Goal: Task Accomplishment & Management: Complete application form

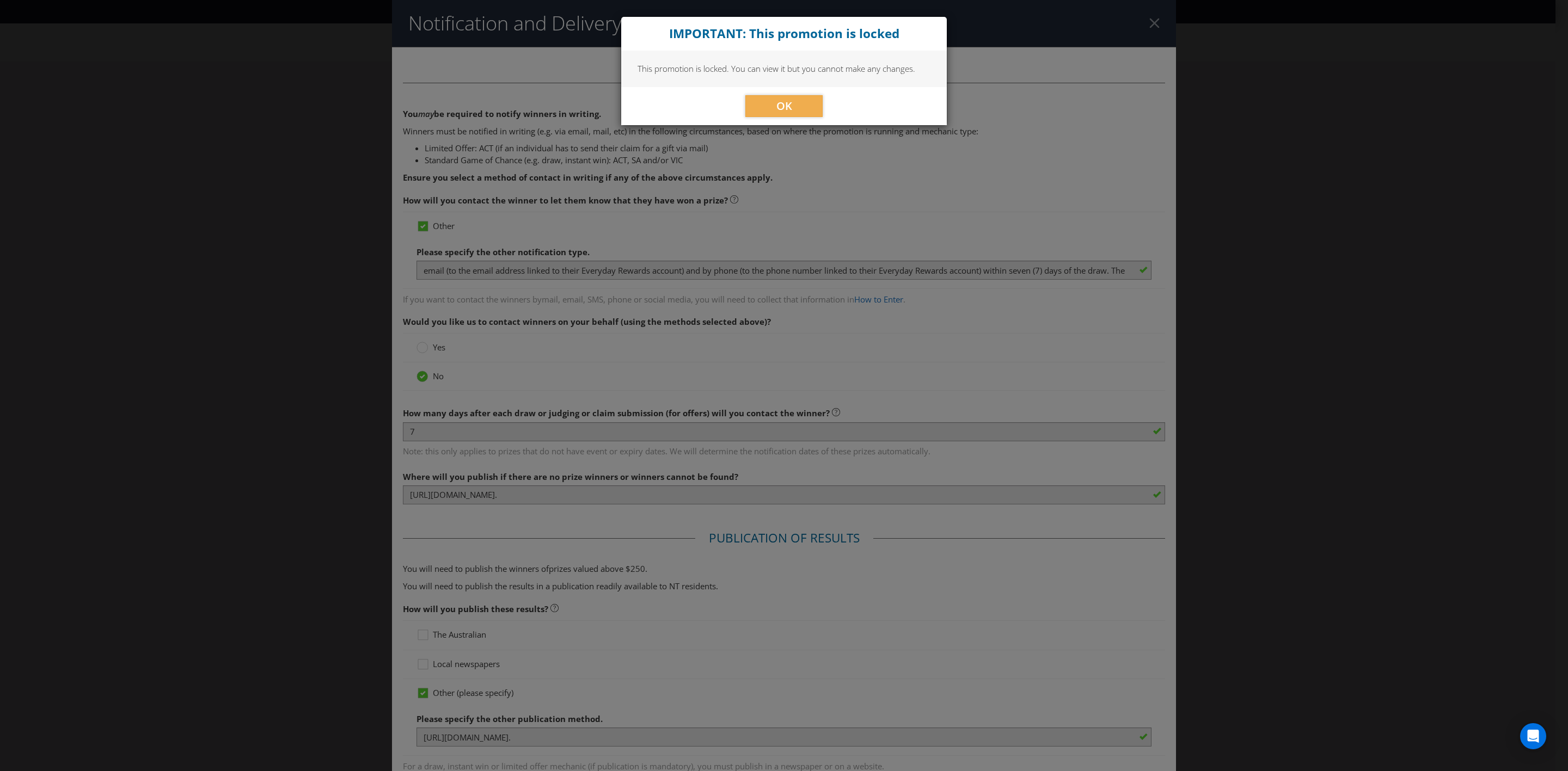
click at [774, 94] on div "OK" at bounding box center [784, 106] width 326 height 38
click at [776, 100] on span "OK" at bounding box center [784, 106] width 16 height 15
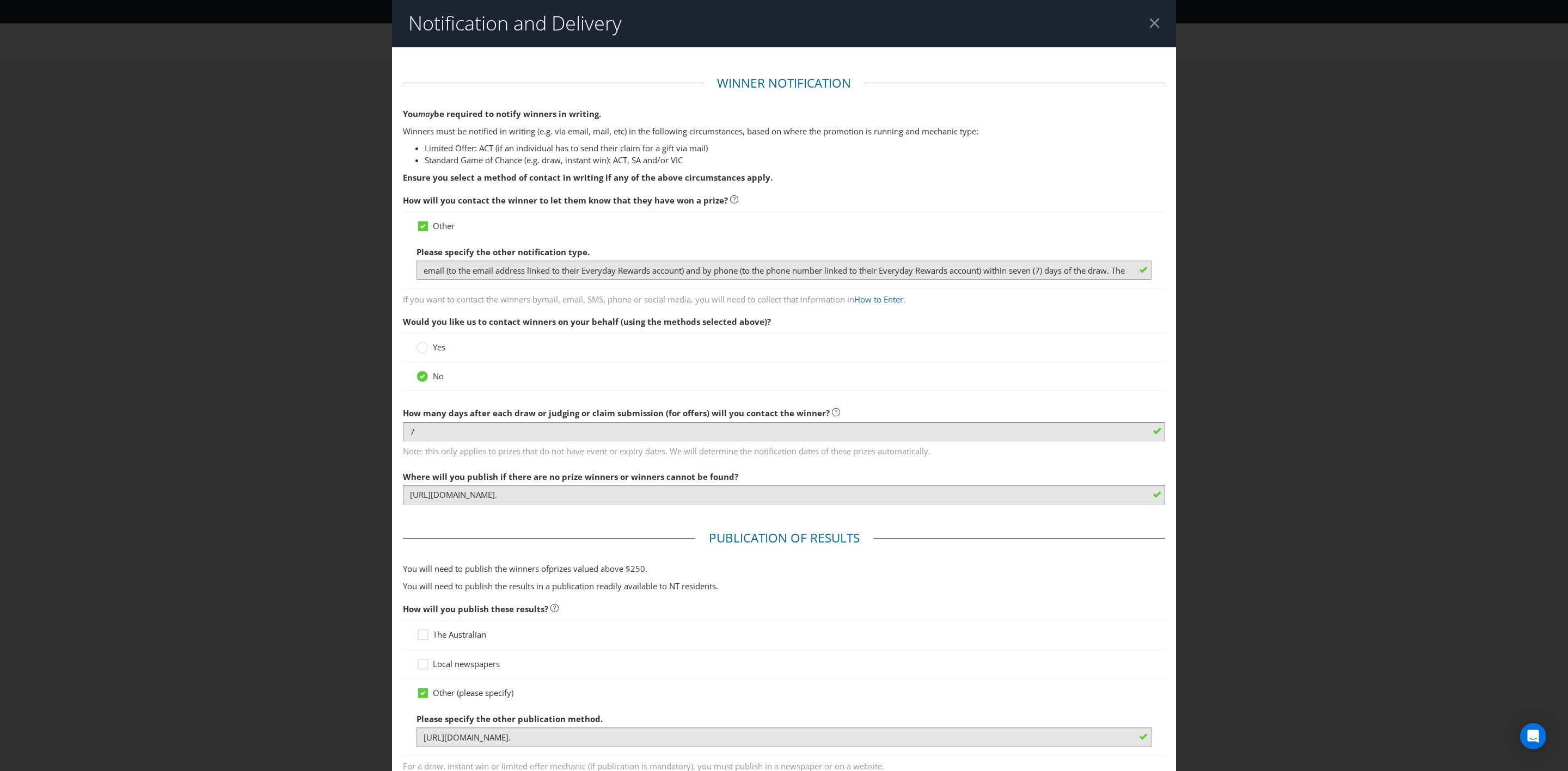
click at [1149, 23] on div at bounding box center [1154, 23] width 10 height 10
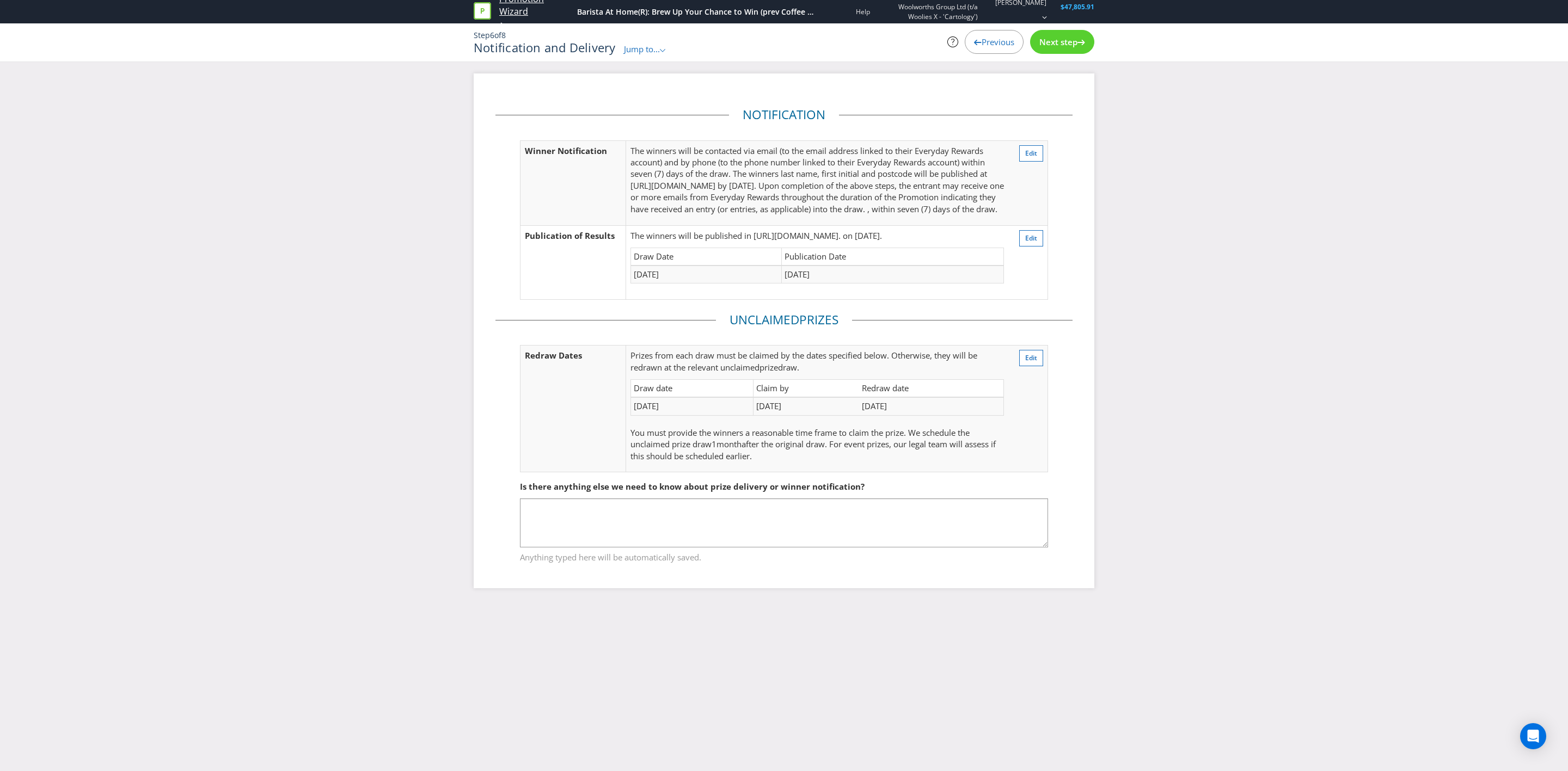
click at [505, 13] on link "Promotion Wizard" at bounding box center [535, 5] width 72 height 25
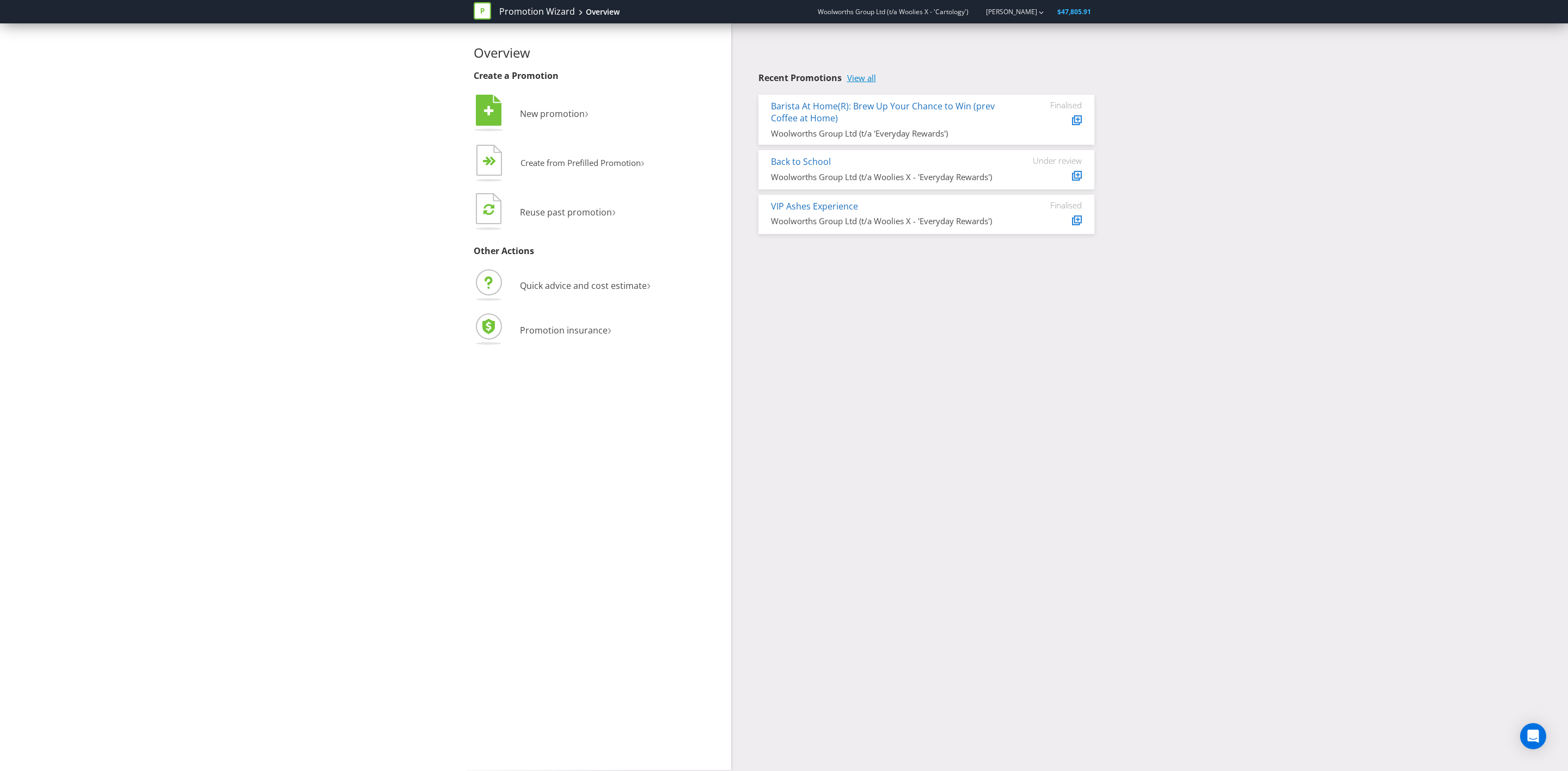
click at [861, 75] on link "View all" at bounding box center [861, 78] width 29 height 9
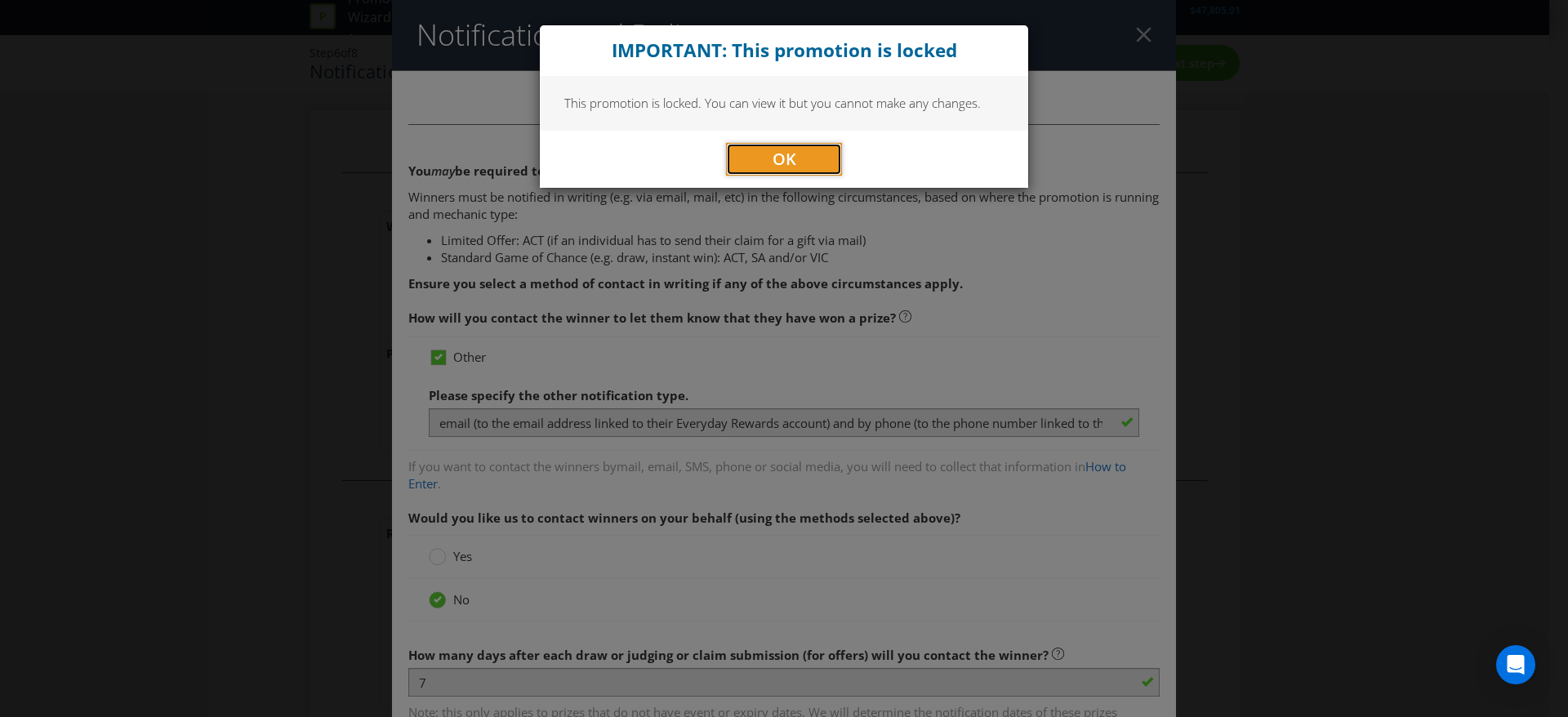
click at [804, 163] on button "OK" at bounding box center [784, 160] width 116 height 33
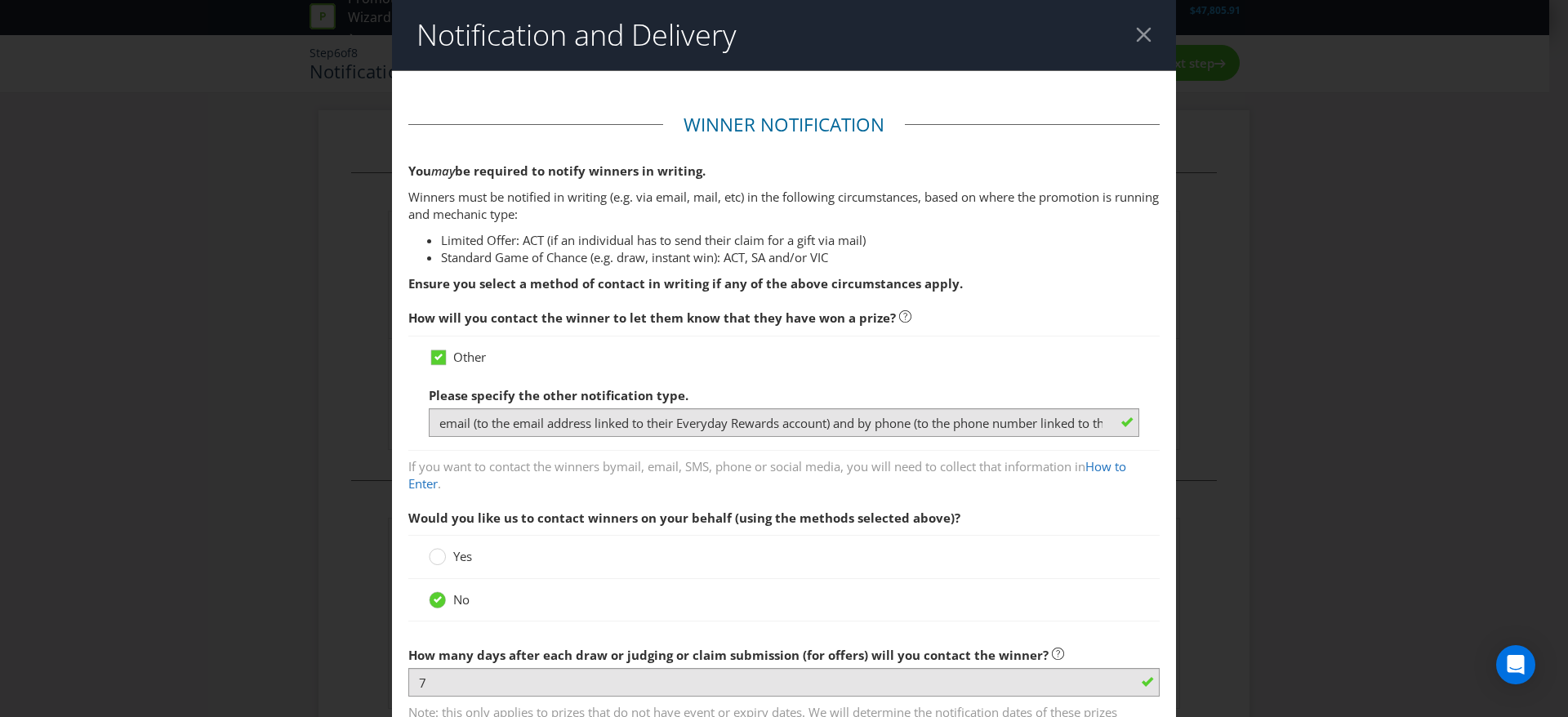
click at [1136, 31] on div at bounding box center [1143, 35] width 16 height 16
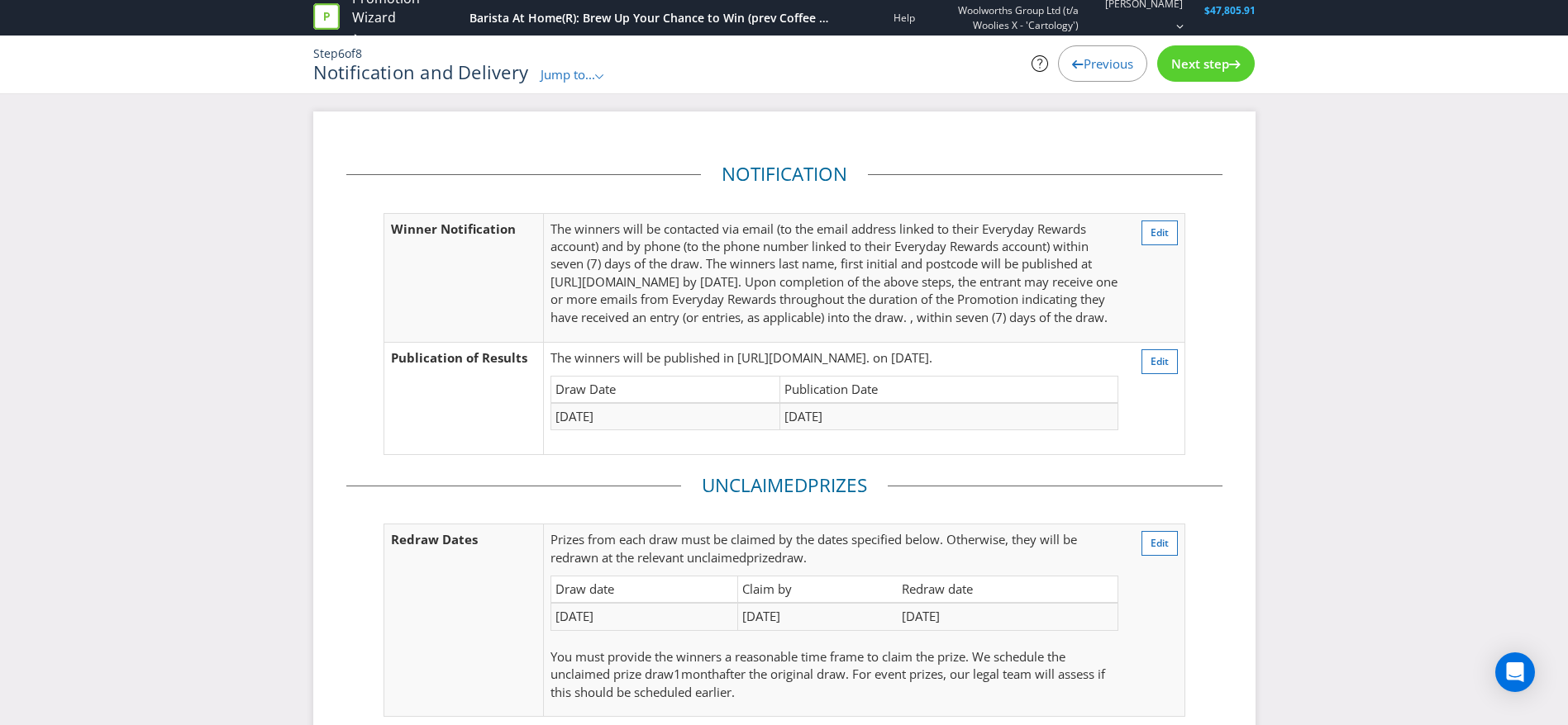
click at [347, 7] on div at bounding box center [333, 18] width 39 height 33
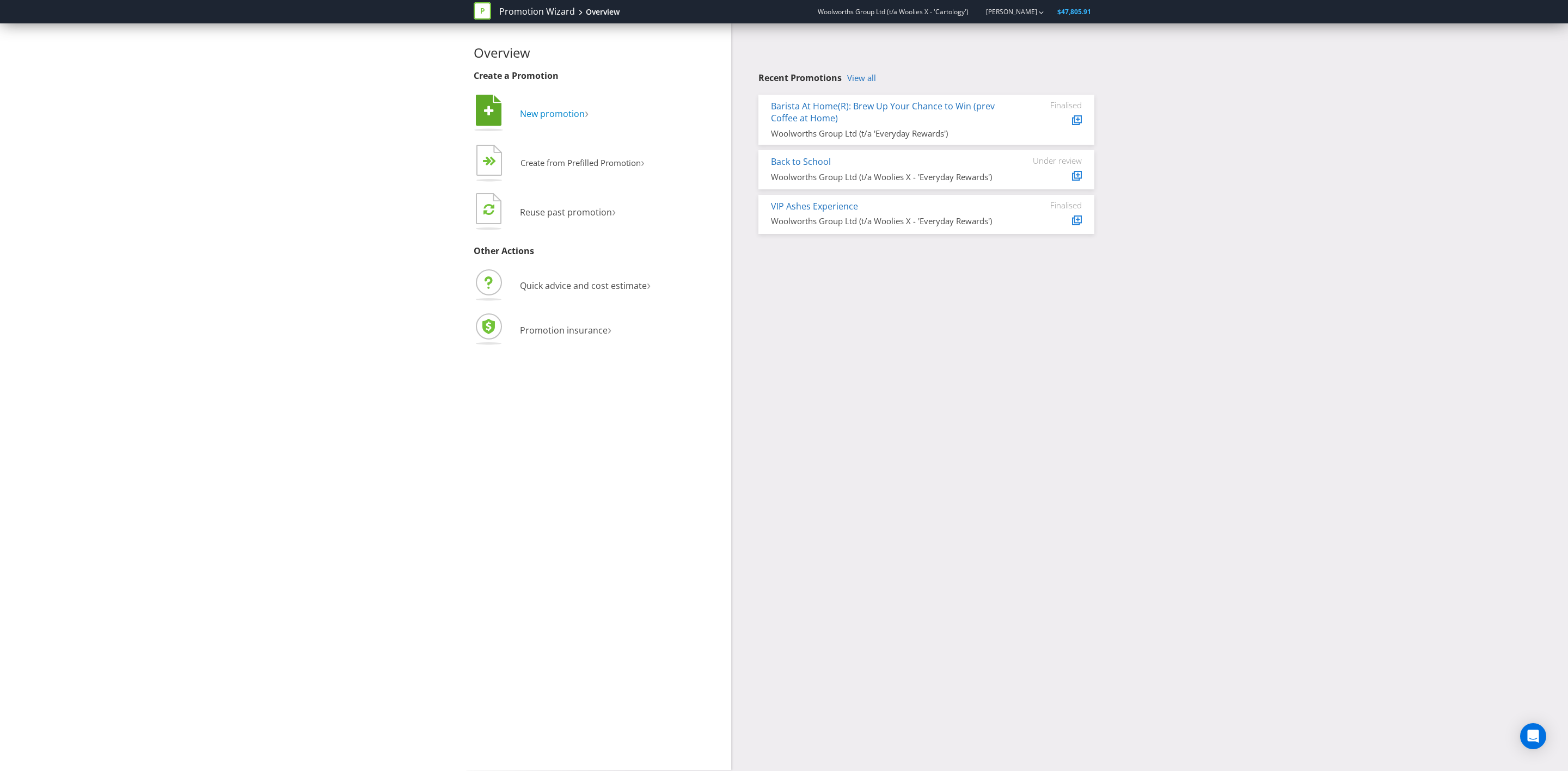
click at [558, 113] on span "New promotion" at bounding box center [552, 114] width 65 height 12
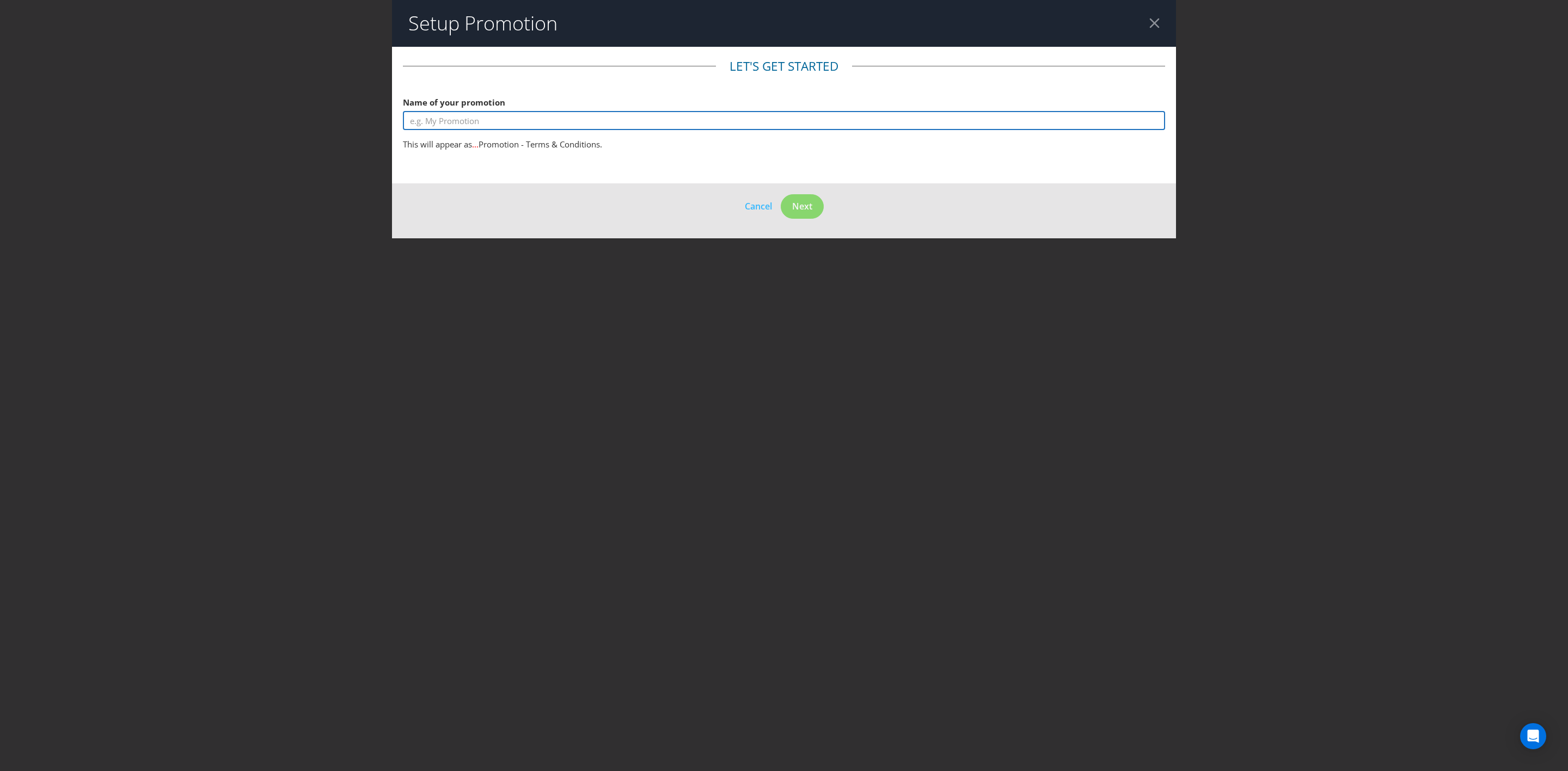
click at [693, 121] on input "text" at bounding box center [784, 120] width 762 height 19
type input "Louie The Fly"
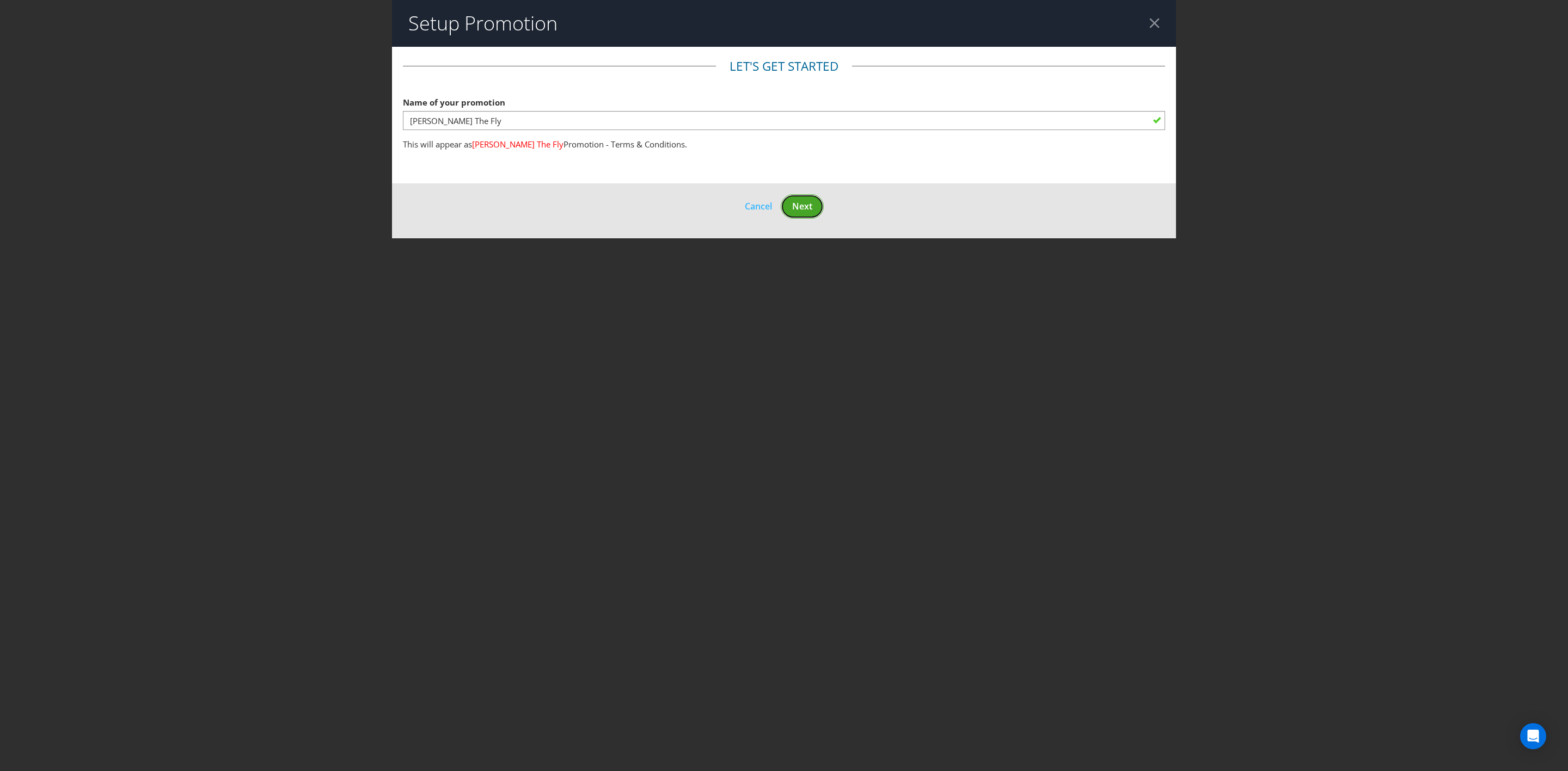
click at [800, 203] on span "Next" at bounding box center [802, 206] width 20 height 12
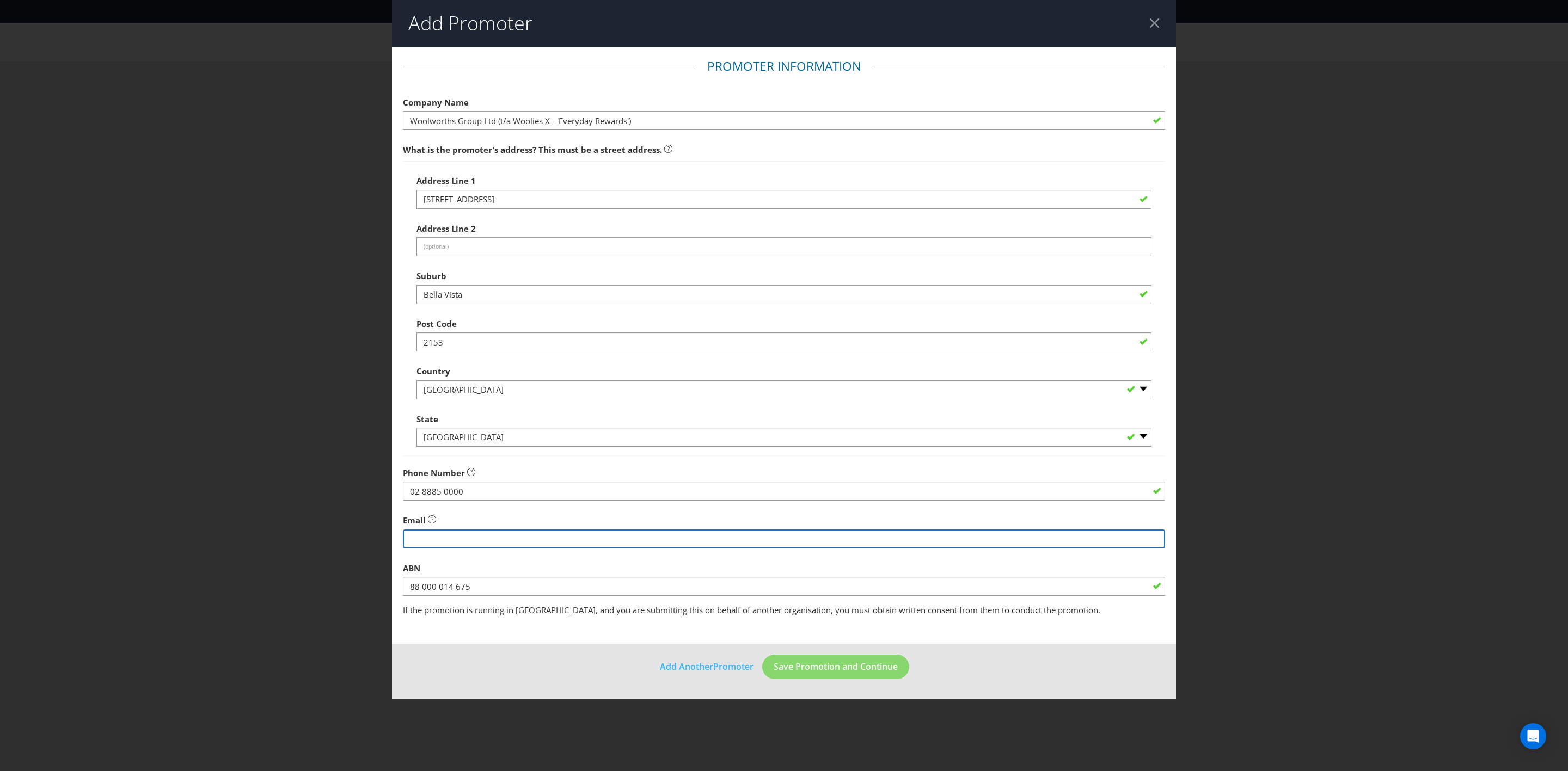
click at [549, 450] on input "string" at bounding box center [784, 539] width 762 height 19
type input "achoy1@cartology.com.au"
click at [847, 450] on span "Save Promotion and Continue" at bounding box center [836, 667] width 124 height 12
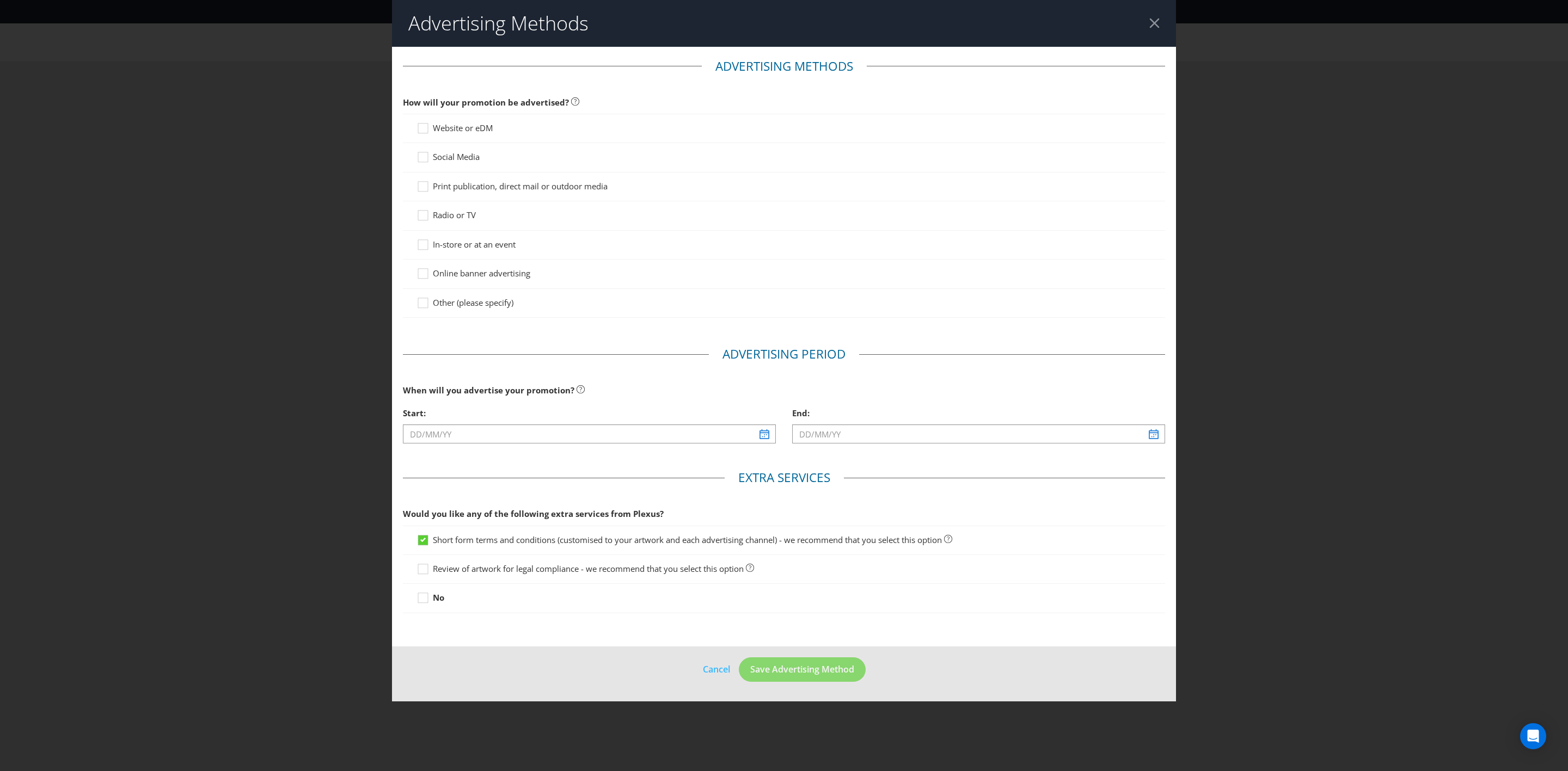
click at [414, 123] on div "Website or eDM" at bounding box center [784, 128] width 762 height 29
click at [418, 126] on icon at bounding box center [423, 128] width 10 height 10
click at [0, 0] on input "Website or eDM" at bounding box center [0, 0] width 0 height 0
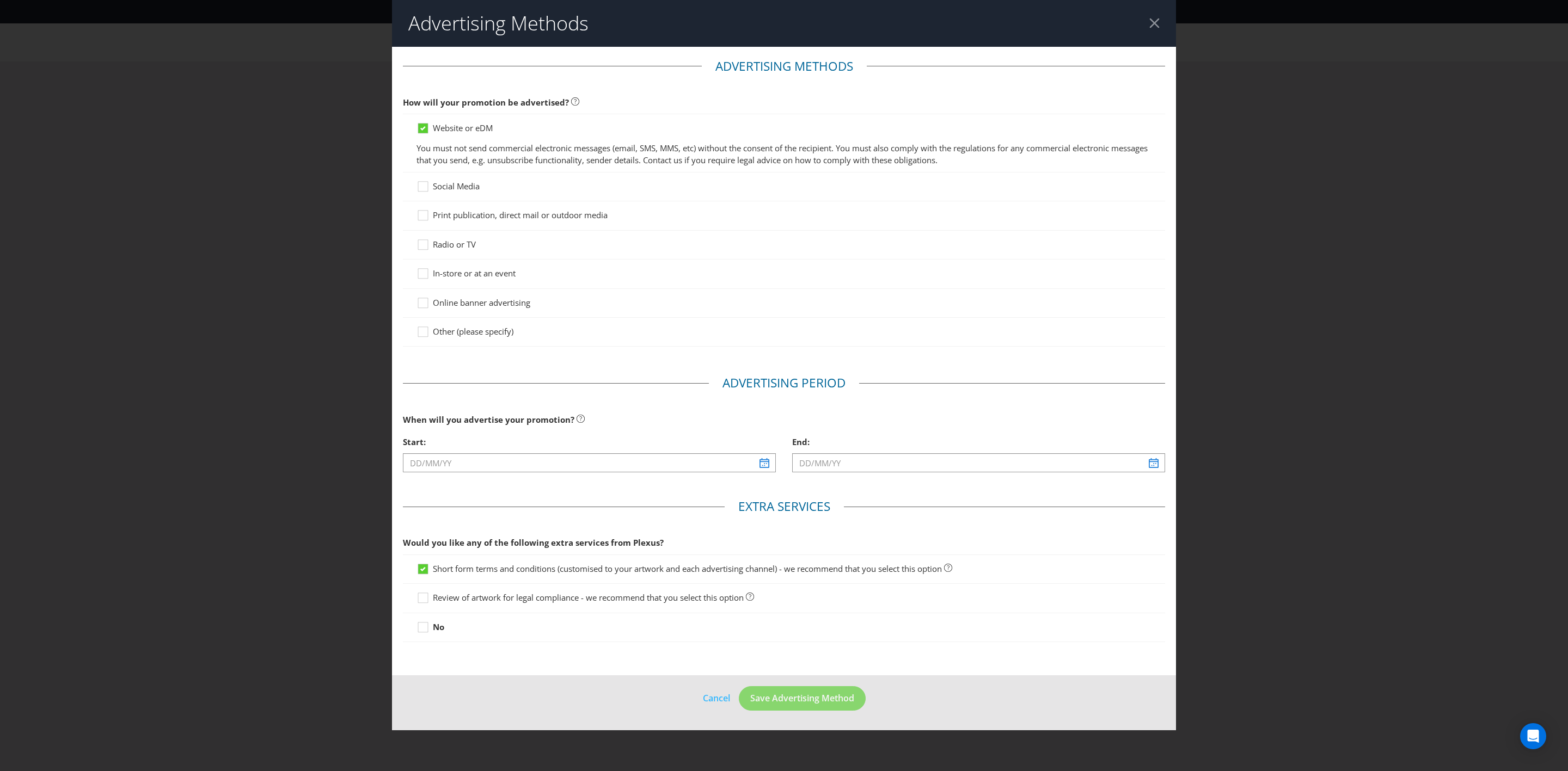
click at [425, 221] on div at bounding box center [784, 222] width 735 height 1
click at [425, 216] on icon at bounding box center [424, 217] width 16 height 16
click at [0, 0] on input "Print publication, direct mail or outdoor media" at bounding box center [0, 0] width 0 height 0
click at [421, 273] on div at bounding box center [423, 270] width 5 height 5
click at [0, 0] on input "In-store or at an event" at bounding box center [0, 0] width 0 height 0
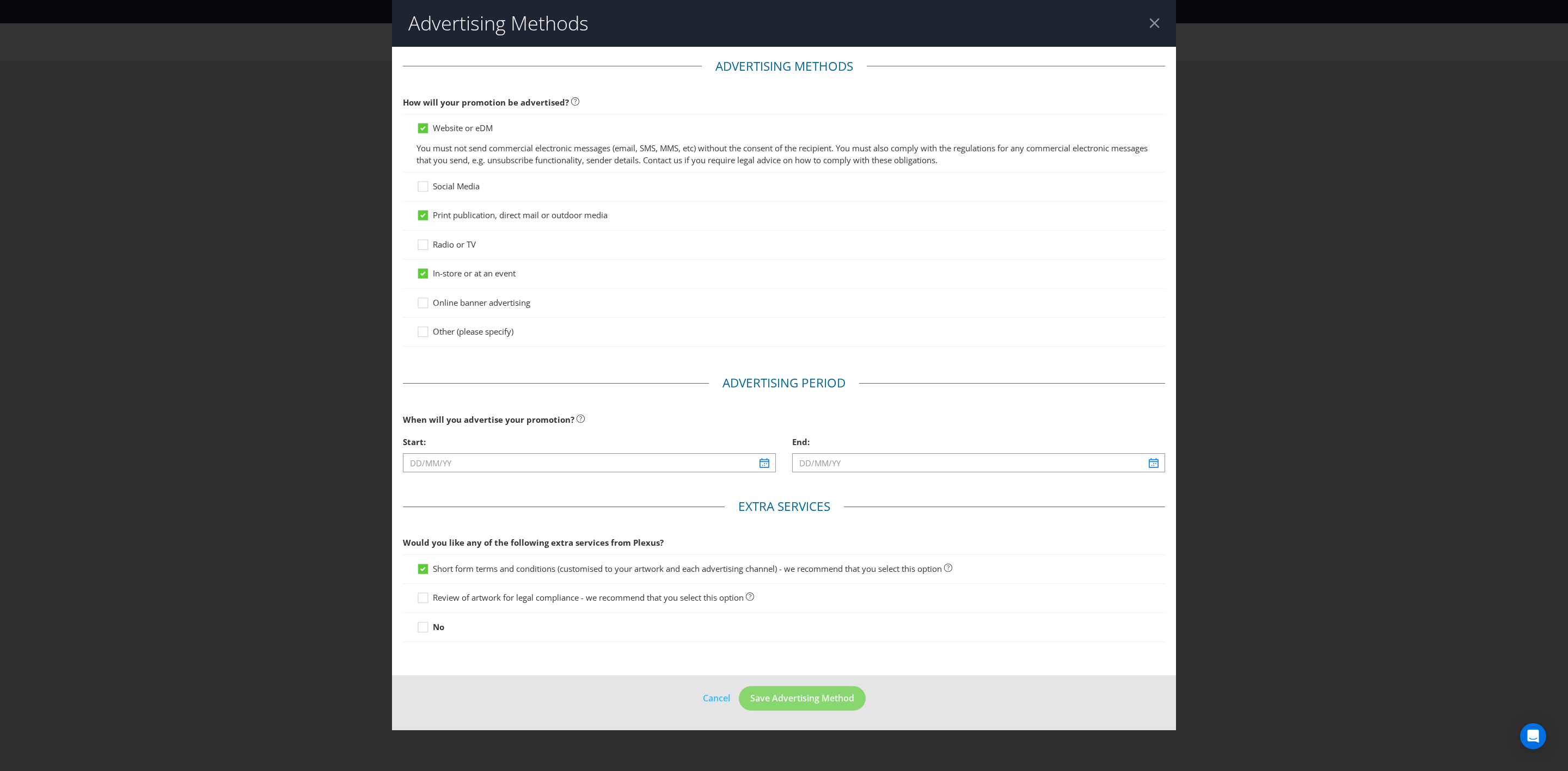
click at [423, 309] on div at bounding box center [784, 309] width 735 height 1
click at [423, 305] on icon at bounding box center [424, 305] width 16 height 16
click at [0, 0] on input "Online banner advertising" at bounding box center [0, 0] width 0 height 0
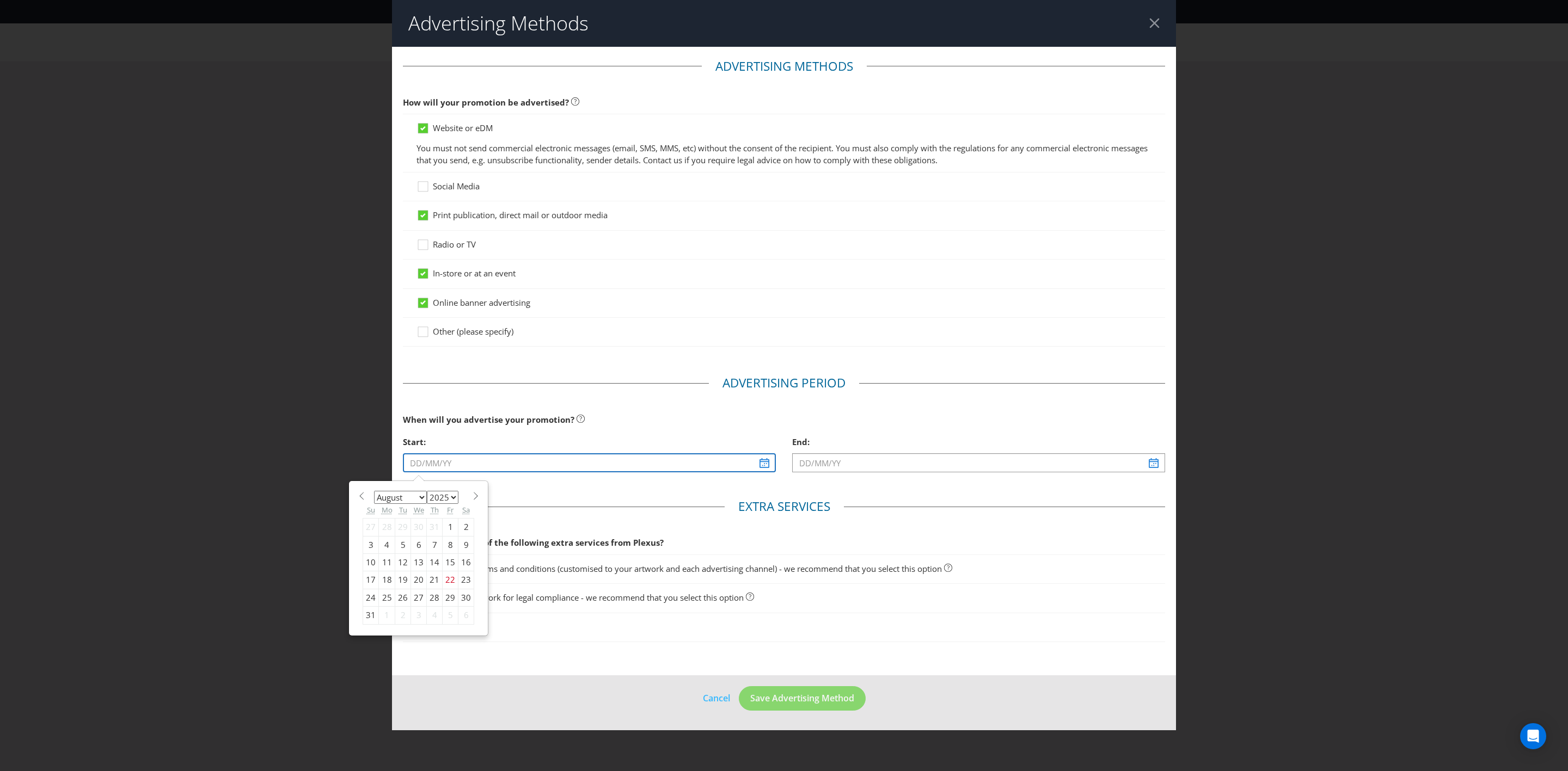
click at [662, 450] on input "text" at bounding box center [589, 462] width 373 height 19
click at [410, 450] on select "January February March April May June July August September October November De…" at bounding box center [400, 497] width 53 height 13
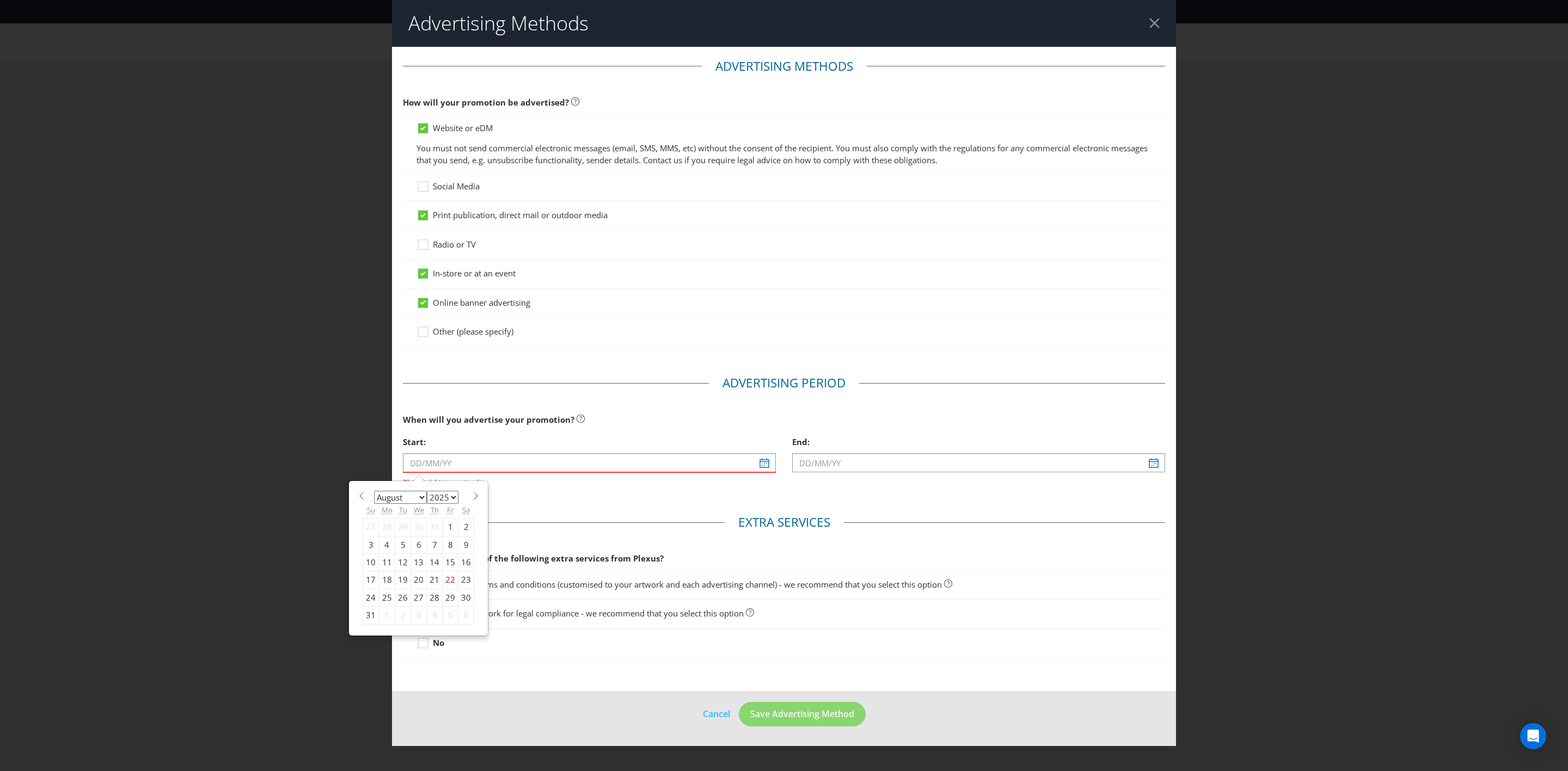
select select "11"
click at [374, 450] on select "January February March April May June July August September October November De…" at bounding box center [400, 497] width 53 height 13
click at [421, 450] on div "3" at bounding box center [419, 527] width 16 height 18
type input "03/12/25"
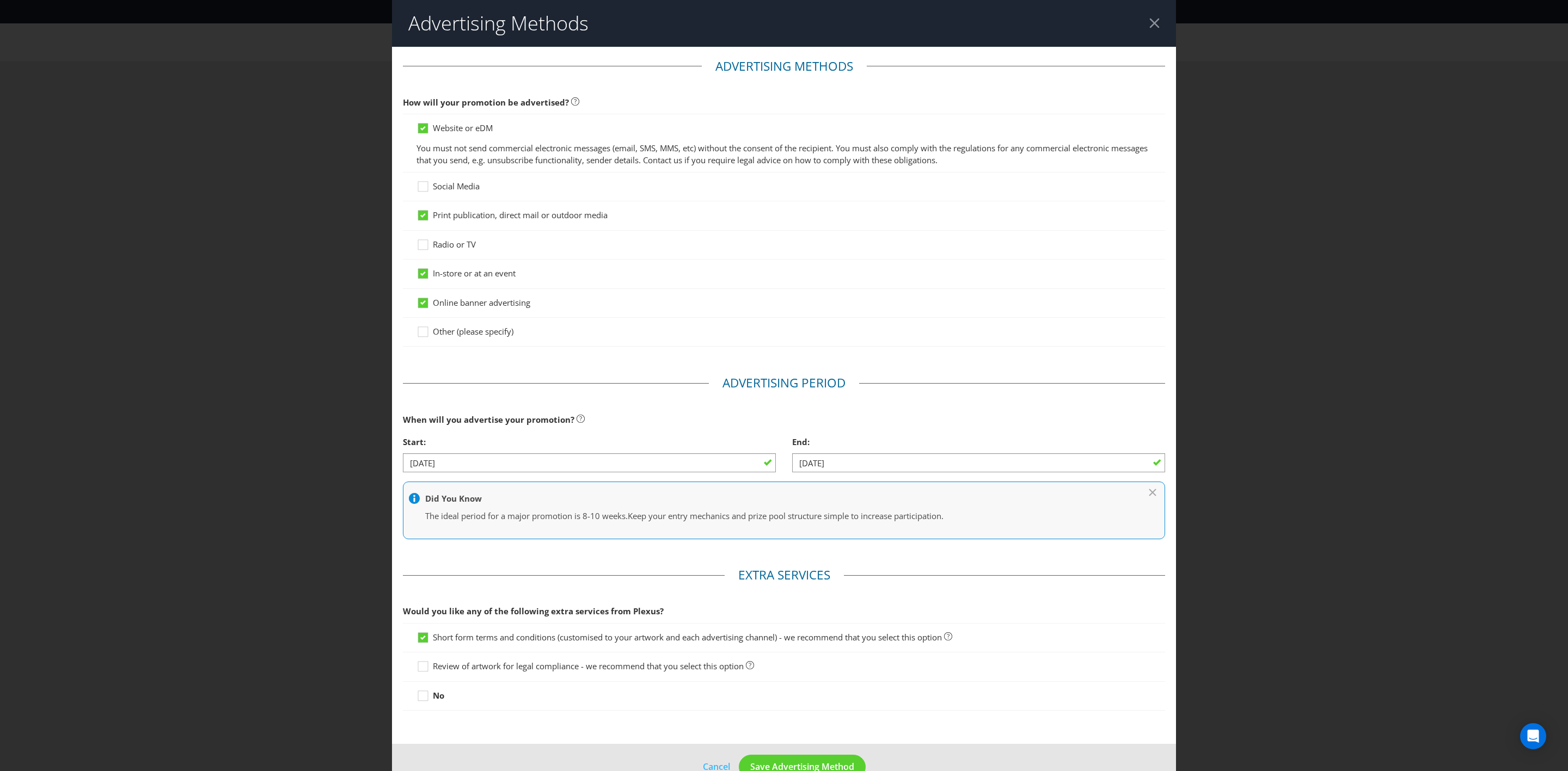
click at [873, 450] on div at bounding box center [978, 472] width 373 height 1
click at [876, 450] on input "[DATE]" at bounding box center [978, 462] width 373 height 19
click at [786, 450] on div "30" at bounding box center [793, 598] width 16 height 18
type input "[DATE]"
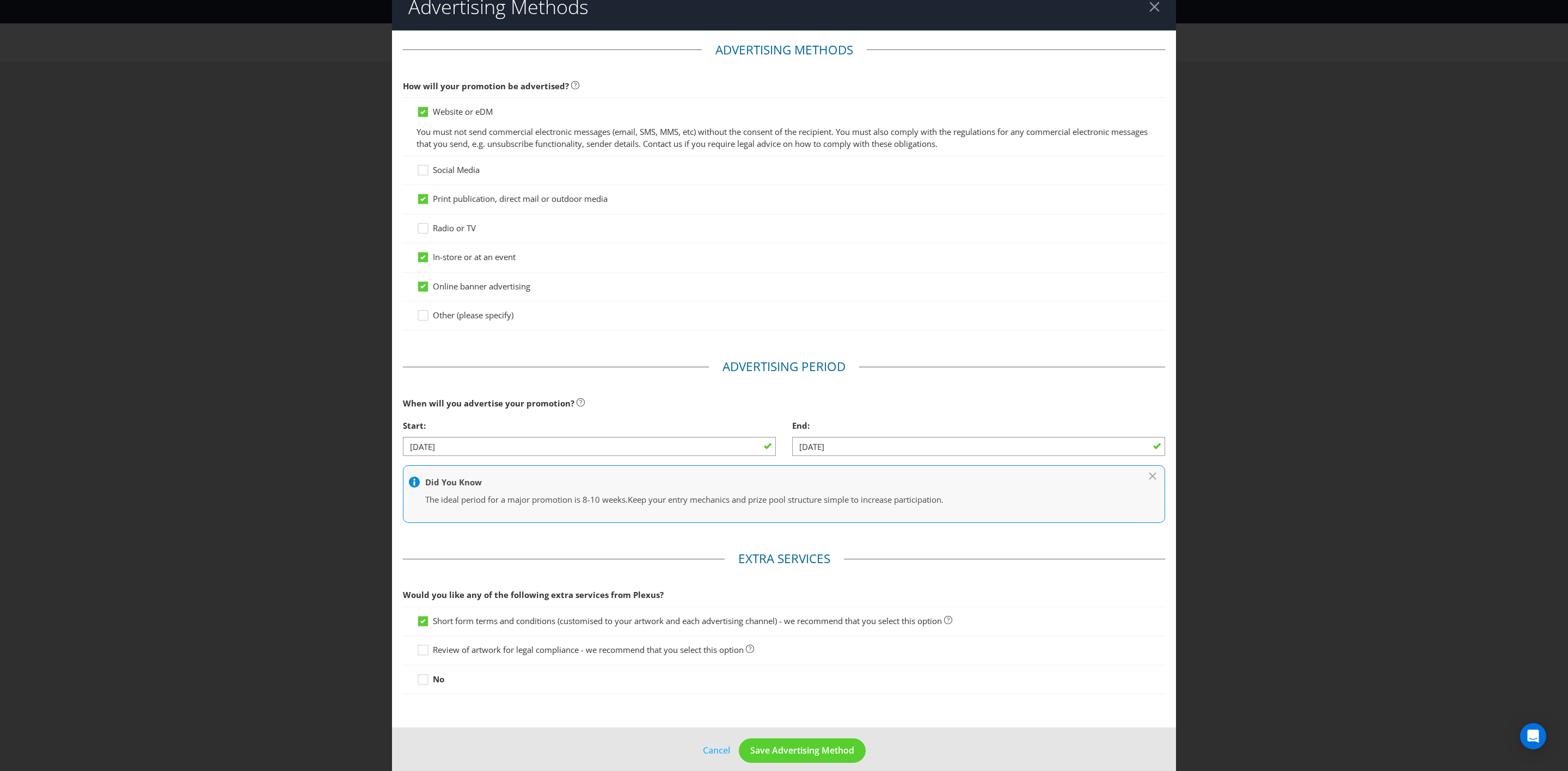
scroll to position [32, 0]
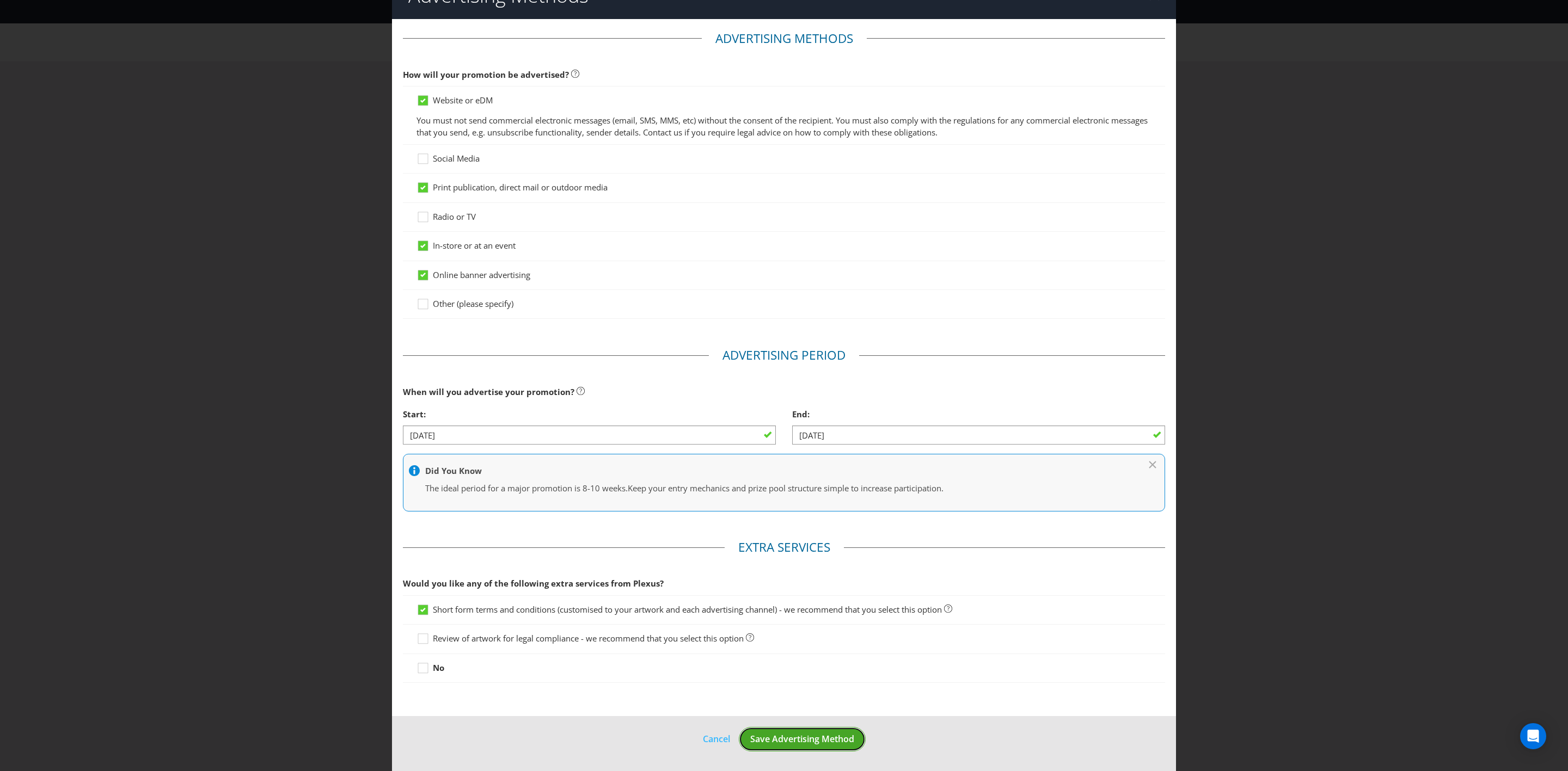
click at [817, 450] on span "Save Advertising Method" at bounding box center [802, 739] width 104 height 12
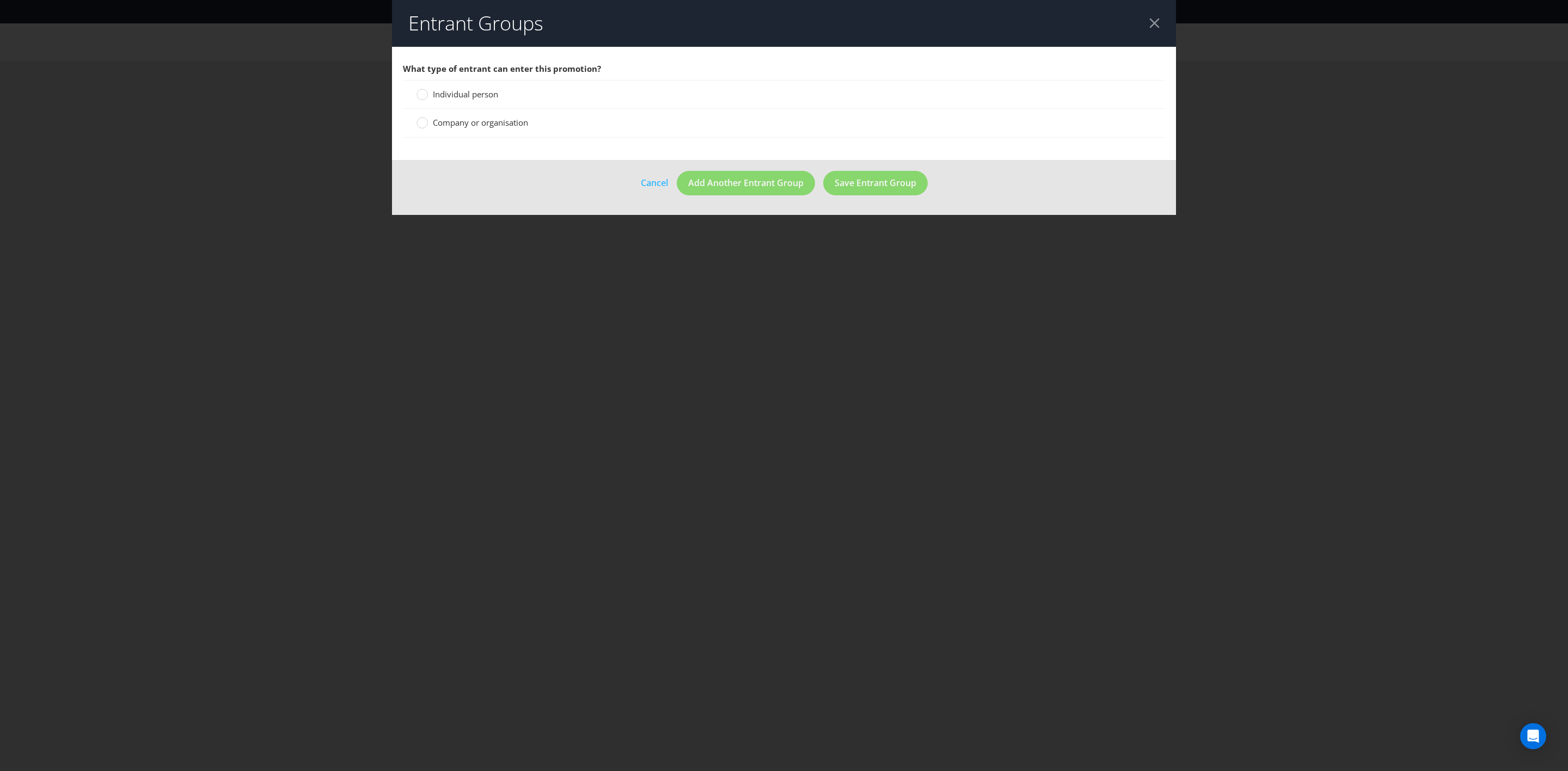
click at [485, 90] on span "Individual person" at bounding box center [465, 94] width 65 height 11
click at [0, 0] on input "Individual person" at bounding box center [0, 0] width 0 height 0
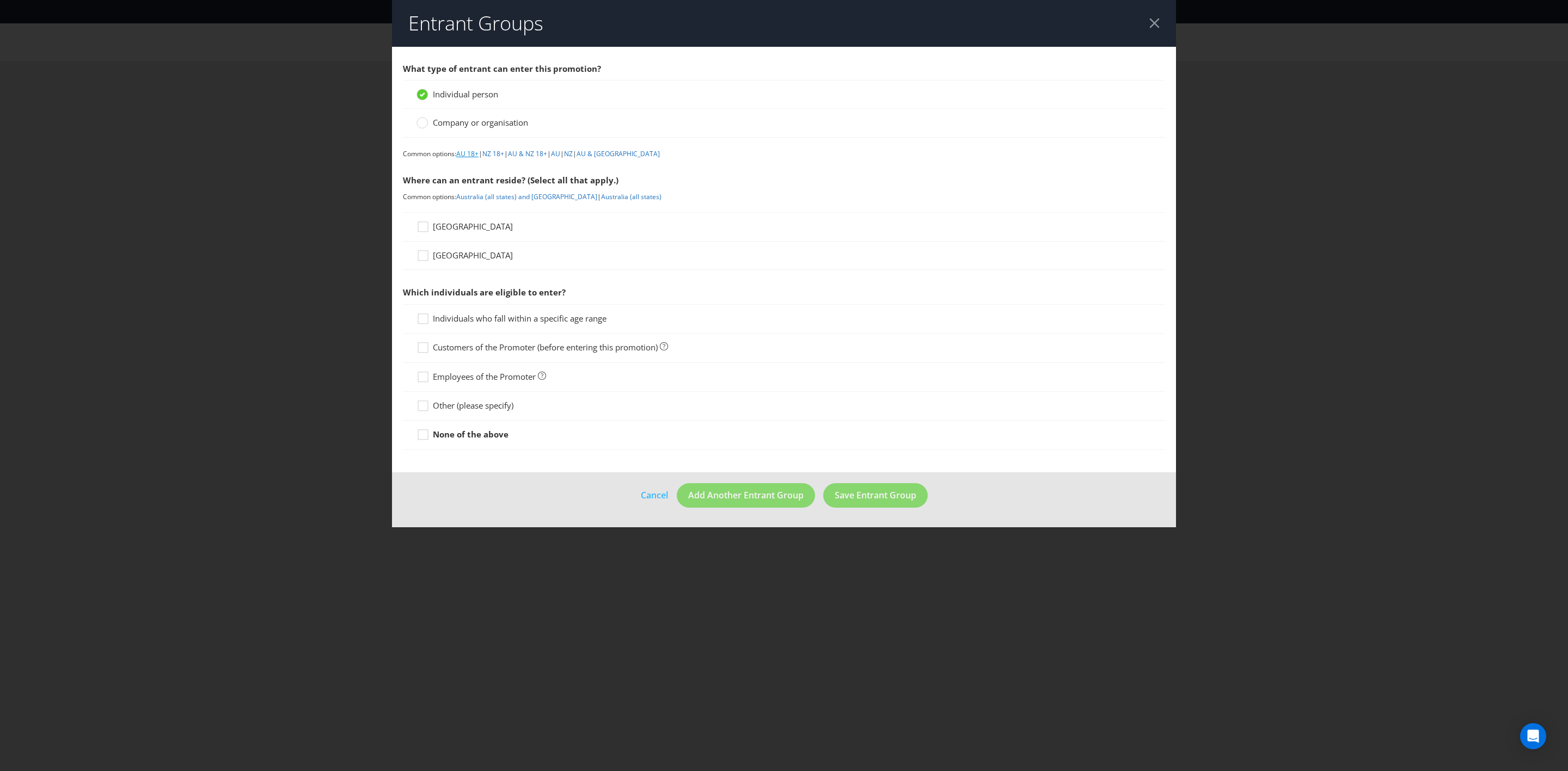
click at [471, 158] on link "AU 18+" at bounding box center [467, 153] width 23 height 9
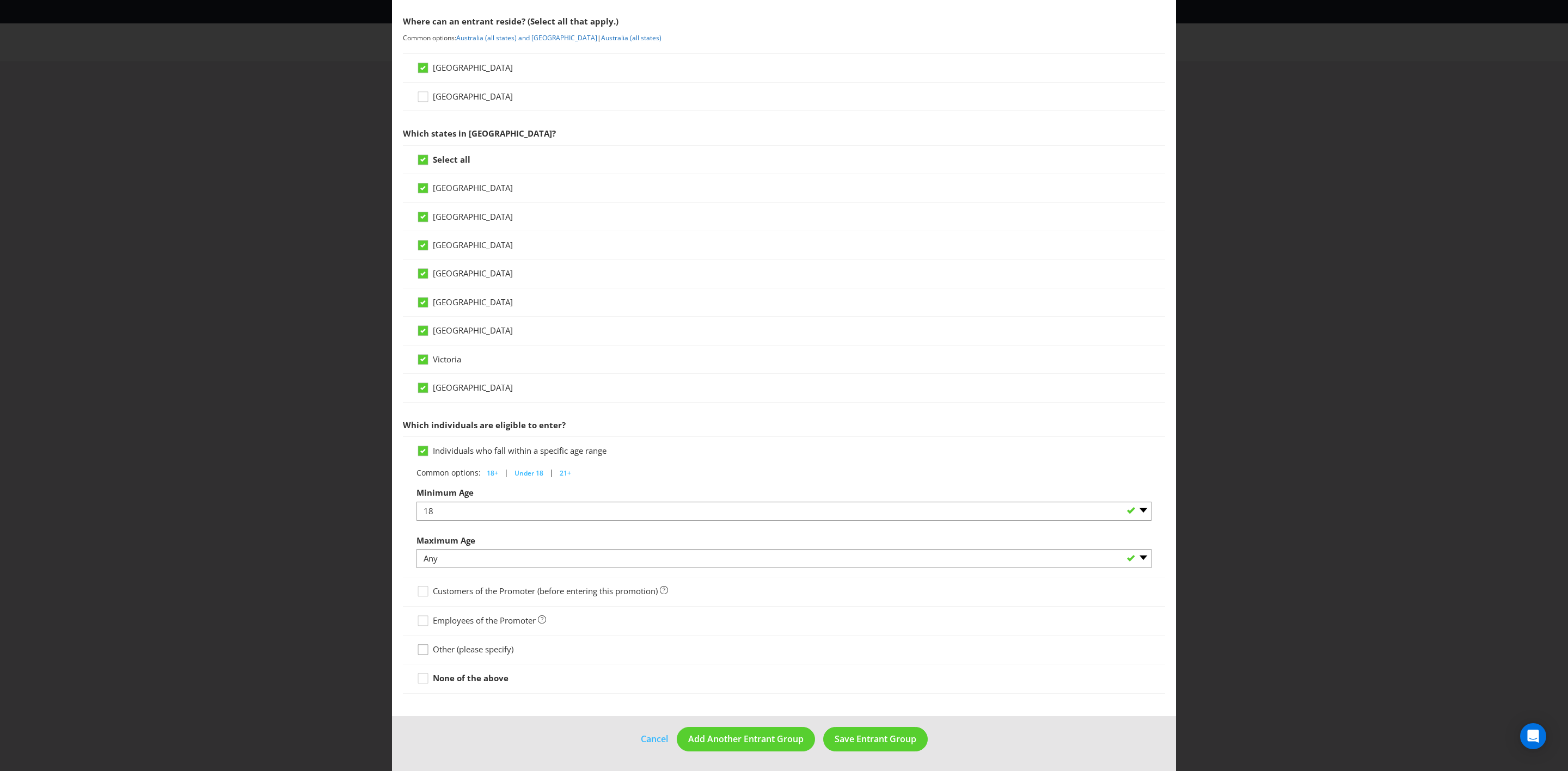
click at [422, 450] on icon at bounding box center [424, 652] width 16 height 16
click at [0, 0] on input "Other (please specify)" at bounding box center [0, 0] width 0 height 0
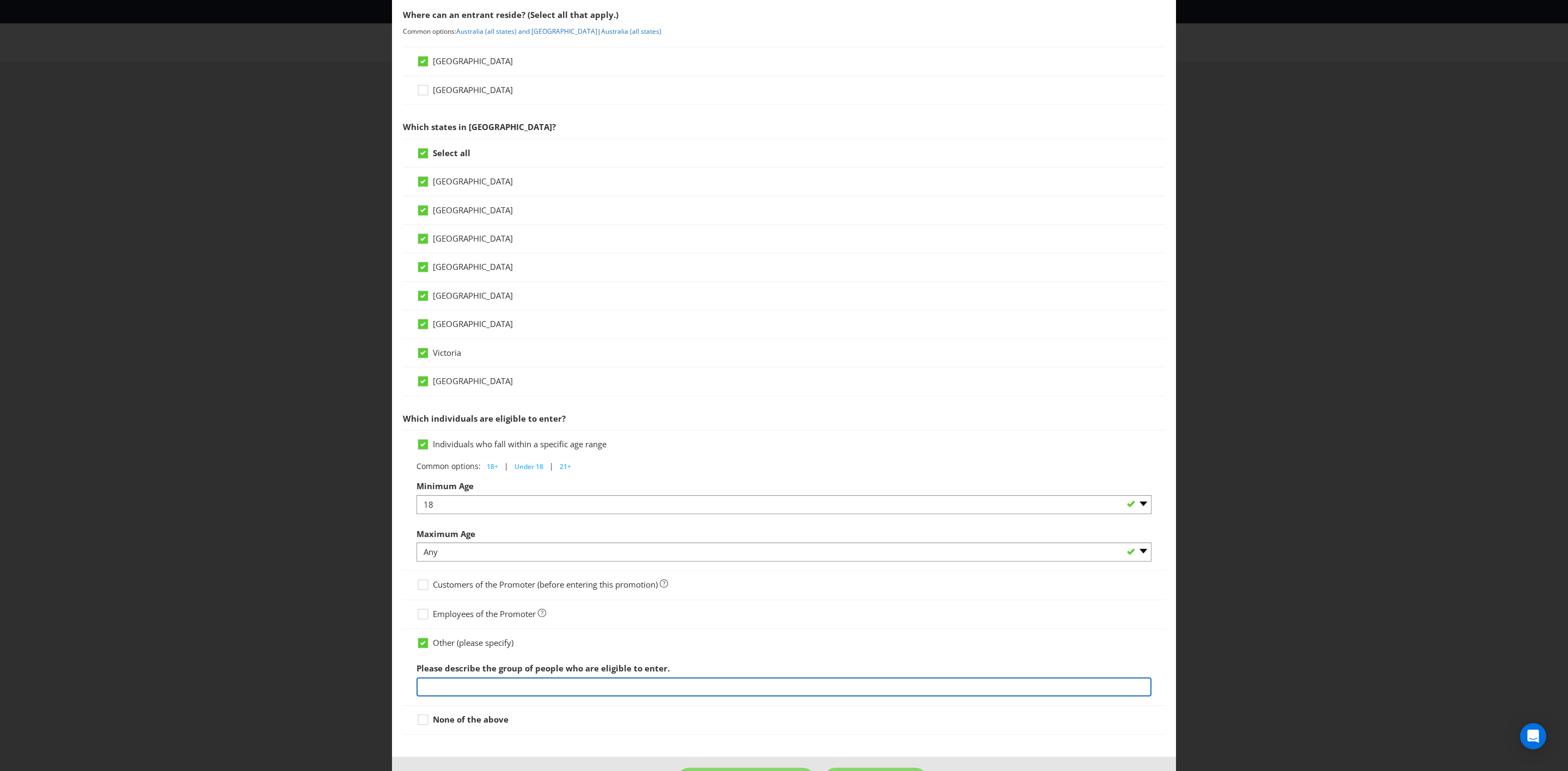
click at [600, 450] on input "text" at bounding box center [784, 687] width 735 height 19
type input "an Existing Everyday Rewards Member with a valid email address registered with …"
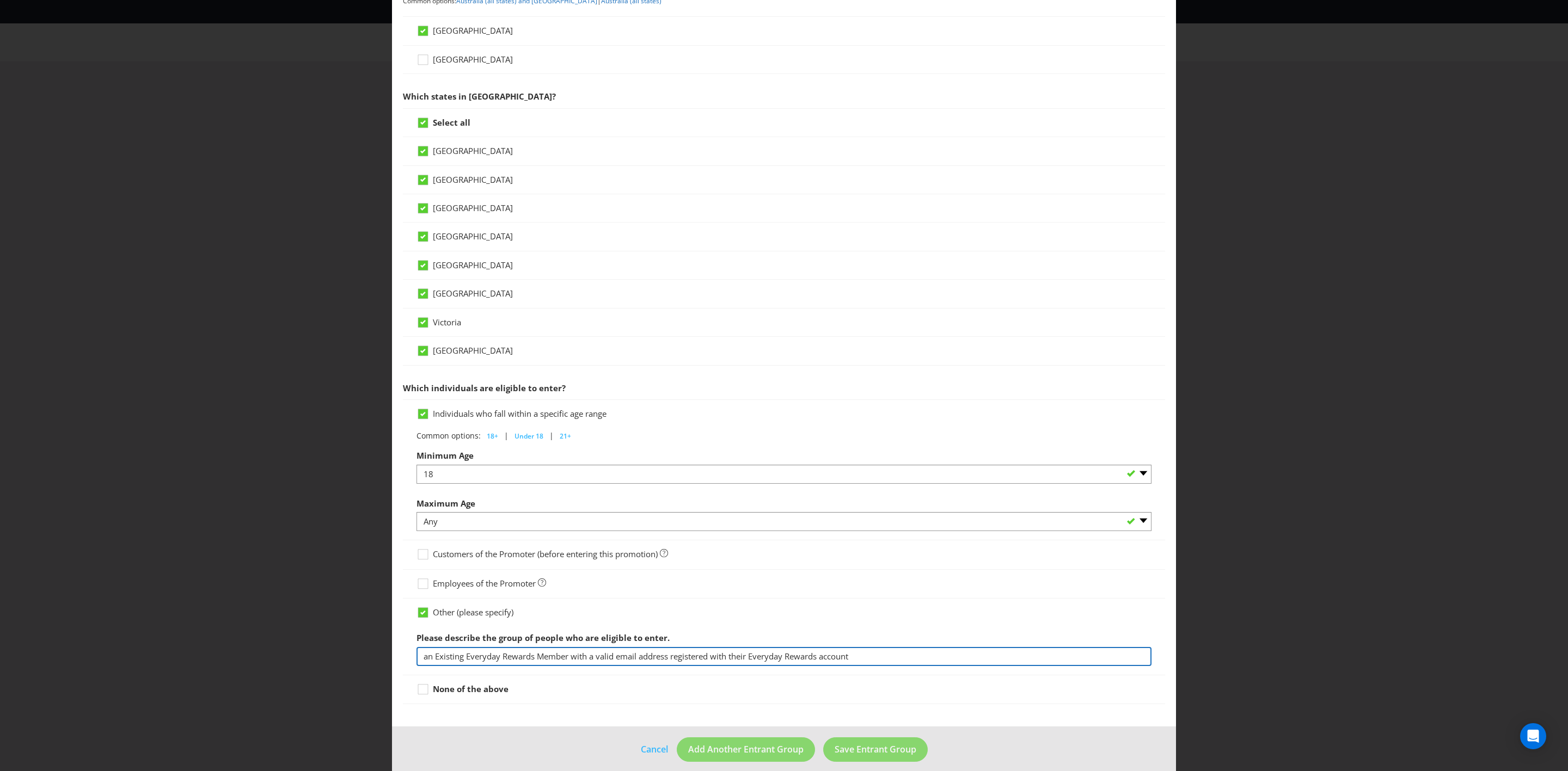
scroll to position [213, 0]
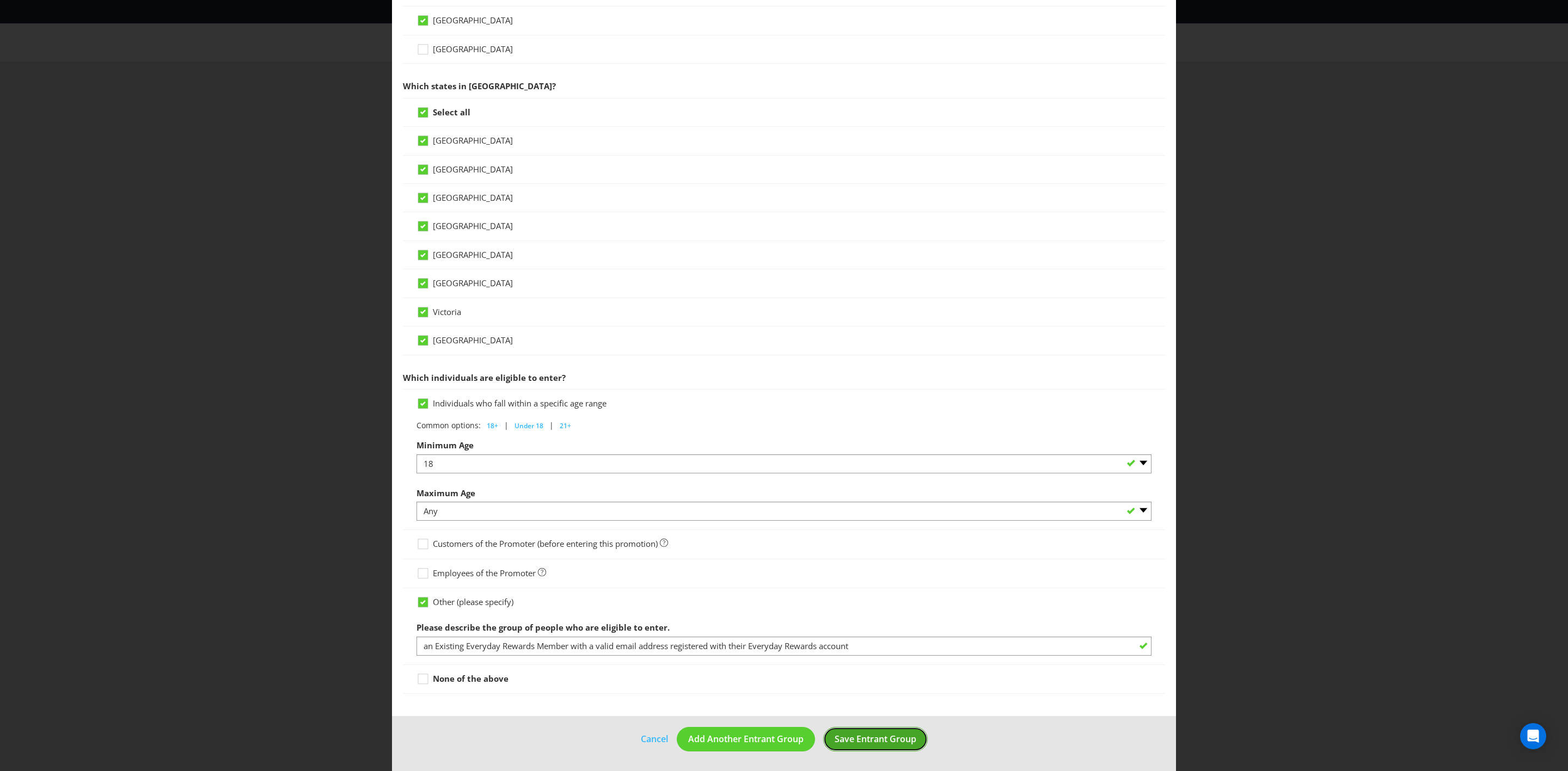
click at [891, 450] on span "Save Entrant Group" at bounding box center [875, 739] width 82 height 12
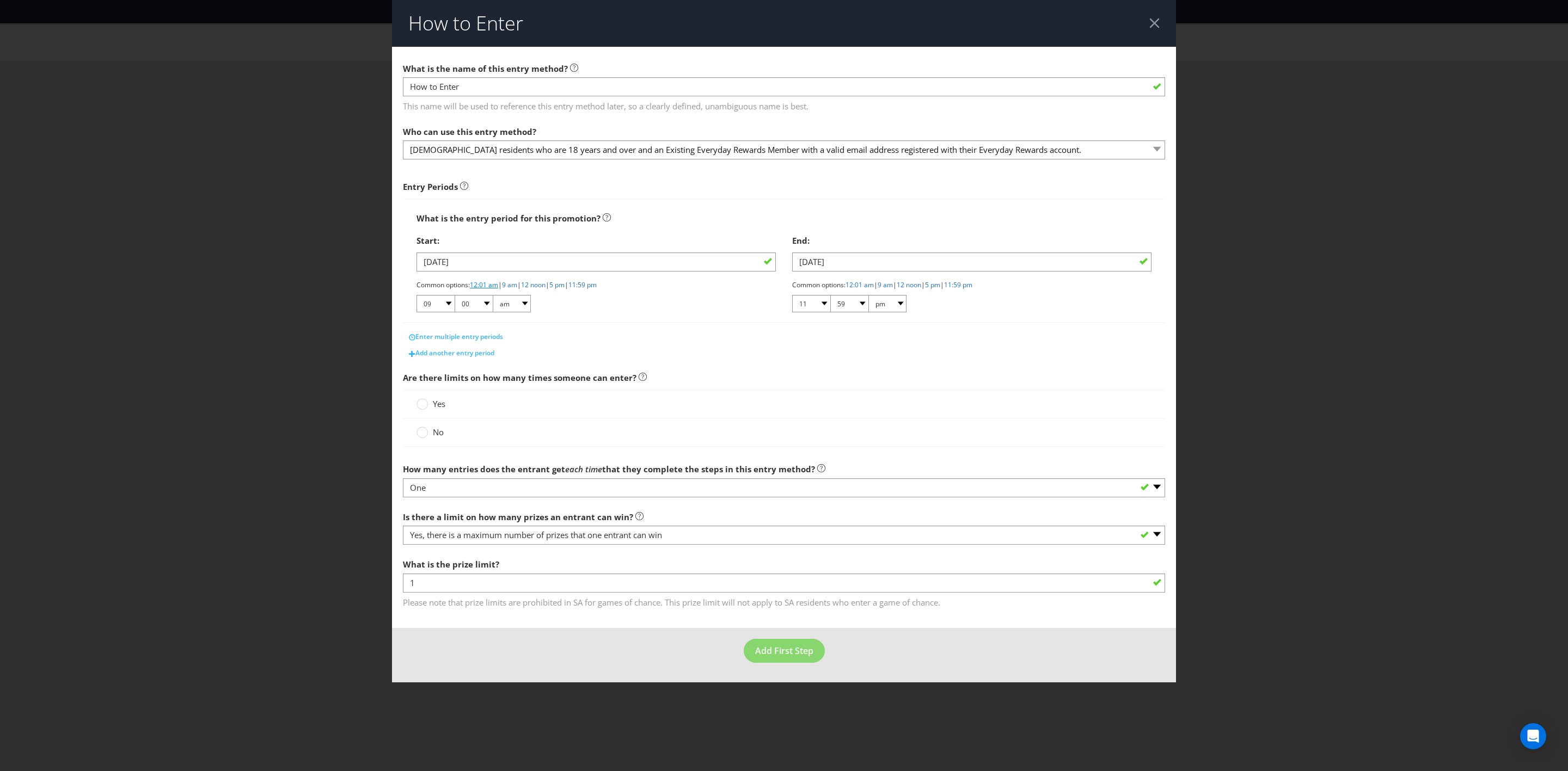
click at [489, 286] on link "12:01 am" at bounding box center [484, 285] width 29 height 9
select select "12"
select select "01"
click at [972, 286] on link "11:59 pm" at bounding box center [958, 285] width 29 height 9
click at [425, 434] on div at bounding box center [422, 433] width 11 height 14
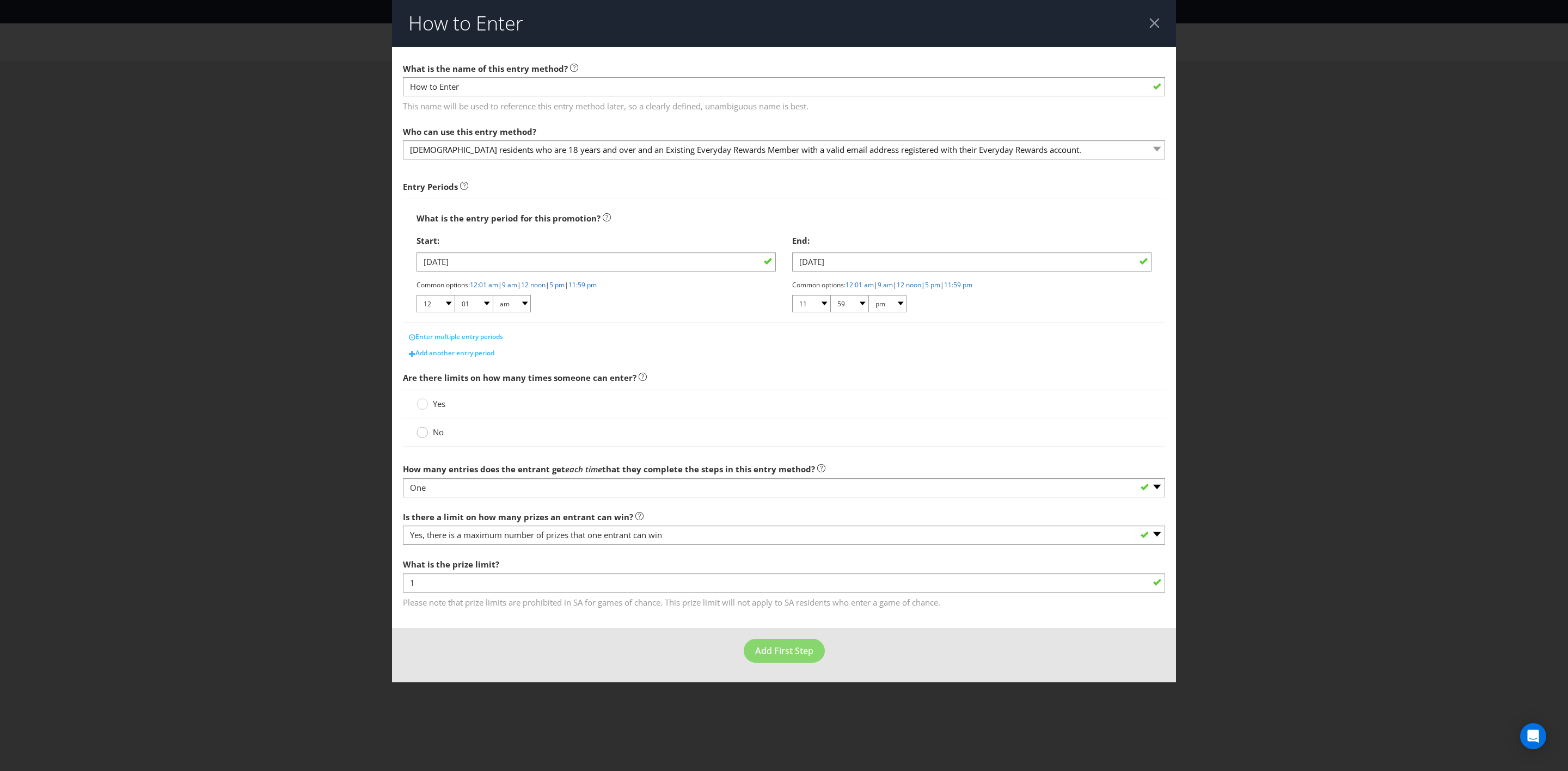
click at [0, 0] on input "No" at bounding box center [0, 0] width 0 height 0
click at [794, 450] on span "Add First Step" at bounding box center [785, 651] width 58 height 12
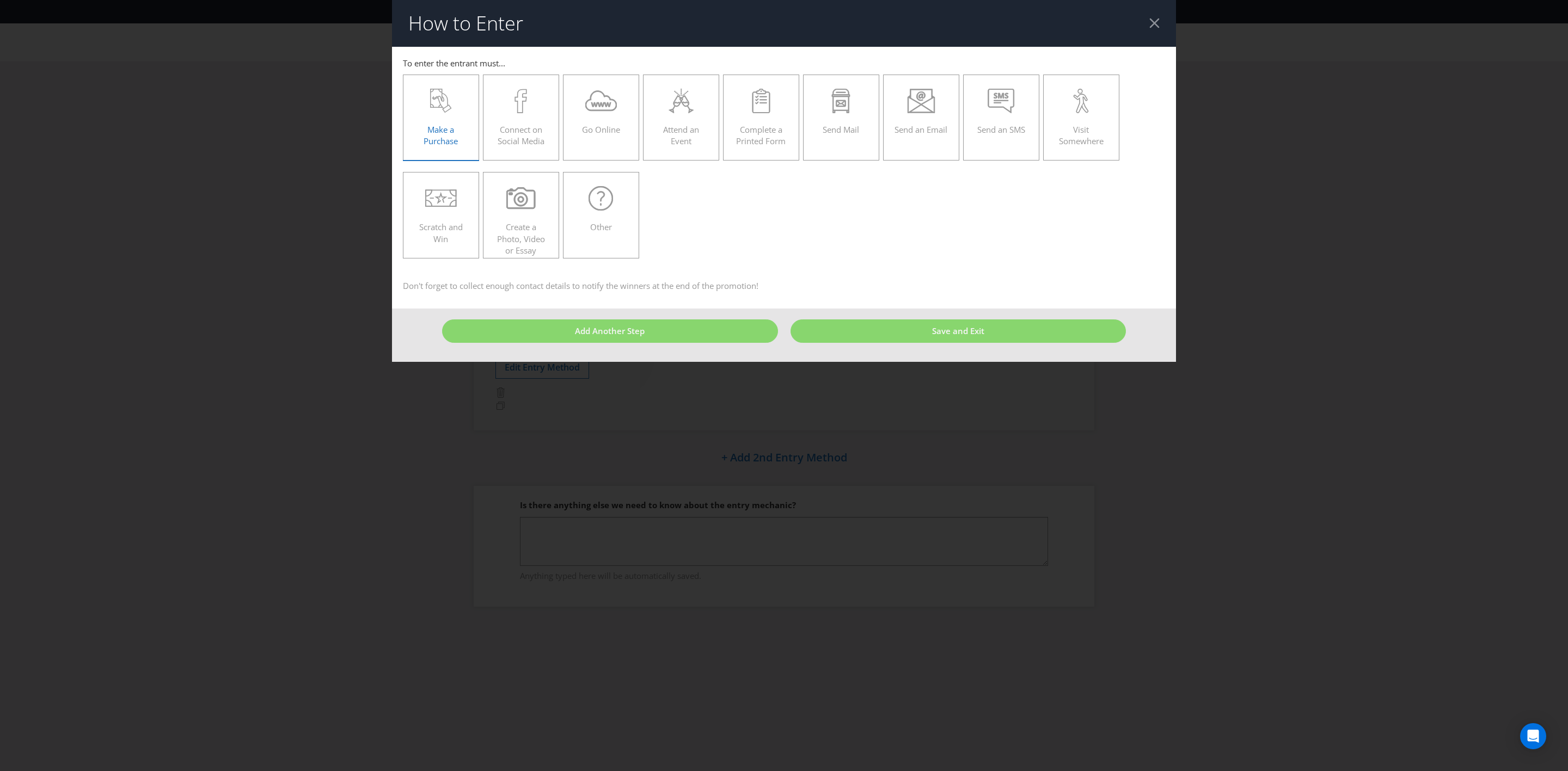
click at [447, 114] on div "Make a Purchase" at bounding box center [441, 113] width 54 height 49
click at [0, 0] on input "Make a Purchase" at bounding box center [0, 0] width 0 height 0
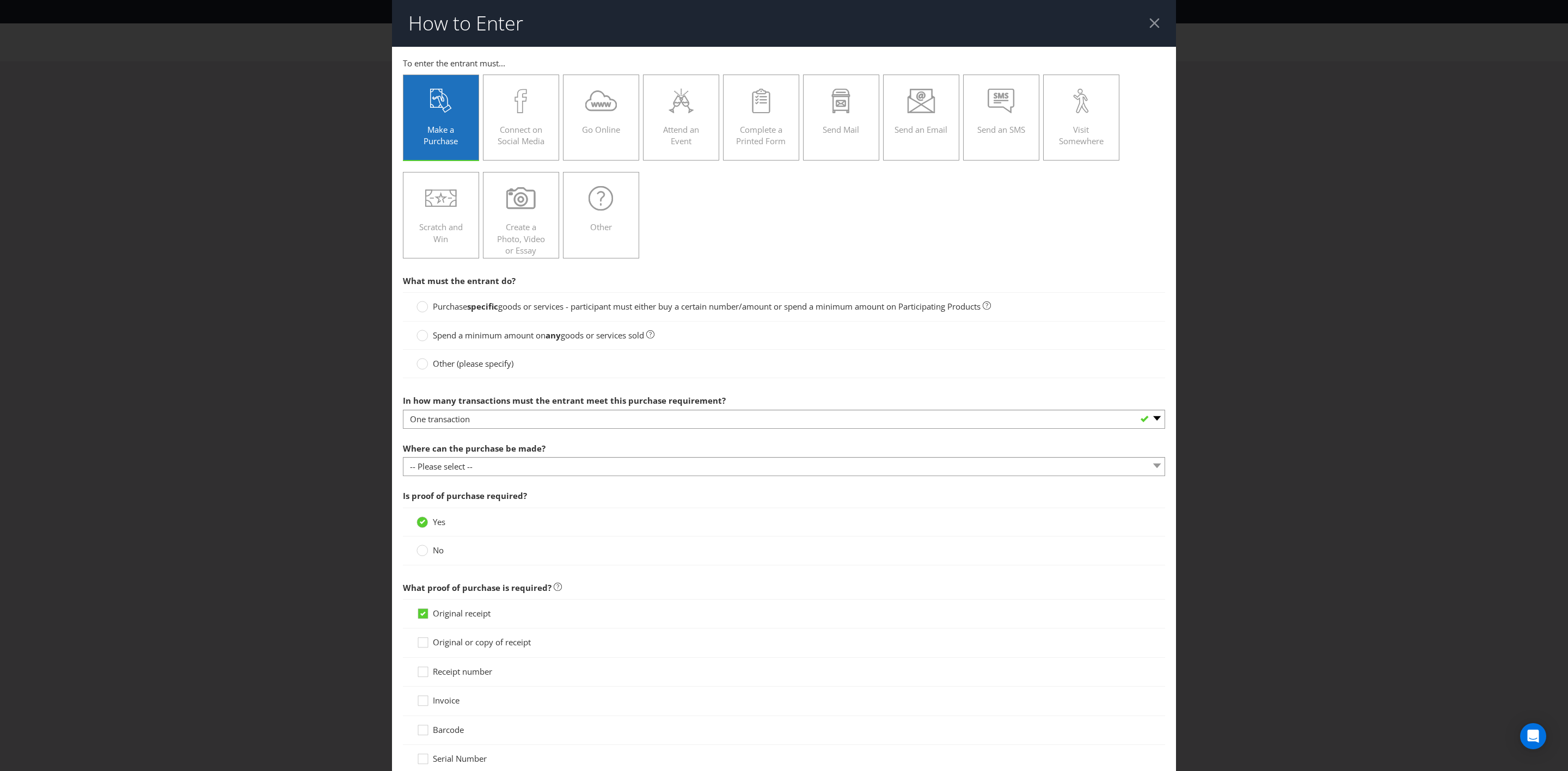
click at [556, 309] on span "goods or services - participant must either buy a certain number/amount or spen…" at bounding box center [739, 307] width 482 height 11
click at [0, 0] on input "Purchase specific goods or services - participant must either buy a certain num…" at bounding box center [0, 0] width 0 height 0
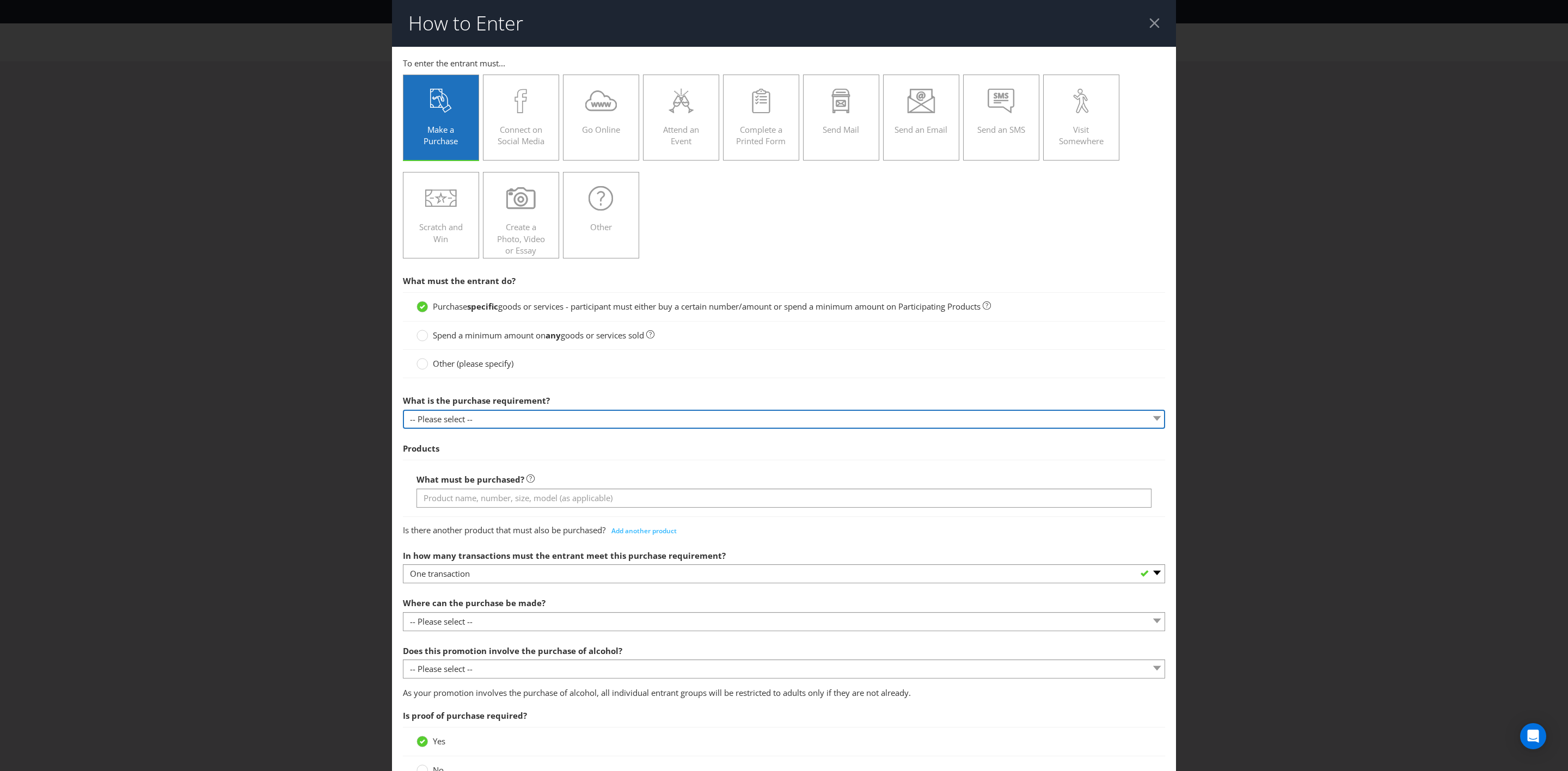
click at [567, 416] on select "-- Please select -- Buy a certain number of these products or services Spend a …" at bounding box center [784, 419] width 762 height 19
select select "MINIMUM_QUANTITY"
click at [403, 411] on select "-- Please select -- Buy a certain number of these products or services Spend a …" at bounding box center [784, 419] width 762 height 19
click at [581, 415] on select "-- Please select -- Buy a certain number of these products or services Spend a …" at bounding box center [784, 419] width 762 height 19
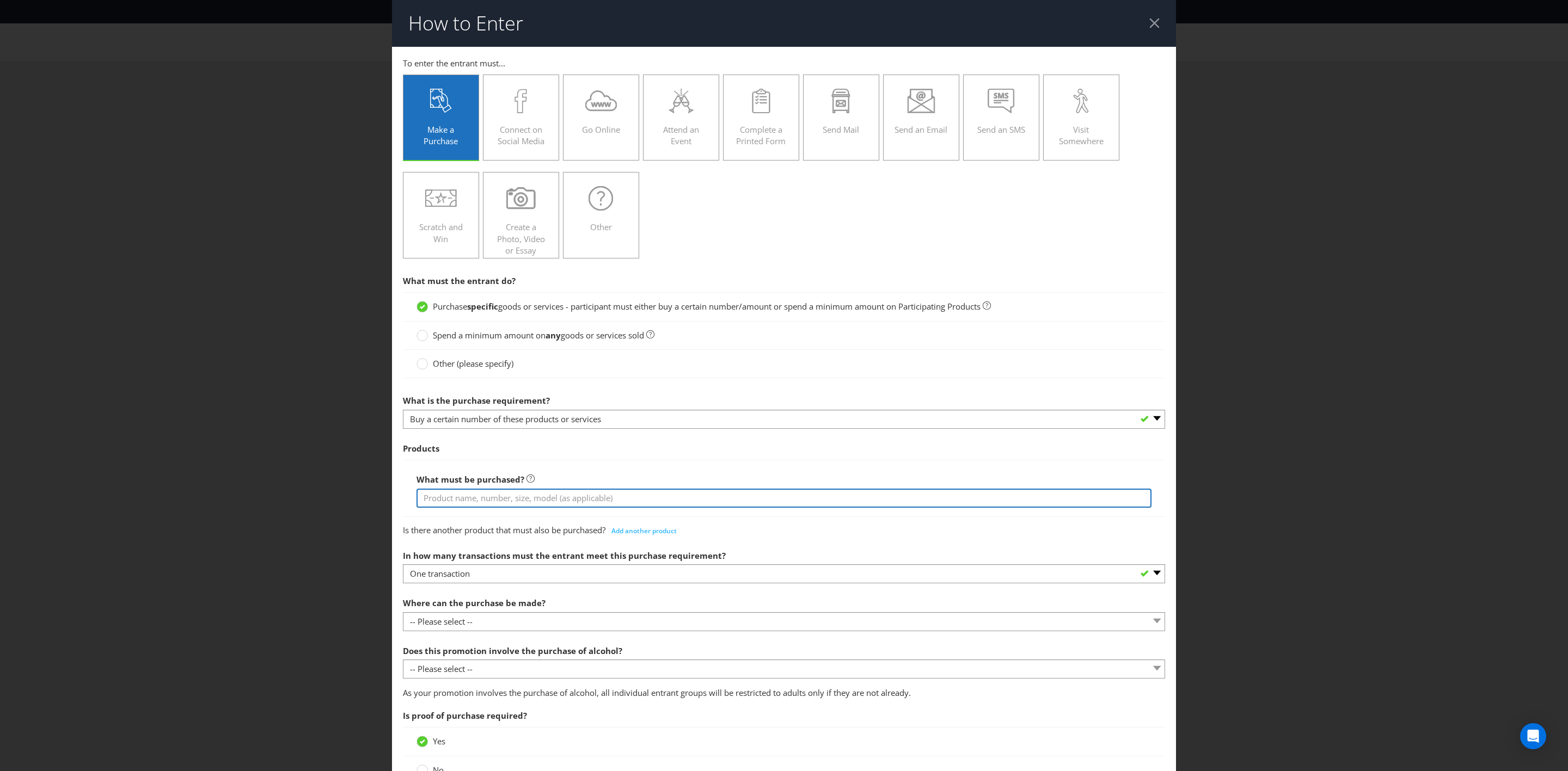
click at [587, 450] on input "text" at bounding box center [784, 498] width 735 height 19
type input "A"
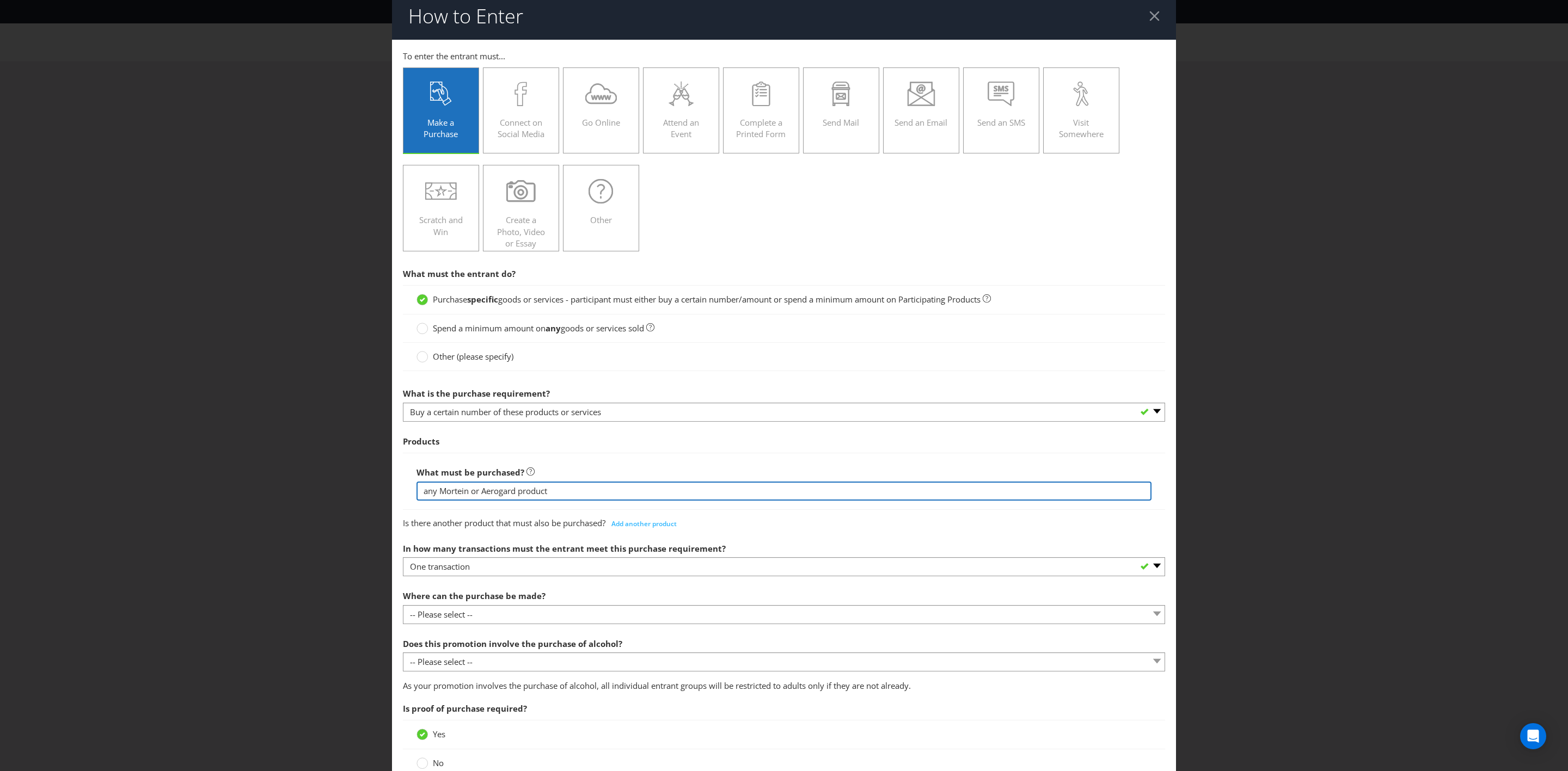
type input "any Mortein or Aerogard product"
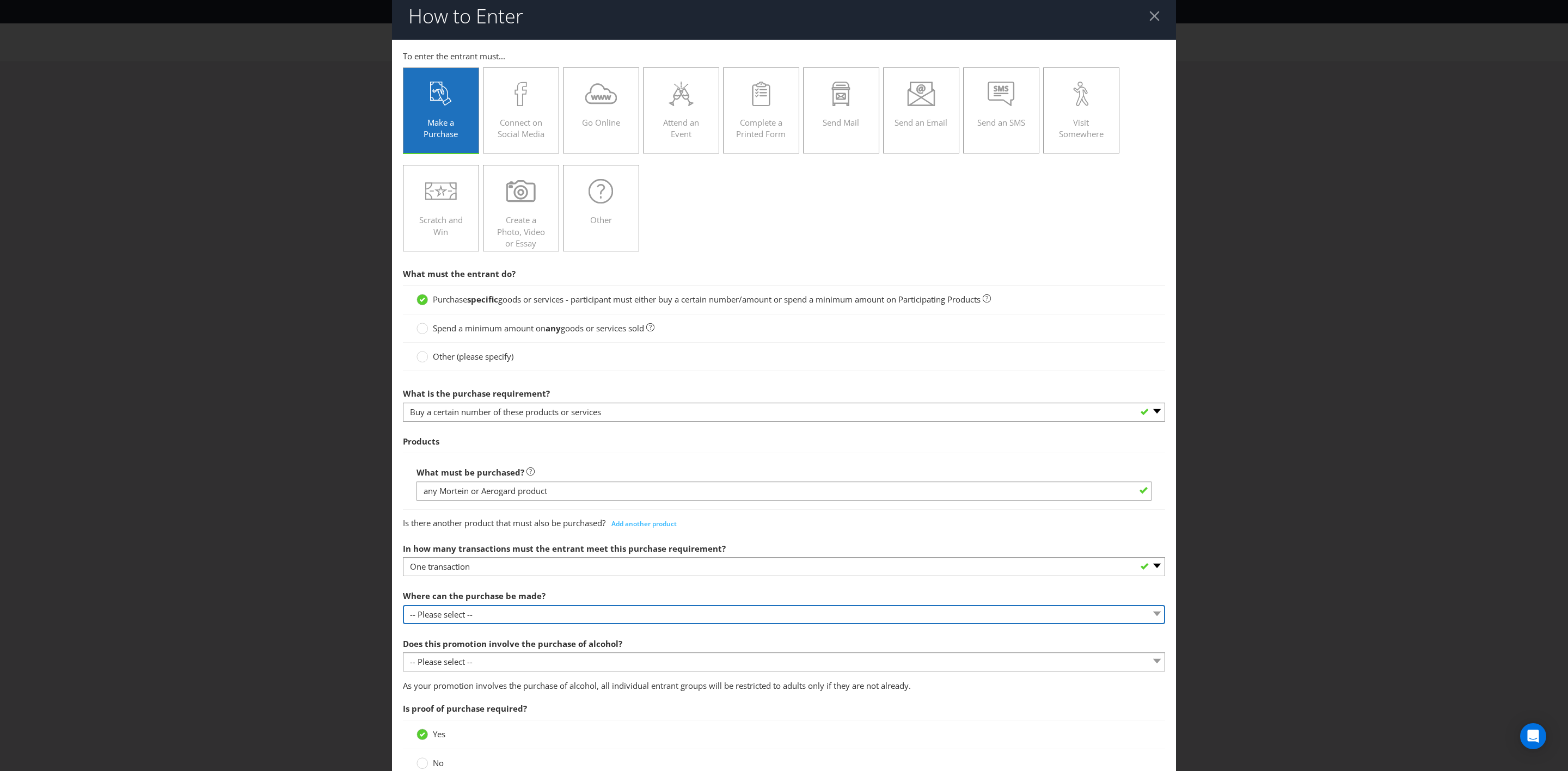
click at [522, 450] on select "-- Please select -- Any stores displaying promotional material (including onlin…" at bounding box center [784, 615] width 762 height 19
select select "OTHER"
click at [403, 450] on select "-- Please select -- Any stores displaying promotional material (including onlin…" at bounding box center [784, 615] width 762 height 19
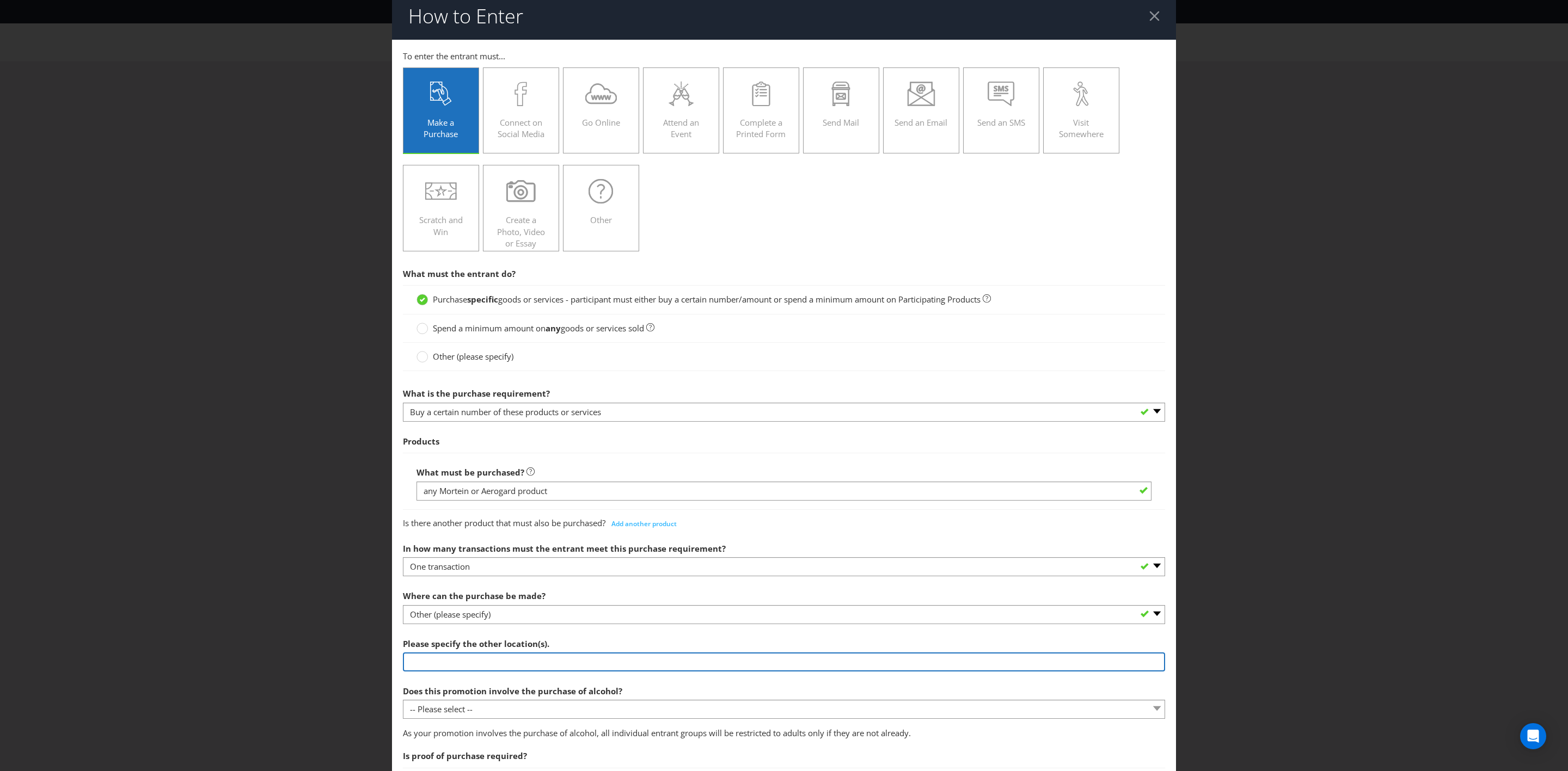
click at [513, 450] on input "text" at bounding box center [784, 661] width 762 height 19
type input "any Woolworths supermarket in Australia, Woolworths Metro in Australia or via W…"
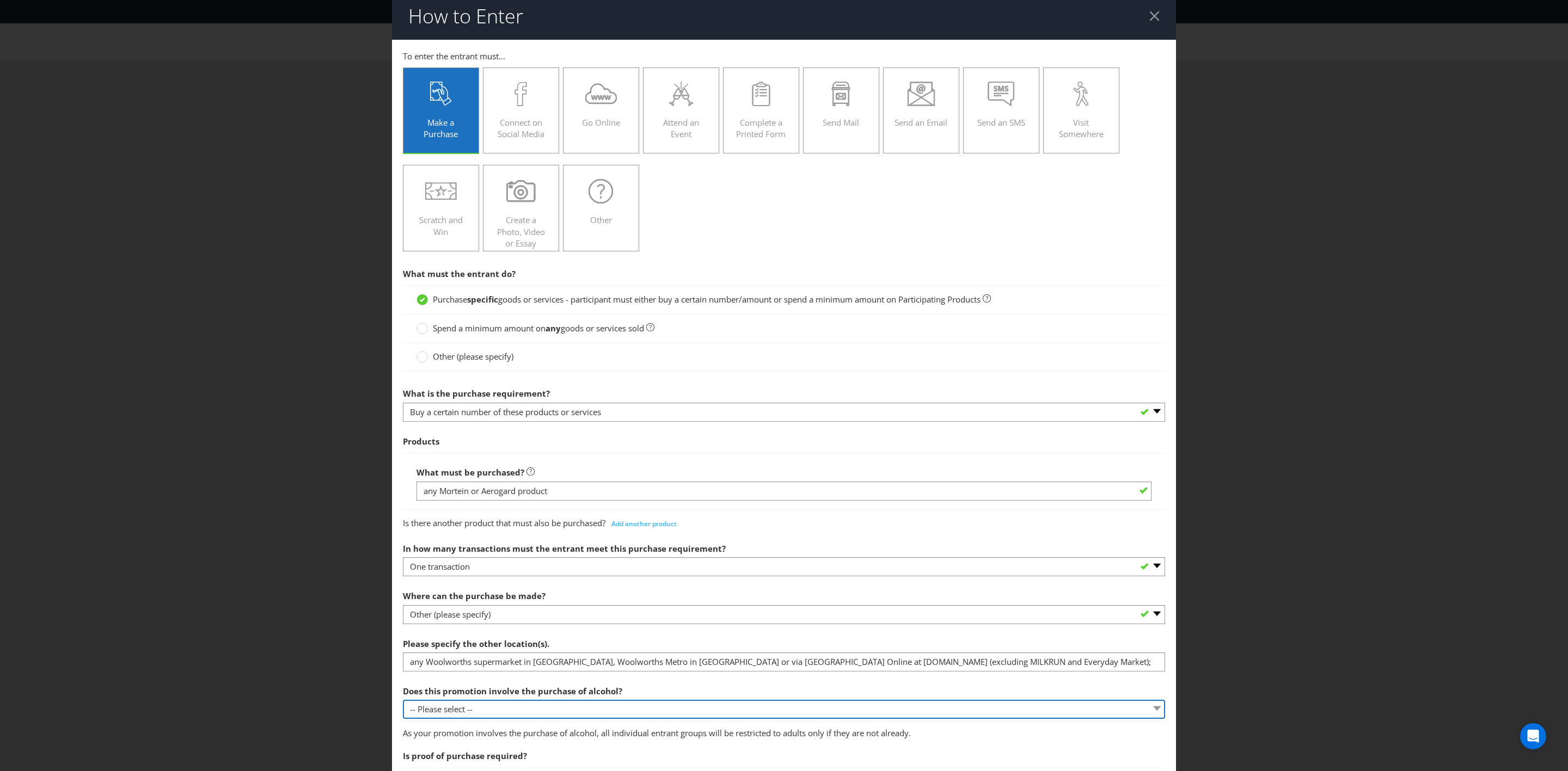
click at [546, 450] on select "-- Please select -- Yes, for on-premises consumption Yes, for off-premises cons…" at bounding box center [784, 709] width 762 height 19
select select "NO"
click at [403, 450] on select "-- Please select -- Yes, for on-premises consumption Yes, for off-premises cons…" at bounding box center [784, 709] width 762 height 19
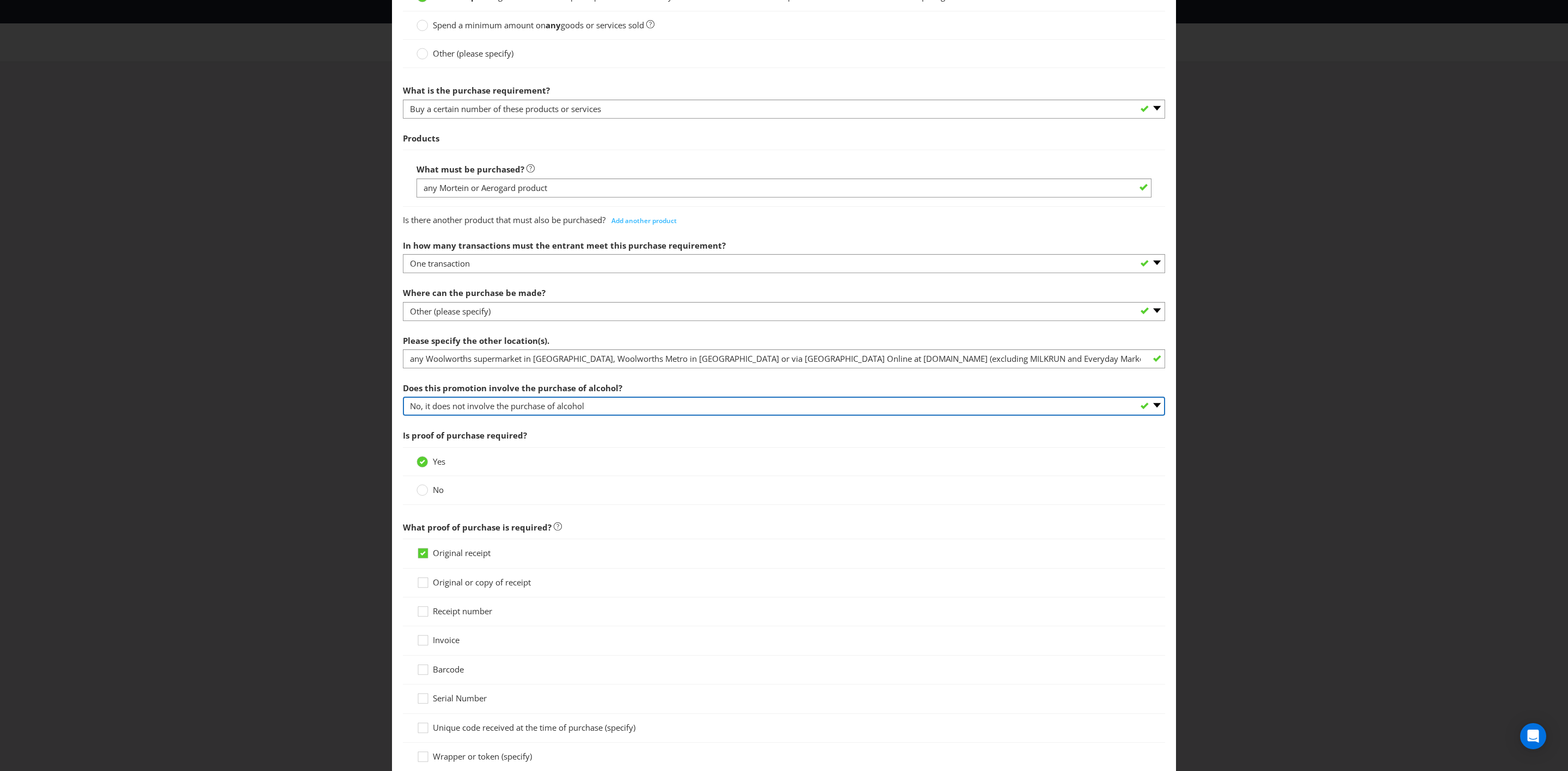
scroll to position [311, 0]
click at [421, 450] on div at bounding box center [422, 486] width 5 height 5
click at [0, 0] on input "No" at bounding box center [0, 0] width 0 height 0
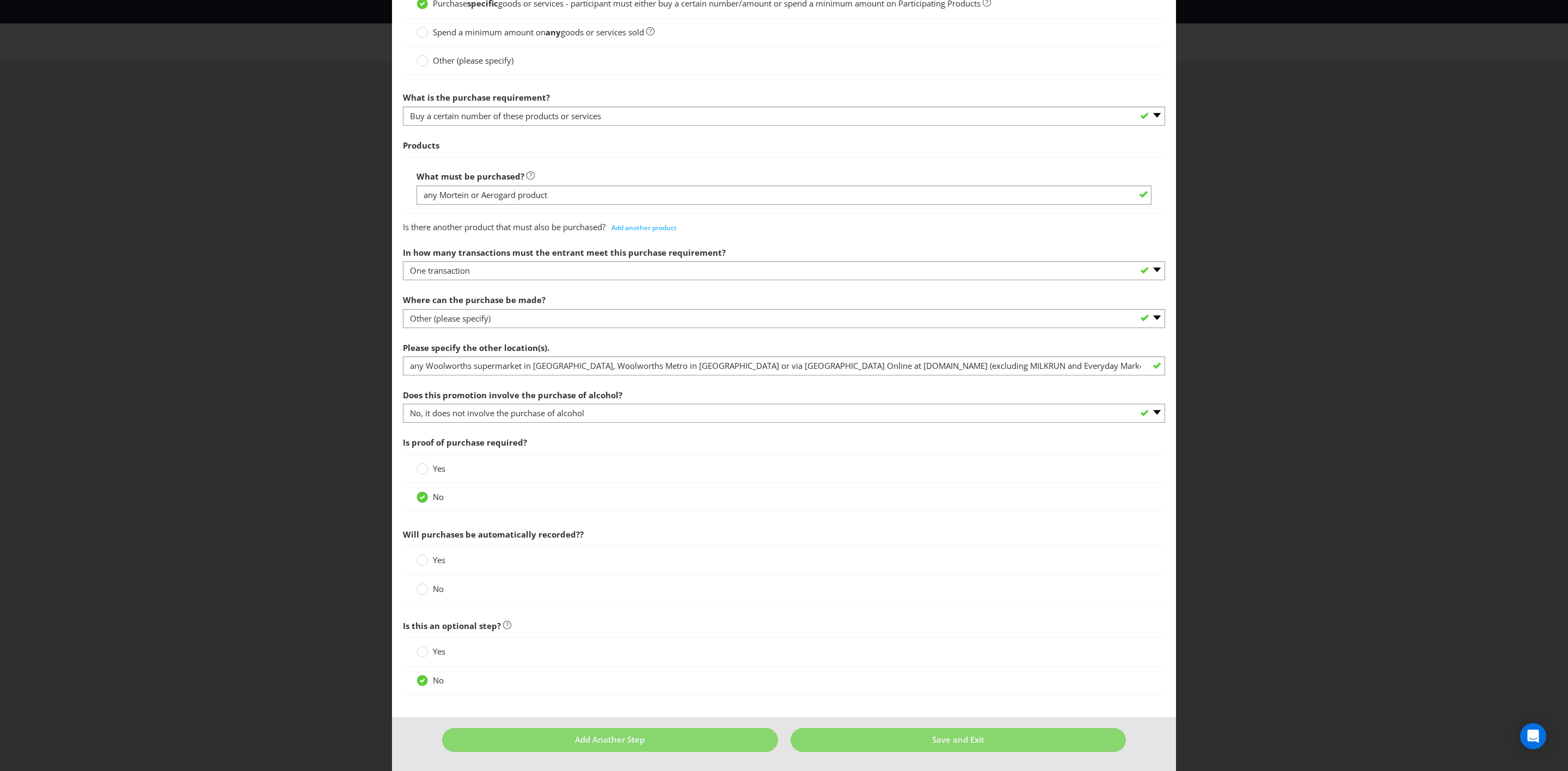
scroll to position [309, 0]
click at [421, 450] on div at bounding box center [422, 557] width 5 height 5
click at [0, 0] on input "Yes" at bounding box center [0, 0] width 0 height 0
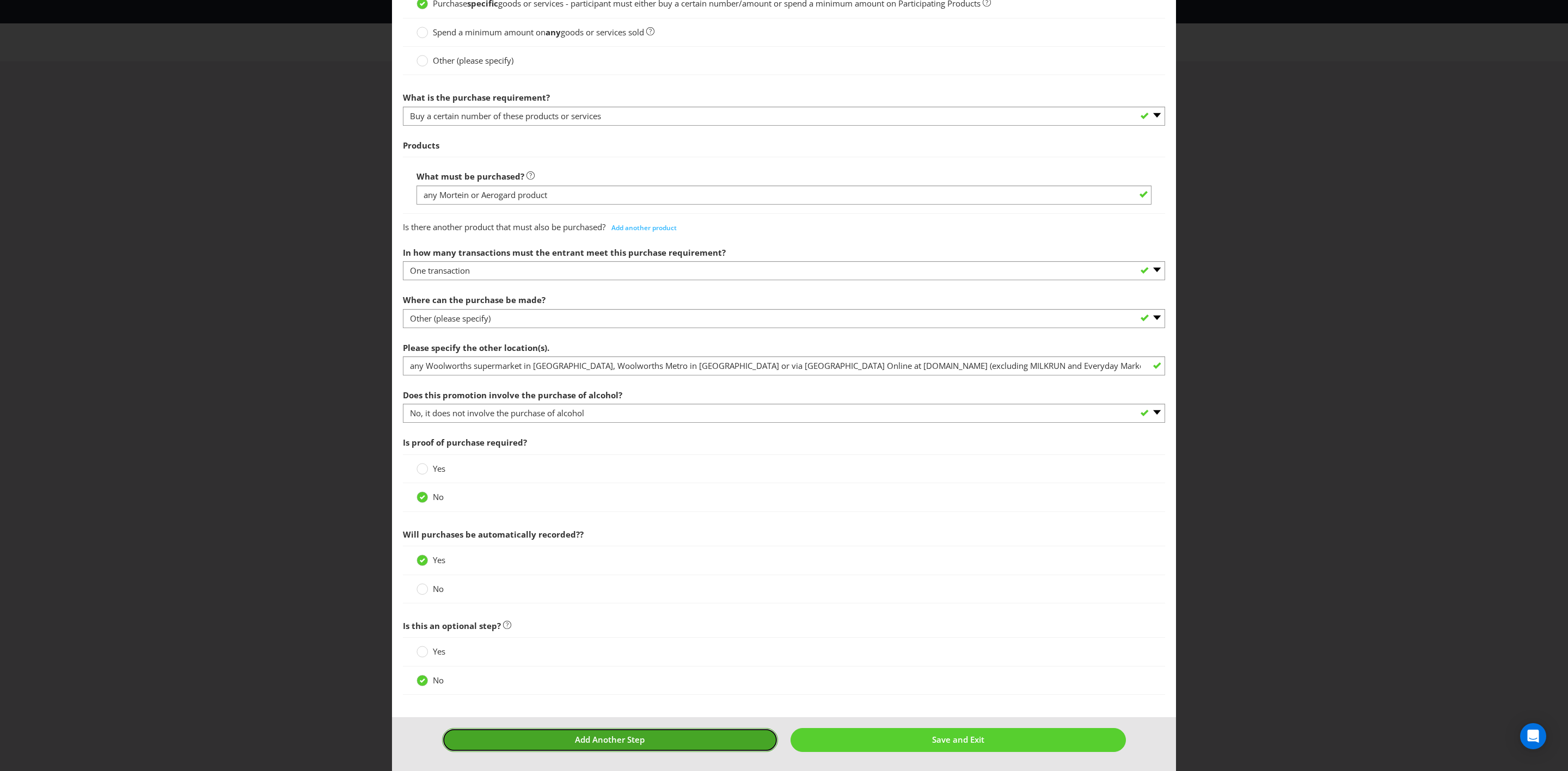
click at [720, 450] on button "Add Another Step" at bounding box center [610, 740] width 336 height 23
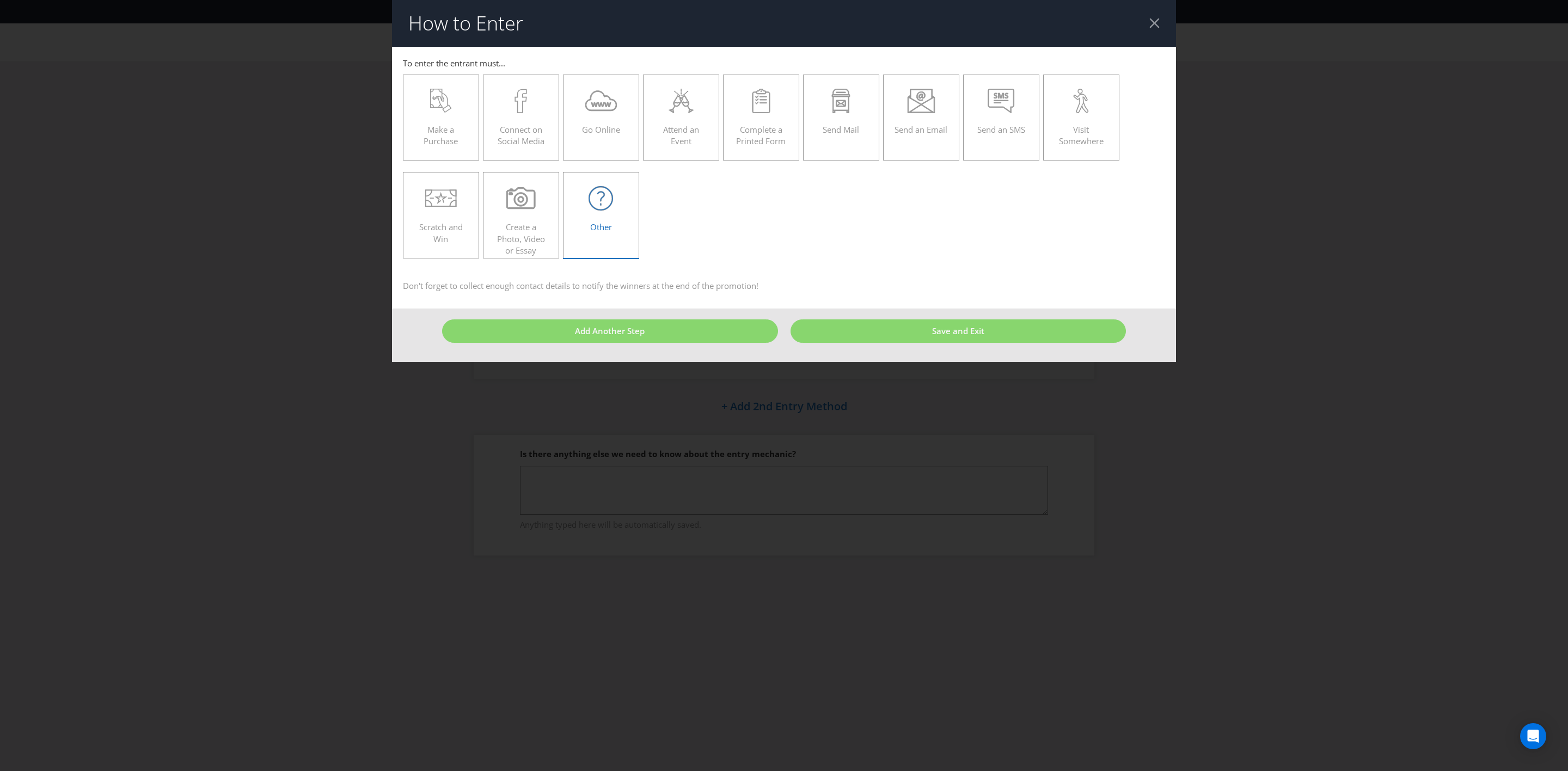
click at [600, 227] on span "Other" at bounding box center [601, 227] width 22 height 11
click at [0, 0] on input "Other" at bounding box center [0, 0] width 0 height 0
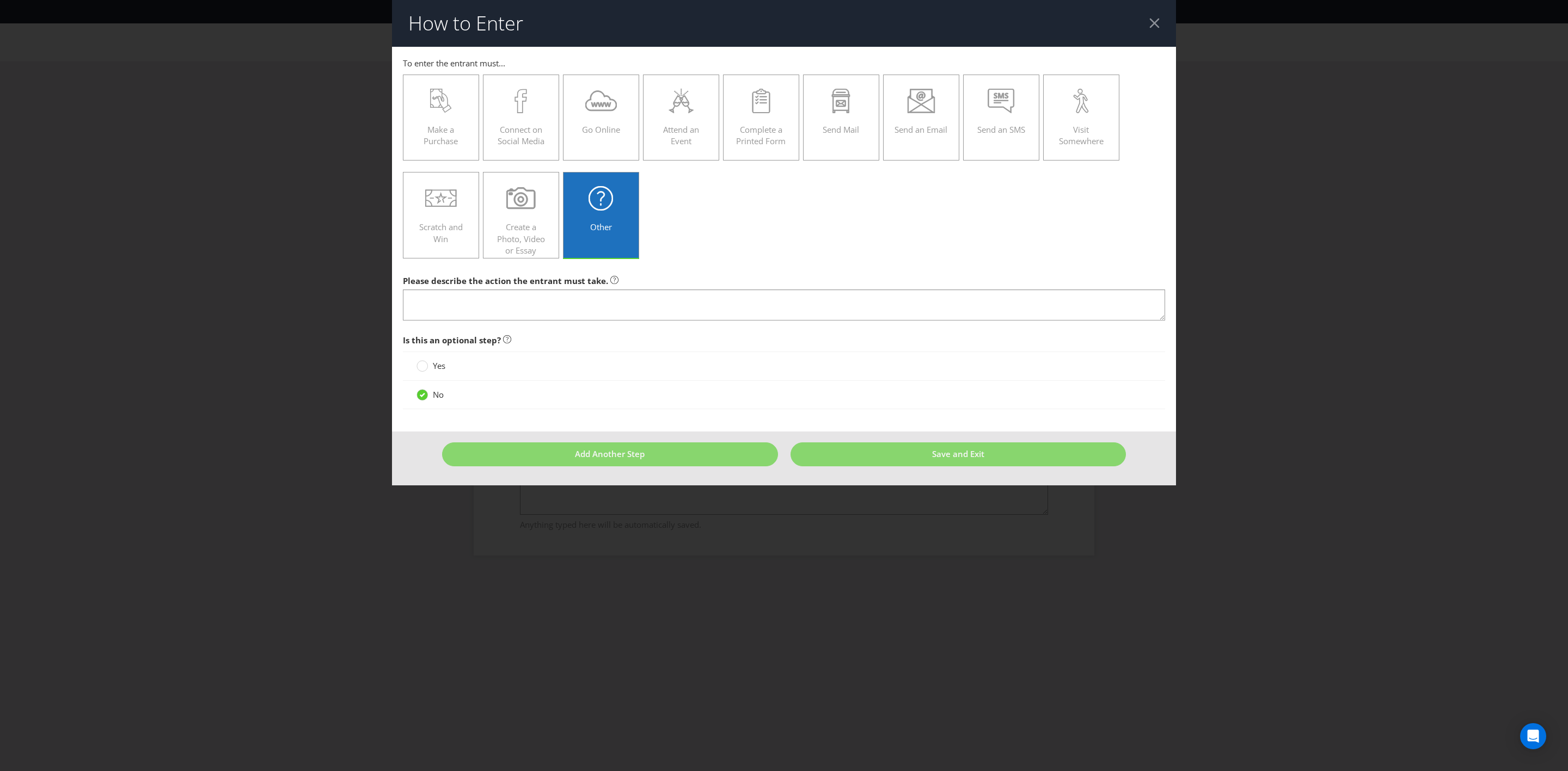
click at [555, 281] on span "Please describe the action the entrant must take." at bounding box center [505, 281] width 205 height 11
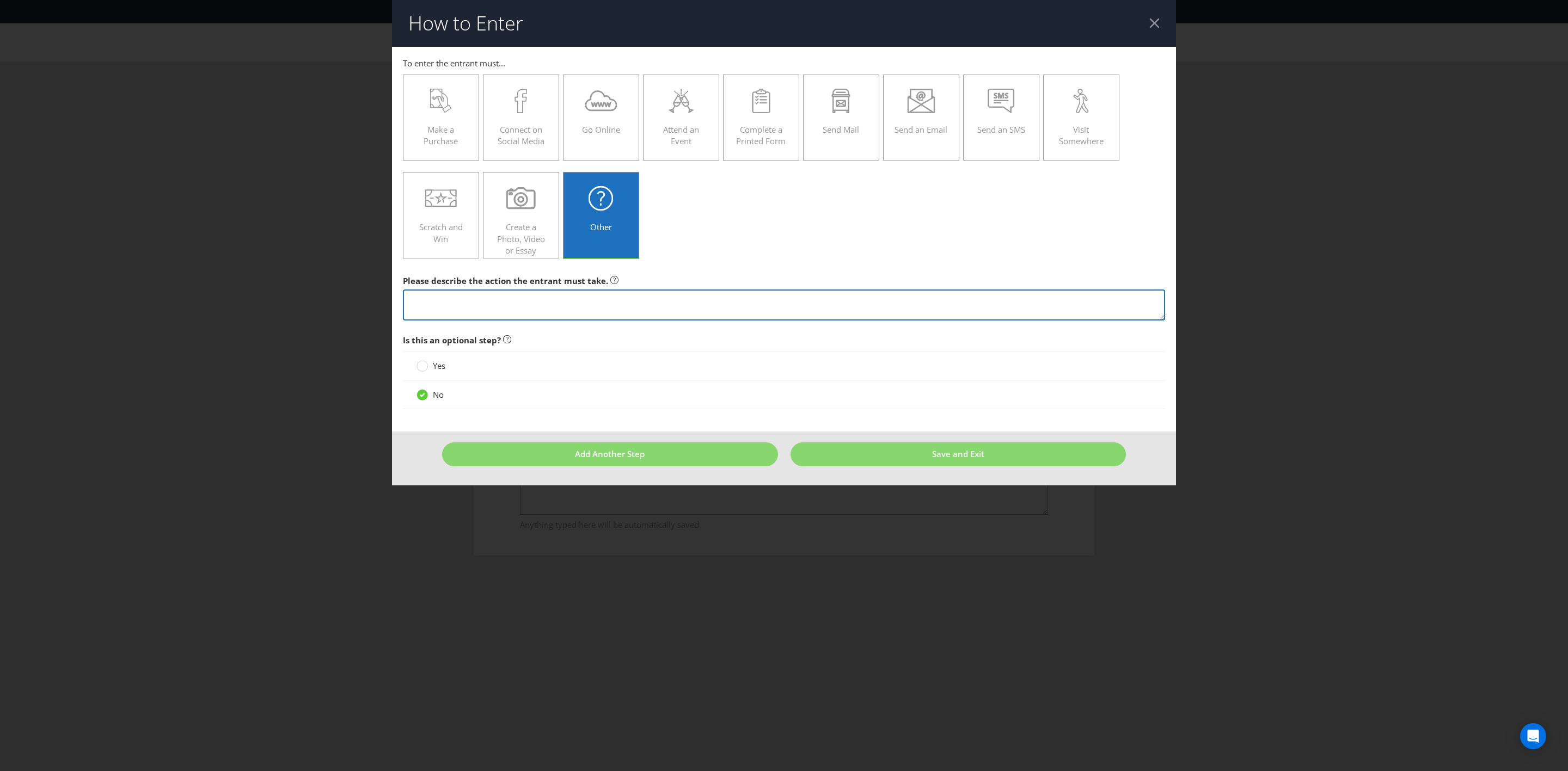
click at [541, 304] on textarea at bounding box center [784, 305] width 762 height 31
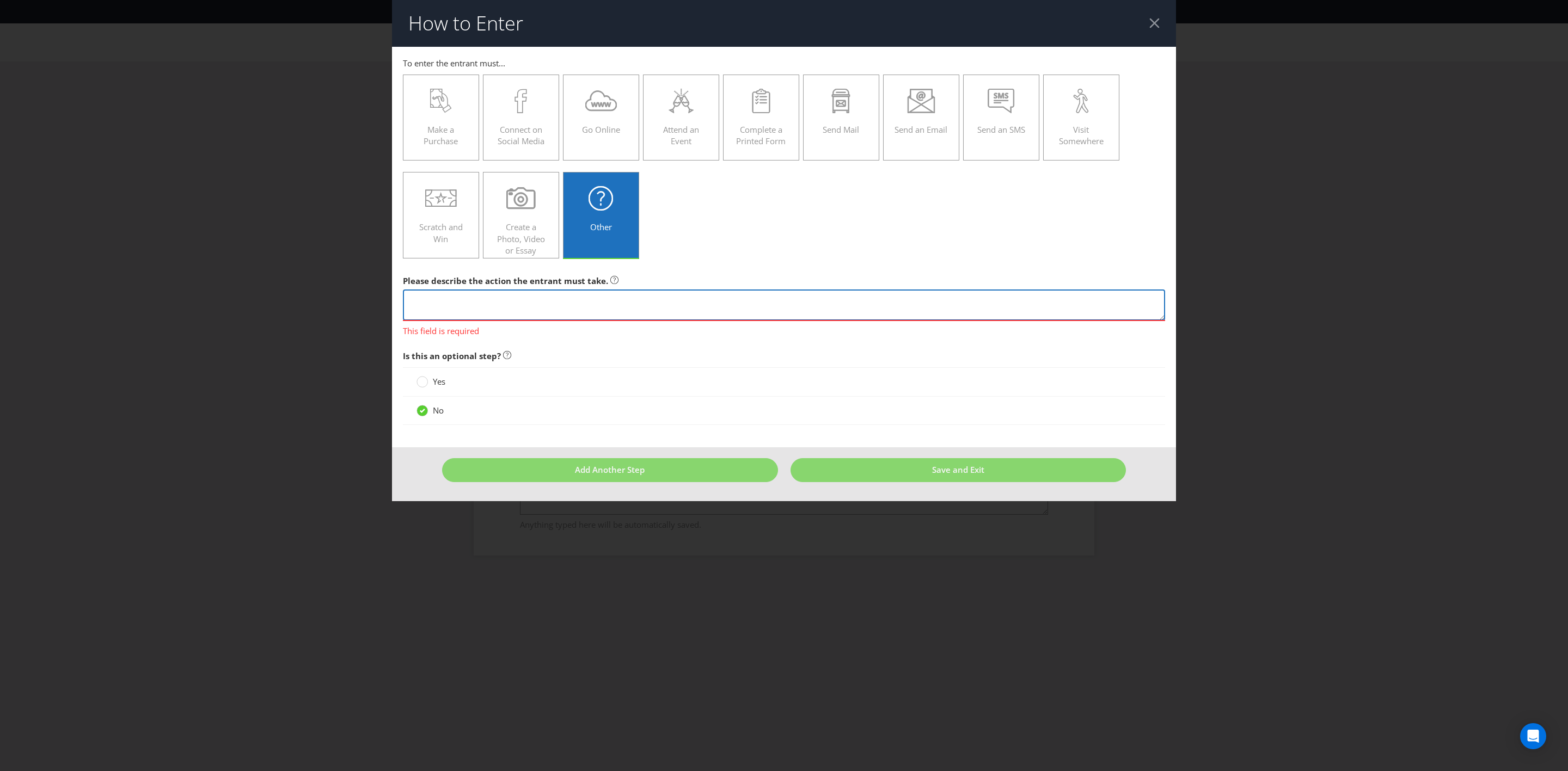
click at [665, 304] on textarea at bounding box center [784, 305] width 762 height 31
paste textarea "Scan their Everyday Rewards Card in-store at the checkout or enter their Everyd…"
type textarea "Scan their Everyday Rewards Card in-store at the checkout or enter their Everyd…"
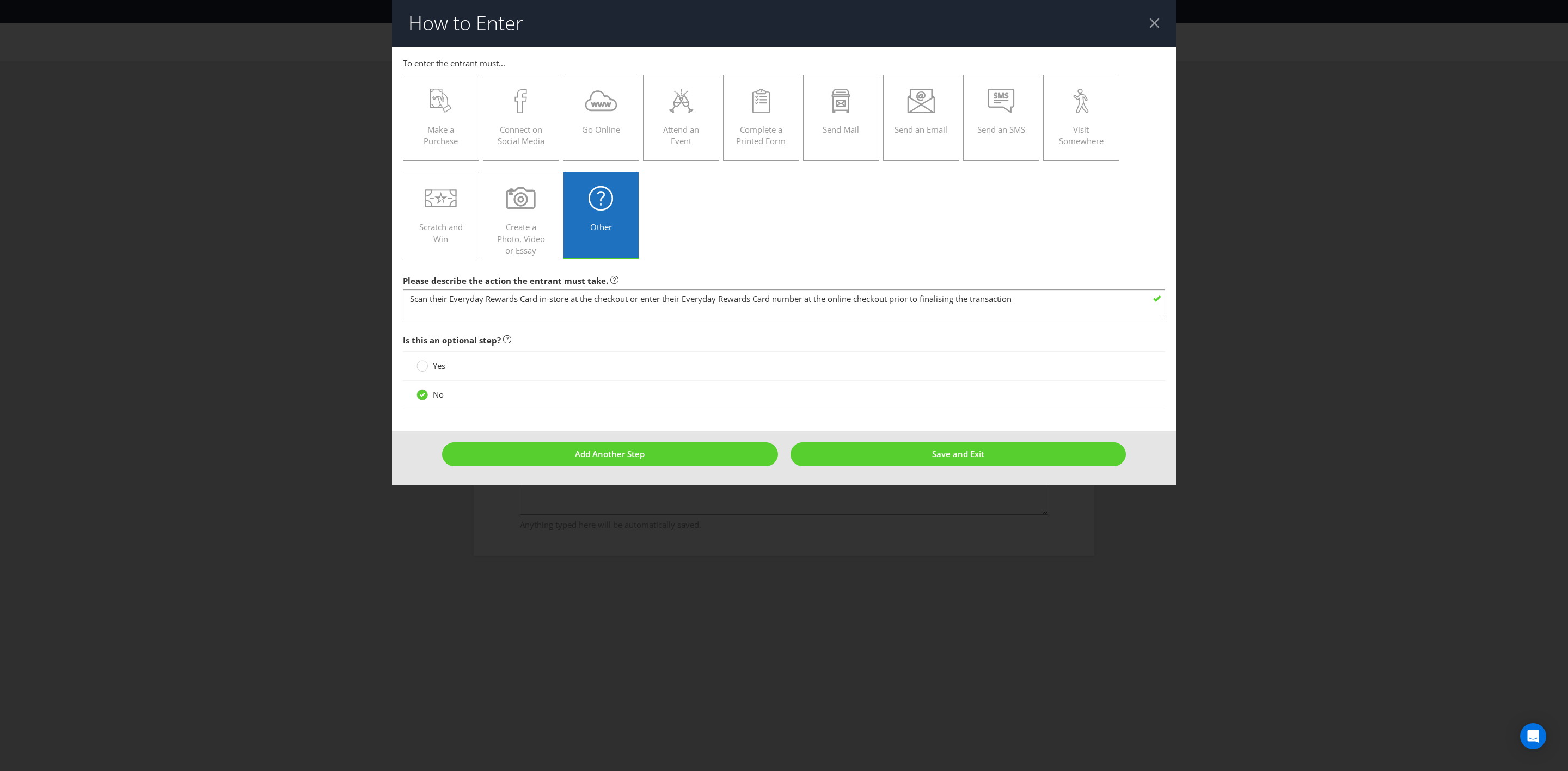
click at [930, 450] on footer "Add Another Step Save and Exit" at bounding box center [784, 458] width 784 height 54
click at [931, 450] on button "Save and Exit" at bounding box center [959, 454] width 336 height 23
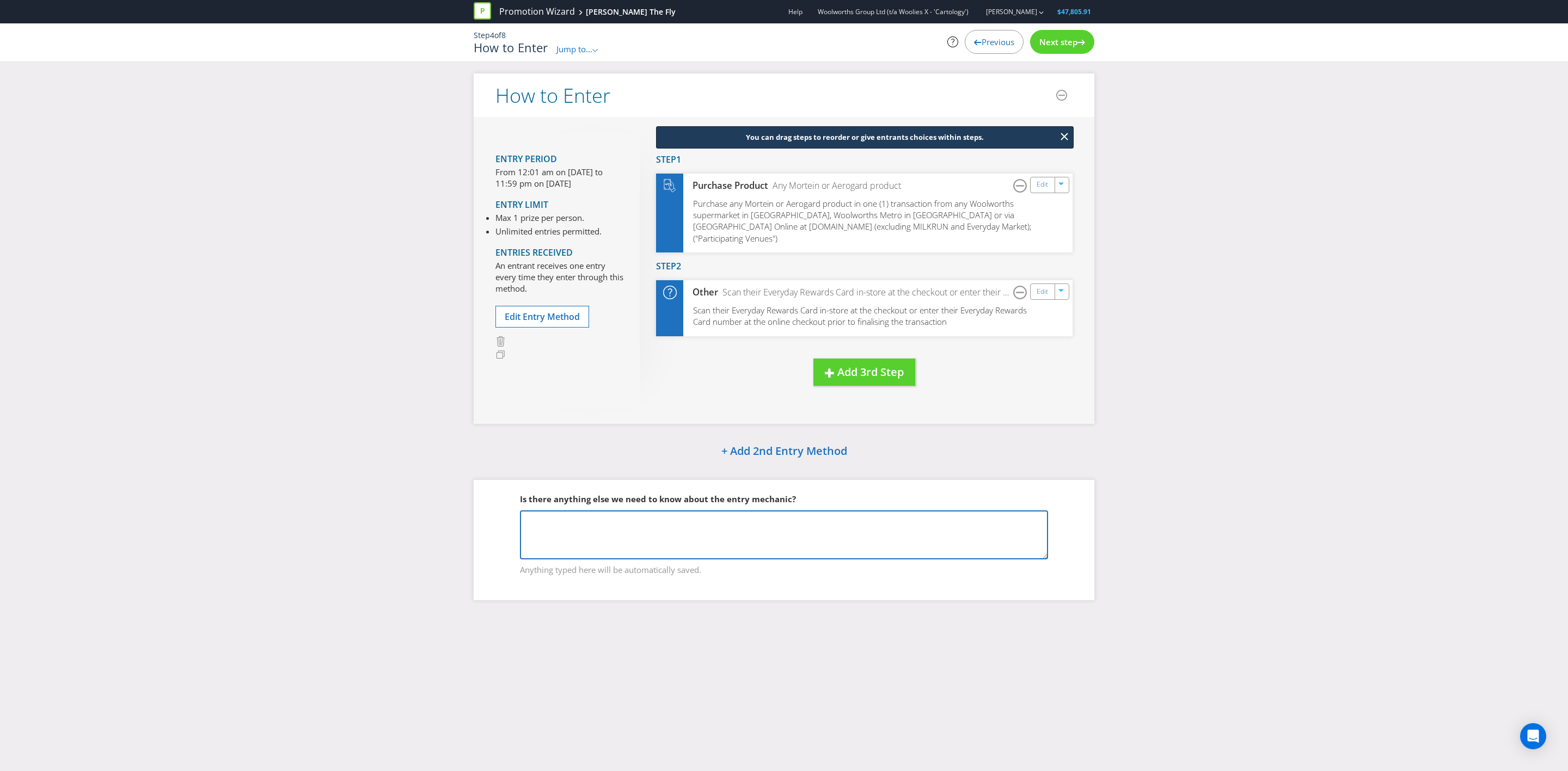
click at [786, 450] on textarea at bounding box center [784, 535] width 528 height 49
type textarea "B"
click at [659, 450] on textarea "Bonus Entry -" at bounding box center [784, 535] width 528 height 49
paste textarea "entrants will receive one (1) bonus entry for every purchase of two (2) Cetaphi…"
drag, startPoint x: 876, startPoint y: 509, endPoint x: 847, endPoint y: 508, distance: 29.0
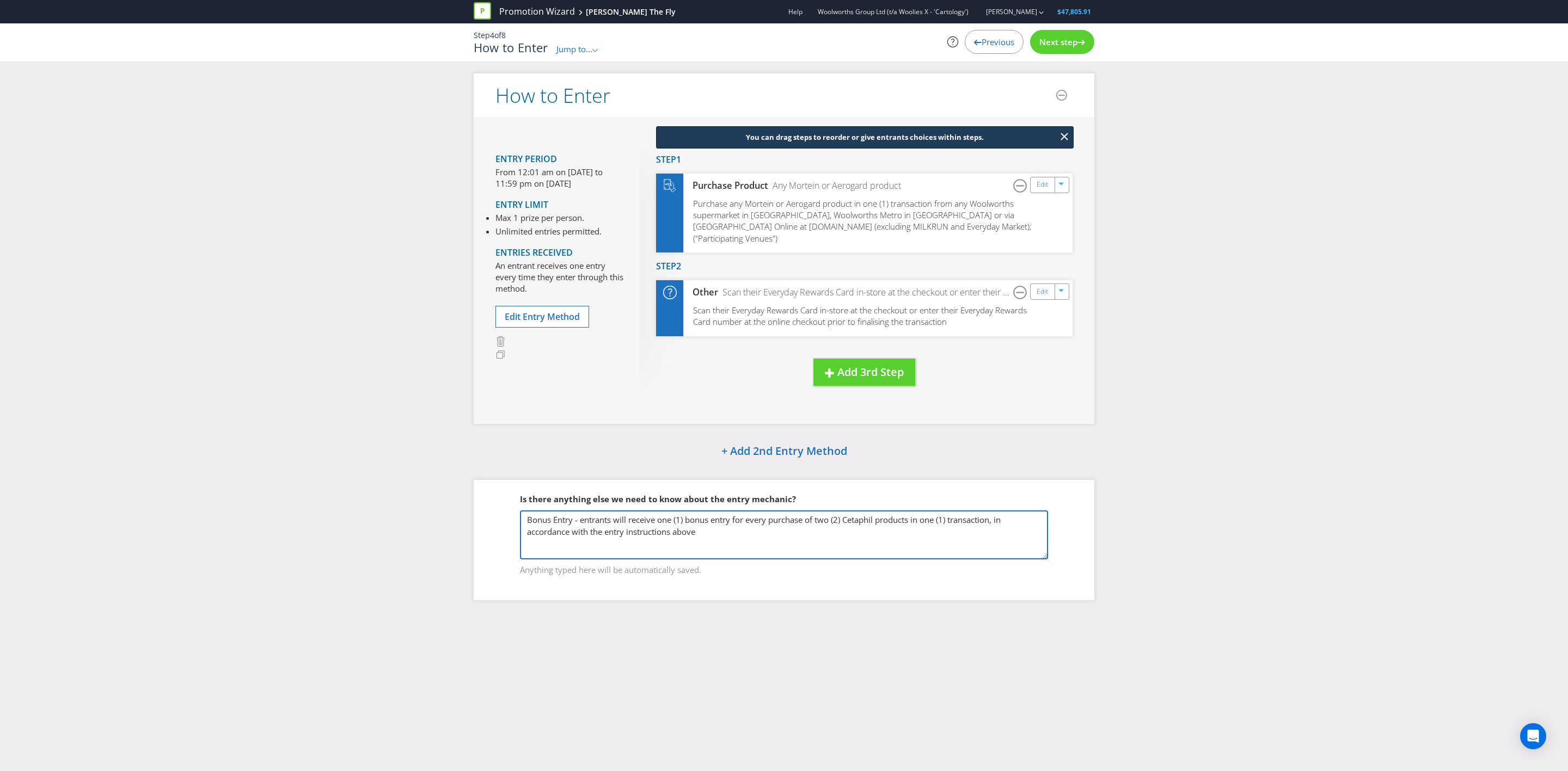
click at [847, 450] on textarea "Bonus Entry - entrants will receive one (1) bonus entry for every purchase of t…" at bounding box center [784, 535] width 528 height 49
type textarea "Bonus Entry - entrants will receive one (1) bonus entry for every purchase of t…"
click at [1045, 41] on span "Next step" at bounding box center [1058, 42] width 38 height 11
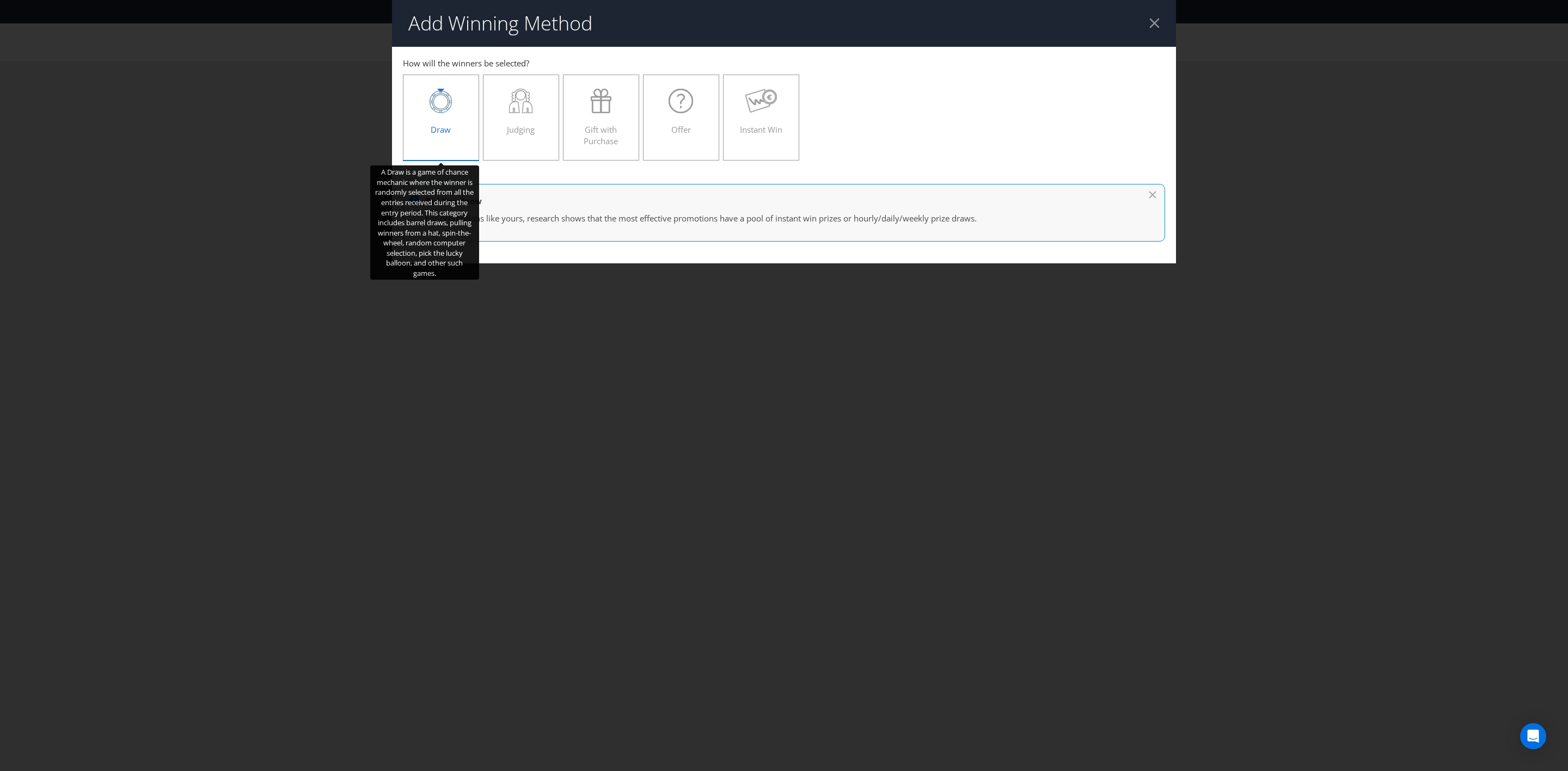
click at [432, 106] on icon at bounding box center [441, 101] width 23 height 24
click at [0, 0] on input "Draw" at bounding box center [0, 0] width 0 height 0
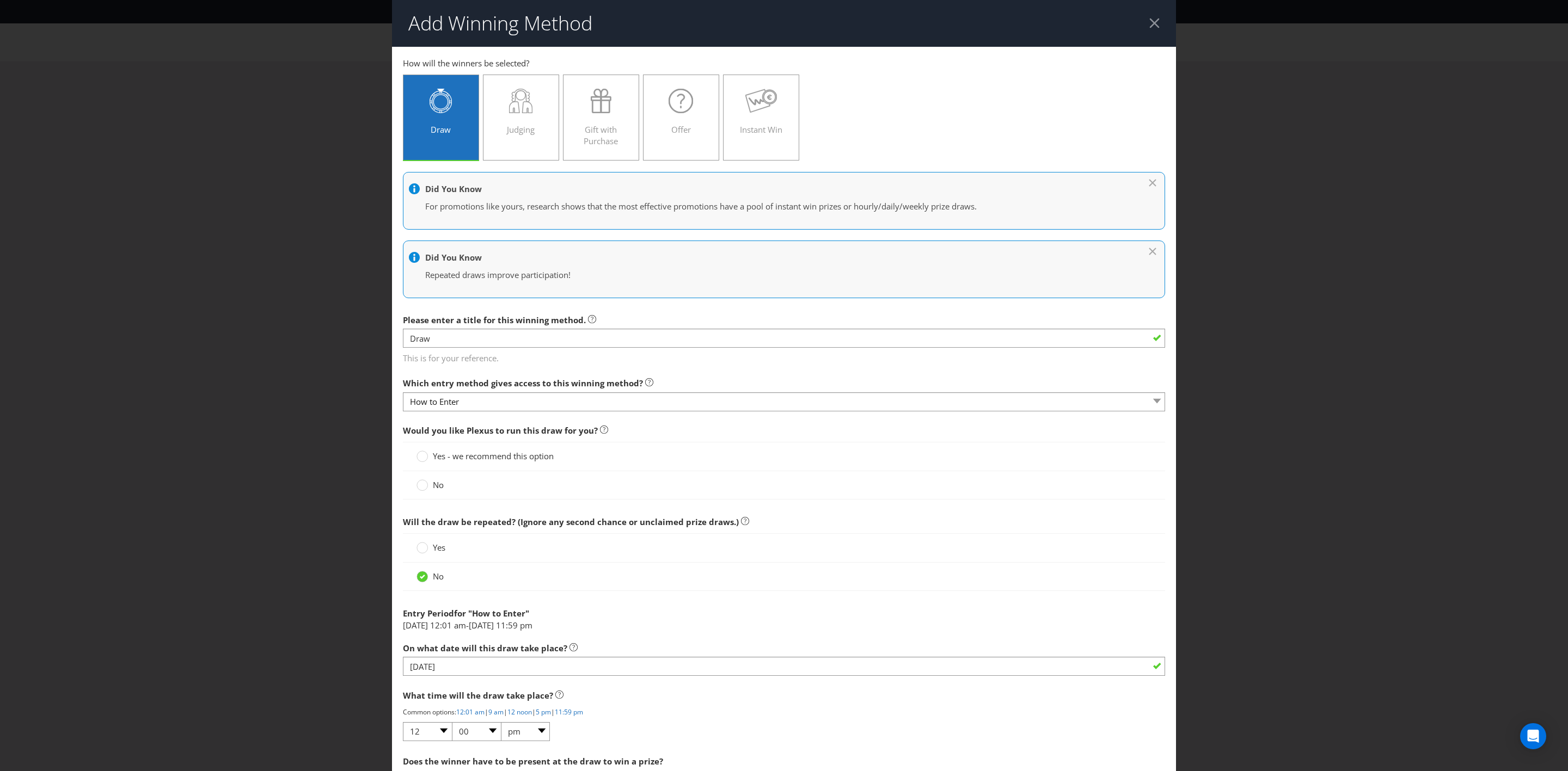
click at [467, 450] on div "Yes - we recommend this option" at bounding box center [784, 456] width 762 height 29
click at [467, 450] on span "Yes - we recommend this option" at bounding box center [493, 456] width 121 height 11
click at [0, 0] on input "Yes - we recommend this option" at bounding box center [0, 0] width 0 height 0
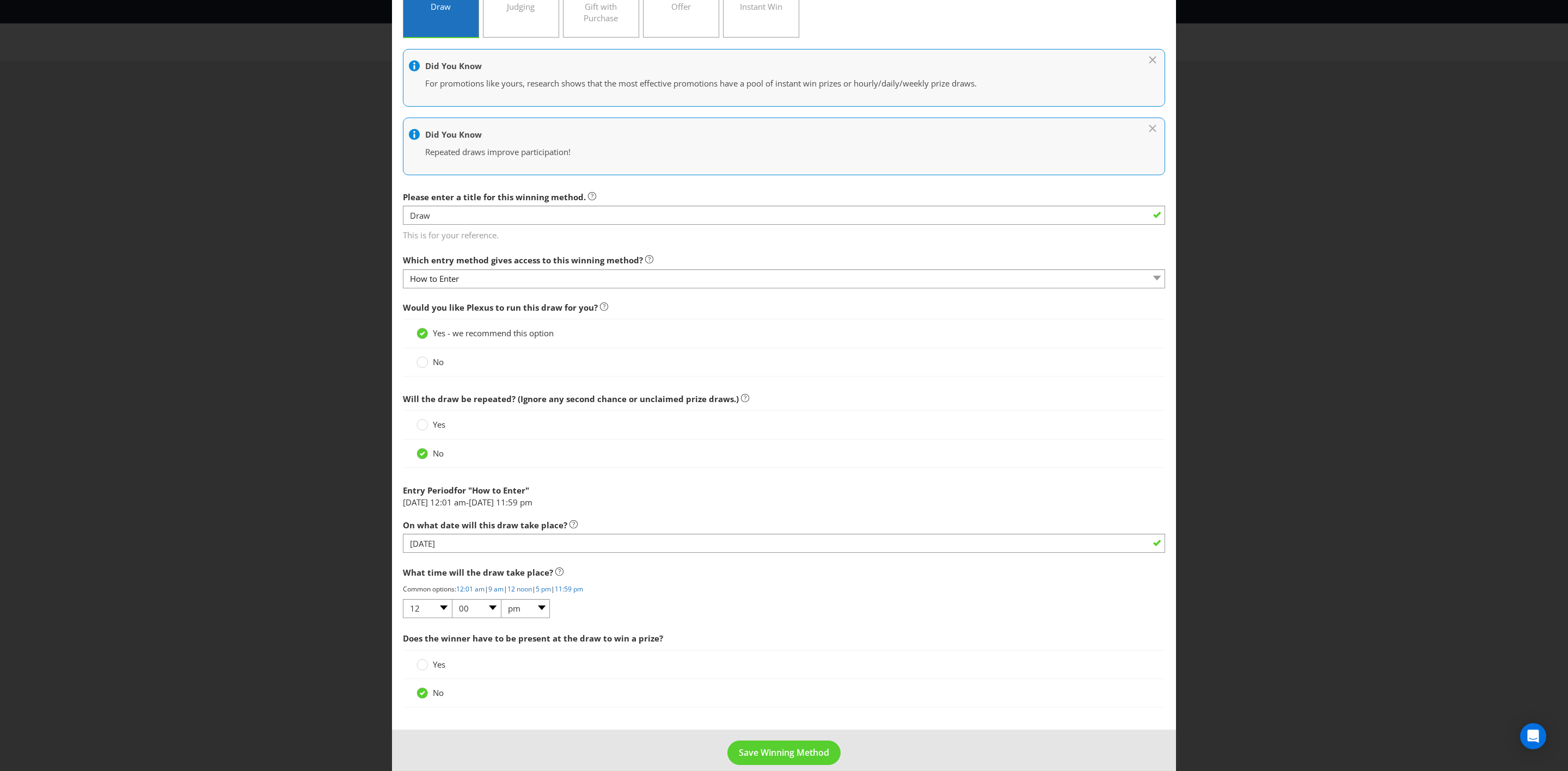
scroll to position [141, 0]
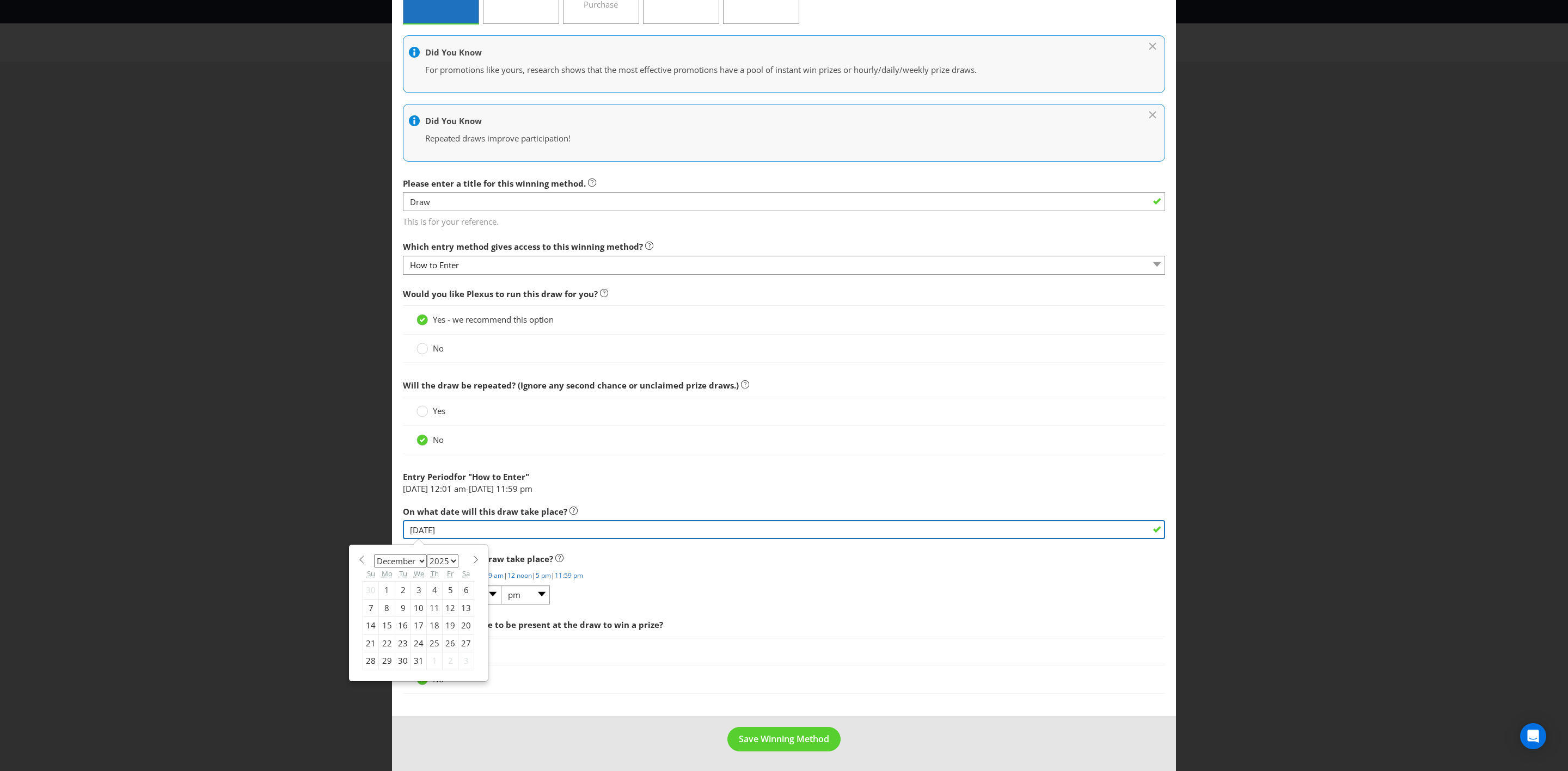
click at [476, 450] on input "31/12/25" at bounding box center [784, 529] width 762 height 19
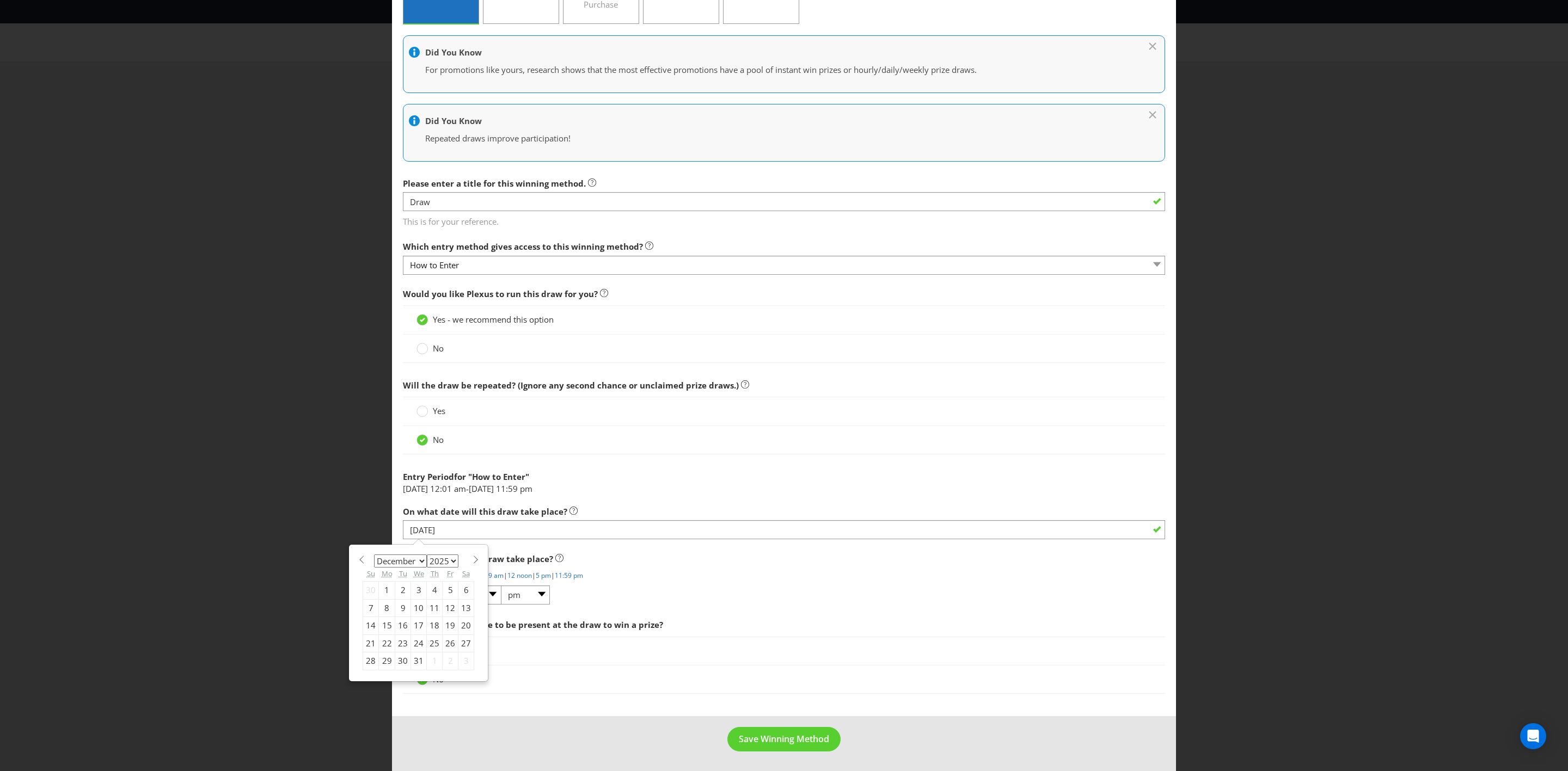
click at [472, 450] on span at bounding box center [475, 559] width 8 height 8
select select "0"
select select "2026"
click at [431, 450] on div "15" at bounding box center [435, 626] width 16 height 18
type input "15/01/26"
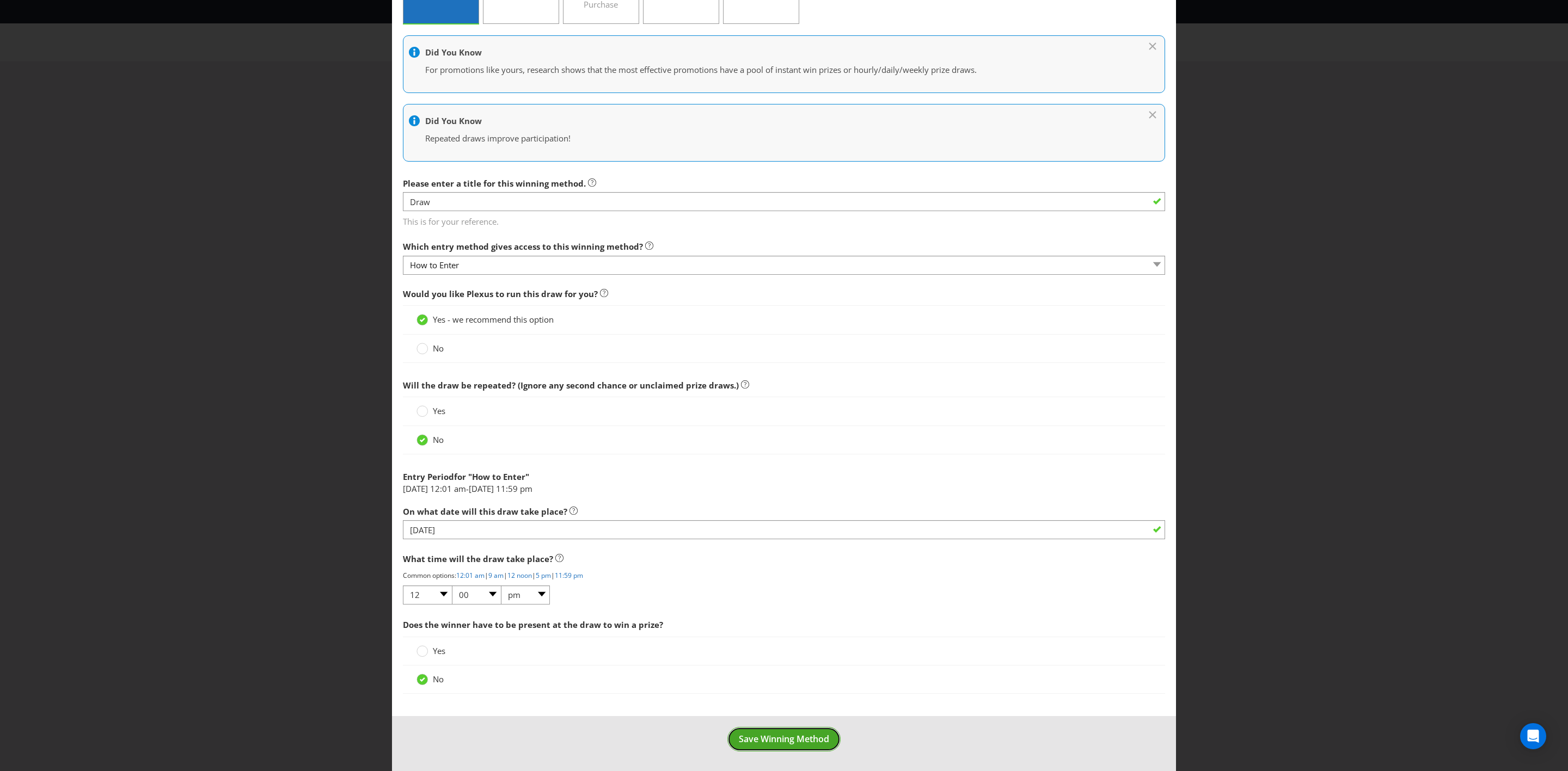
click at [781, 450] on span "Save Winning Method" at bounding box center [784, 739] width 90 height 12
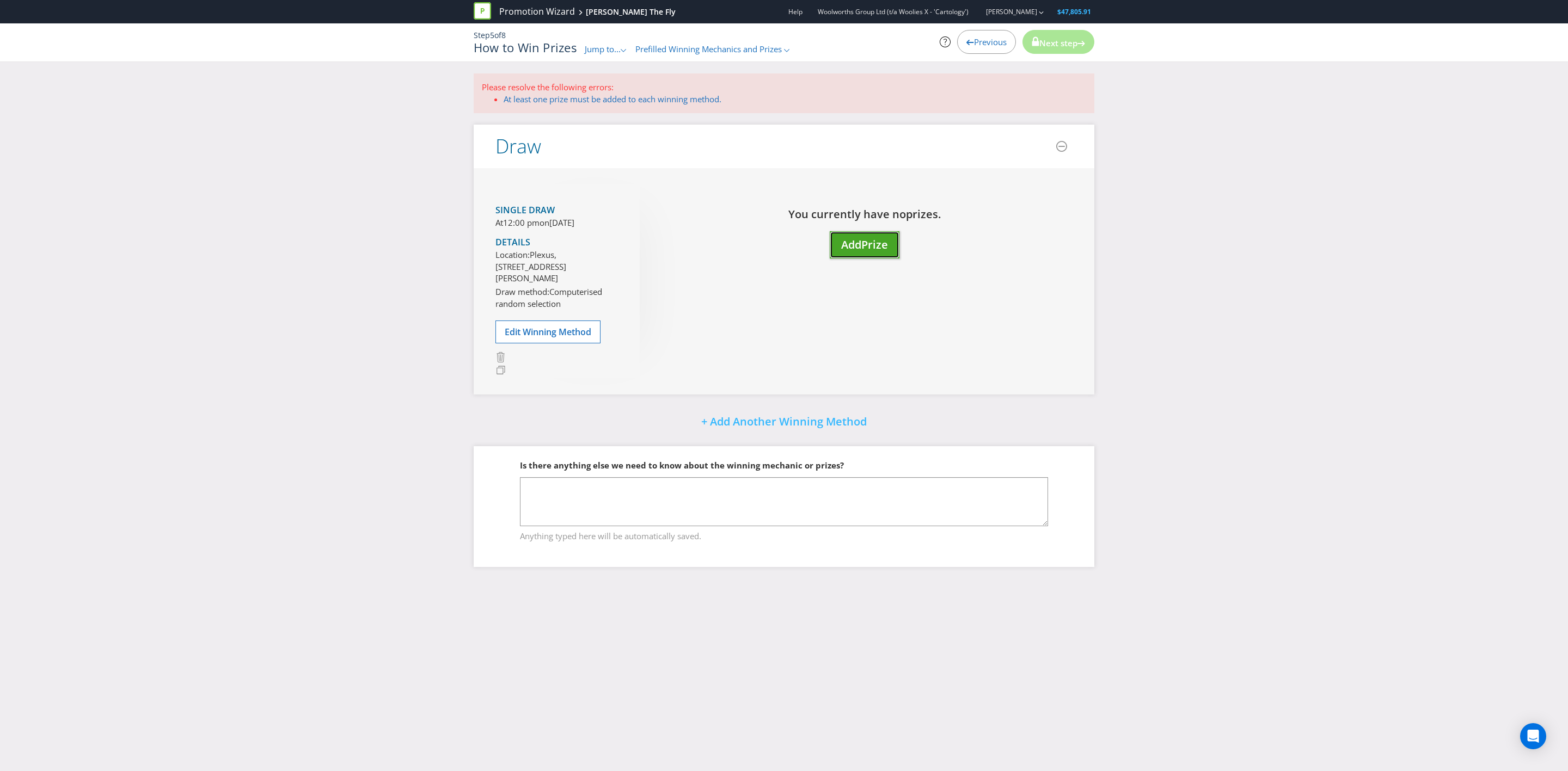
click at [848, 246] on span "Add" at bounding box center [851, 245] width 20 height 15
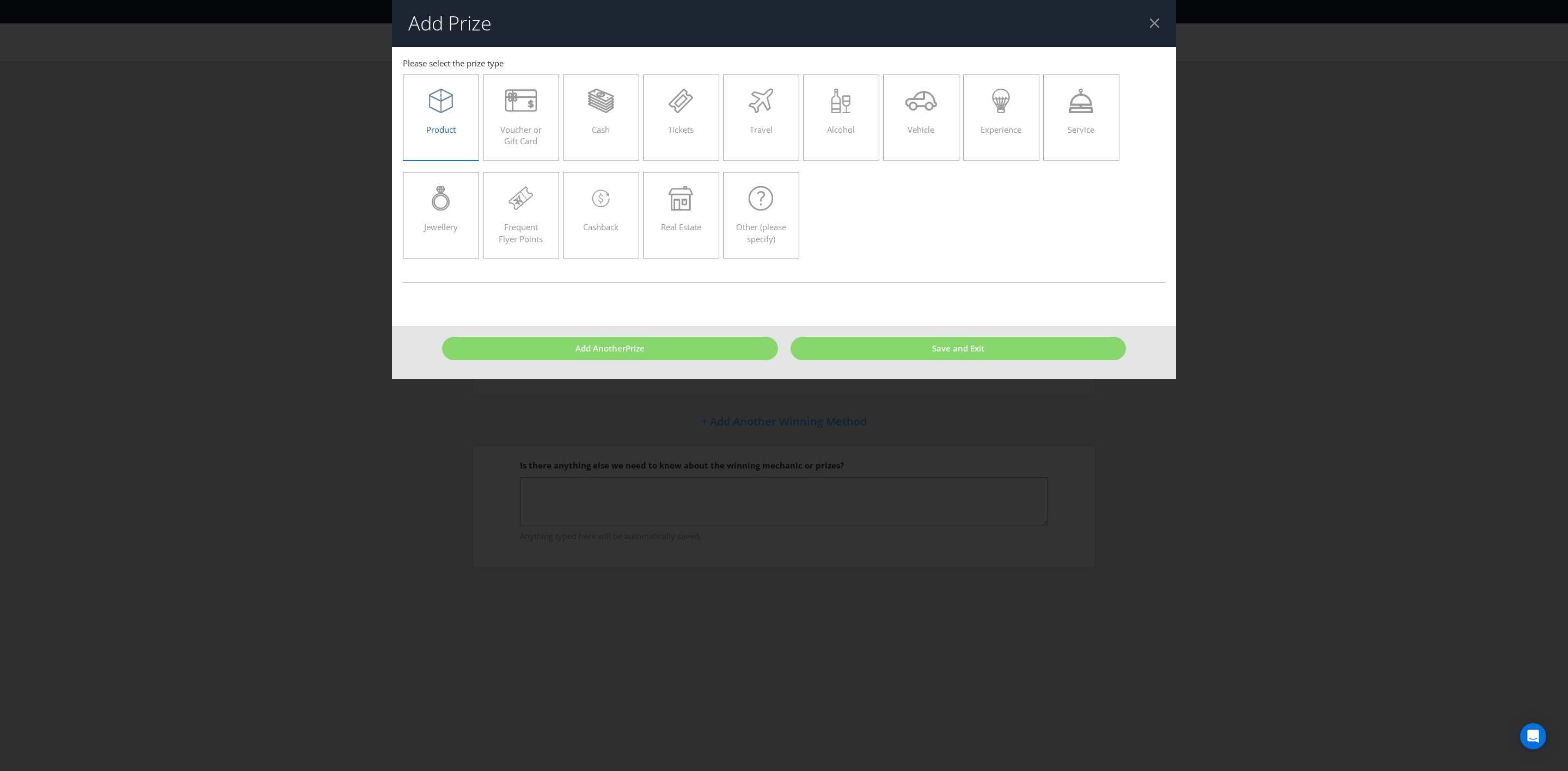
click at [423, 125] on div "Product" at bounding box center [441, 113] width 54 height 49
click at [0, 0] on input "Product" at bounding box center [0, 0] width 0 height 0
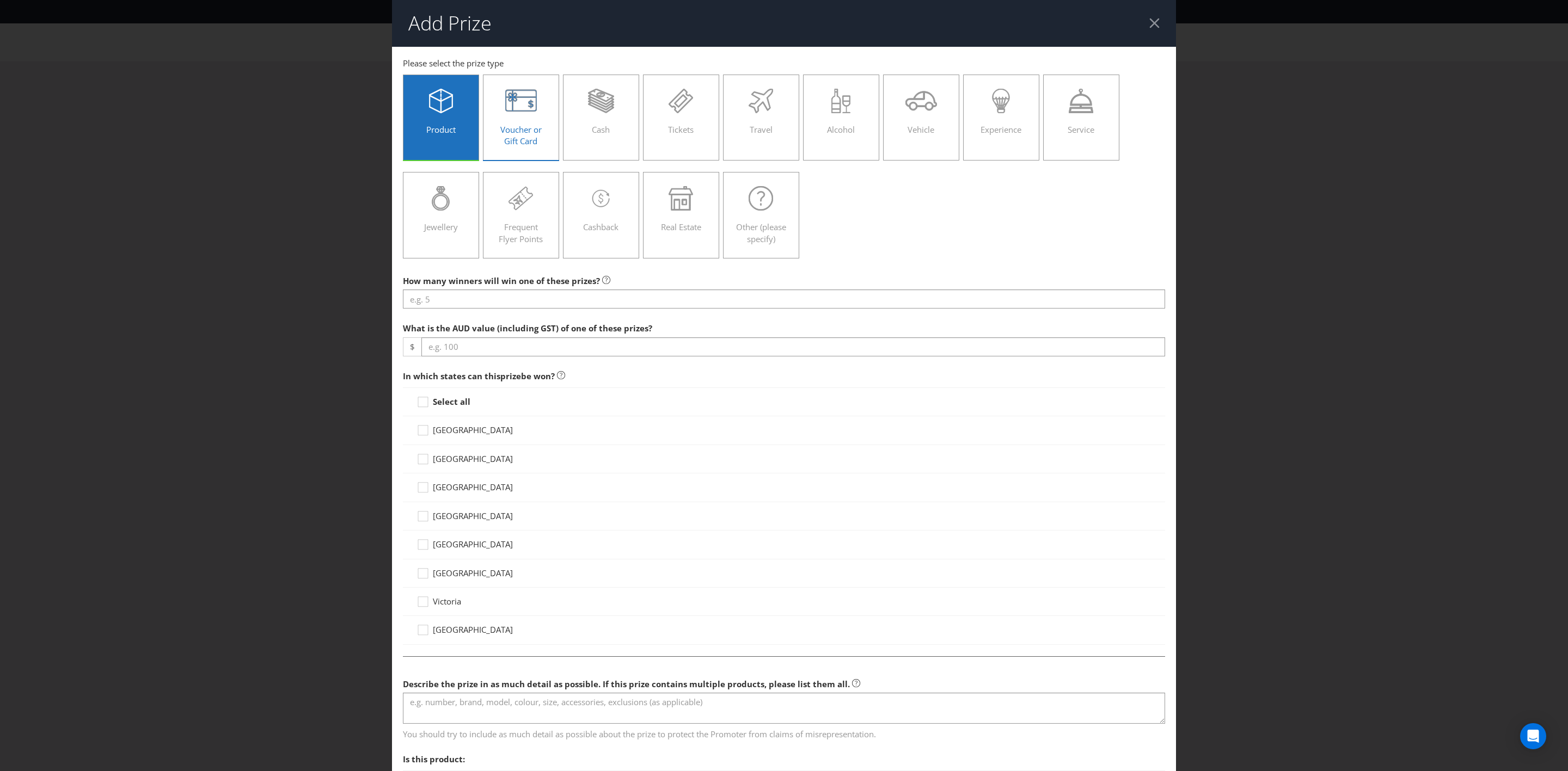
click at [502, 119] on div "Voucher or Gift Card" at bounding box center [521, 113] width 54 height 49
click at [0, 0] on input "Voucher or Gift Card" at bounding box center [0, 0] width 0 height 0
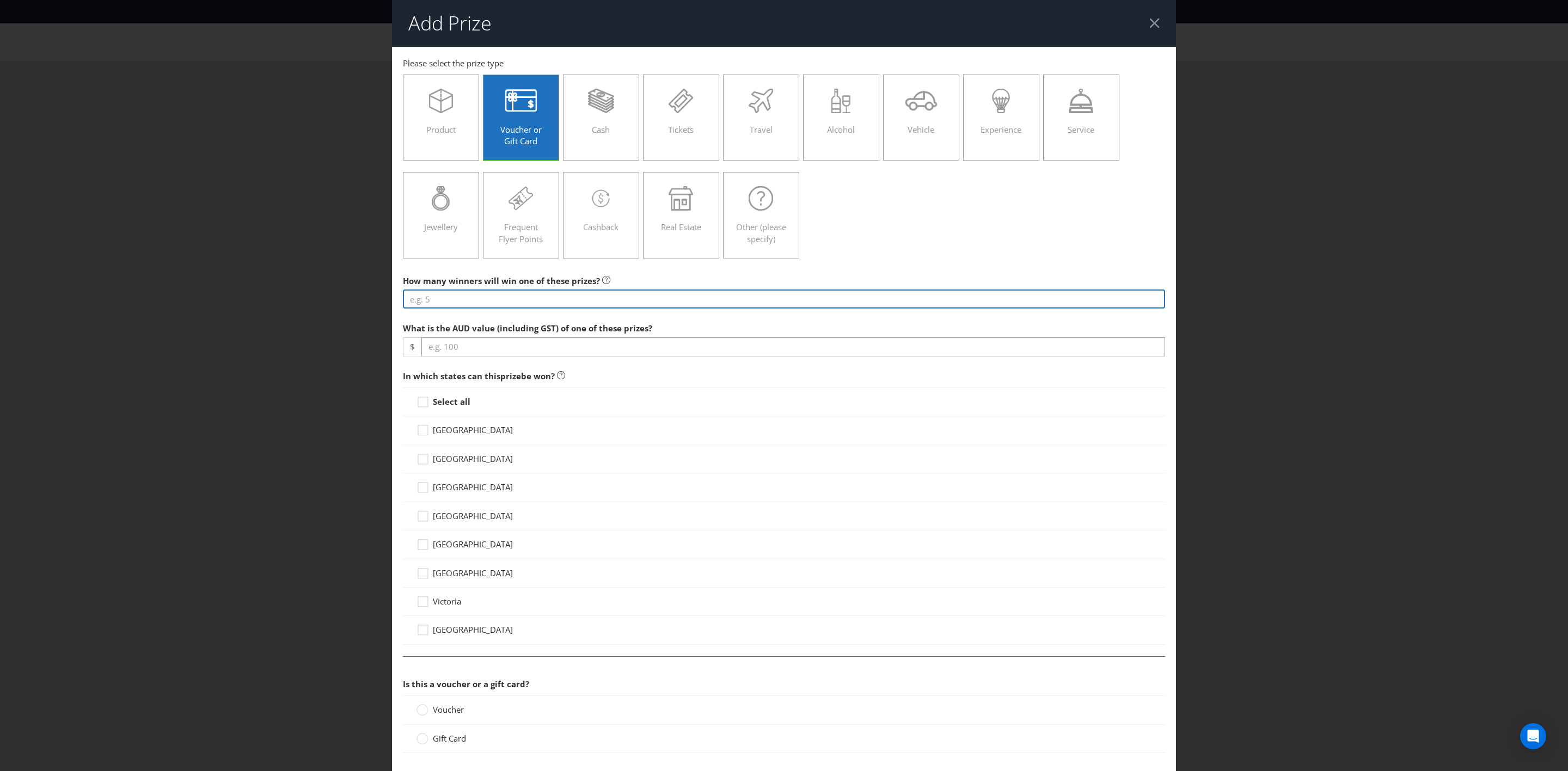
click at [508, 301] on input "number" at bounding box center [784, 299] width 762 height 19
type input "1"
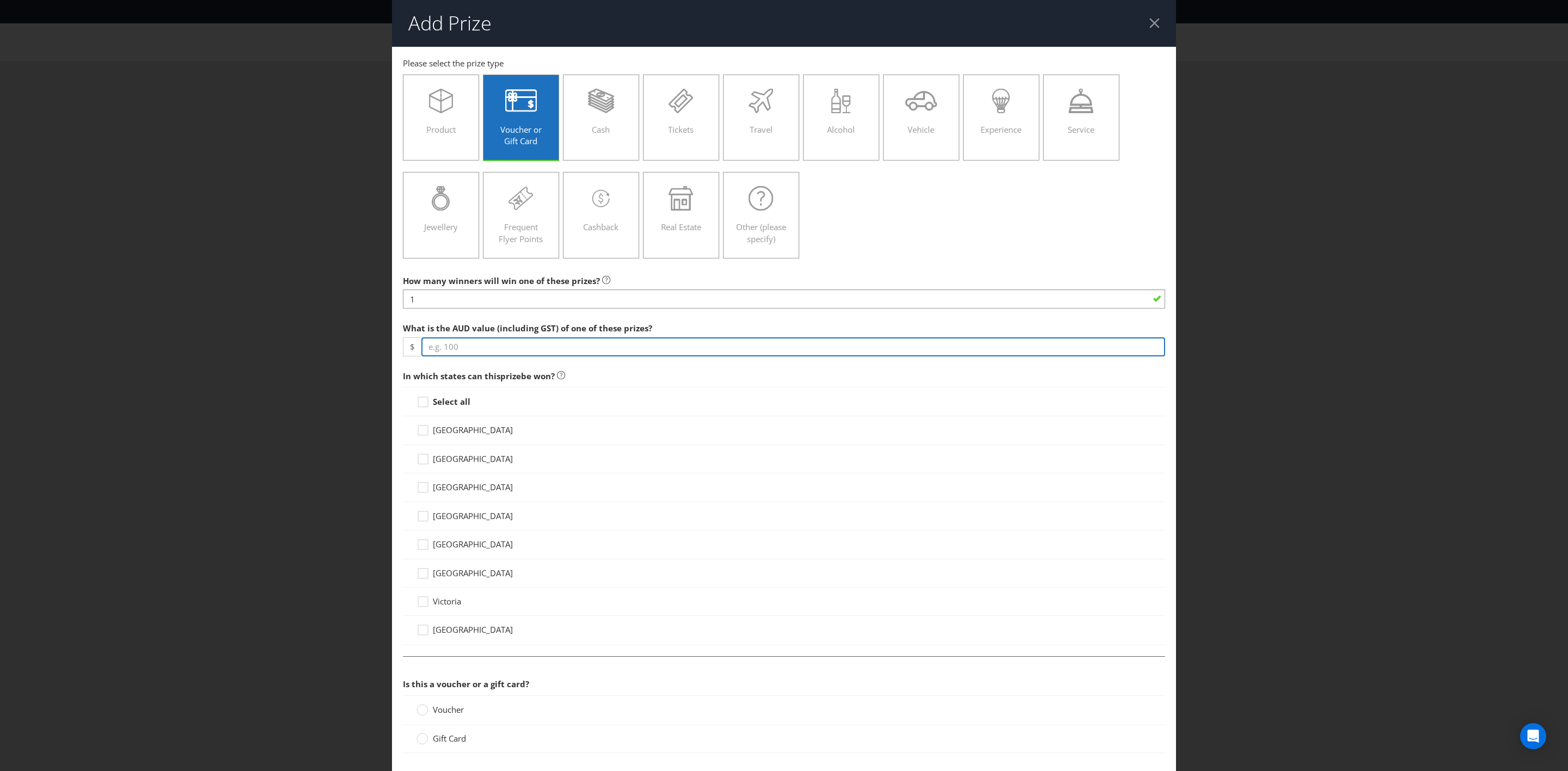
click at [487, 341] on input "number" at bounding box center [793, 347] width 744 height 19
type input "12200"
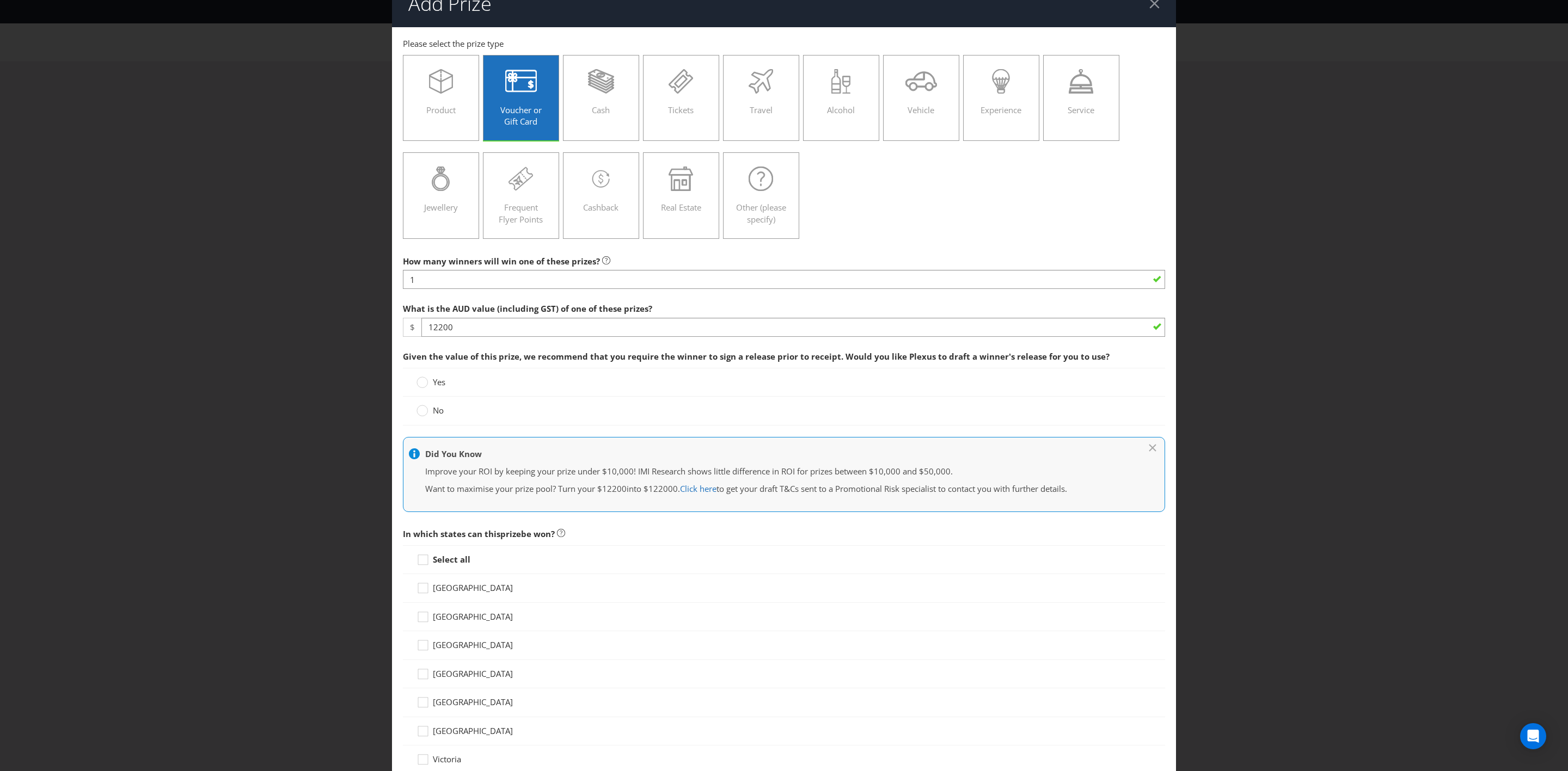
scroll to position [23, 0]
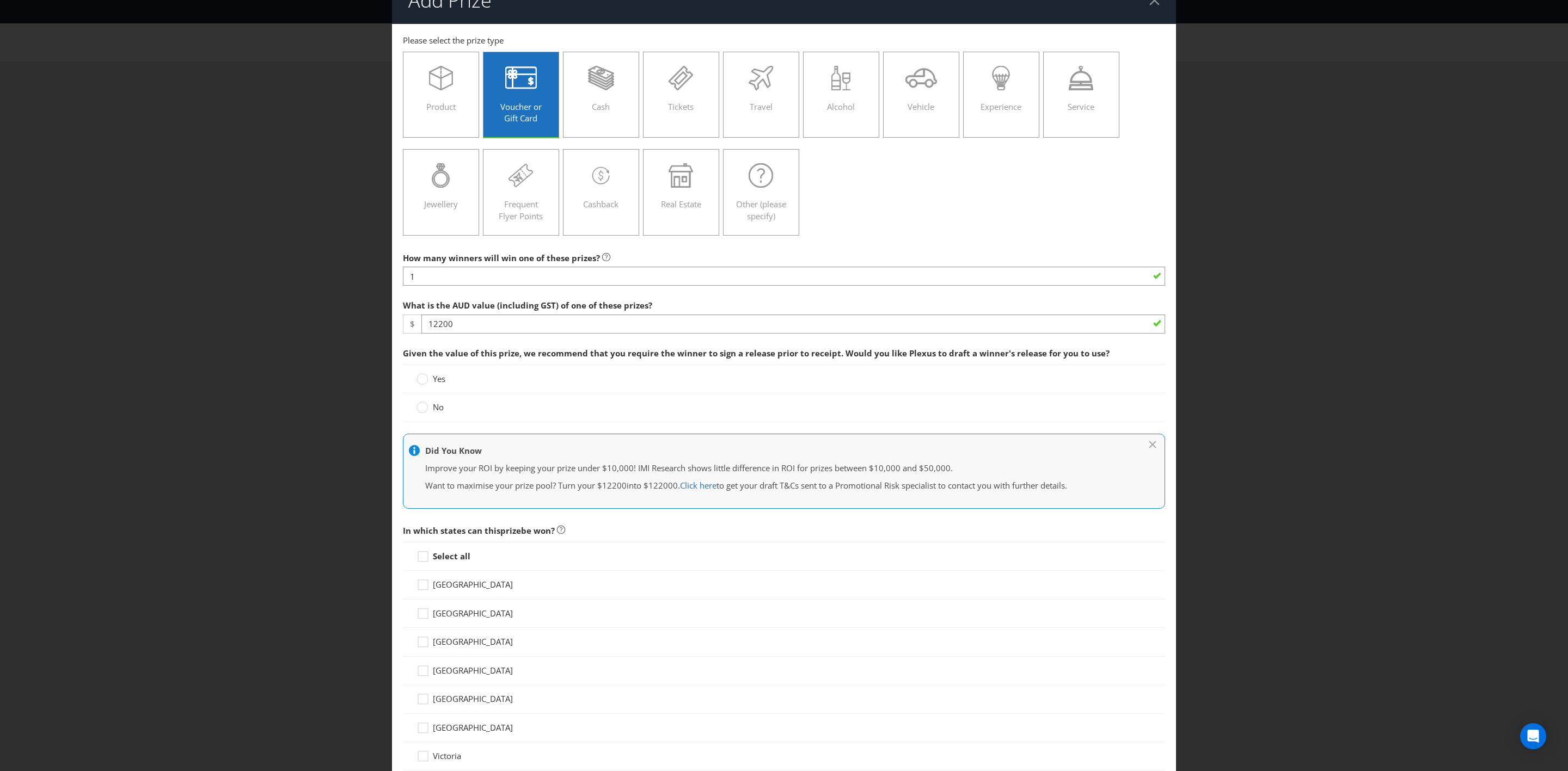
click at [430, 385] on label "Yes" at bounding box center [432, 379] width 31 height 12
click at [0, 0] on input "Yes" at bounding box center [0, 0] width 0 height 0
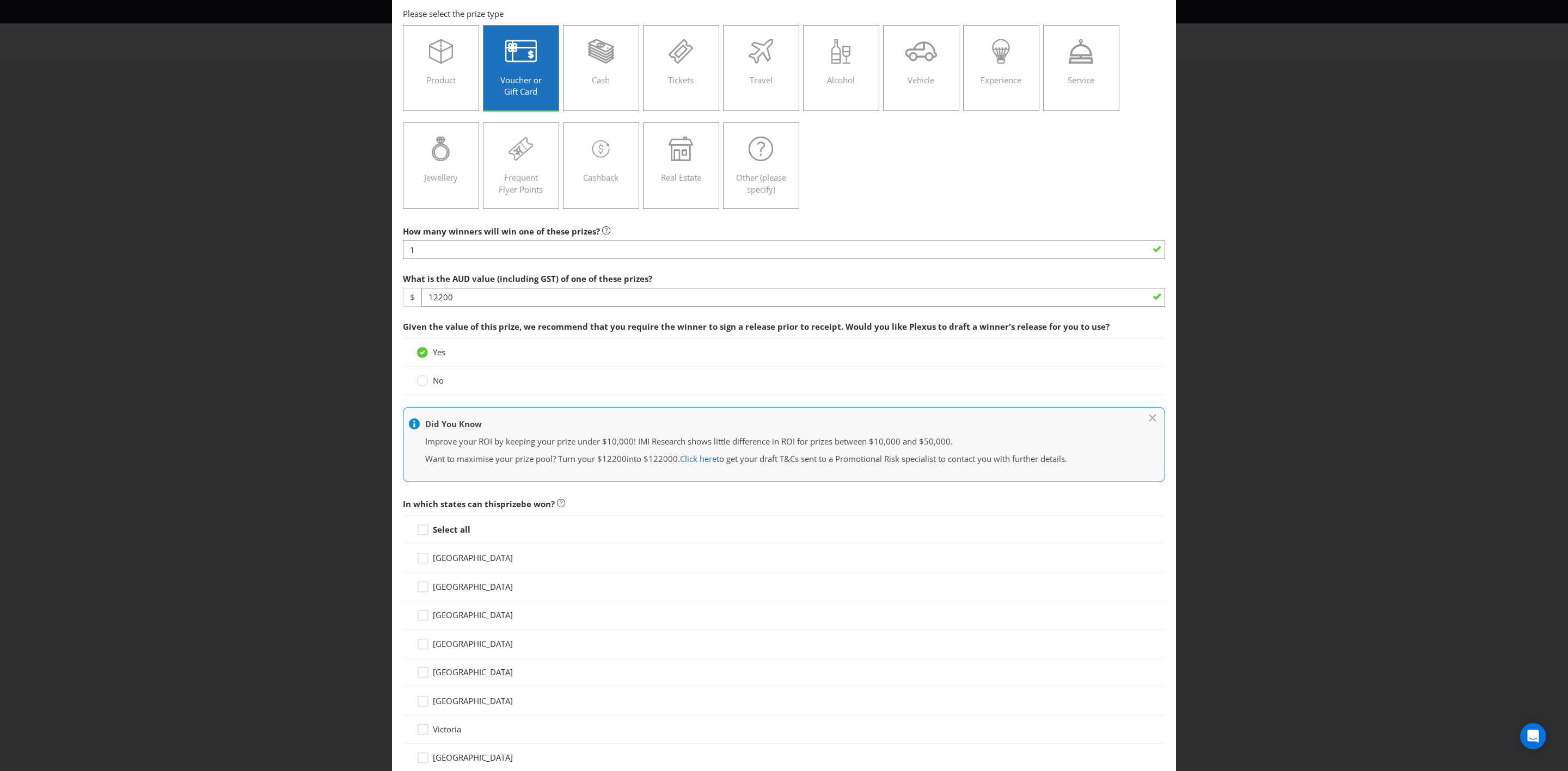
scroll to position [59, 0]
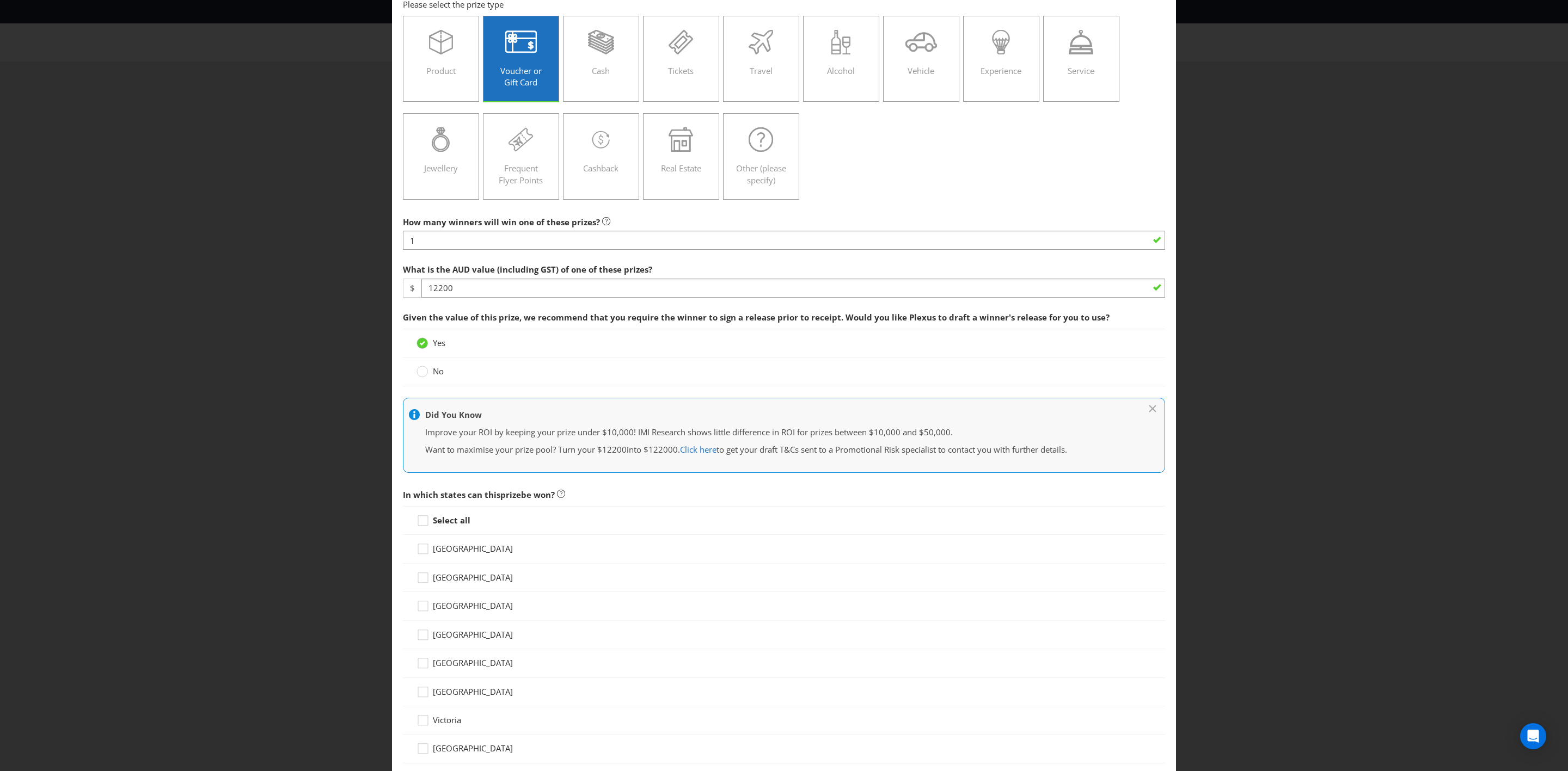
click at [440, 450] on strong "Select all" at bounding box center [452, 520] width 38 height 11
click at [0, 0] on input "Select all" at bounding box center [0, 0] width 0 height 0
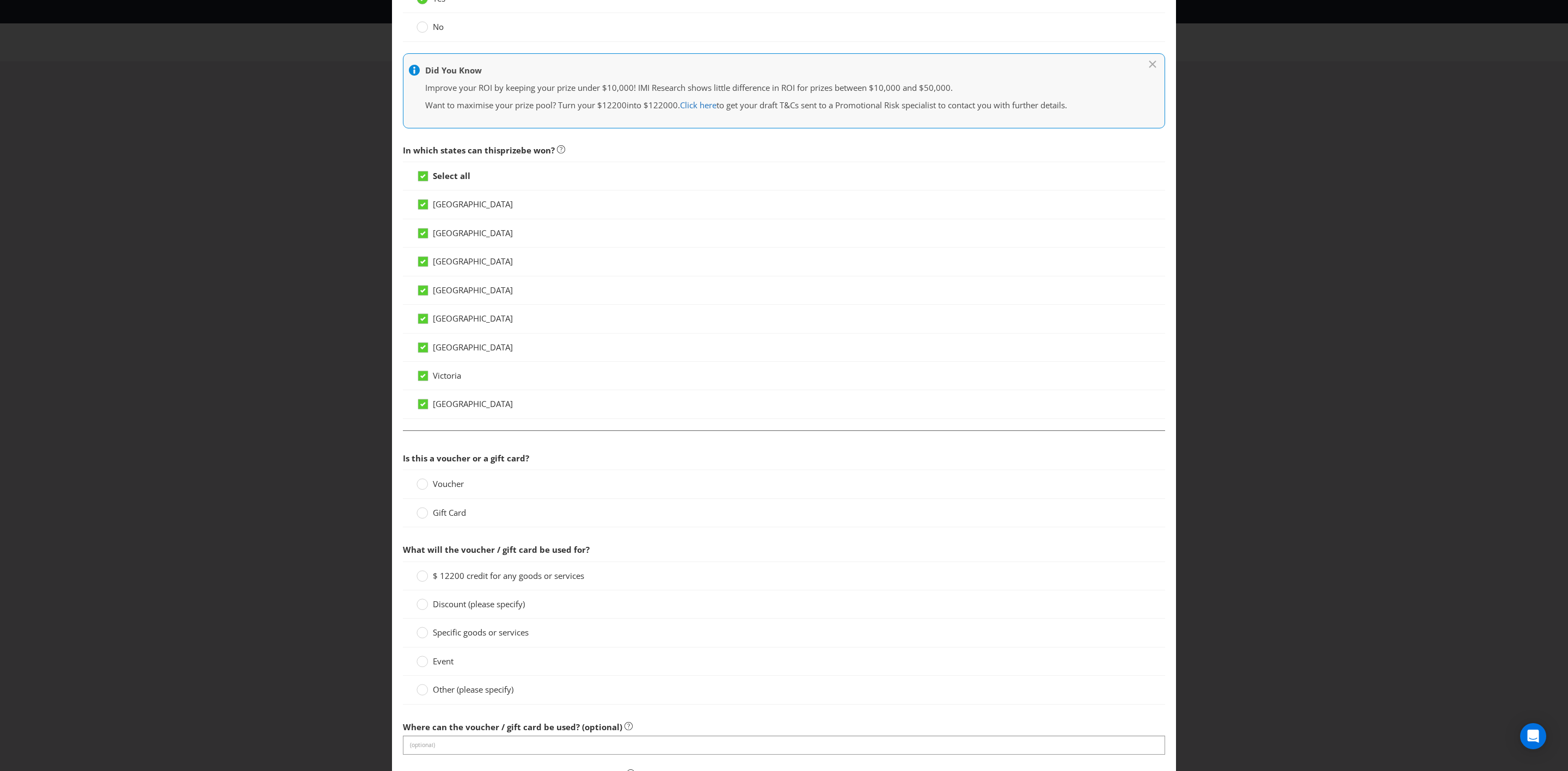
scroll to position [410, 0]
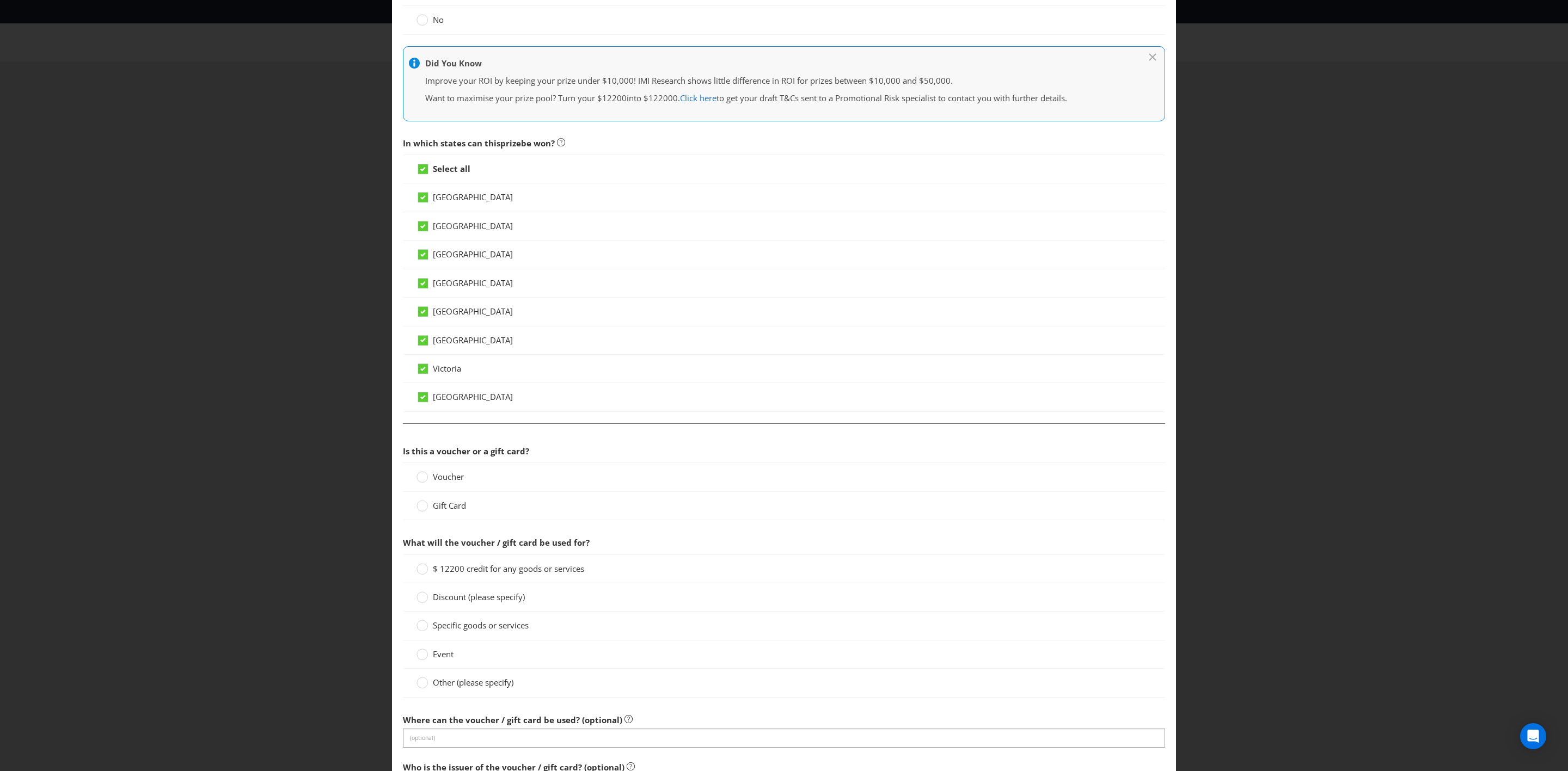
click at [425, 450] on label "Gift Card" at bounding box center [442, 506] width 52 height 12
click at [0, 0] on input "Gift Card" at bounding box center [0, 0] width 0 height 0
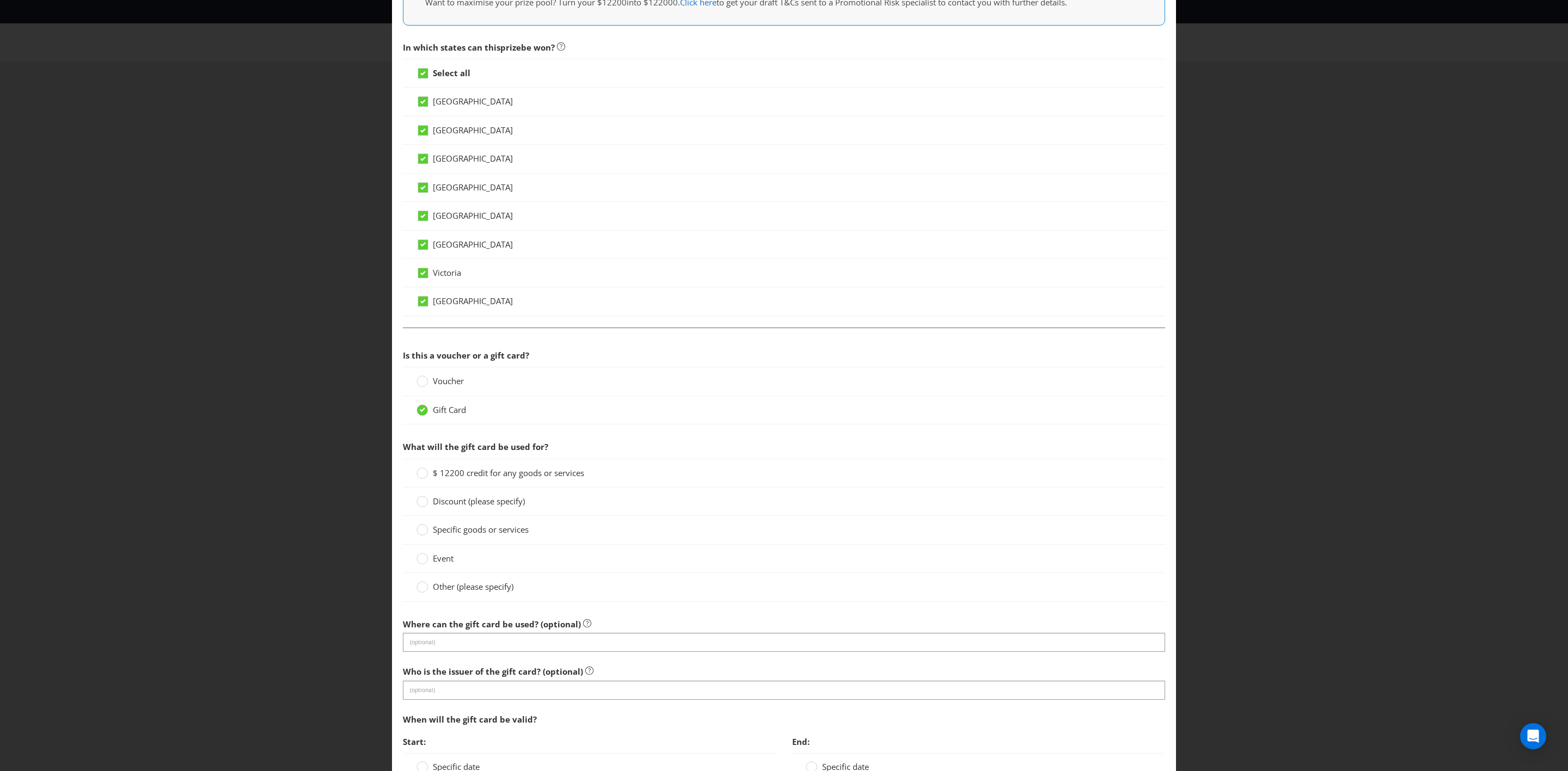
scroll to position [512, 0]
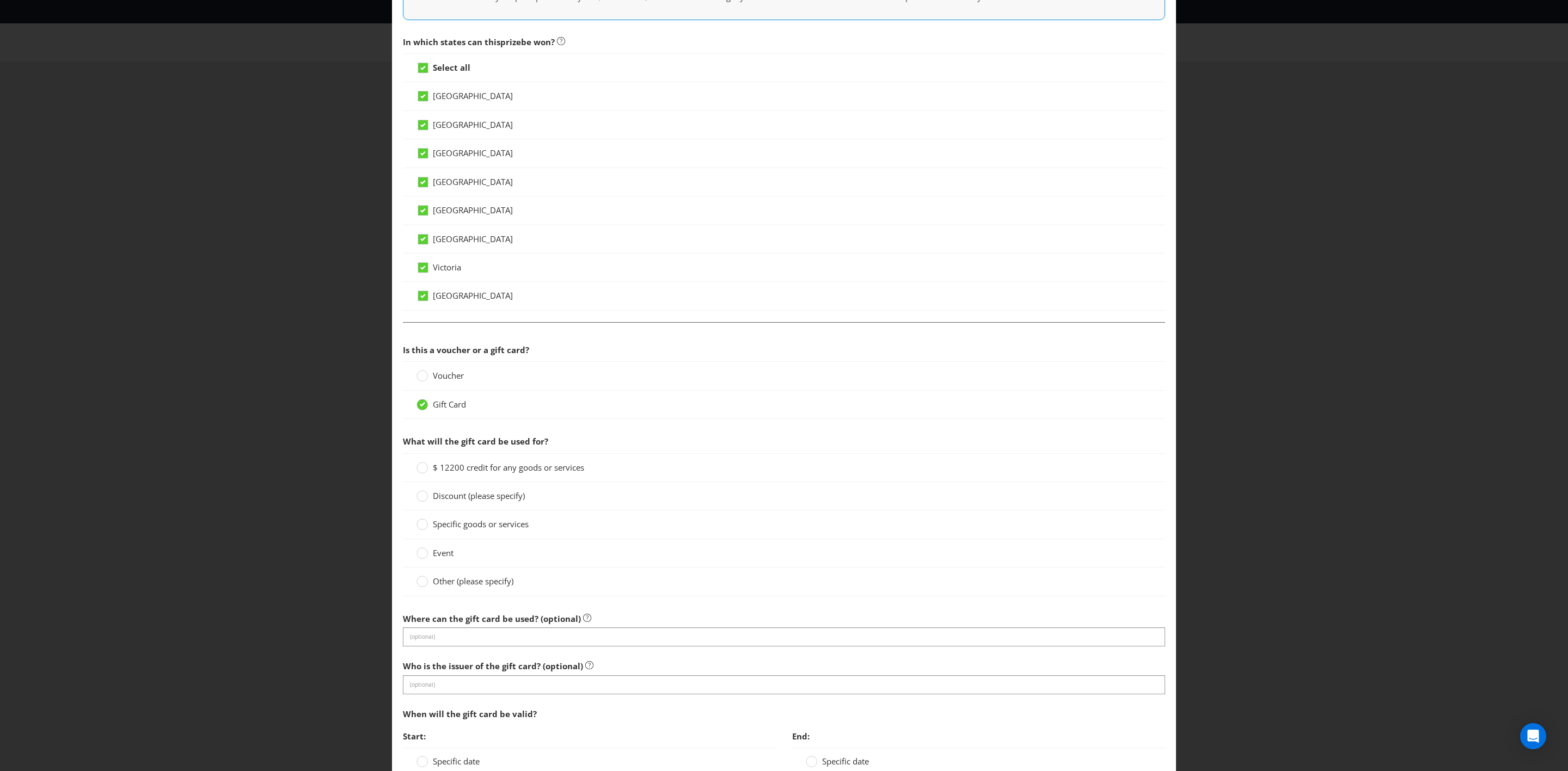
click at [426, 450] on div "Other (please specify)" at bounding box center [784, 582] width 762 height 29
click at [418, 450] on circle at bounding box center [422, 582] width 11 height 11
click at [0, 0] on input "Other (please specify)" at bounding box center [0, 0] width 0 height 0
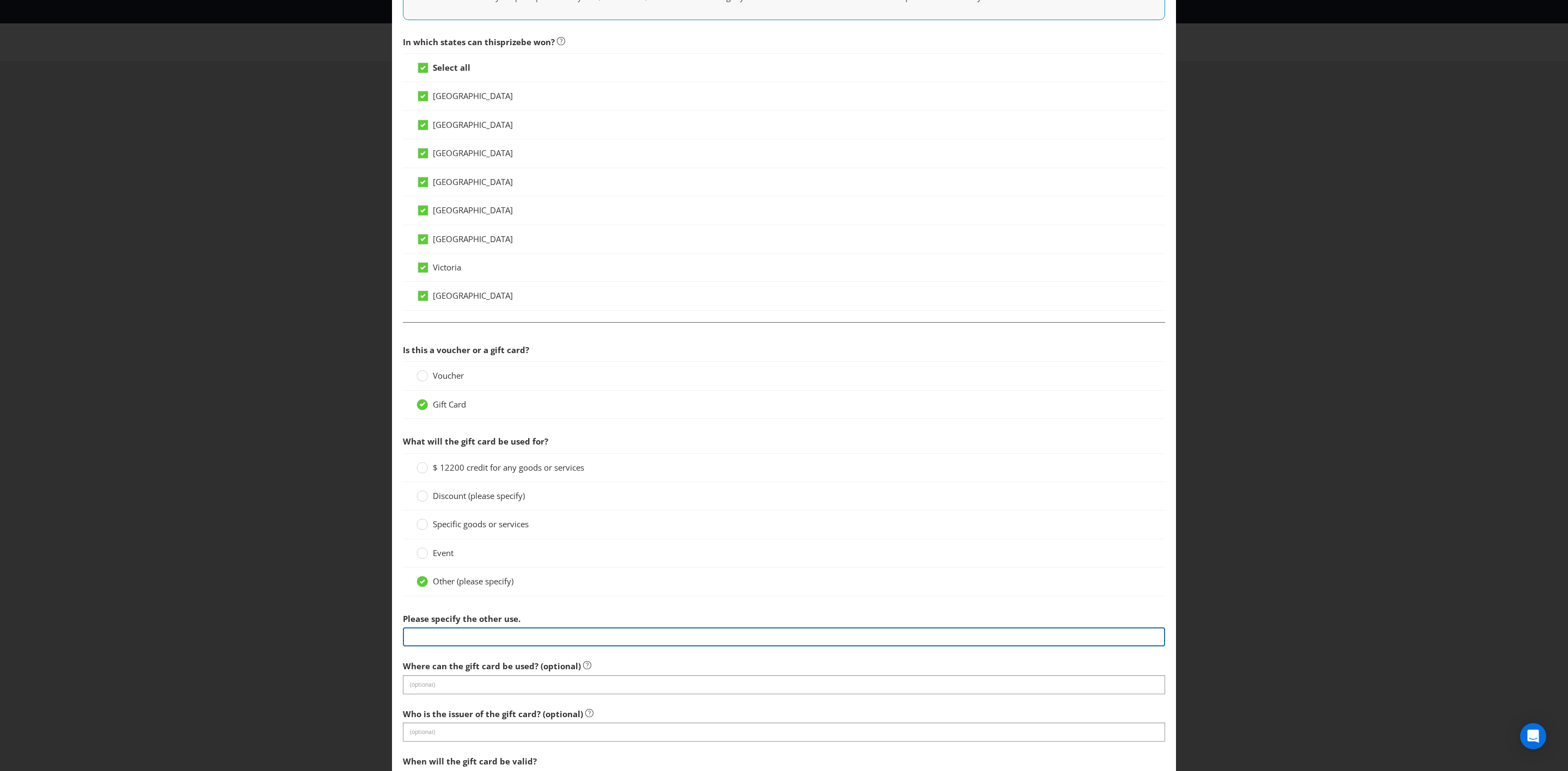
click at [436, 450] on input "text" at bounding box center [784, 637] width 762 height 19
type input "Woolworths Supermarket eGift Card"
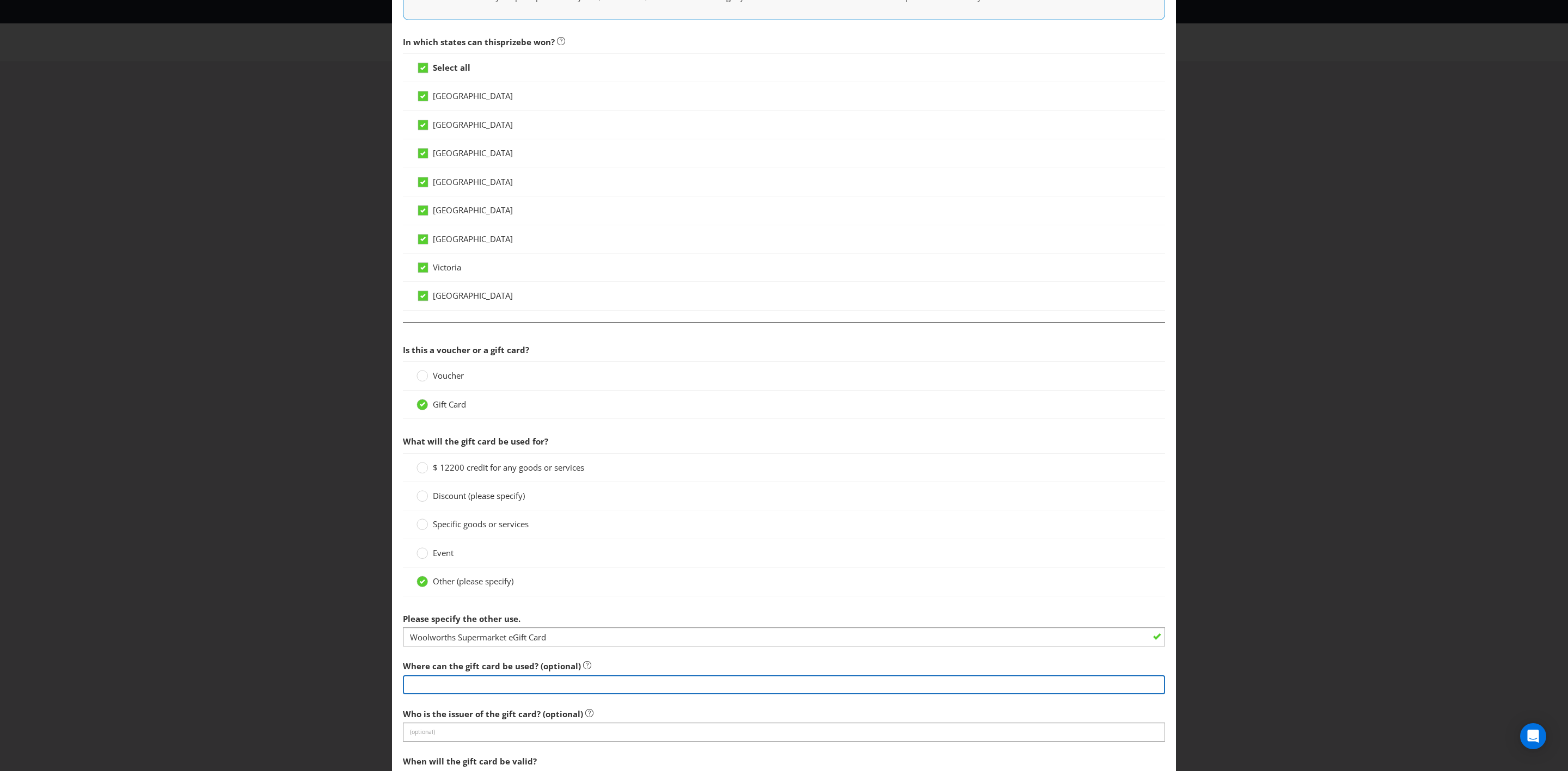
click at [488, 450] on input "text" at bounding box center [784, 685] width 762 height 19
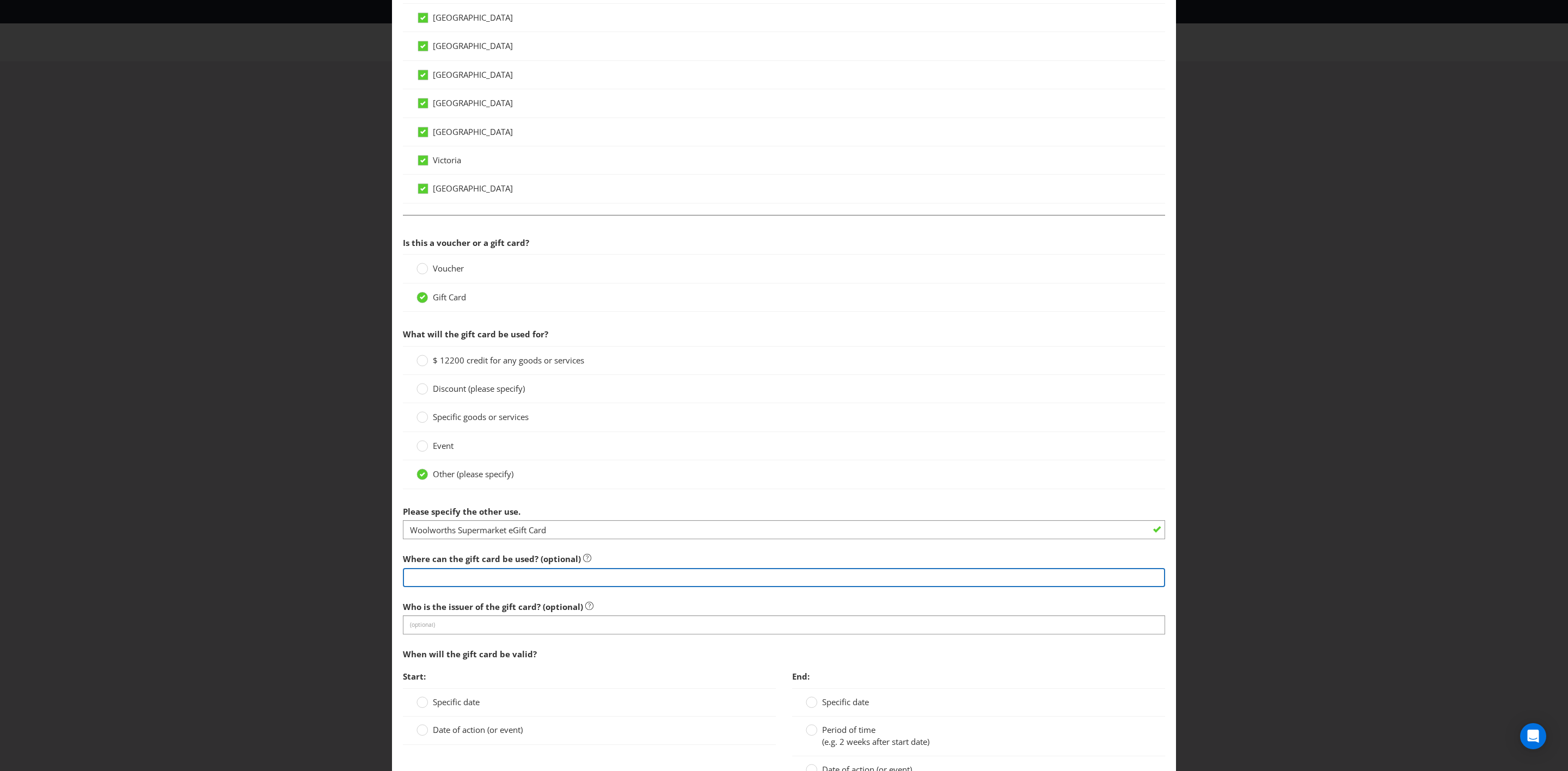
scroll to position [621, 0]
type input "in store and online at Woolworths Supermarket stores only."
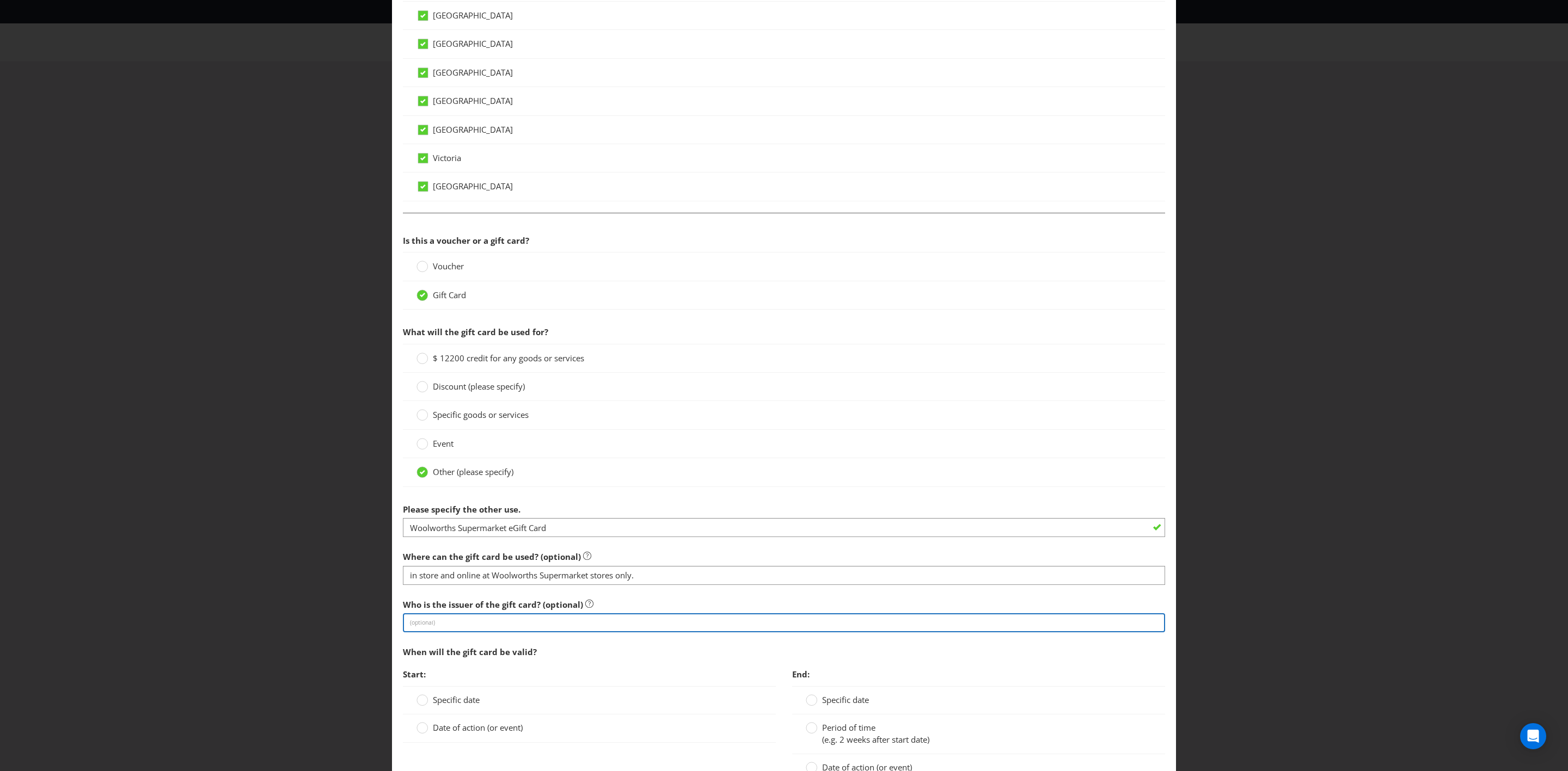
click at [558, 450] on input "text" at bounding box center [784, 623] width 762 height 19
type input "Woolworths"
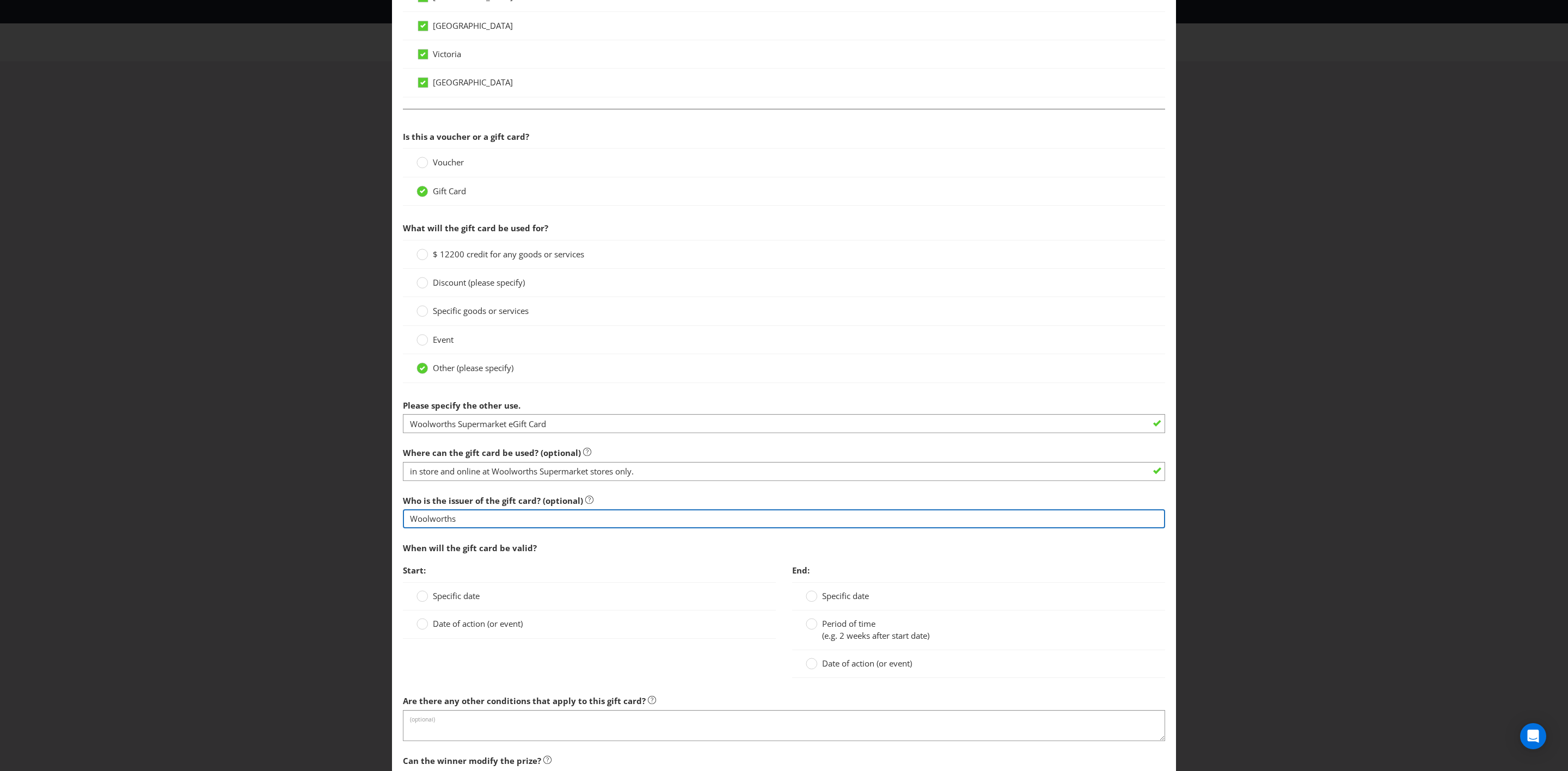
scroll to position [725, 0]
click at [443, 450] on span "Date of action (or event)" at bounding box center [478, 623] width 90 height 11
click at [0, 0] on input "Date of action (or event)" at bounding box center [0, 0] width 0 height 0
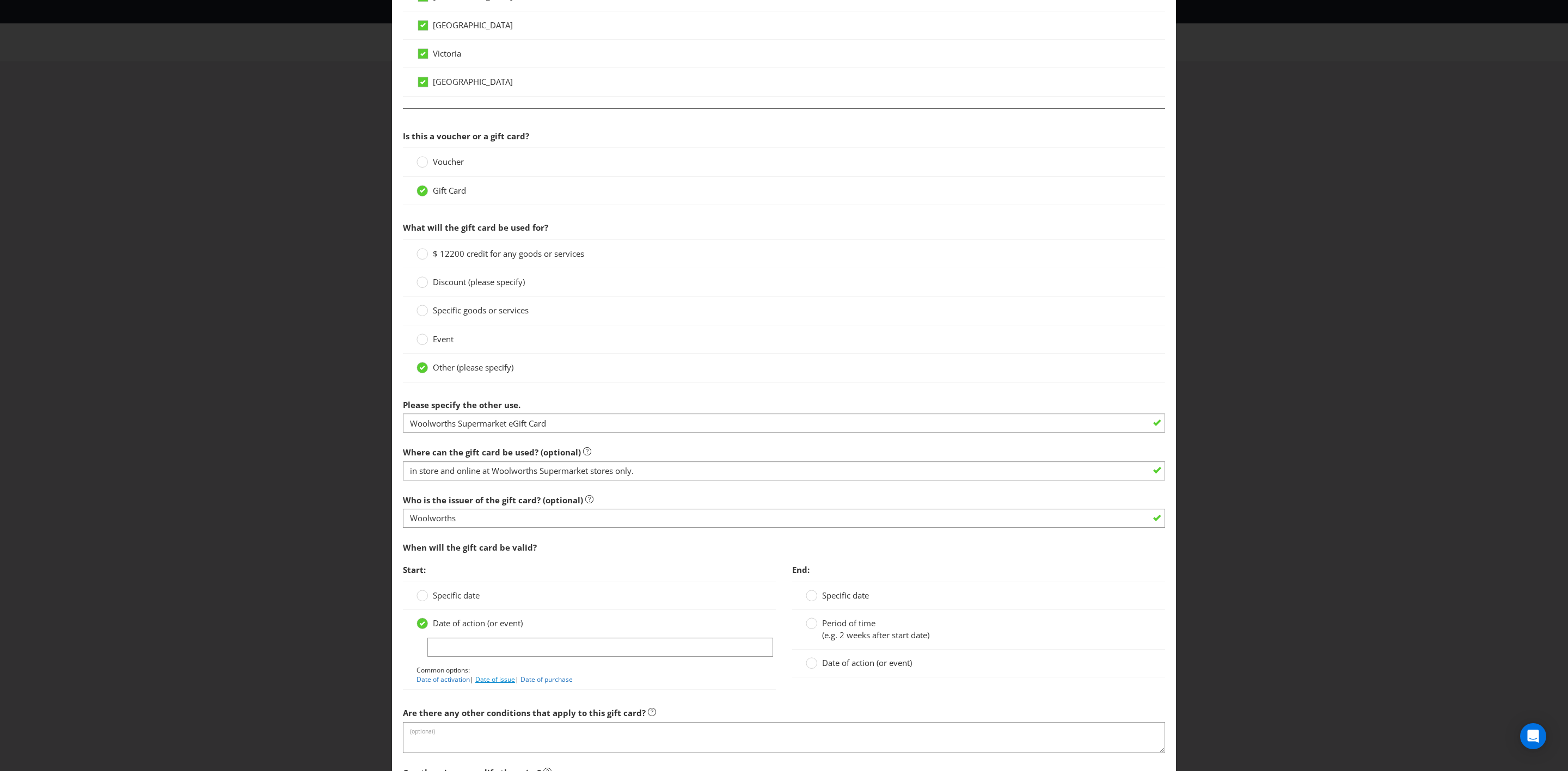
click at [487, 450] on link "Date of issue" at bounding box center [495, 679] width 40 height 9
type input "Date of issue"
click at [808, 450] on circle at bounding box center [812, 663] width 11 height 11
click at [0, 0] on input "Date of action (or event)" at bounding box center [0, 0] width 0 height 0
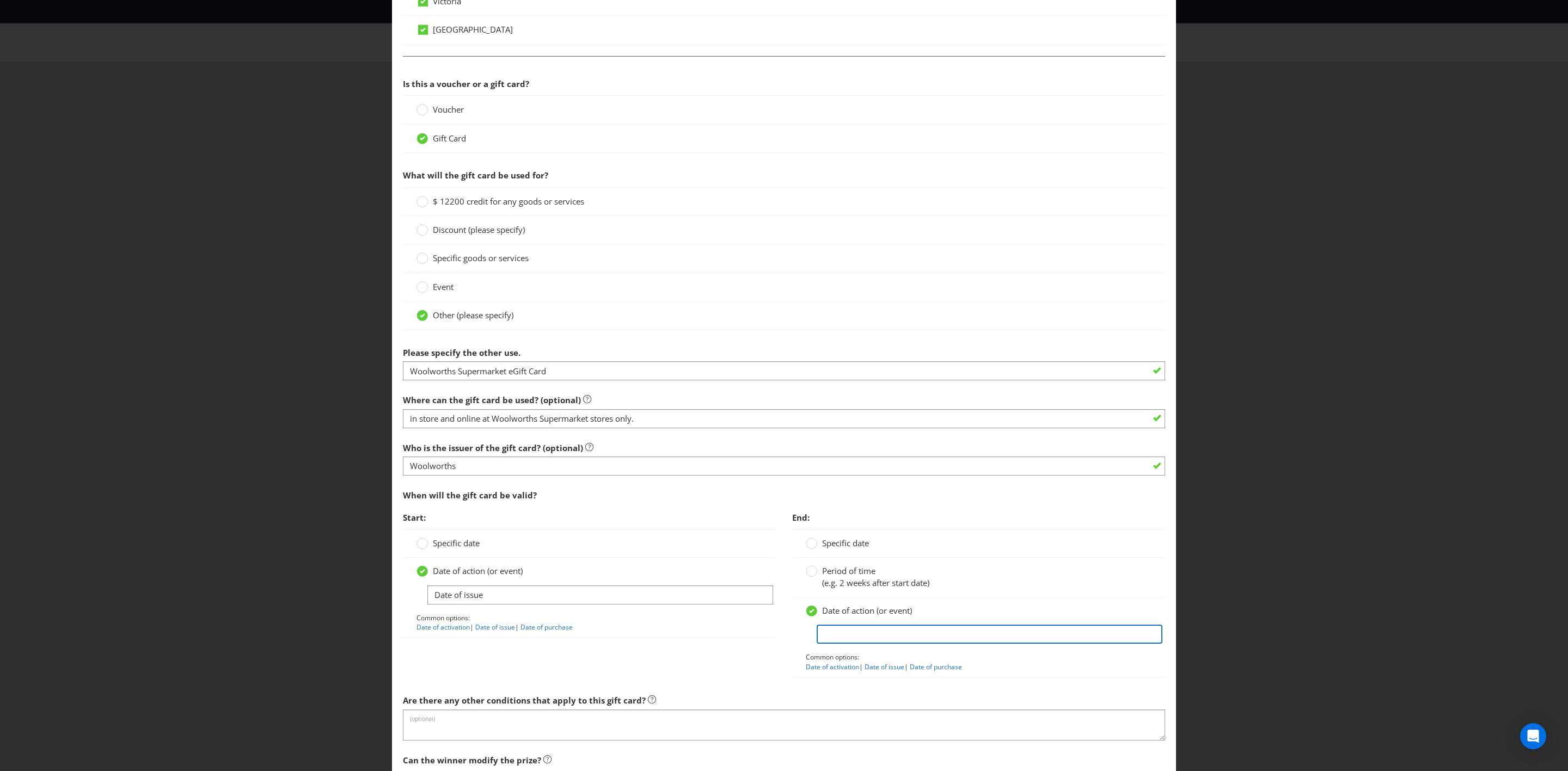
click at [867, 450] on input "text" at bounding box center [990, 634] width 346 height 19
type input "no expiry date"
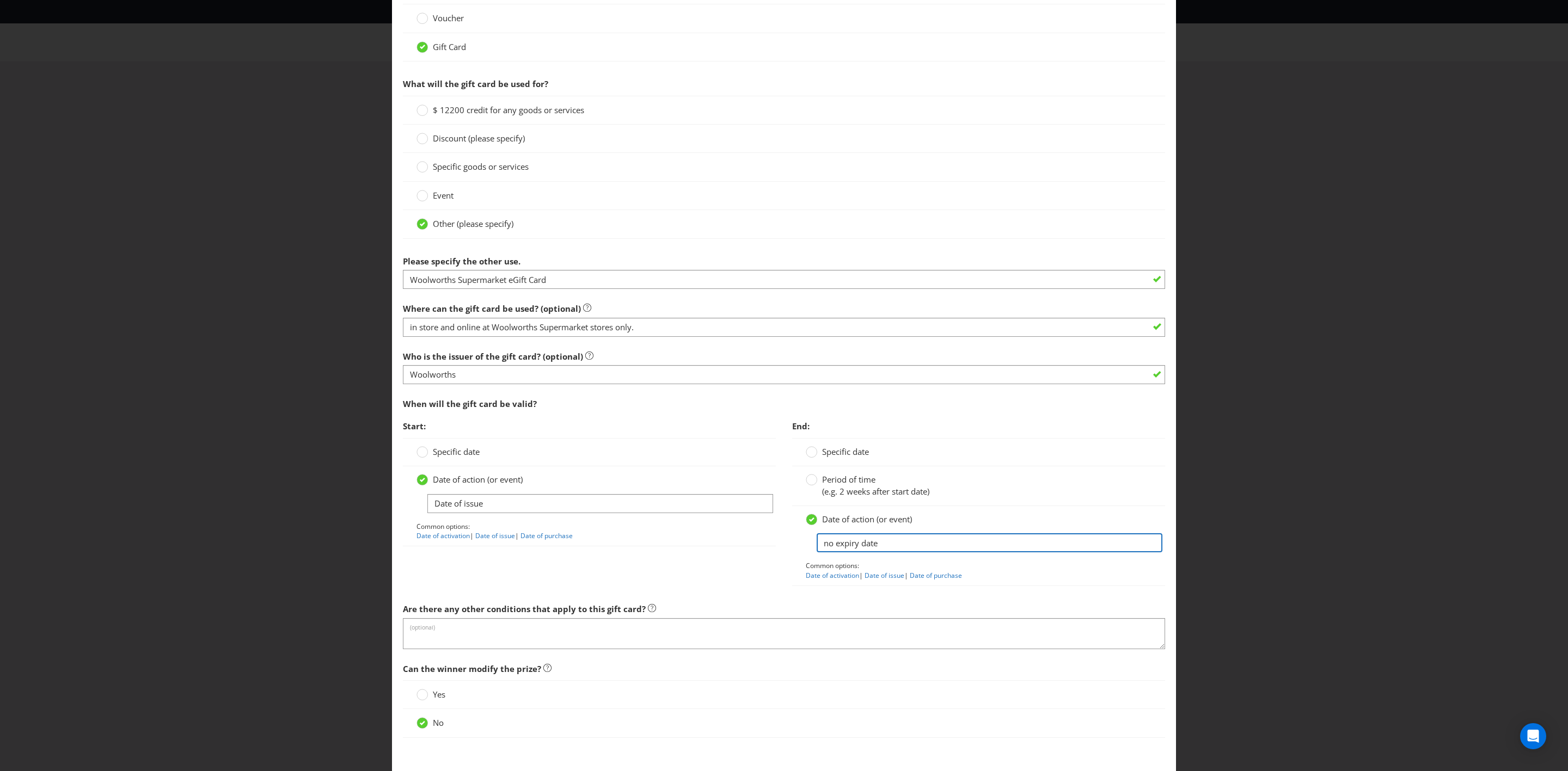
scroll to position [876, 0]
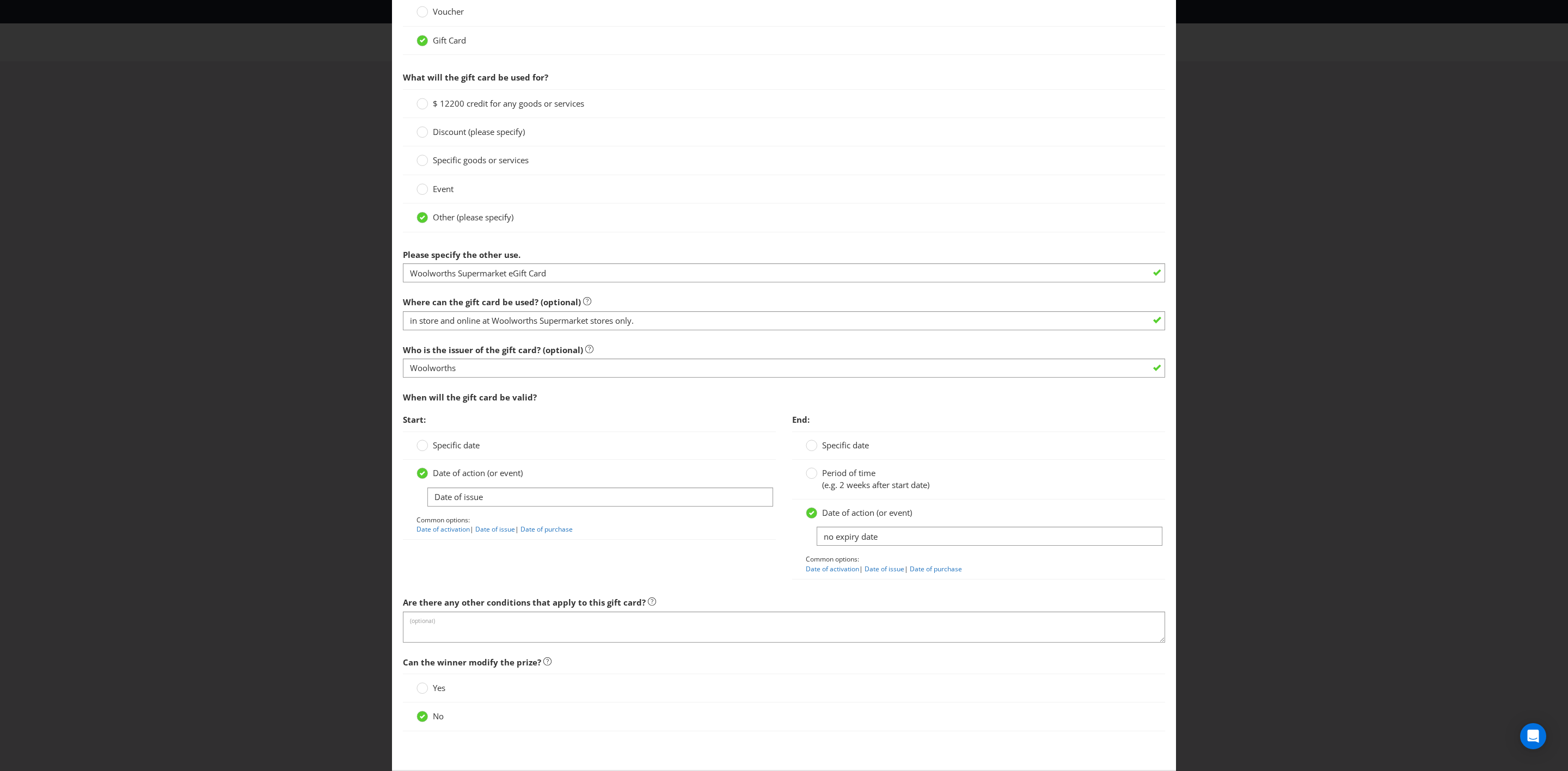
click at [824, 450] on div "Are there any other conditions that apply to this gift card? (optional)" at bounding box center [784, 617] width 762 height 51
click at [802, 450] on textarea at bounding box center [784, 627] width 762 height 31
click at [575, 450] on textarea at bounding box center [784, 627] width 762 height 31
paste textarea "The Woolworths Supermarket eGift Cards will be sent to the winner’s email addre…"
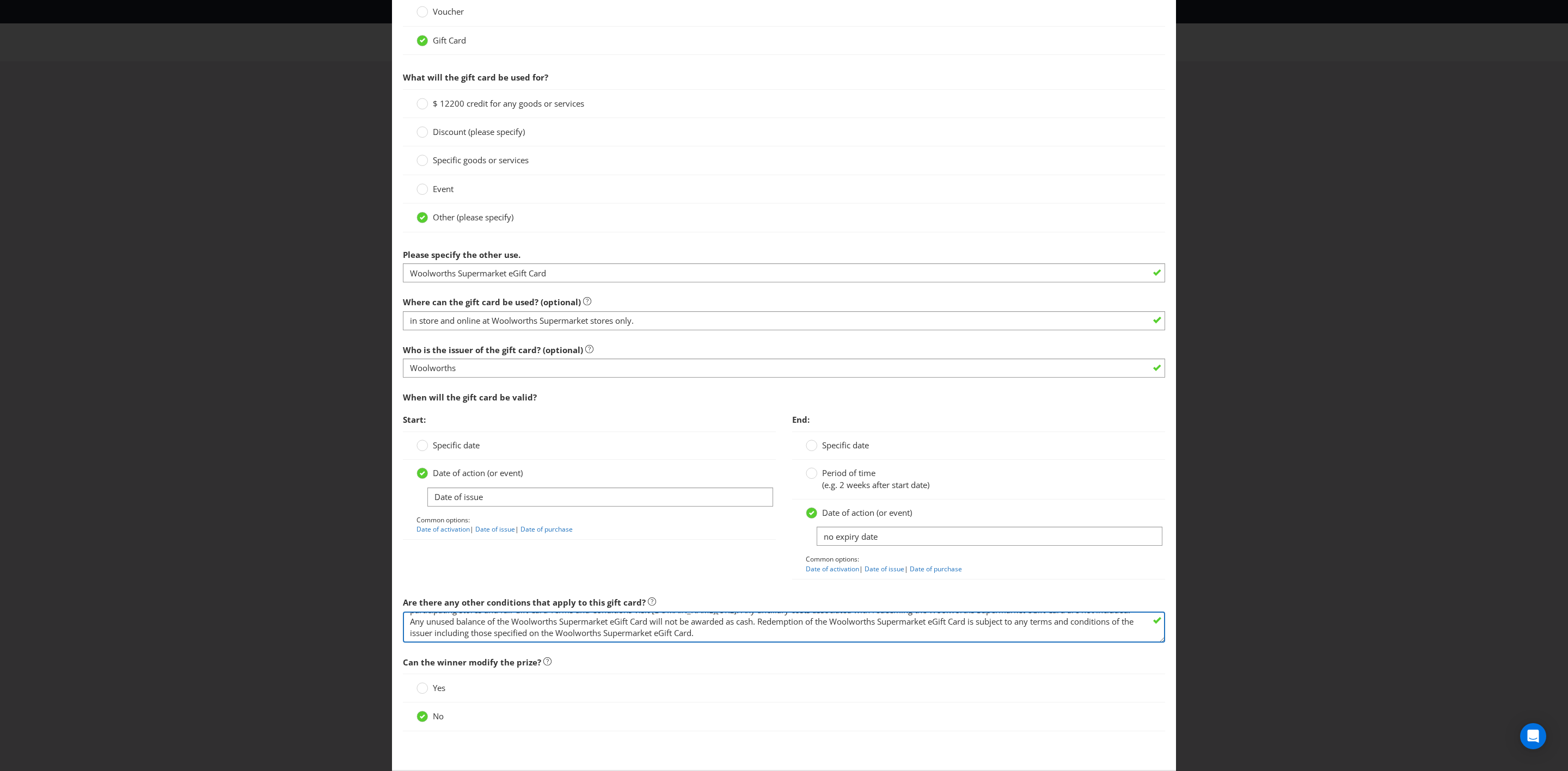
scroll to position [938, 0]
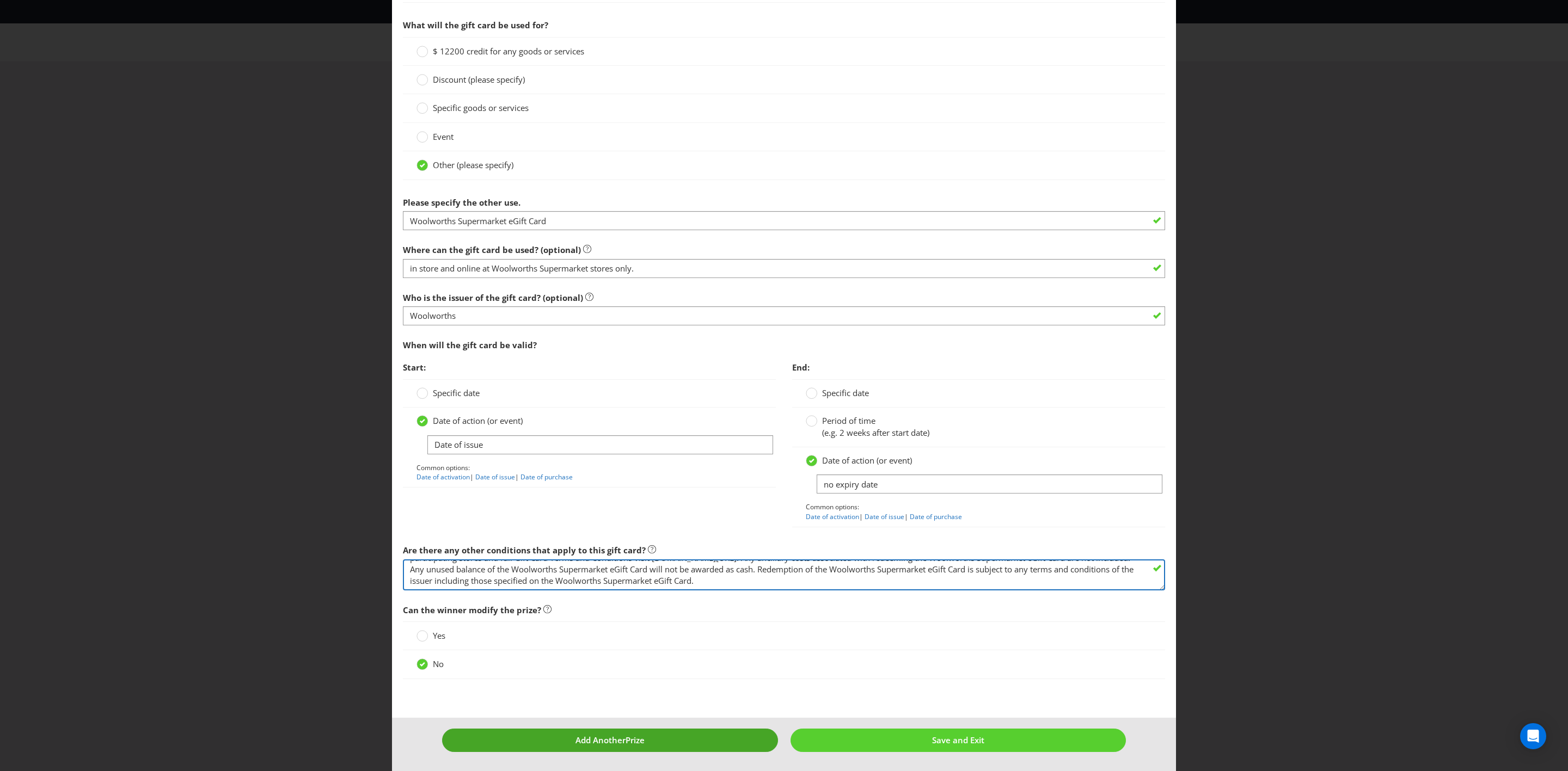
type textarea "The Woolworths Supermarket eGift Cards will be sent to the winner’s email addre…"
click at [690, 450] on button "Add Another Prize" at bounding box center [610, 741] width 336 height 23
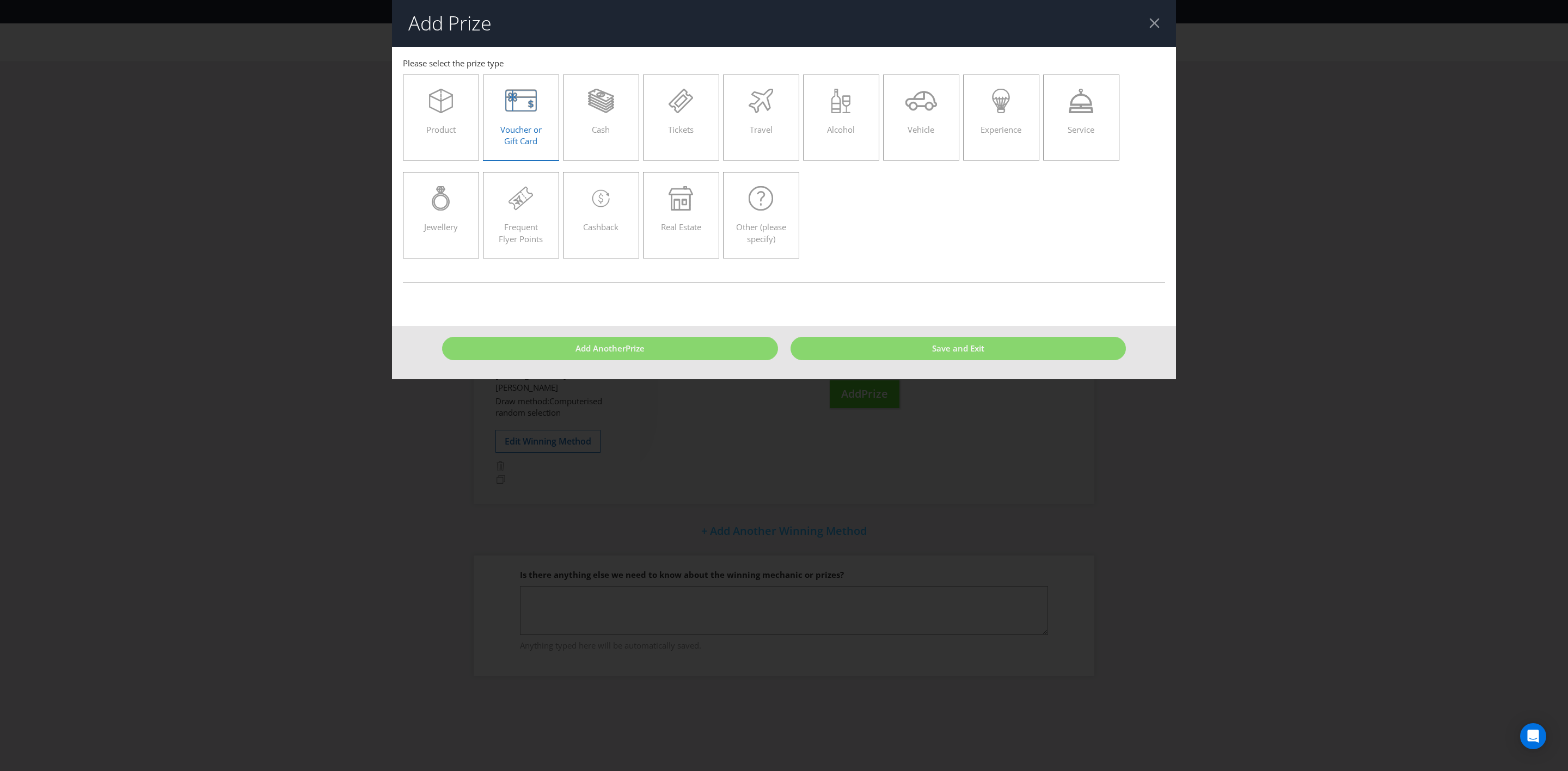
click at [526, 96] on icon at bounding box center [521, 101] width 32 height 24
click at [0, 0] on input "Voucher or Gift Card" at bounding box center [0, 0] width 0 height 0
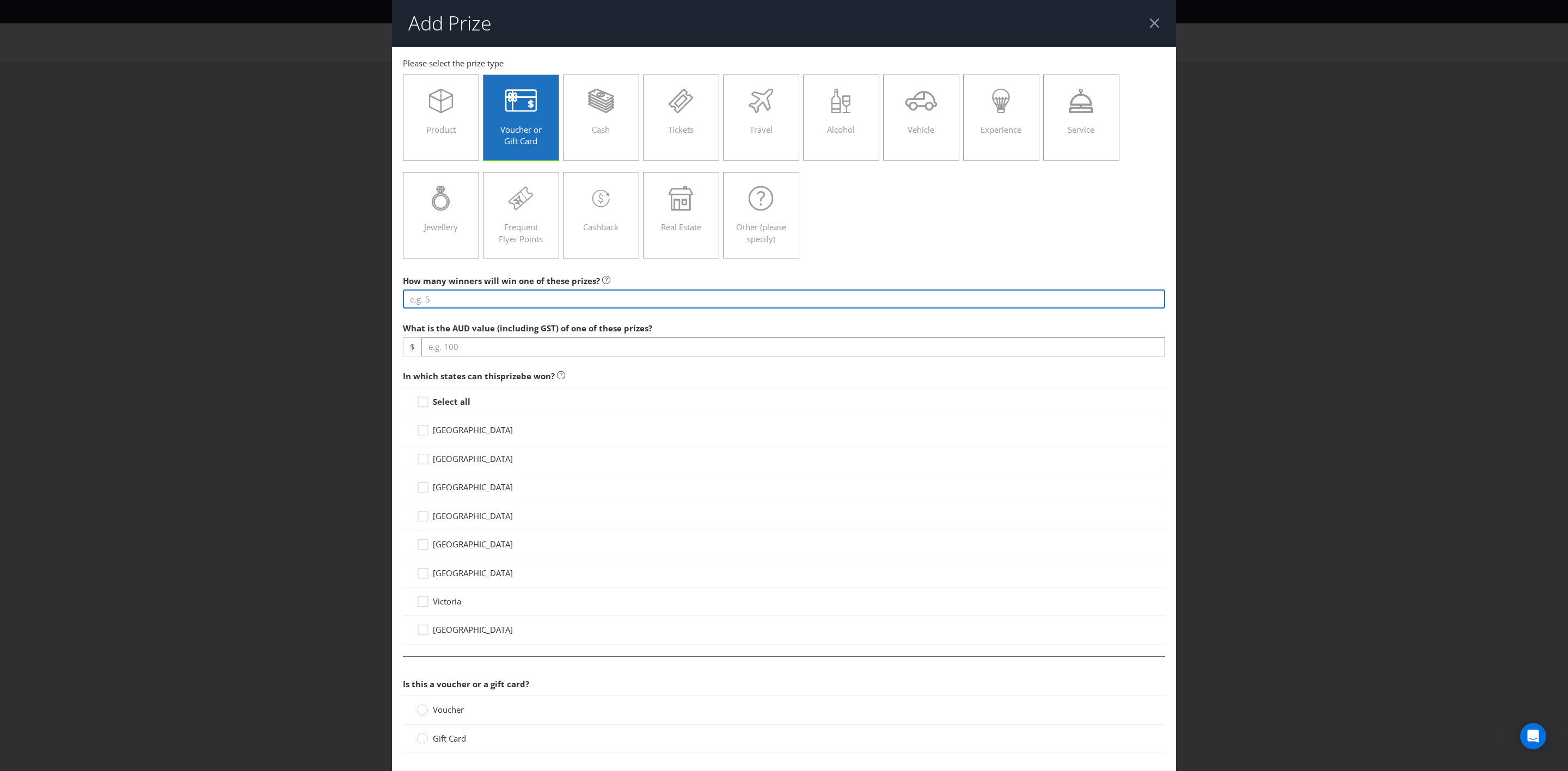
click at [506, 301] on input "number" at bounding box center [784, 299] width 762 height 19
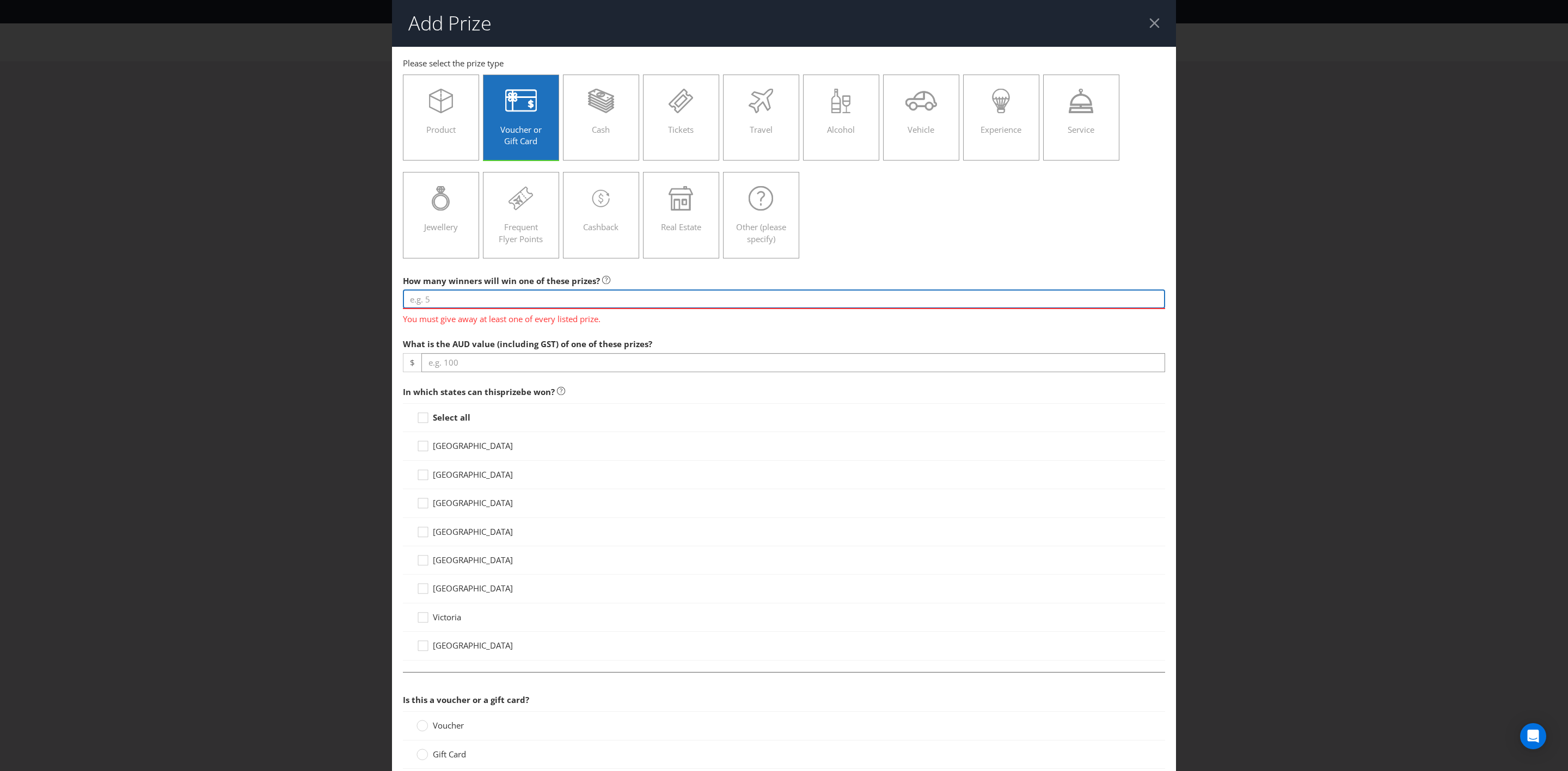
click at [513, 305] on input "number" at bounding box center [784, 299] width 762 height 19
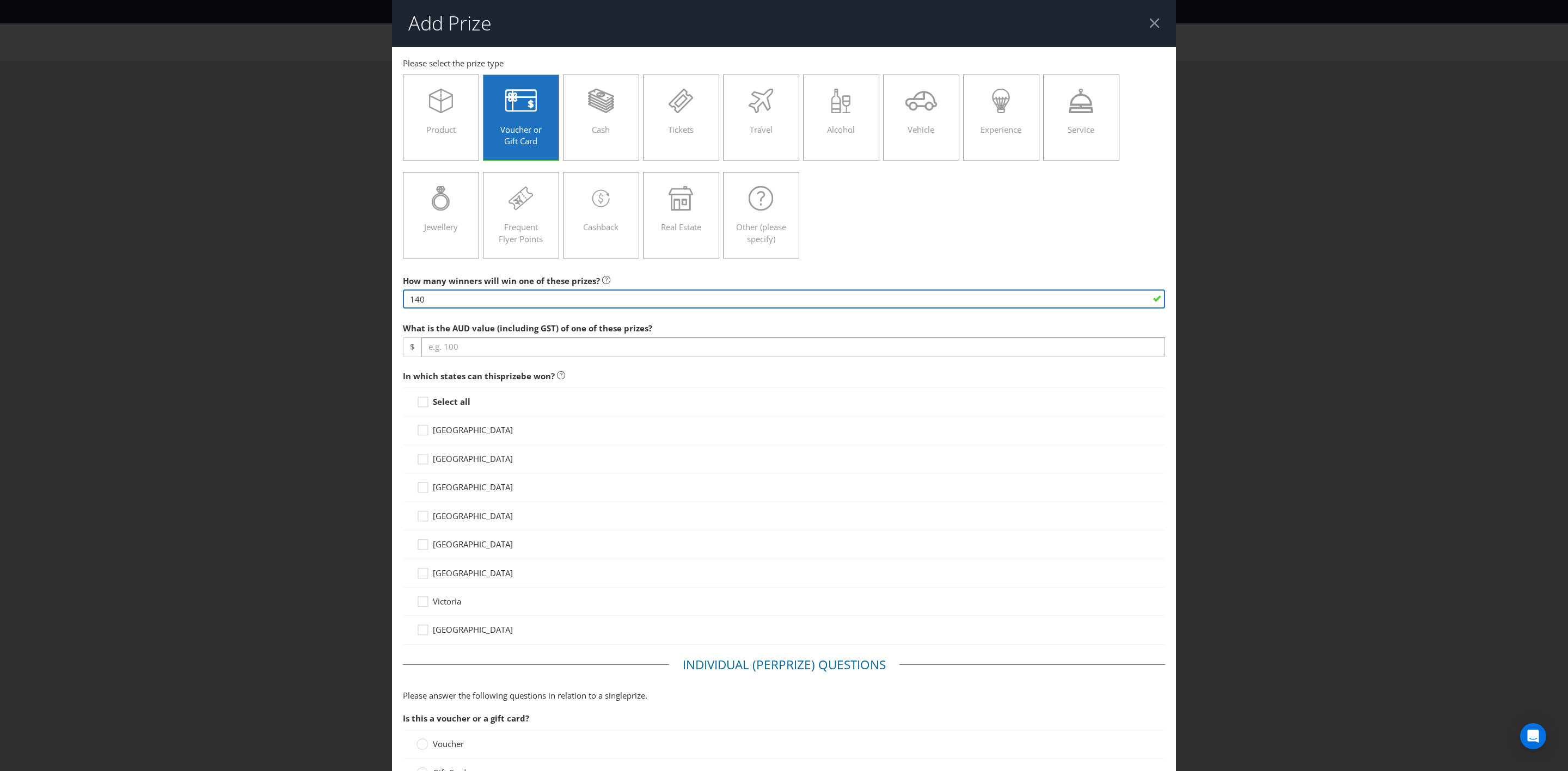
type input "140"
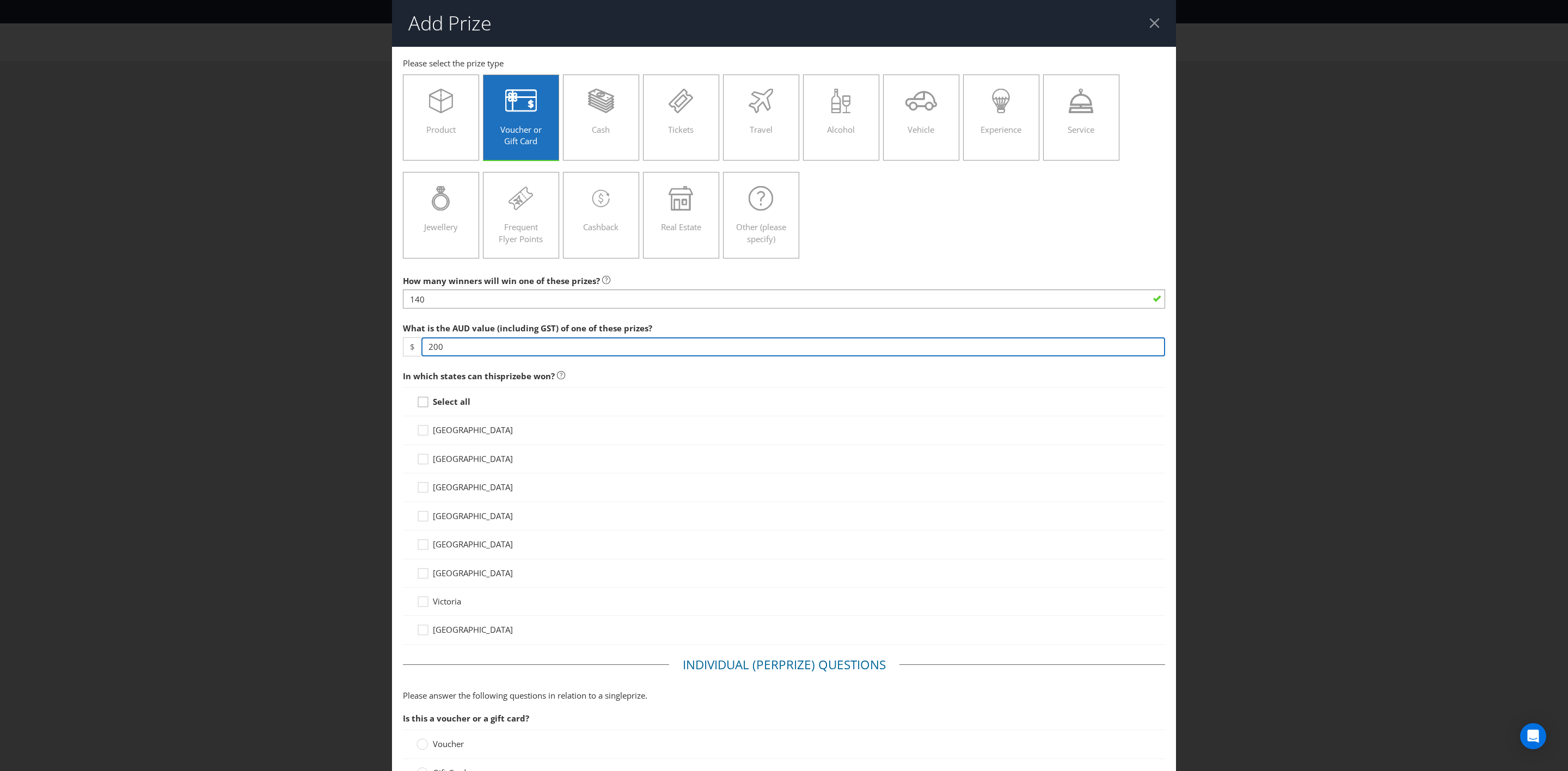
type input "200"
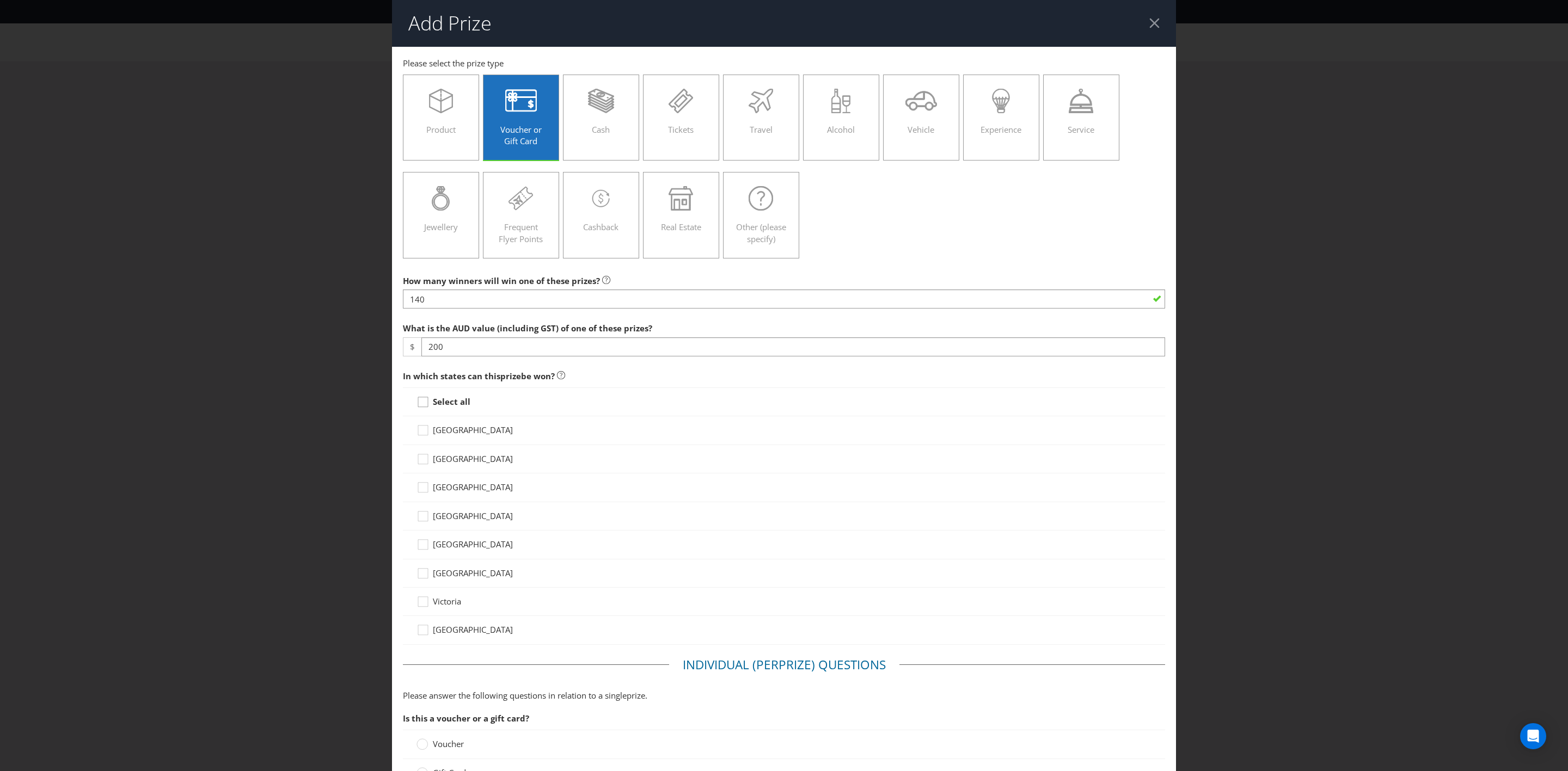
click at [421, 399] on div at bounding box center [423, 398] width 5 height 5
click at [0, 0] on input "Select all" at bounding box center [0, 0] width 0 height 0
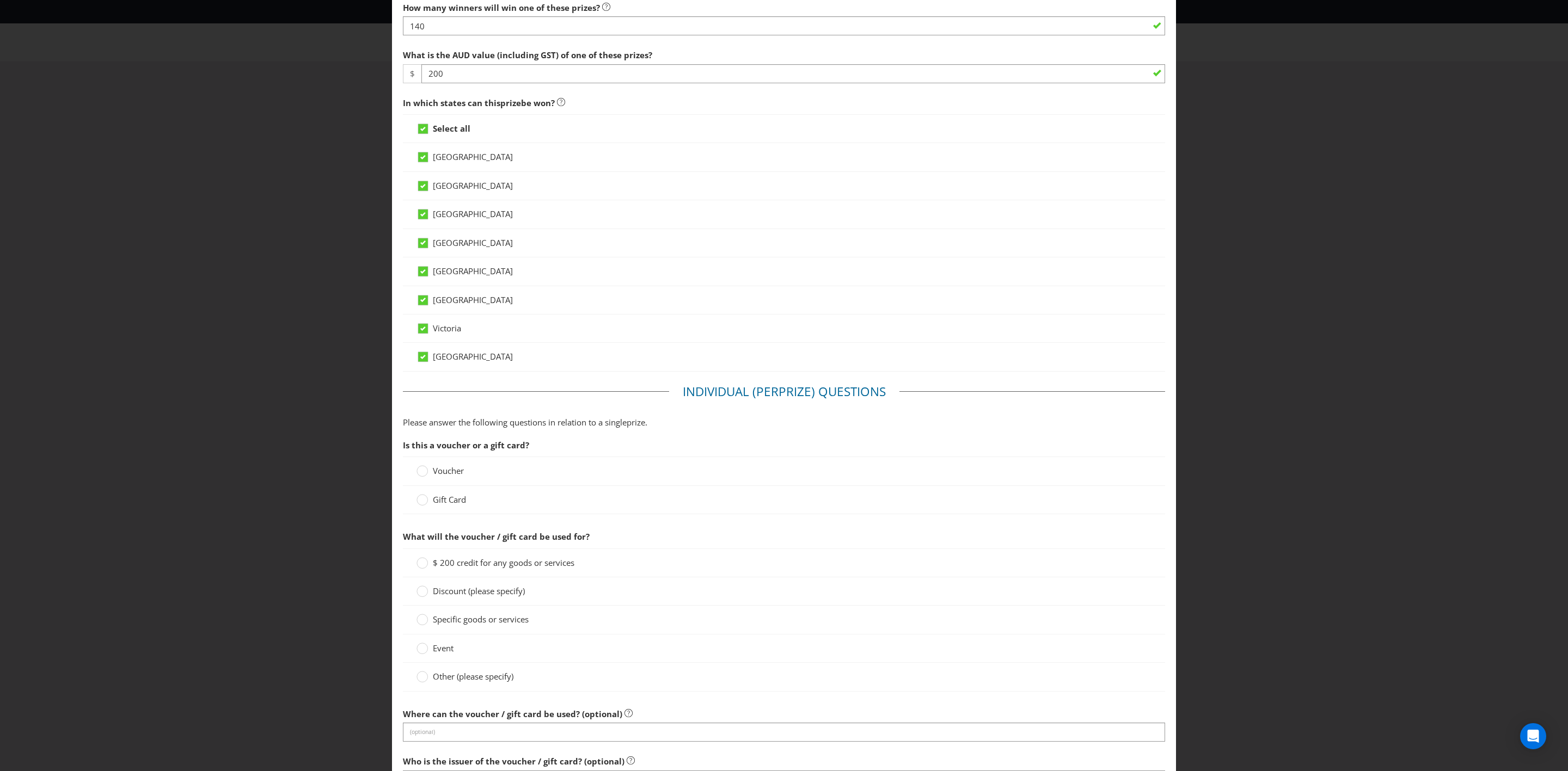
scroll to position [274, 0]
click at [421, 450] on div at bounding box center [422, 466] width 5 height 5
click at [0, 0] on input "Voucher" at bounding box center [0, 0] width 0 height 0
click at [417, 450] on circle at bounding box center [422, 499] width 11 height 11
click at [0, 0] on input "Gift Card" at bounding box center [0, 0] width 0 height 0
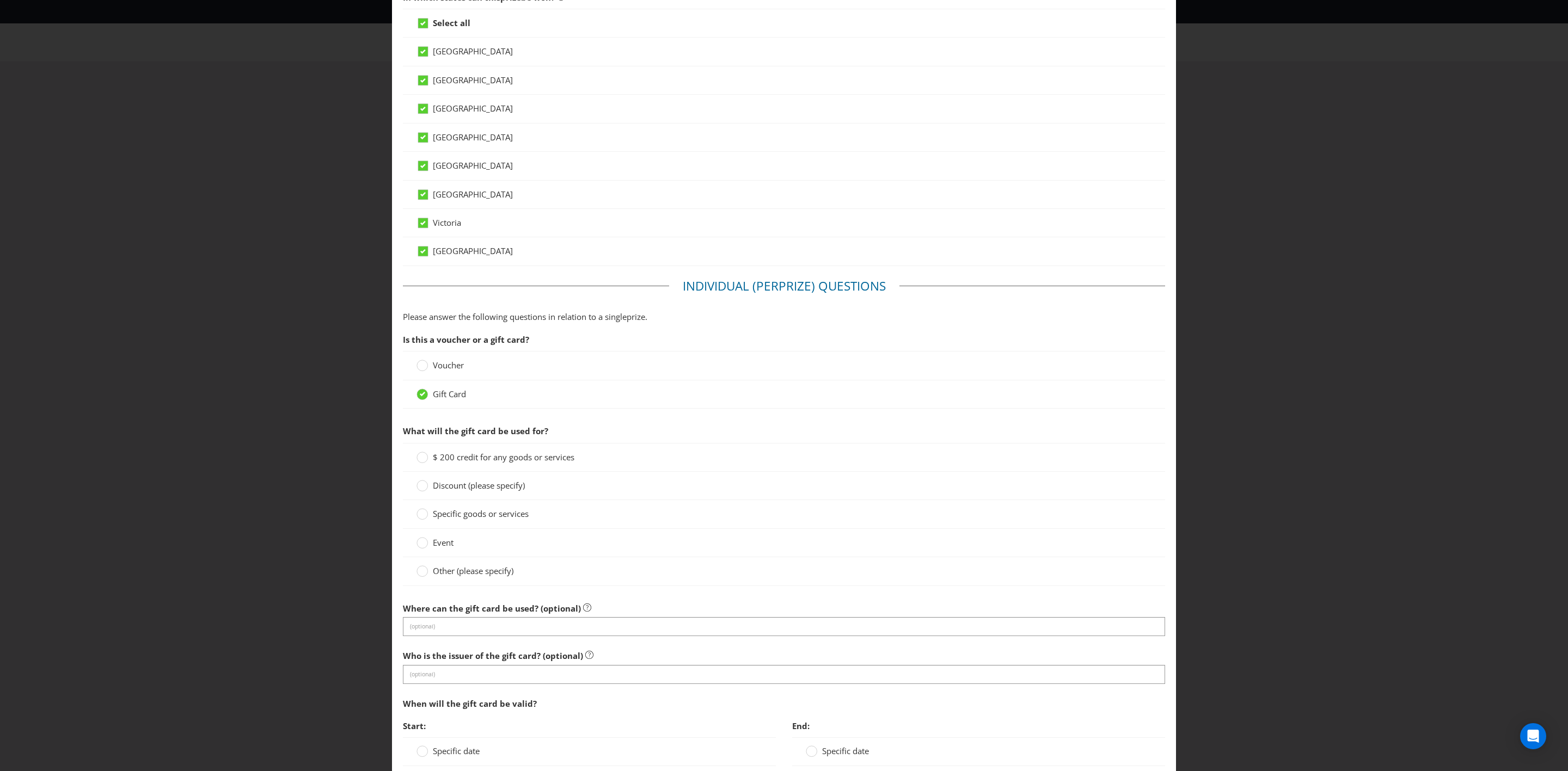
scroll to position [387, 0]
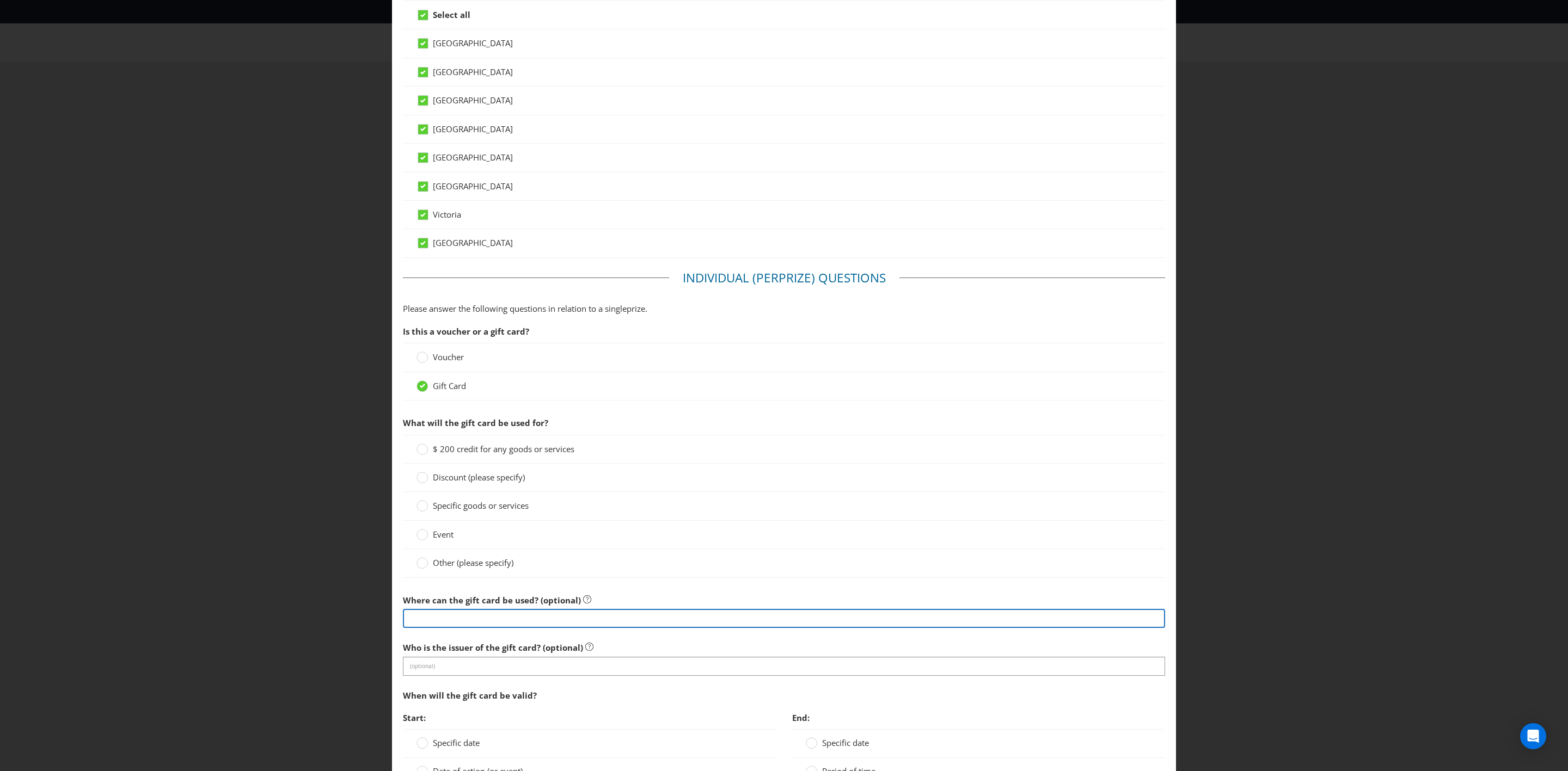
click at [486, 450] on input "text" at bounding box center [784, 618] width 762 height 19
click at [450, 450] on span "Other (please specify)" at bounding box center [473, 563] width 80 height 11
click at [0, 0] on input "Other (please specify)" at bounding box center [0, 0] width 0 height 0
click at [463, 450] on input "text" at bounding box center [784, 618] width 762 height 19
type input "Woolworths Supermarket eGift Card"
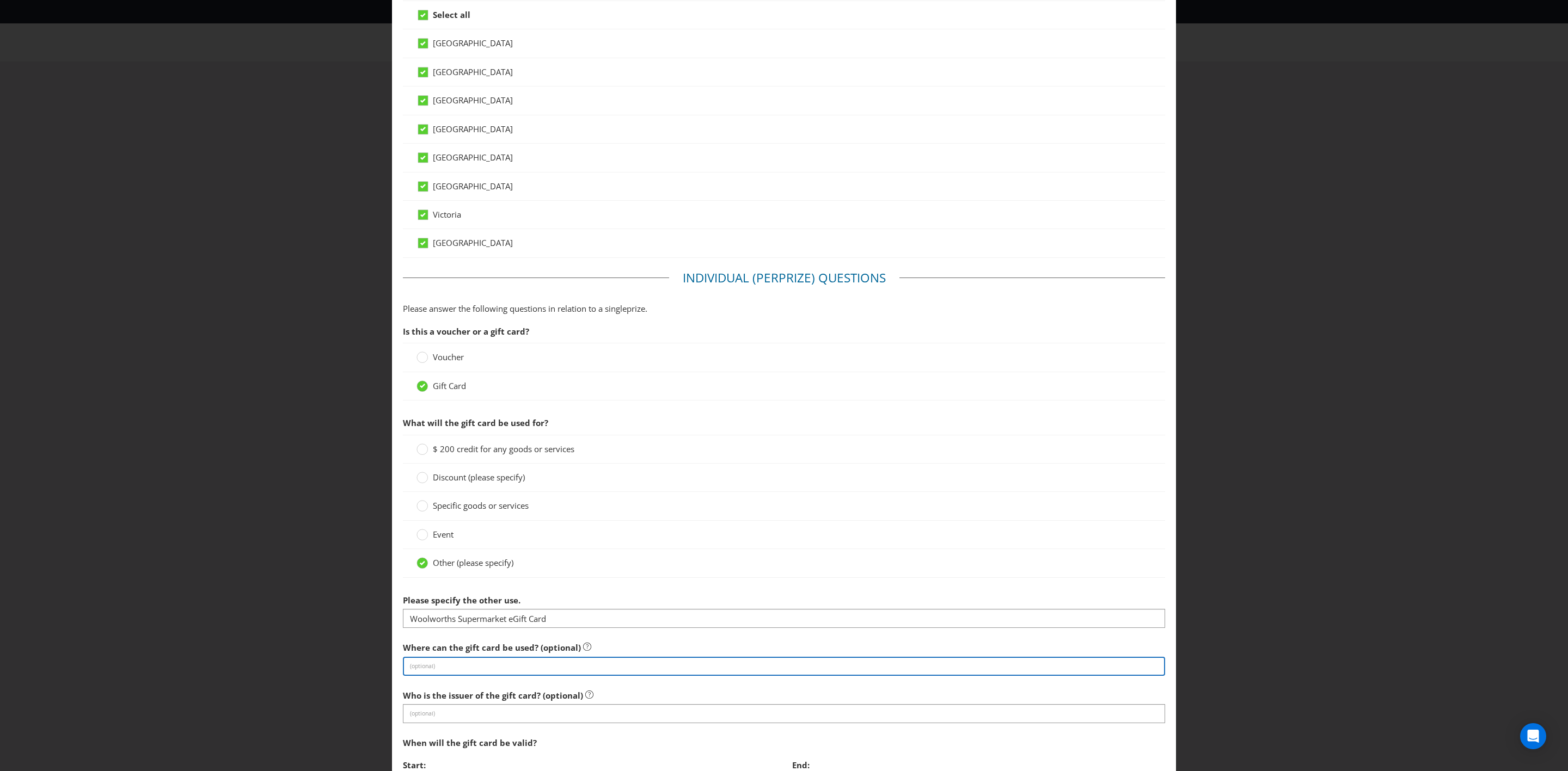
click at [492, 450] on input "text" at bounding box center [784, 666] width 762 height 19
type input "in store and online at Woolworths Supermarket stores only."
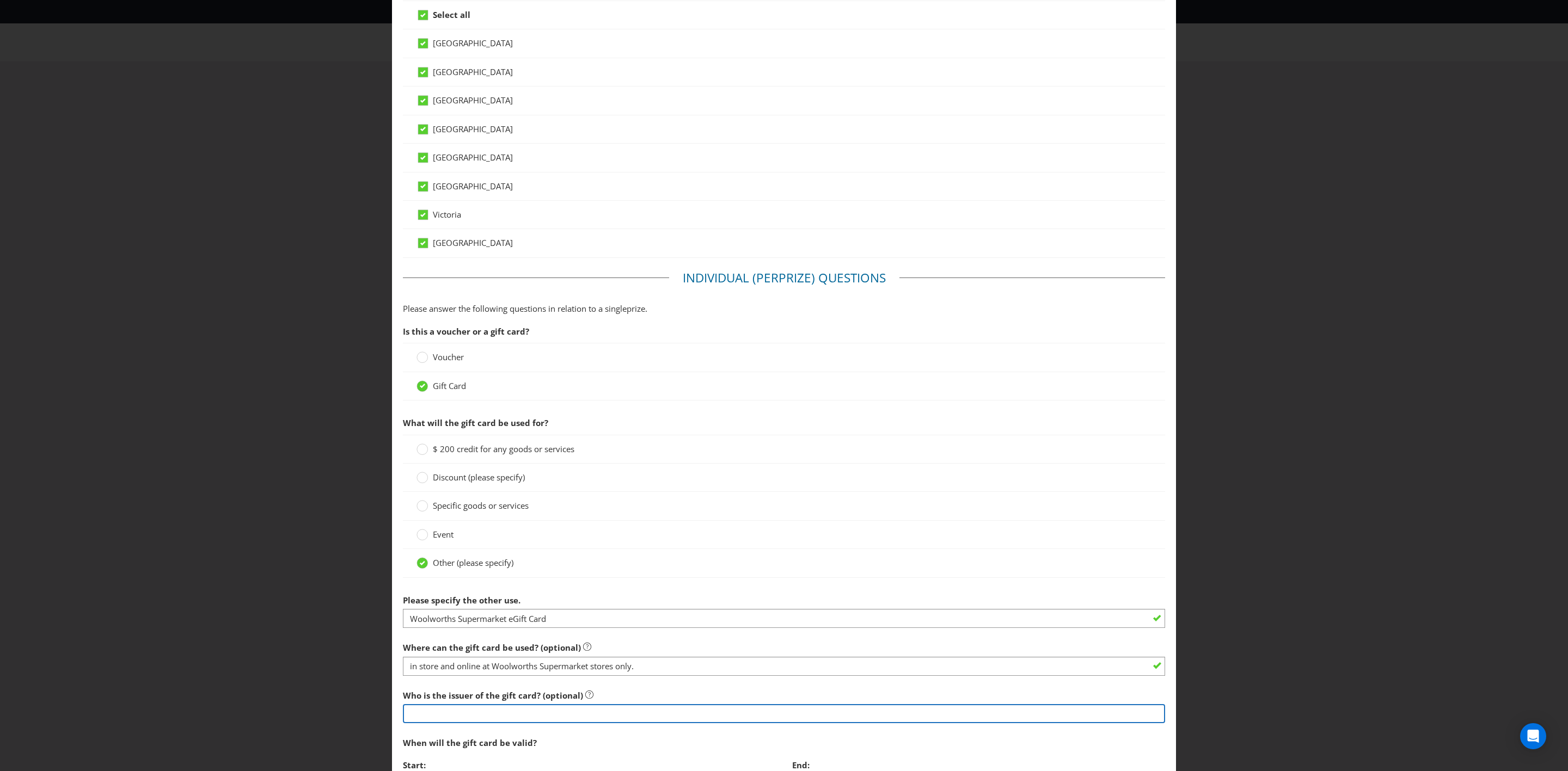
click at [484, 450] on input "text" at bounding box center [784, 713] width 762 height 19
type input "Woolworths"
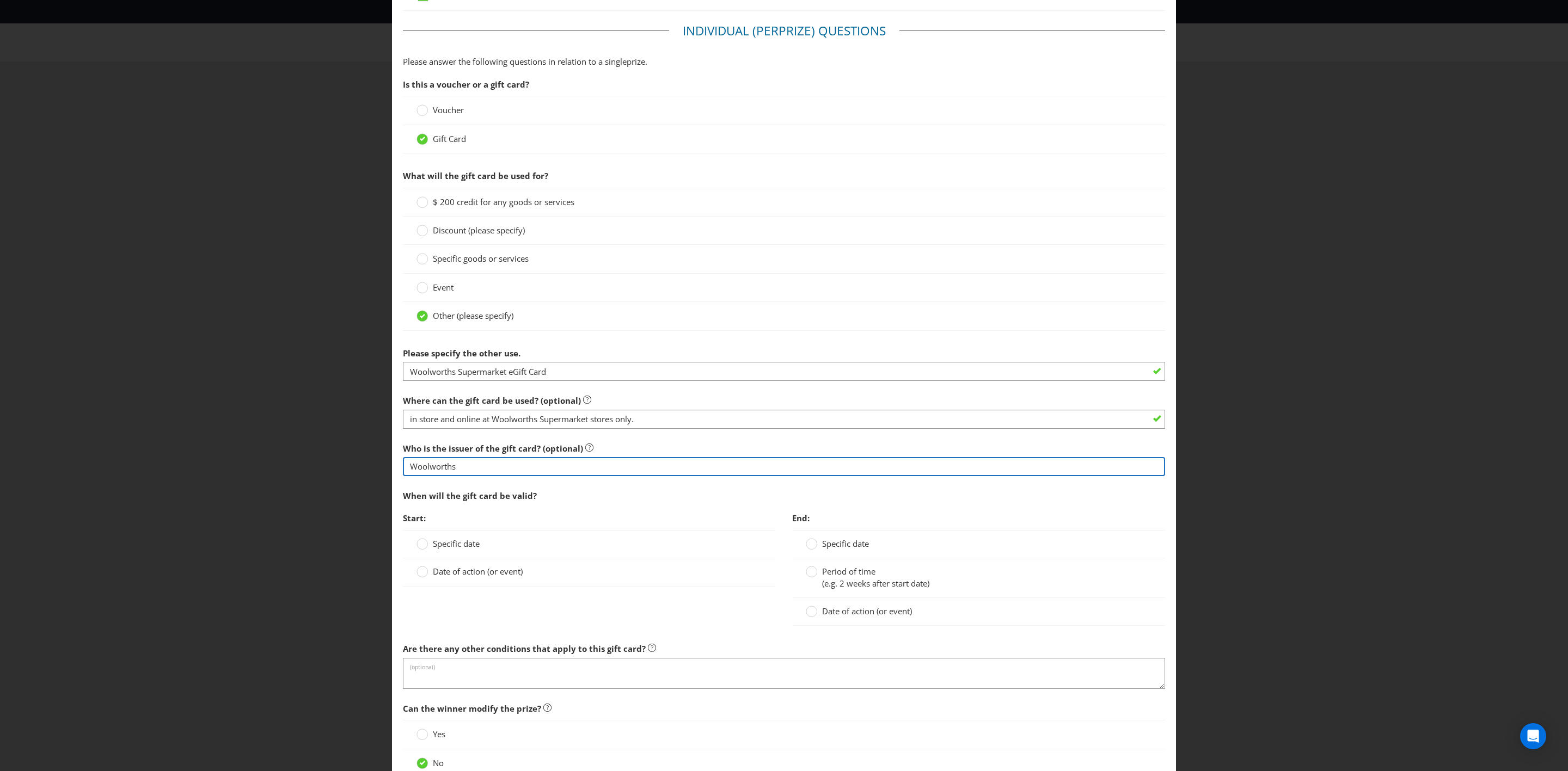
scroll to position [636, 0]
click at [457, 450] on span "Date of action (or event)" at bounding box center [478, 570] width 90 height 11
click at [0, 0] on input "Date of action (or event)" at bounding box center [0, 0] width 0 height 0
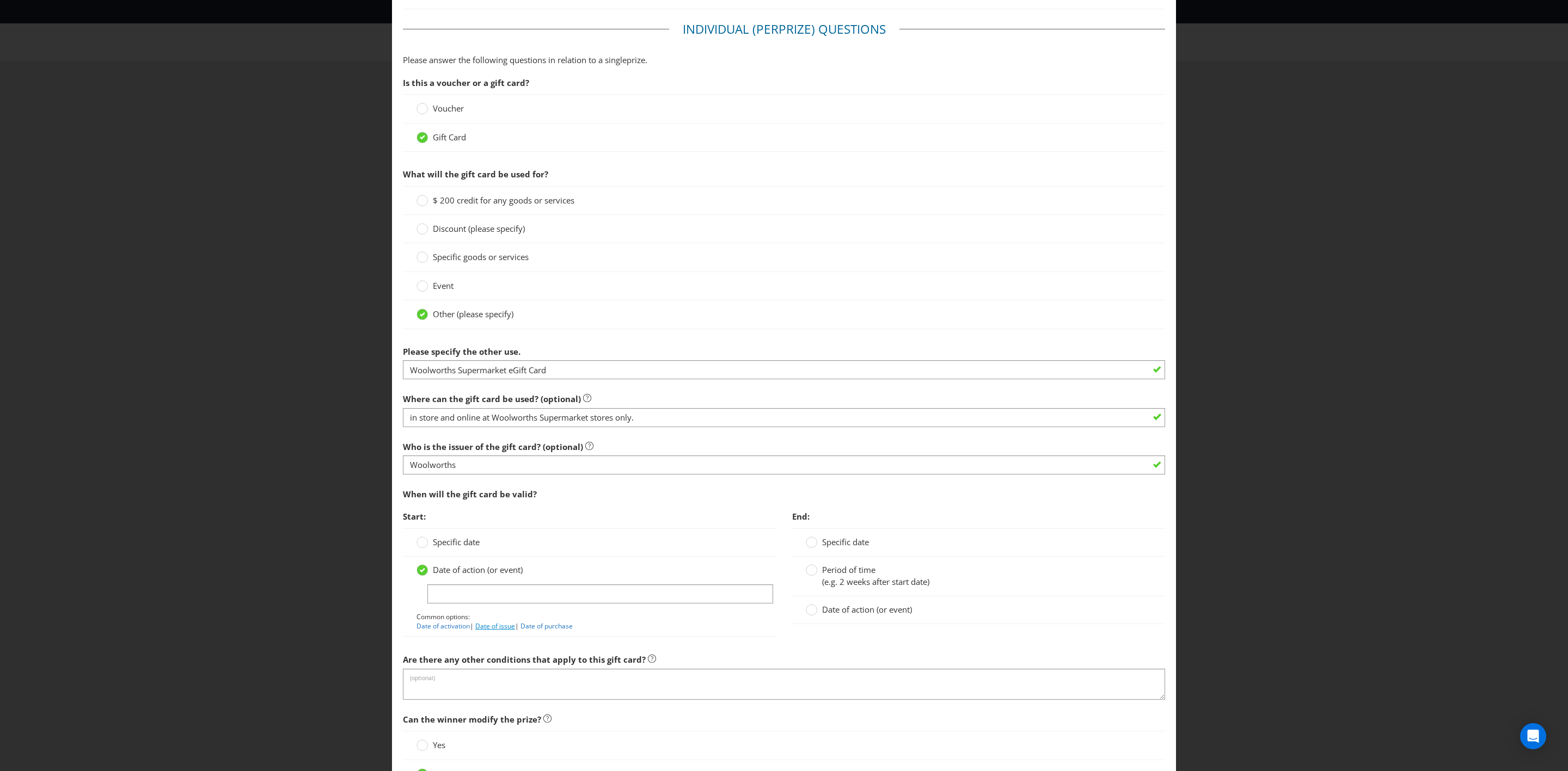
click at [495, 450] on link "Date of issue" at bounding box center [495, 626] width 40 height 9
type input "Date of issue"
click at [827, 450] on span "Date of action (or event)" at bounding box center [867, 610] width 90 height 11
click at [0, 0] on input "Date of action (or event)" at bounding box center [0, 0] width 0 height 0
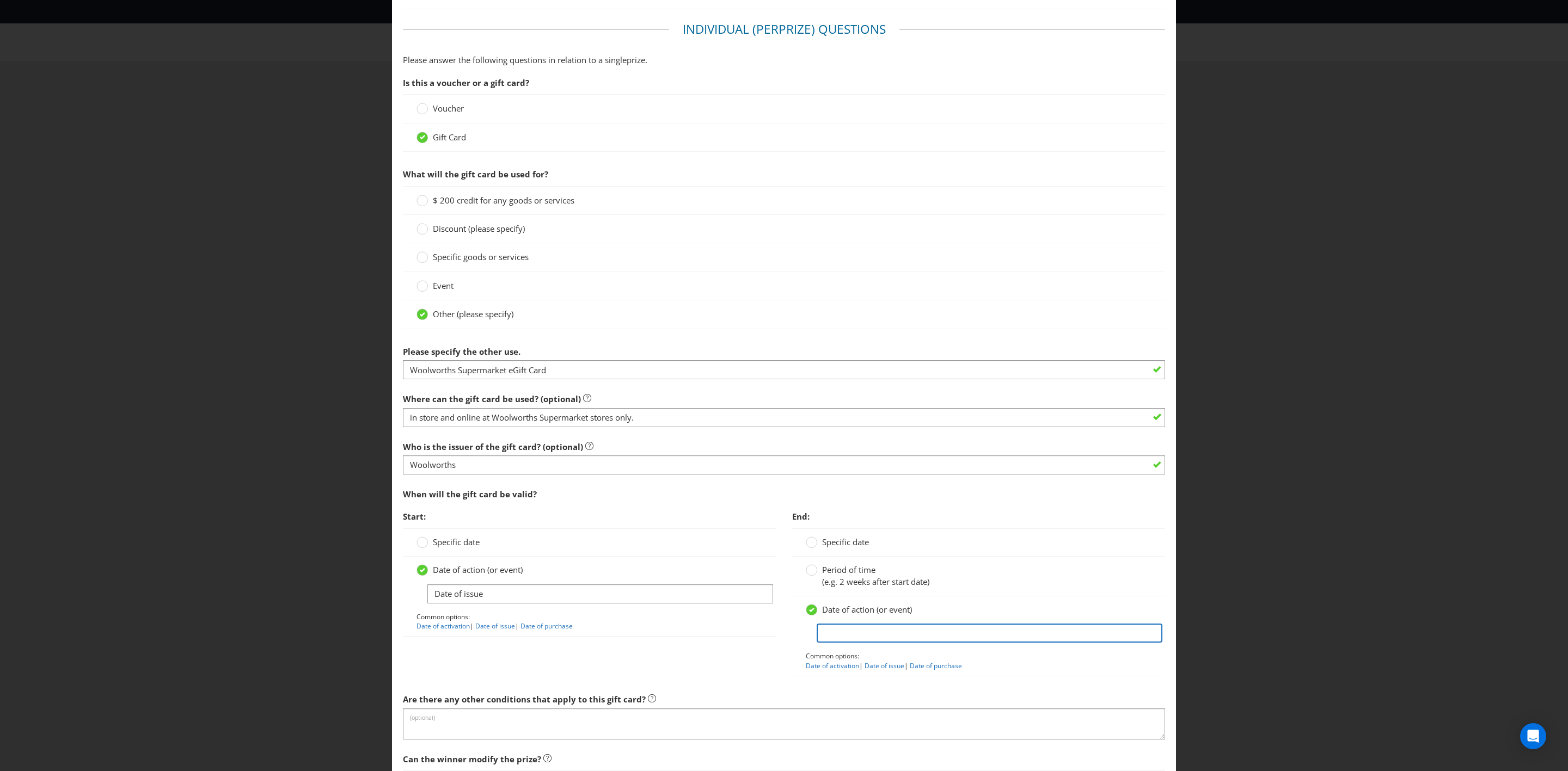
click at [861, 450] on input "text" at bounding box center [990, 633] width 346 height 19
type input "no expiry date"
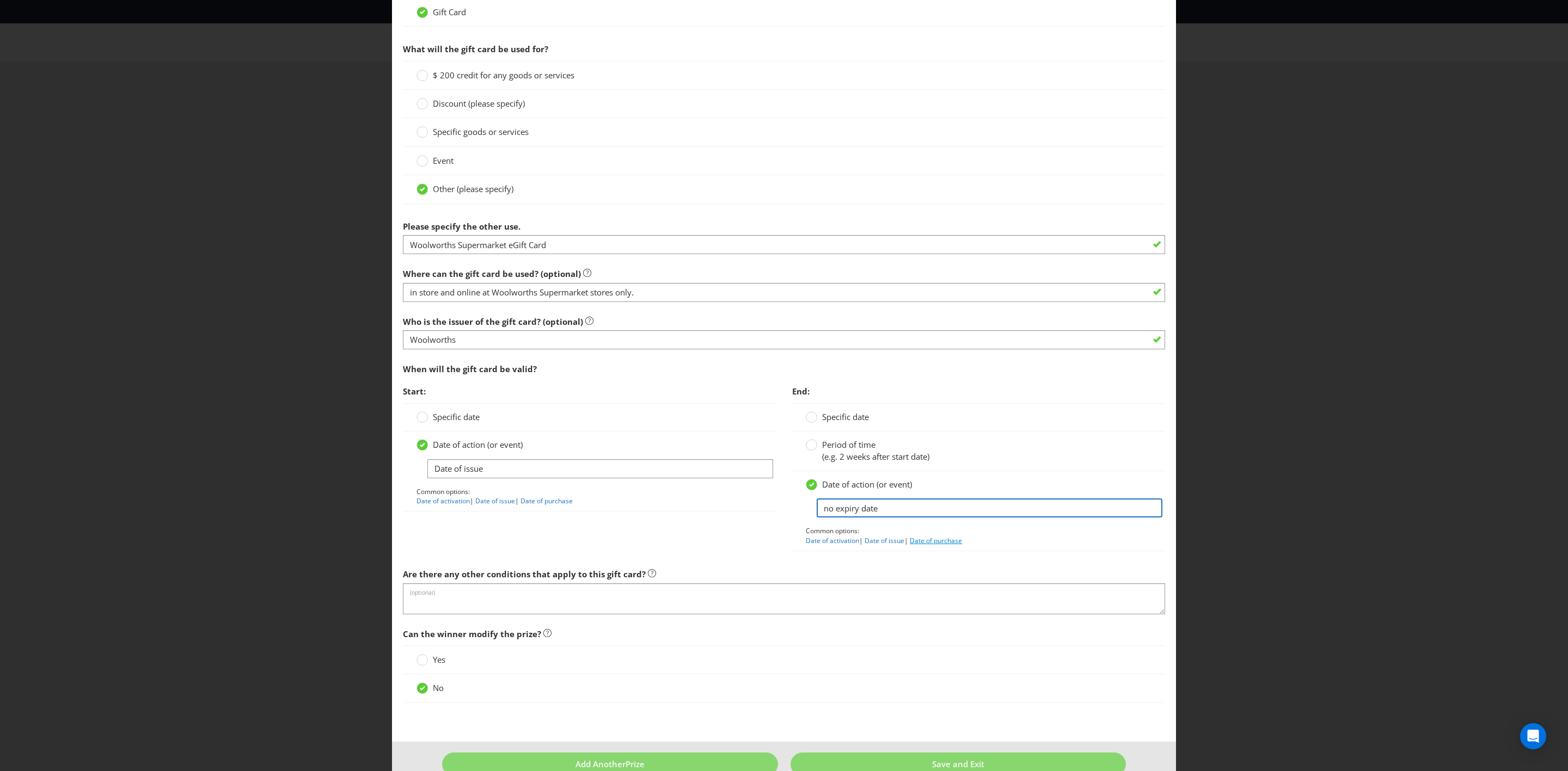
scroll to position [761, 0]
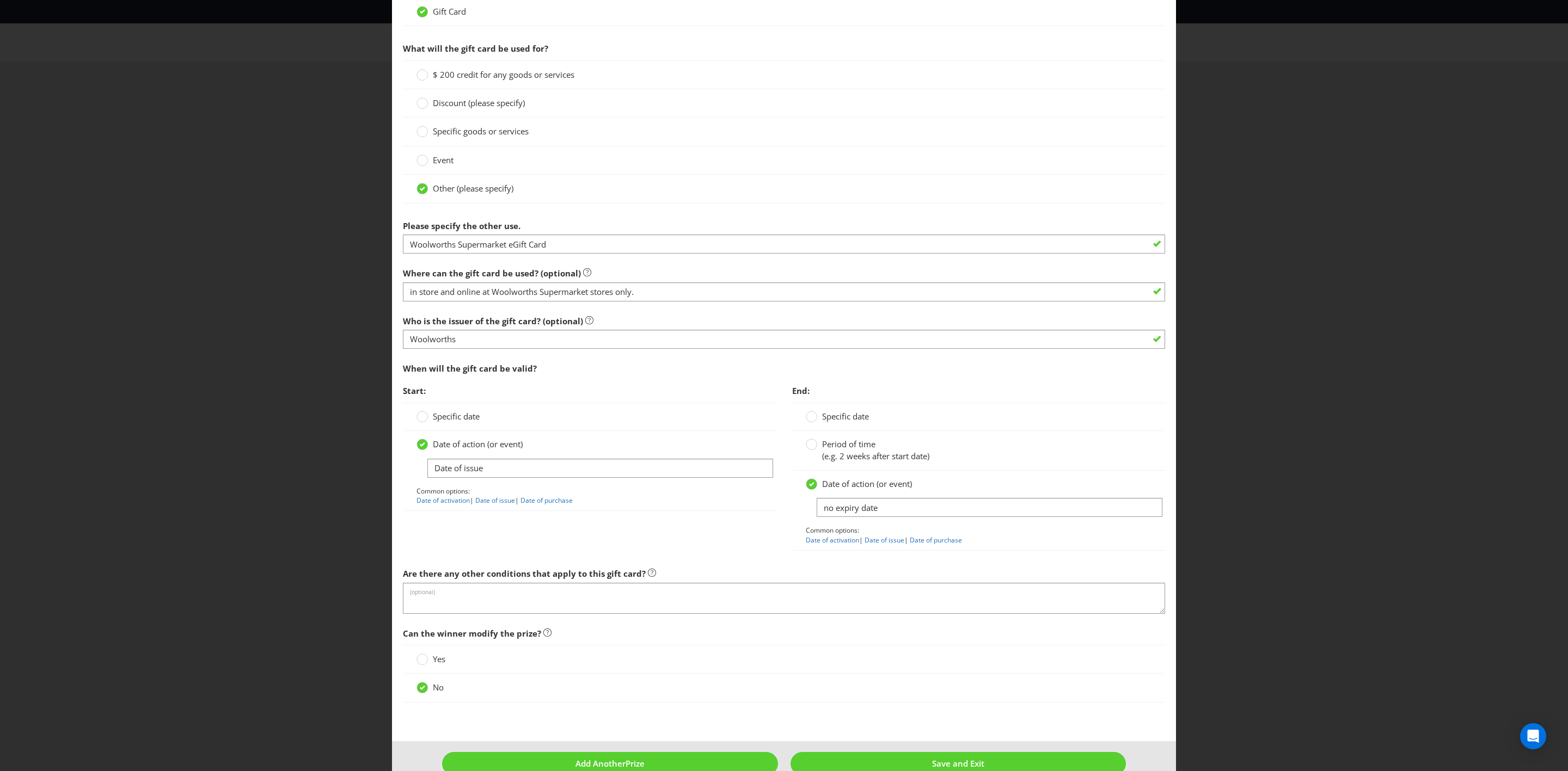
click at [821, 450] on fieldset "Individual (Per Prize ) Questions Please answer the following questions in rela…" at bounding box center [784, 304] width 762 height 819
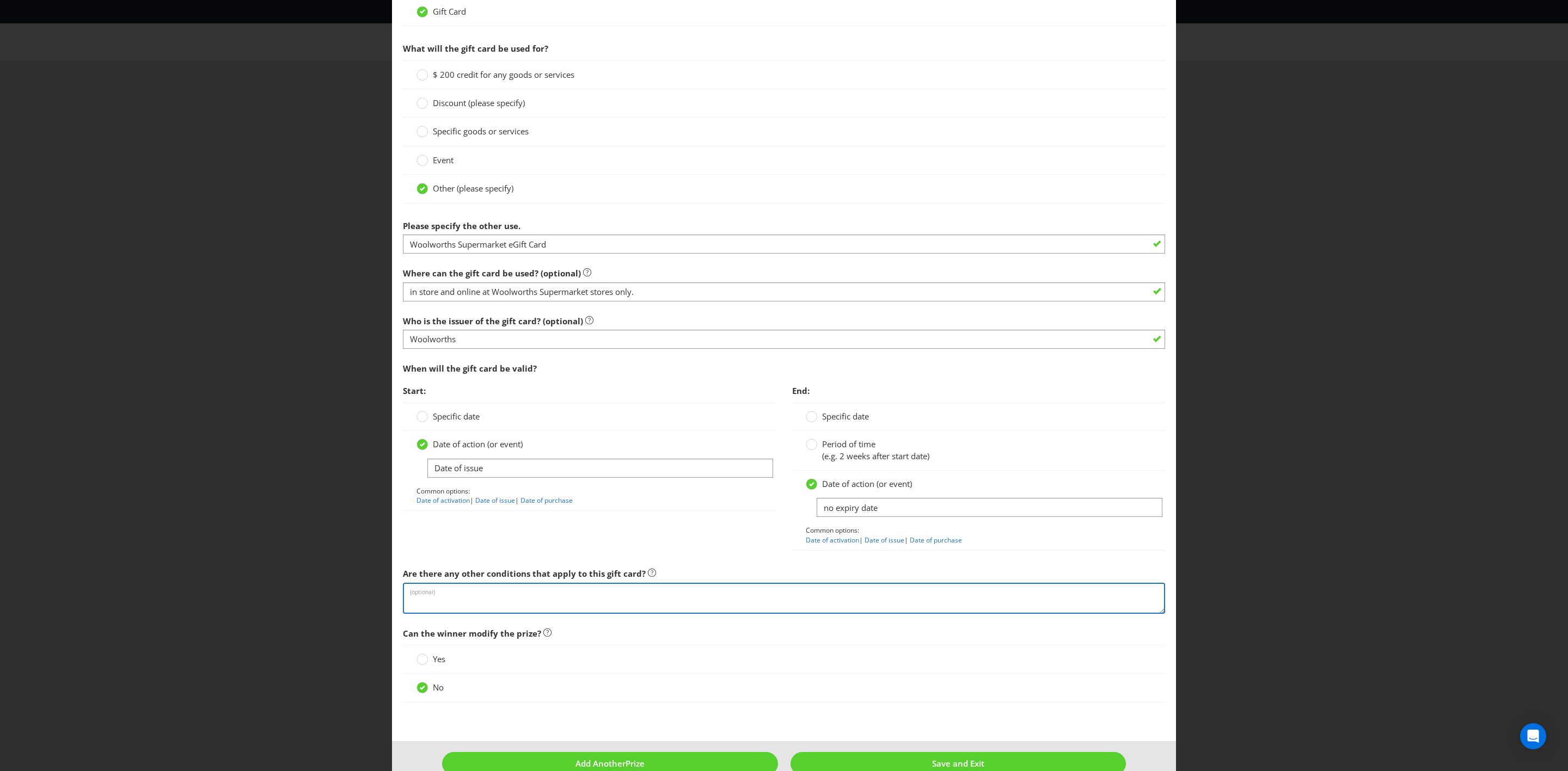
click at [809, 450] on textarea at bounding box center [784, 598] width 762 height 31
paste textarea "The Woolworths Supermarket eGift Cards will be sent to the winner’s email addre…"
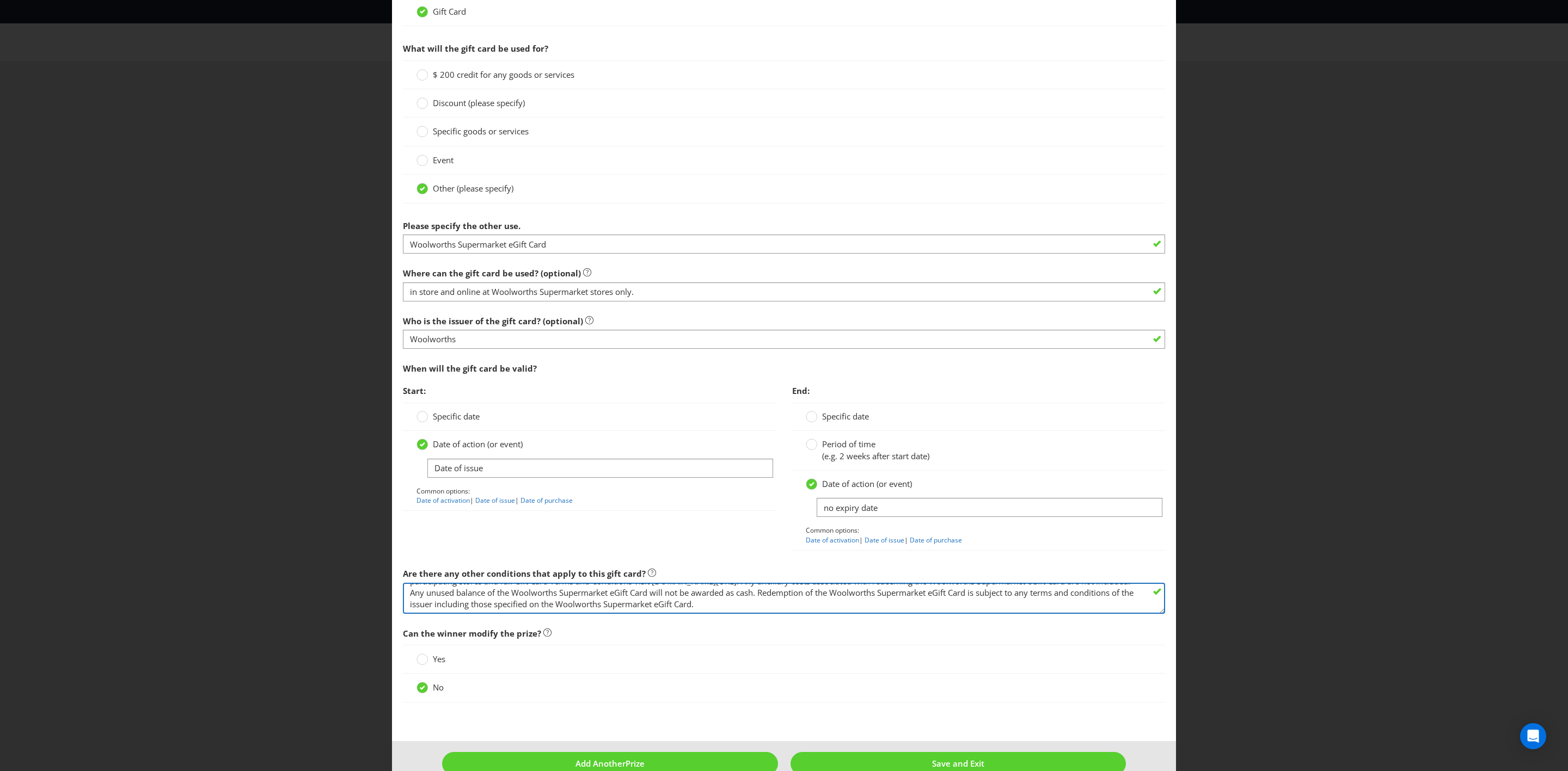
scroll to position [794, 0]
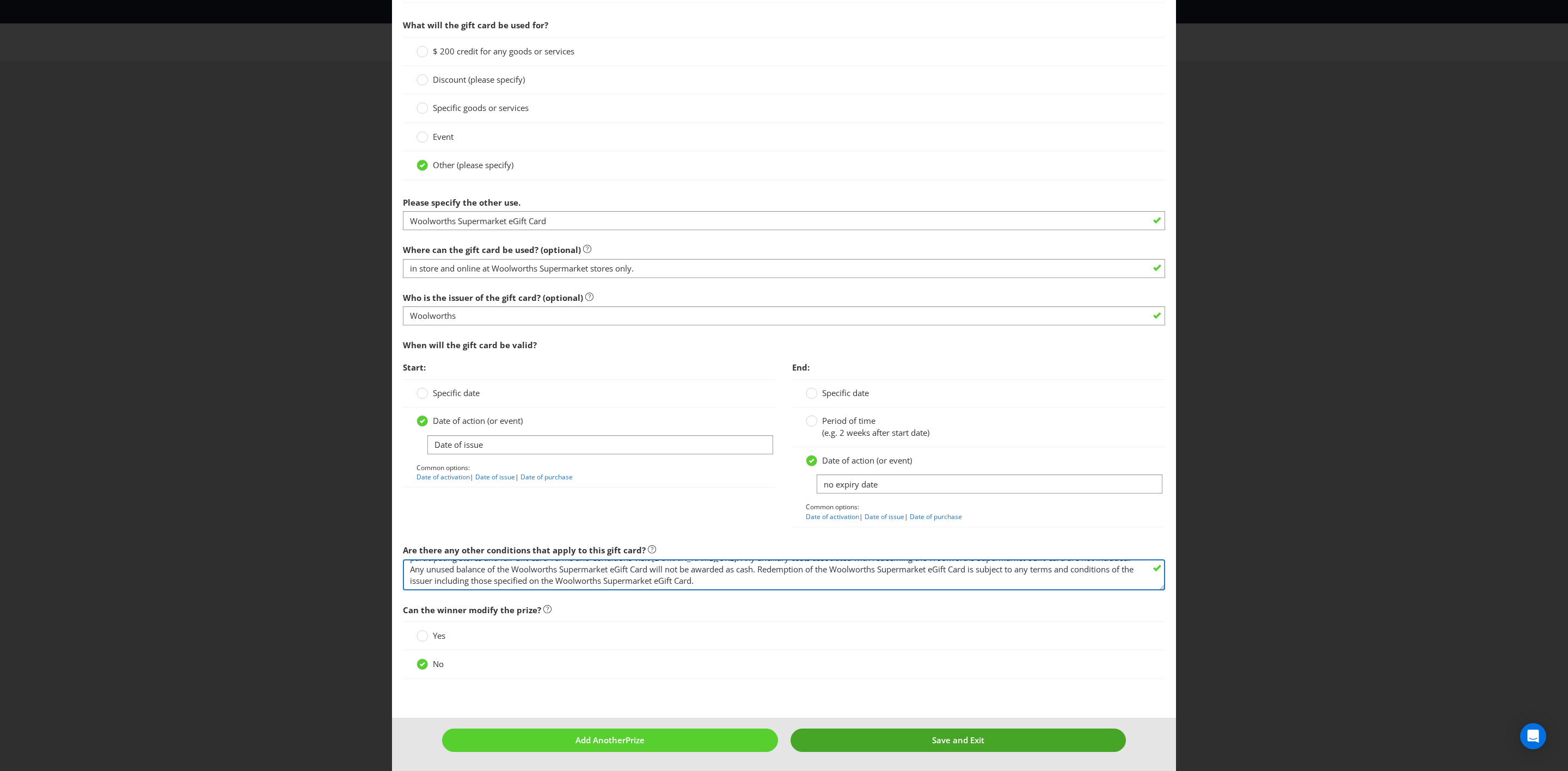
type textarea "The Woolworths Supermarket eGift Cards will be sent to the winner’s email addre…"
click at [915, 450] on button "Save and Exit" at bounding box center [959, 741] width 336 height 23
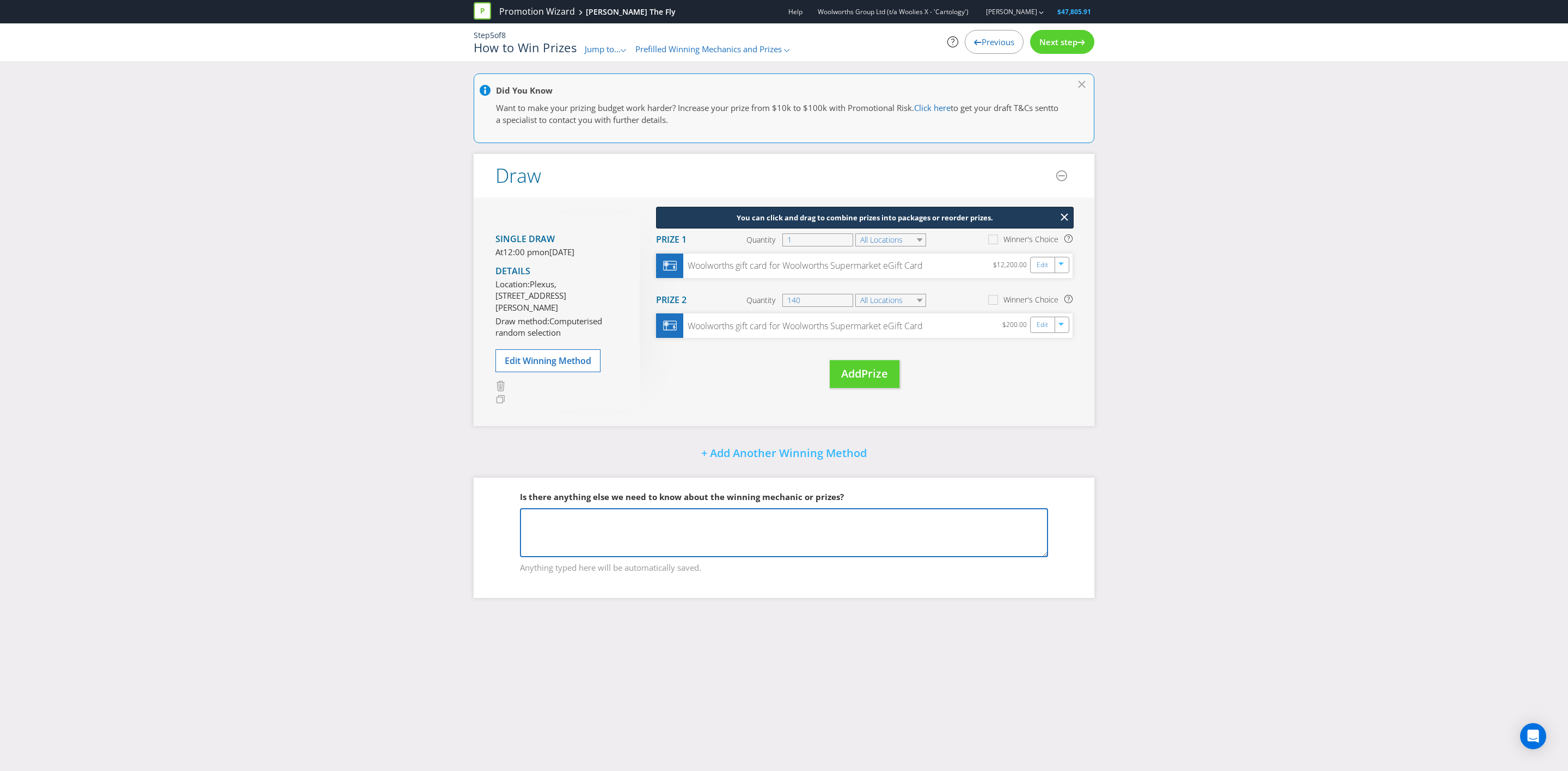
click at [788, 450] on textarea at bounding box center [784, 532] width 528 height 49
click at [629, 450] on textarea "The Major" at bounding box center [784, 532] width 528 height 49
click at [624, 450] on textarea "The Major Prize Description Should Be:" at bounding box center [784, 532] width 528 height 49
click at [729, 450] on textarea "The Major Prize Description Should Be:" at bounding box center [784, 532] width 528 height 49
paste textarea "The prize is a years’ worth of groceries, with a value determined by Woolworths…"
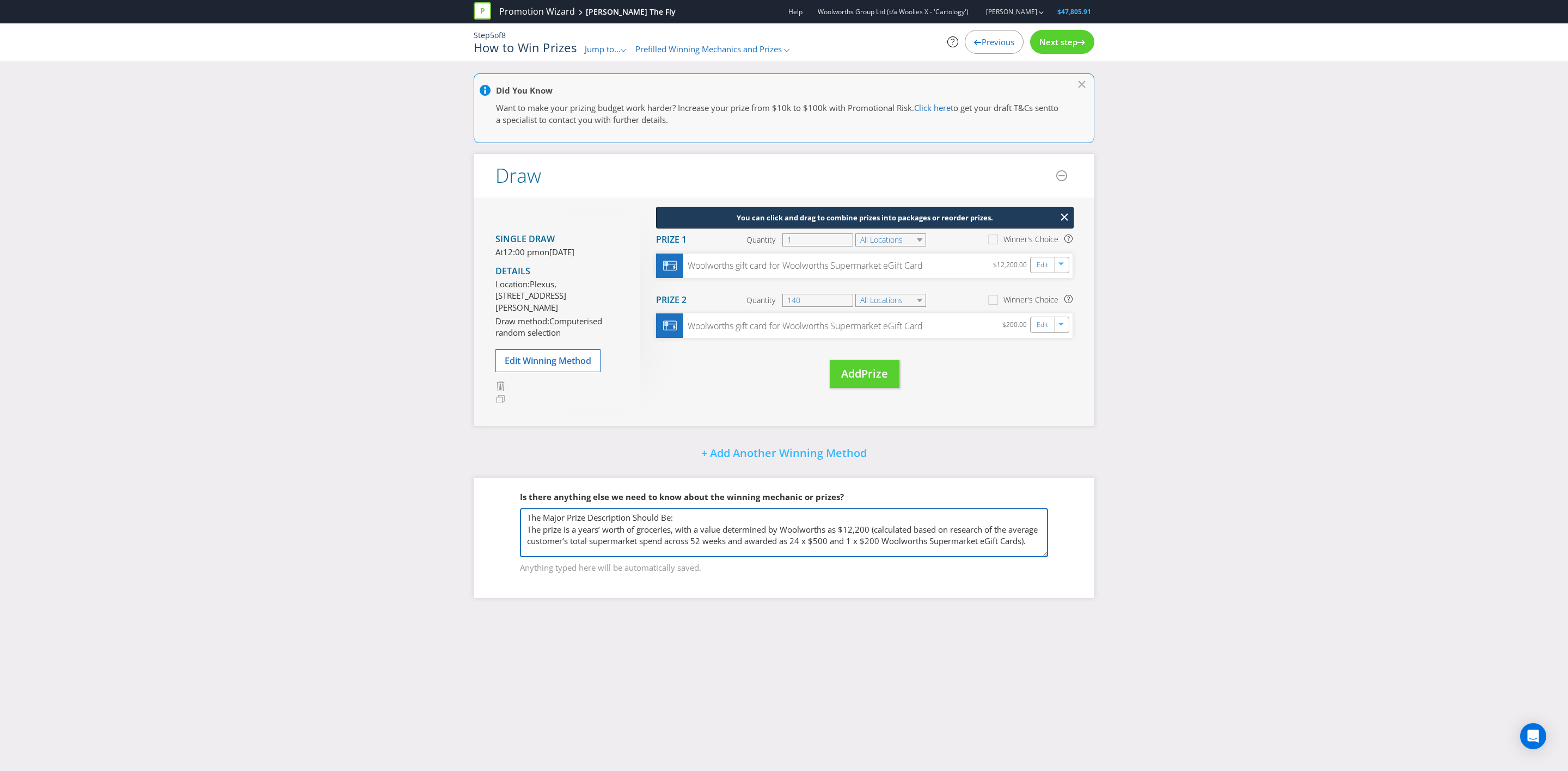
scroll to position [2, 0]
type textarea "The Major Prize Description Should Be: The prize is a years’ worth of groceries…"
click at [1045, 40] on span "Next step" at bounding box center [1058, 42] width 38 height 11
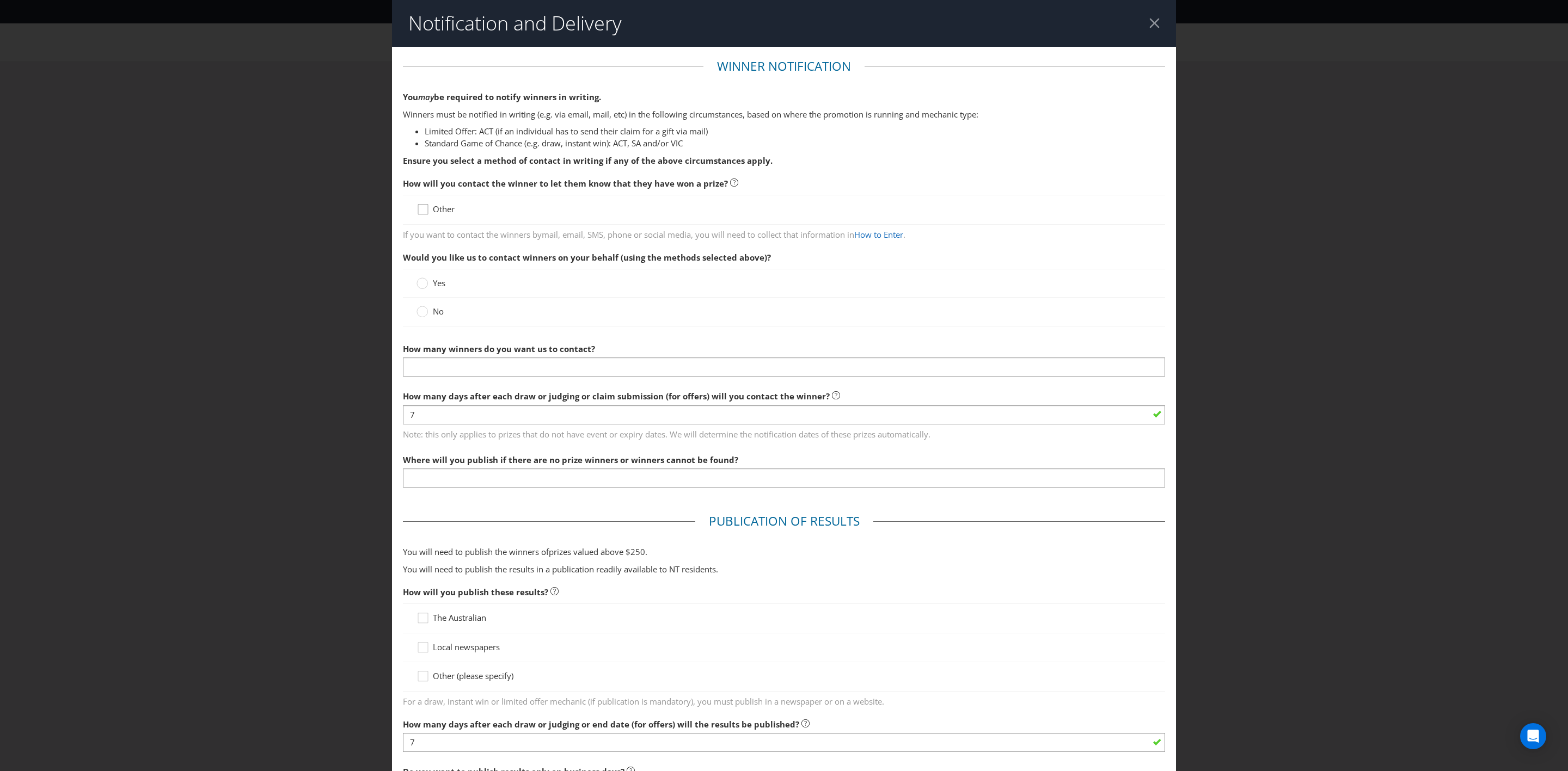
click at [422, 211] on icon at bounding box center [424, 212] width 16 height 16
click at [0, 0] on input "Other" at bounding box center [0, 0] width 0 height 0
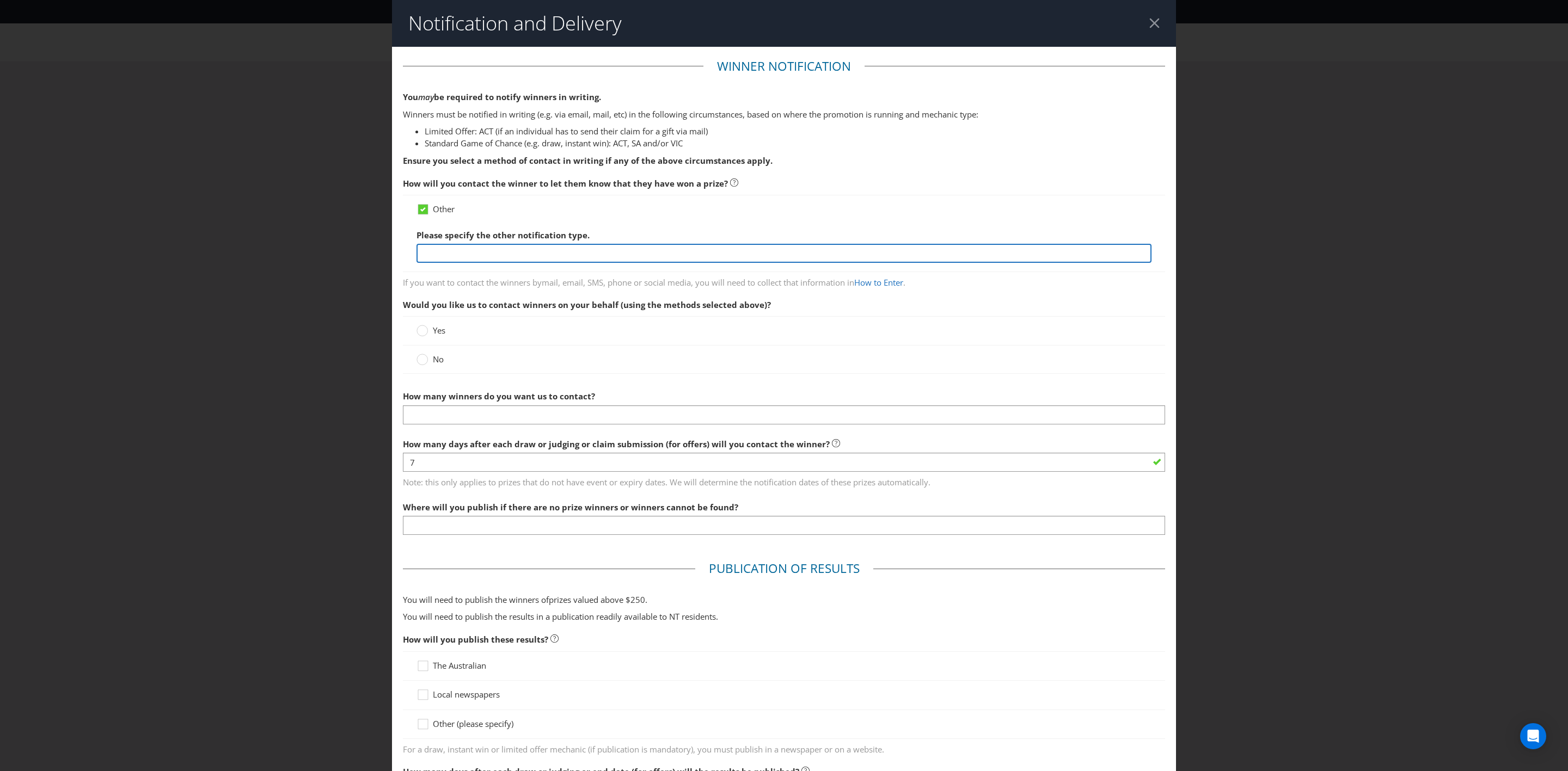
click at [455, 261] on input "text" at bounding box center [784, 253] width 735 height 19
type input "Email (to the email address linked to their Everyday Rewards account) and by ph…"
click at [420, 358] on div at bounding box center [422, 355] width 5 height 5
click at [0, 0] on input "No" at bounding box center [0, 0] width 0 height 0
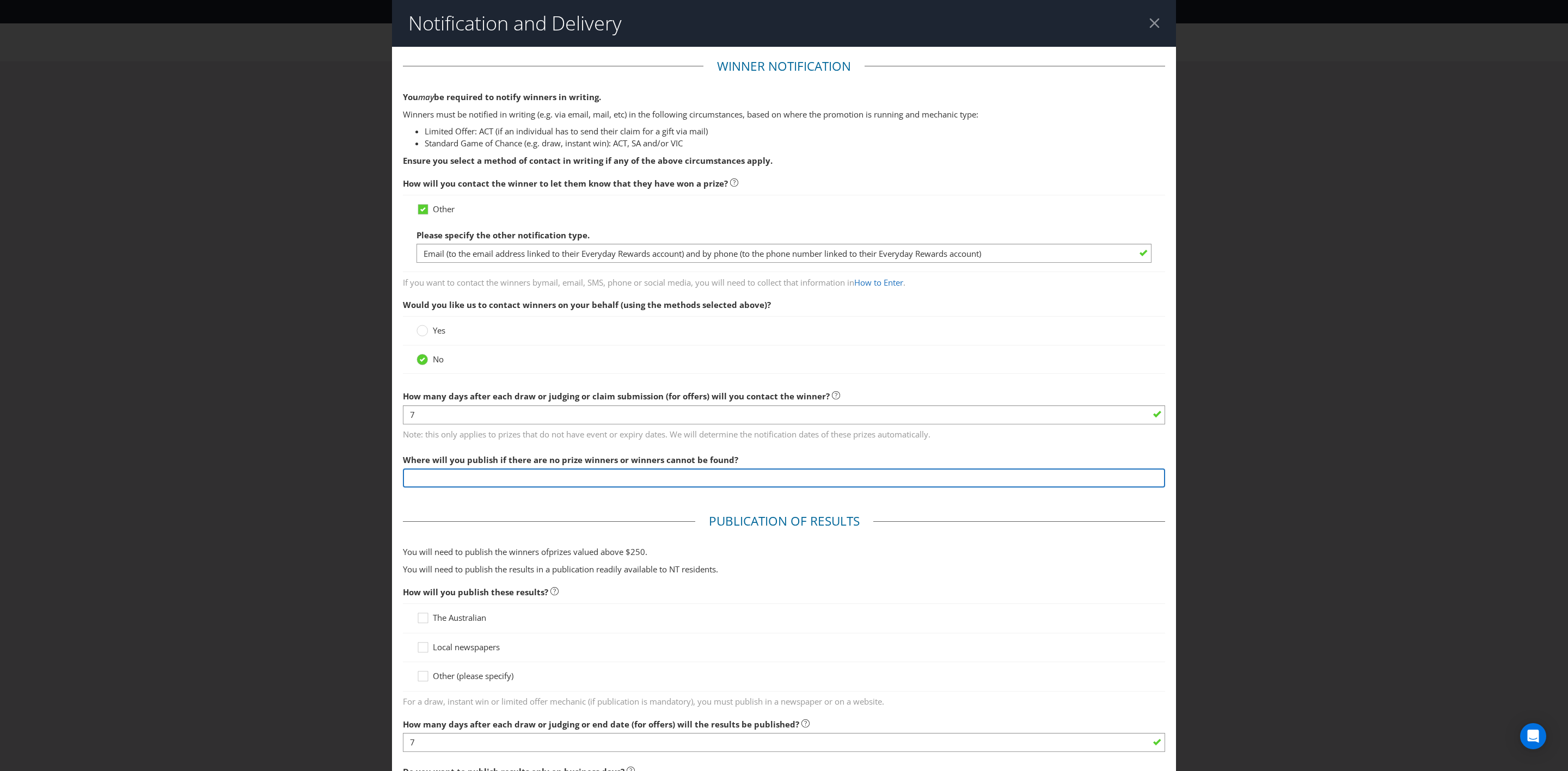
click at [464, 450] on input "text" at bounding box center [784, 478] width 762 height 19
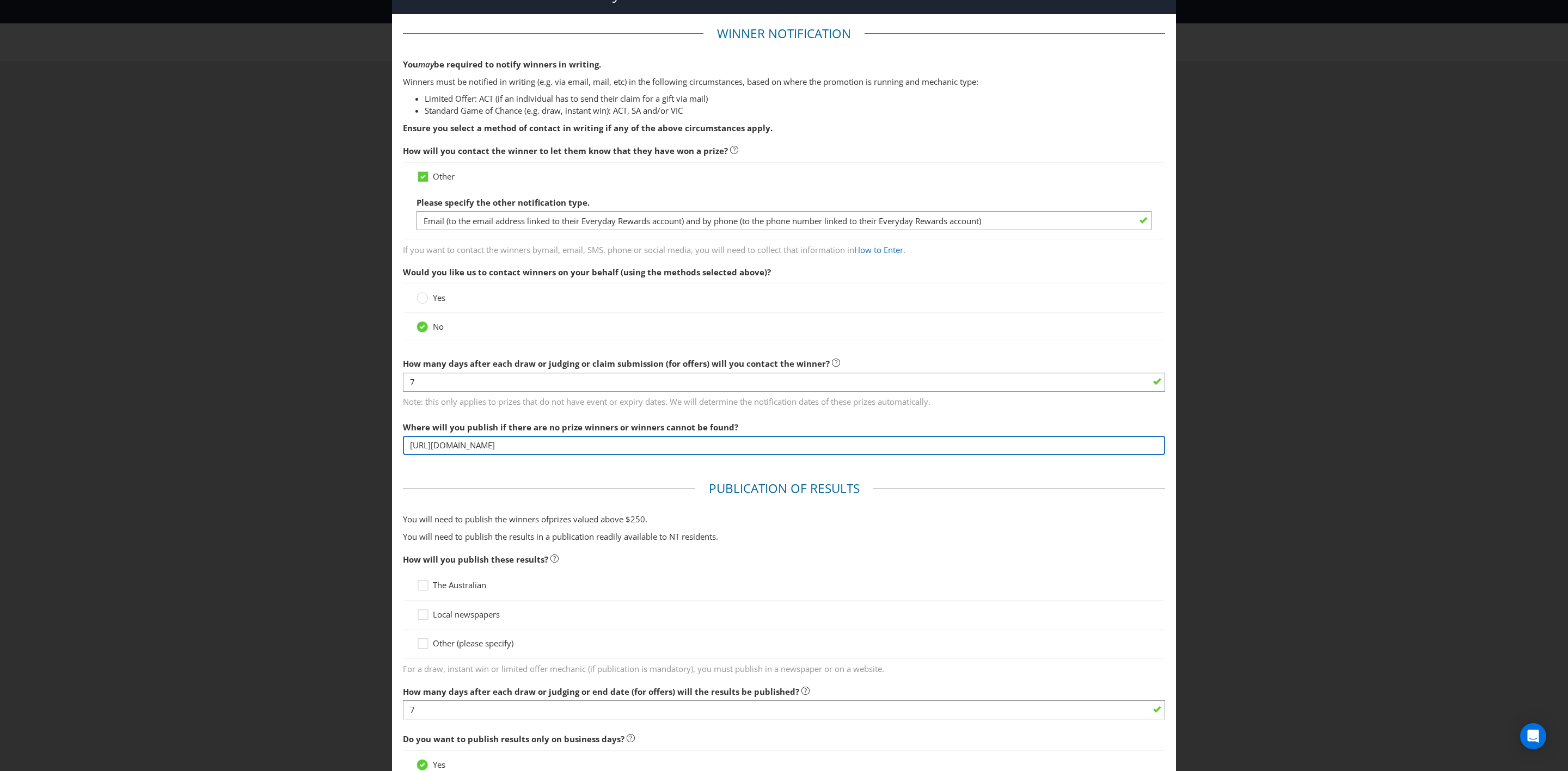
scroll to position [34, 0]
type input "https://www.everyday.com.au/competitions-offers/winners.html"
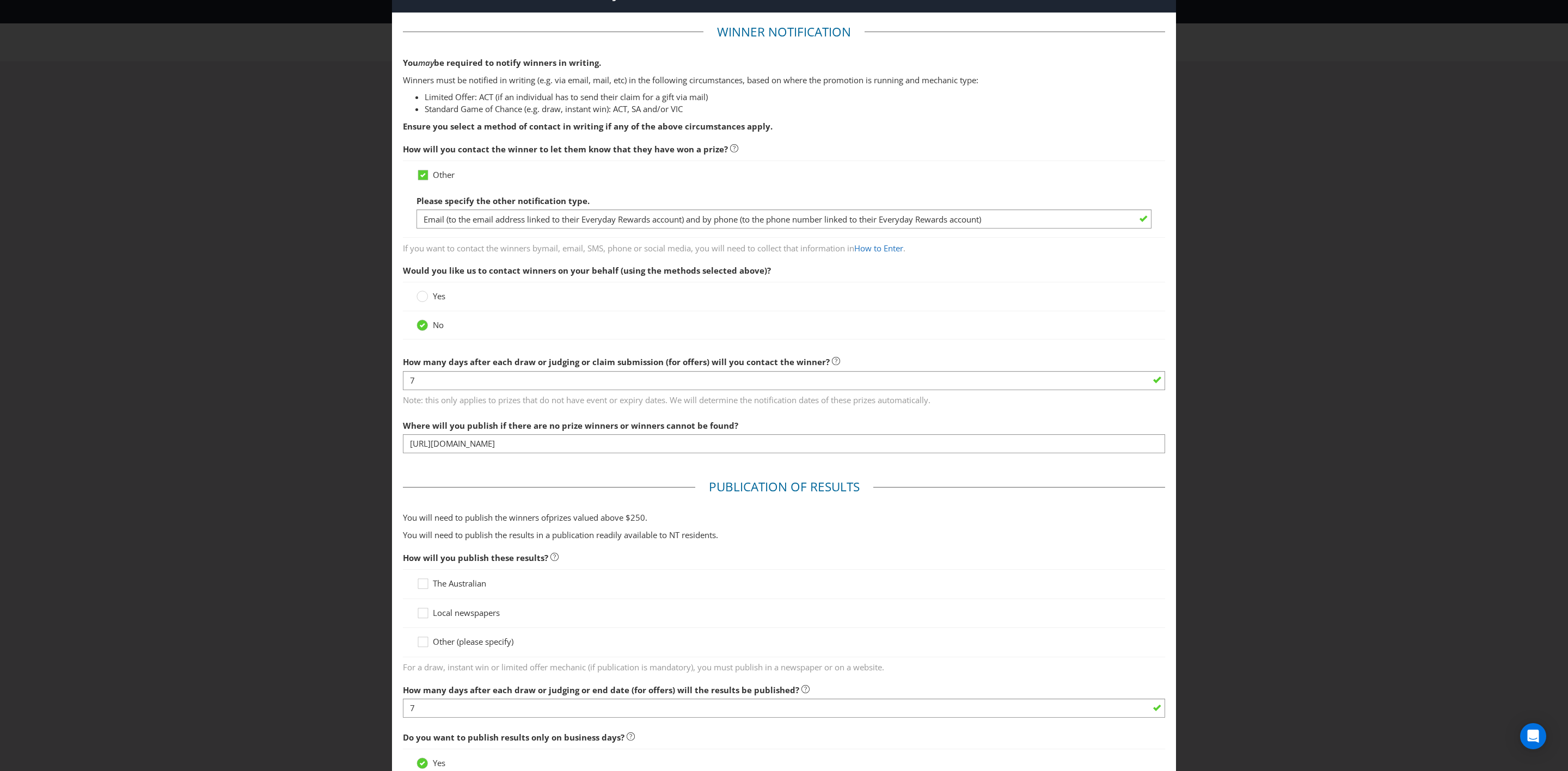
click at [422, 450] on fieldset "Publication of Results You will need to publish the winners of prize s valued a…" at bounding box center [784, 657] width 762 height 357
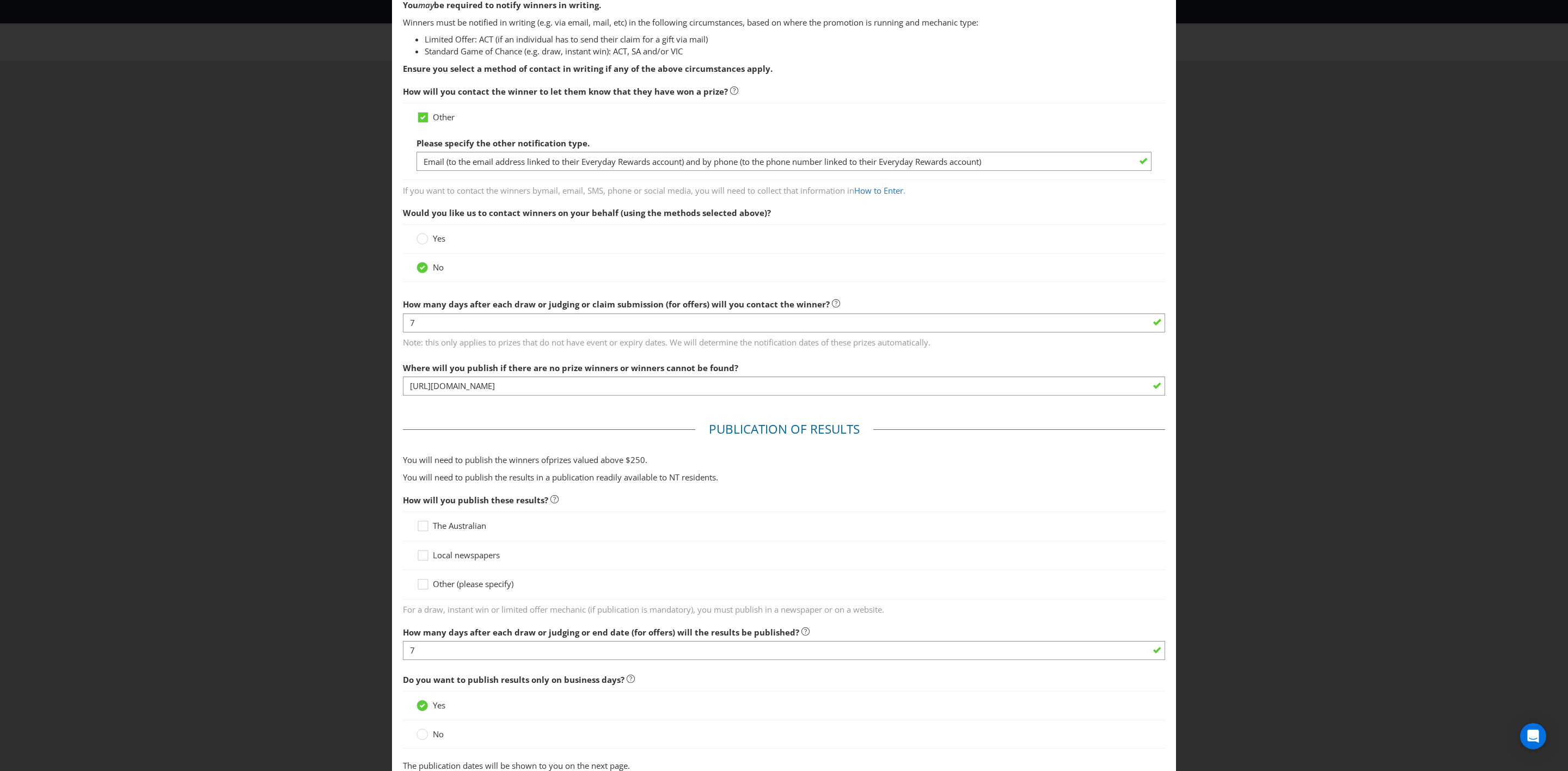
scroll to position [93, 0]
click at [420, 450] on icon at bounding box center [424, 585] width 16 height 16
click at [0, 0] on input "Other (please specify)" at bounding box center [0, 0] width 0 height 0
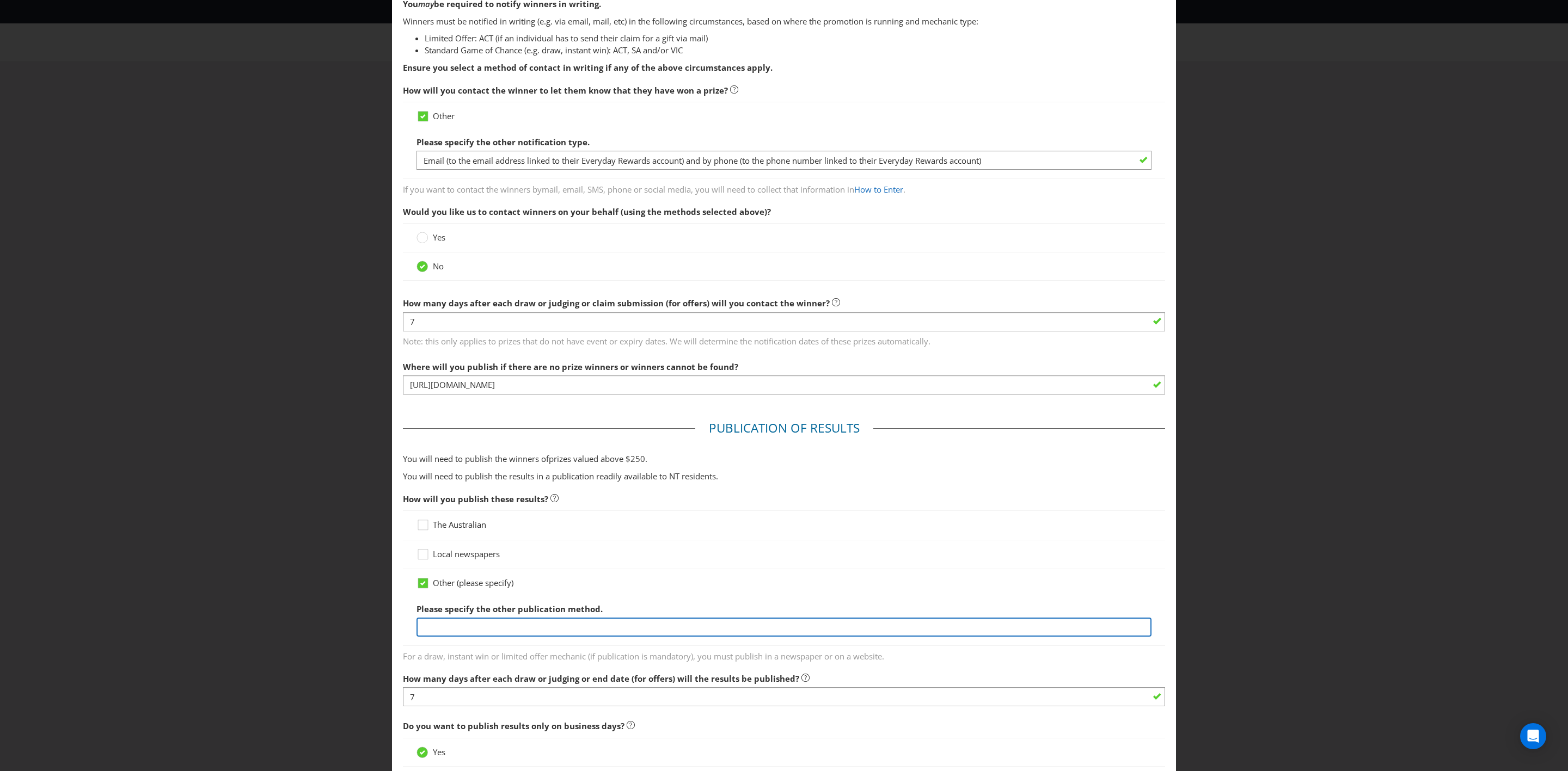
click at [458, 450] on input "text" at bounding box center [784, 627] width 735 height 19
type input "https://www.everyday.com.au/competitions-offers/winners.html"
click at [418, 450] on input "https://www.everyday.com.au/competitions-offers/winners.html" at bounding box center [784, 627] width 735 height 19
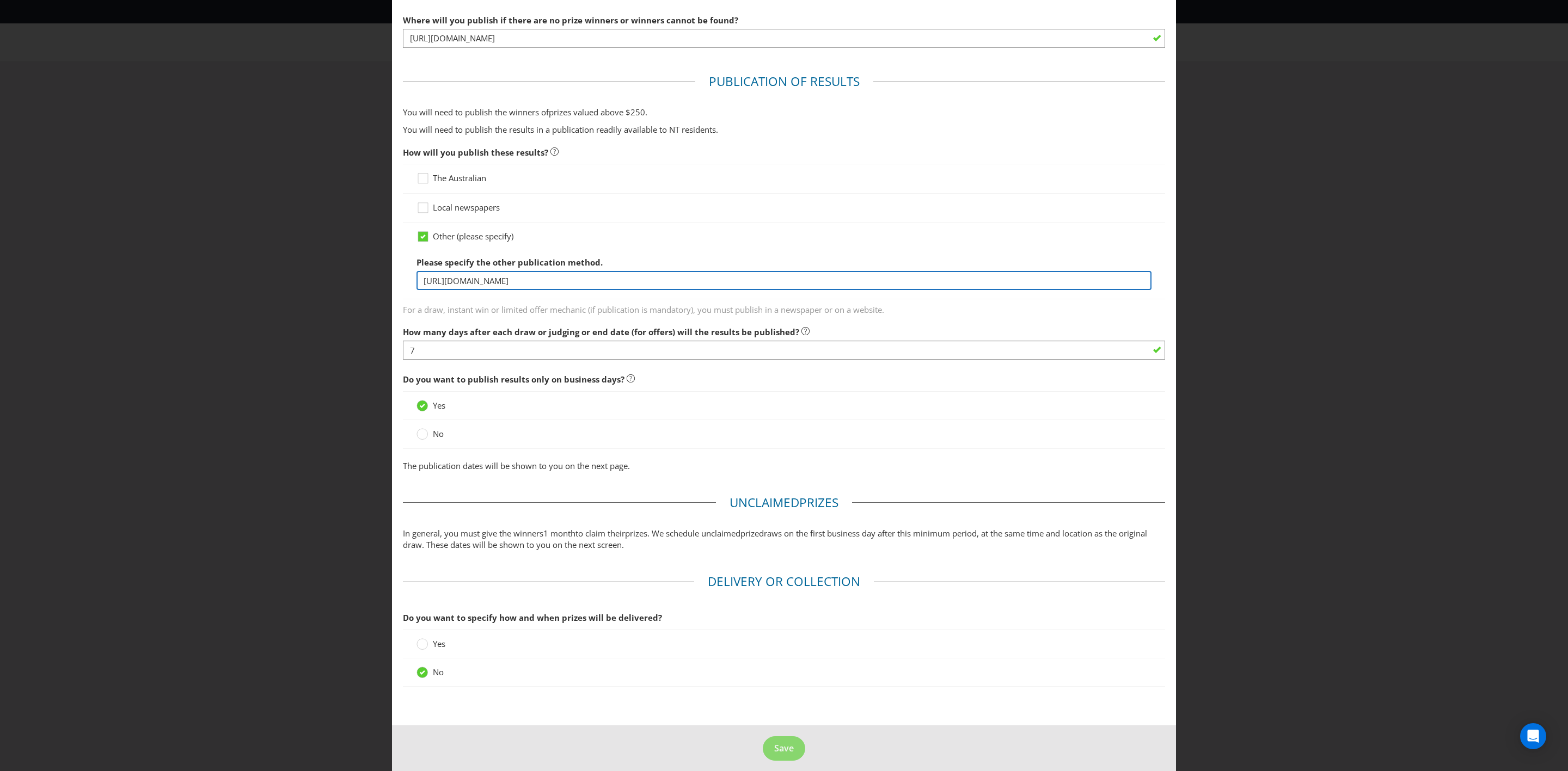
scroll to position [453, 0]
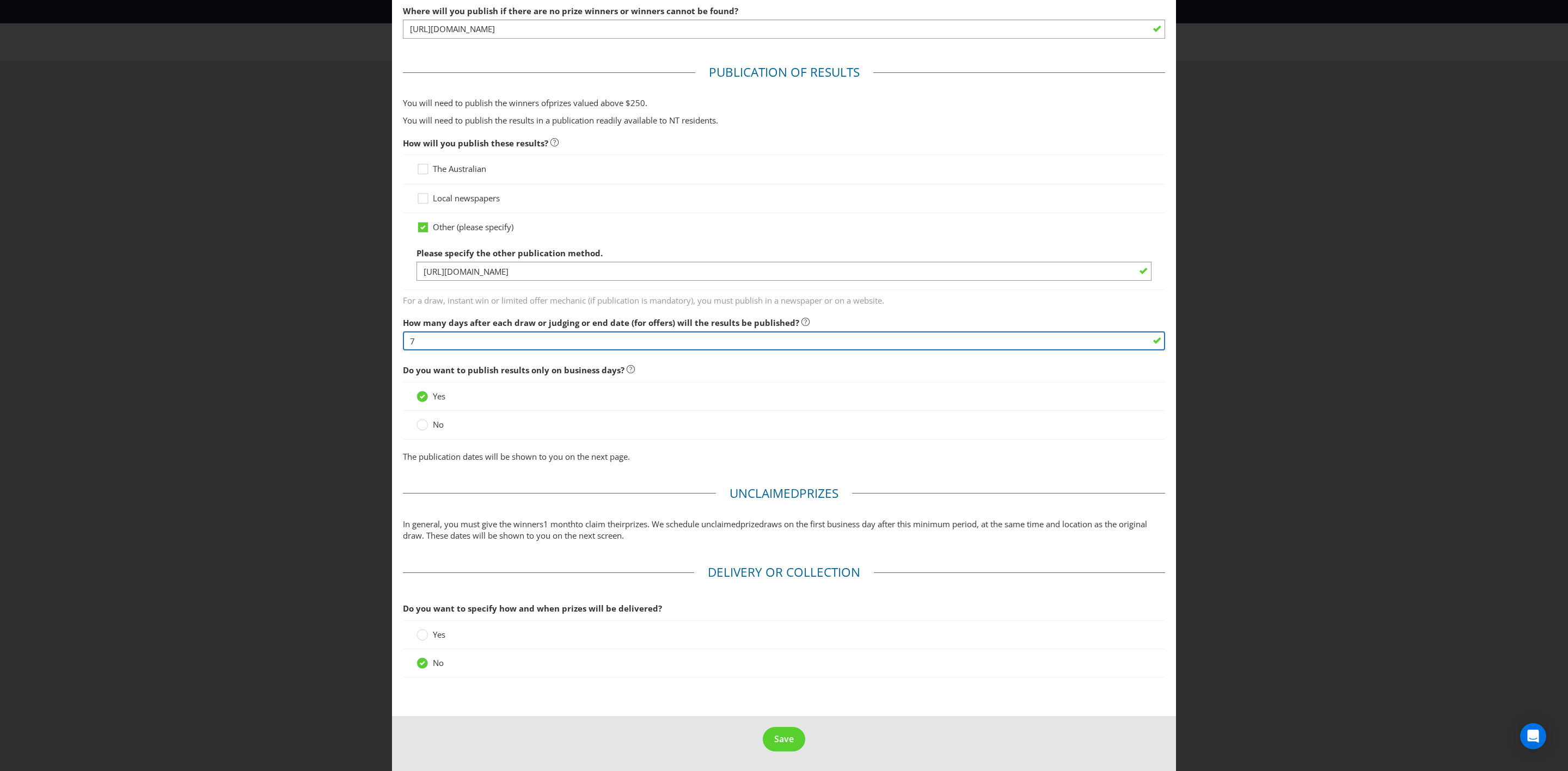
click at [569, 337] on input "7" at bounding box center [784, 341] width 762 height 19
click at [781, 450] on span "Save" at bounding box center [784, 739] width 19 height 12
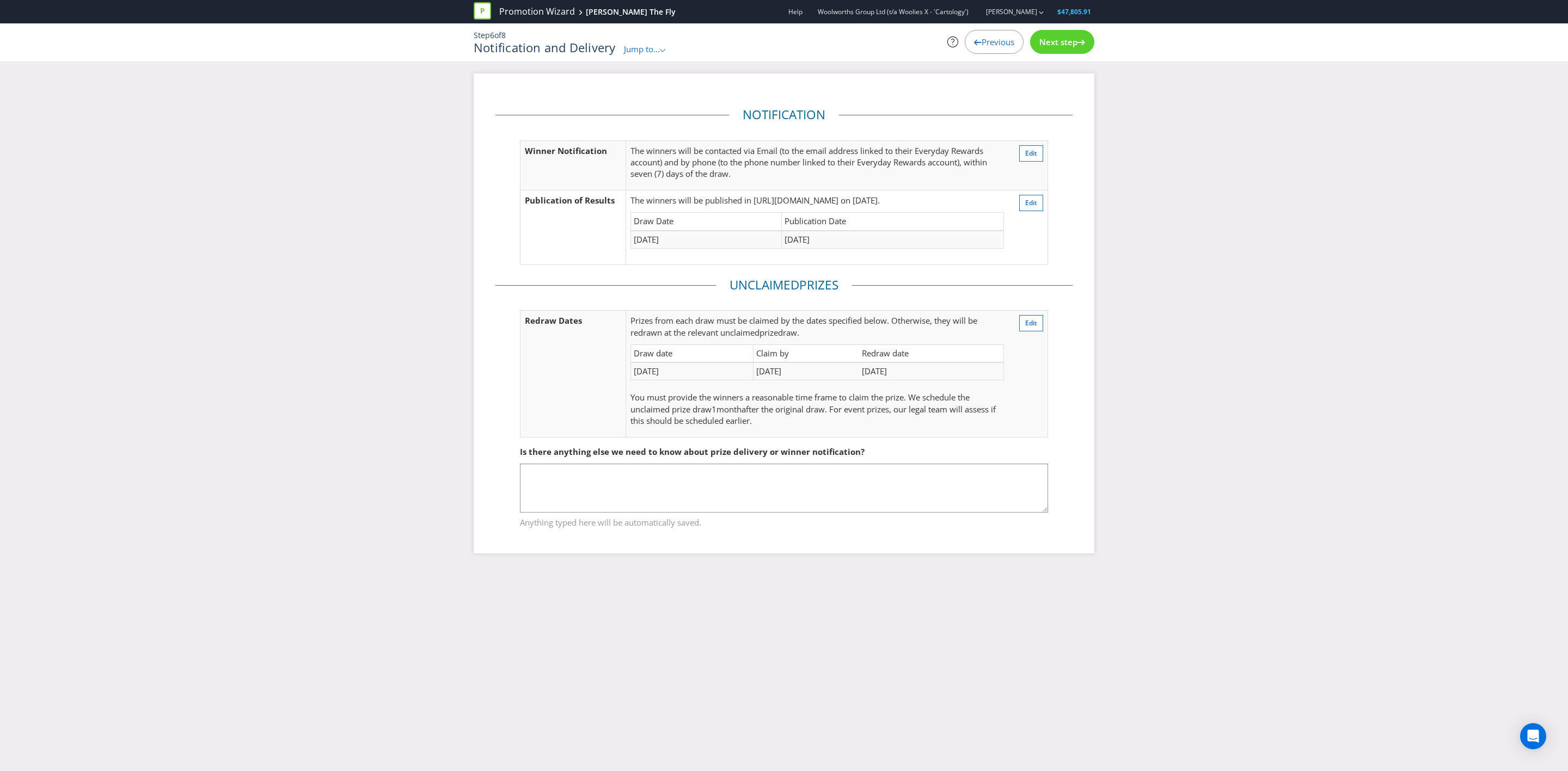
click at [1045, 39] on span "Next step" at bounding box center [1058, 42] width 38 height 11
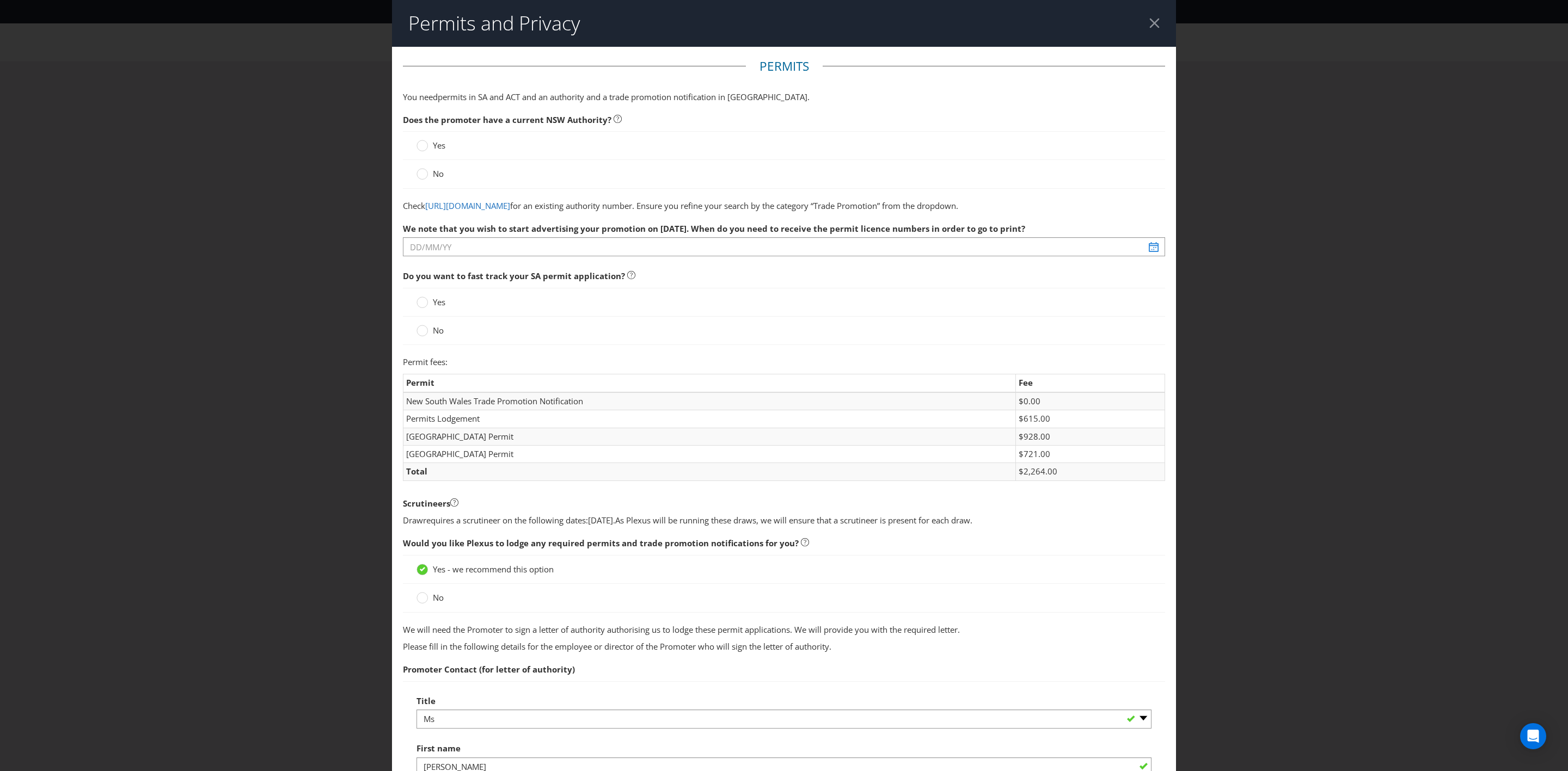
click at [433, 147] on span "Yes" at bounding box center [439, 145] width 13 height 11
click at [0, 0] on input "Yes" at bounding box center [0, 0] width 0 height 0
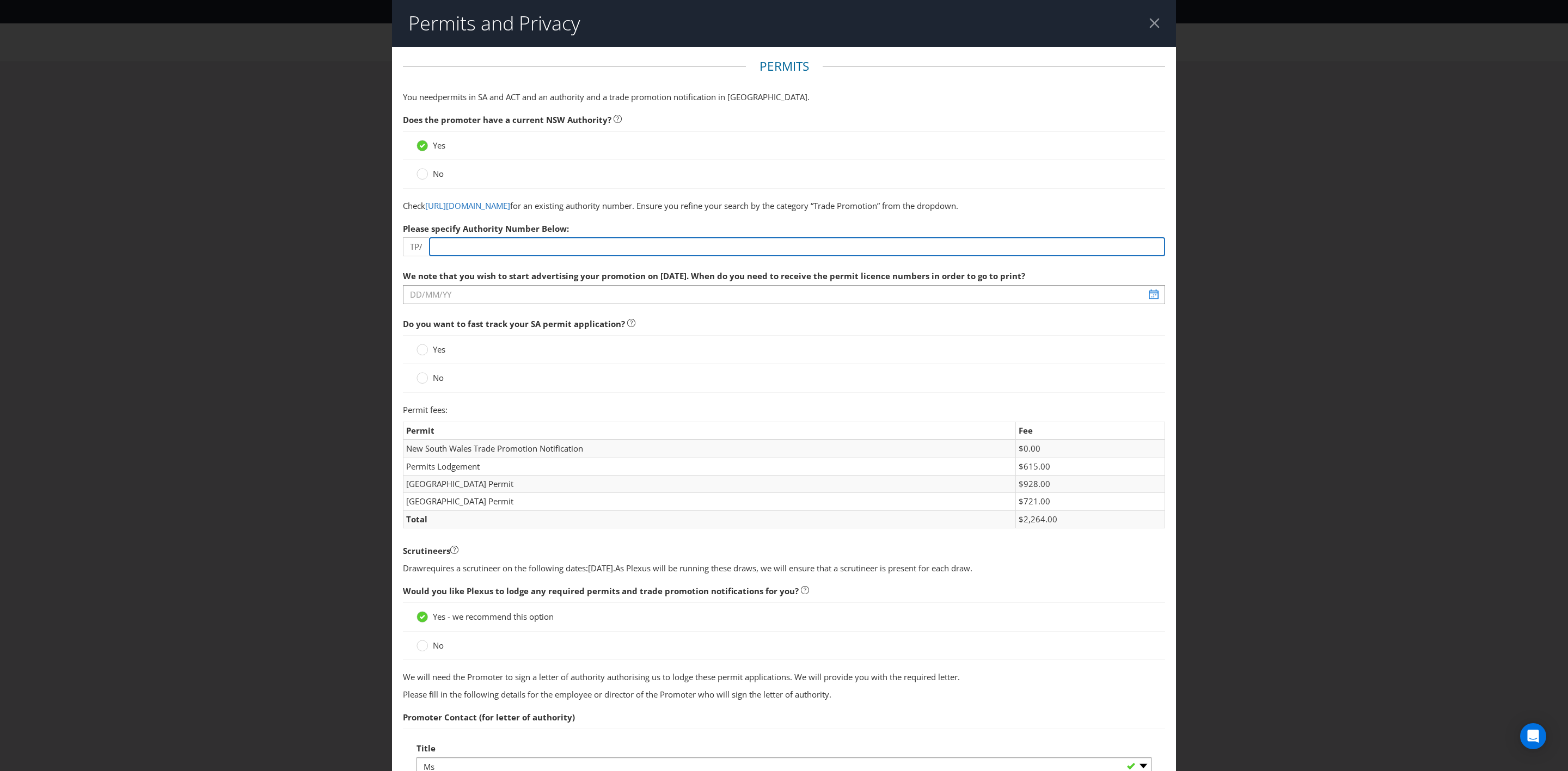
click at [457, 253] on input "number" at bounding box center [797, 246] width 736 height 19
type input "82"
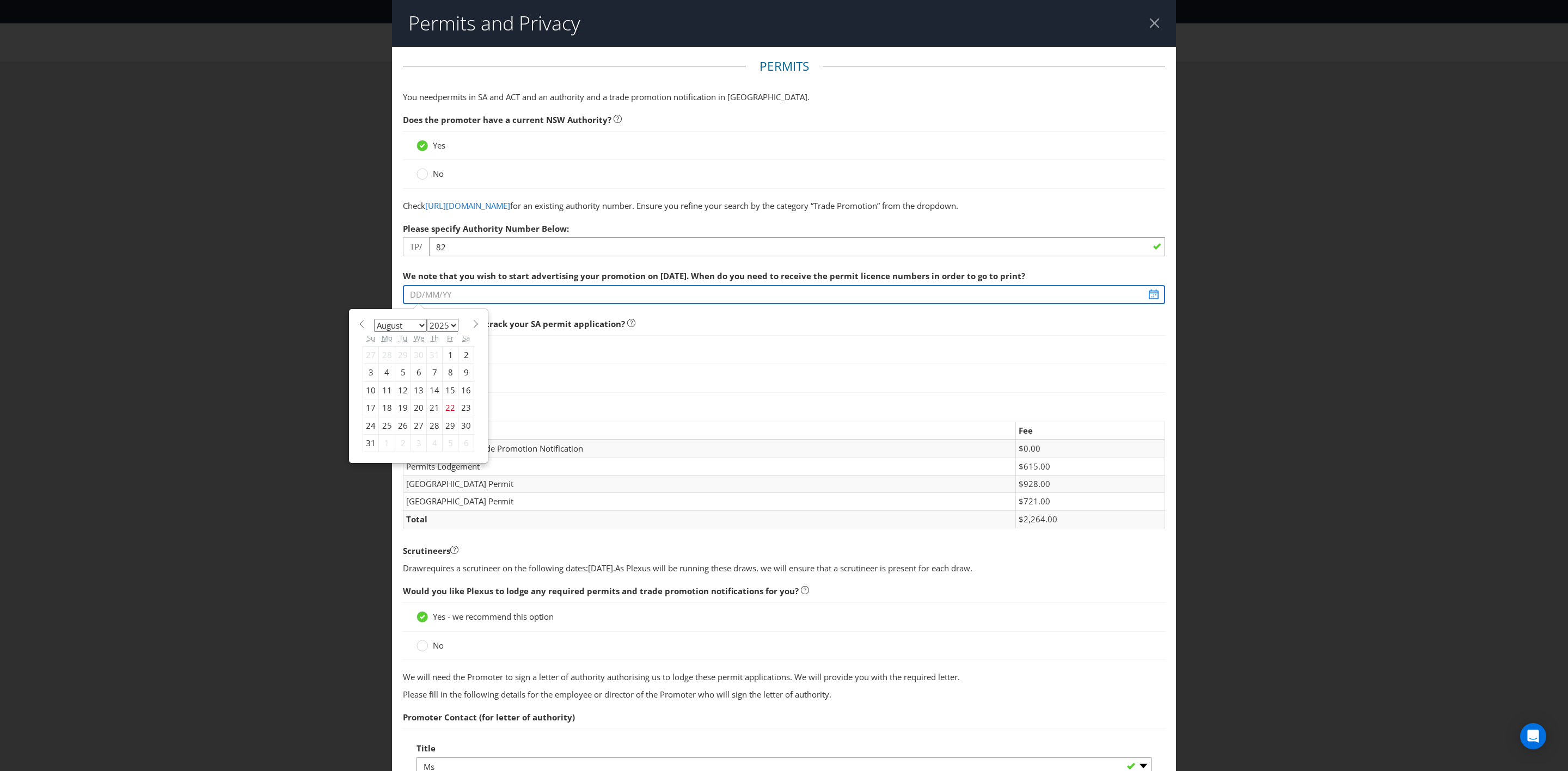
click at [435, 304] on input "text" at bounding box center [784, 295] width 762 height 19
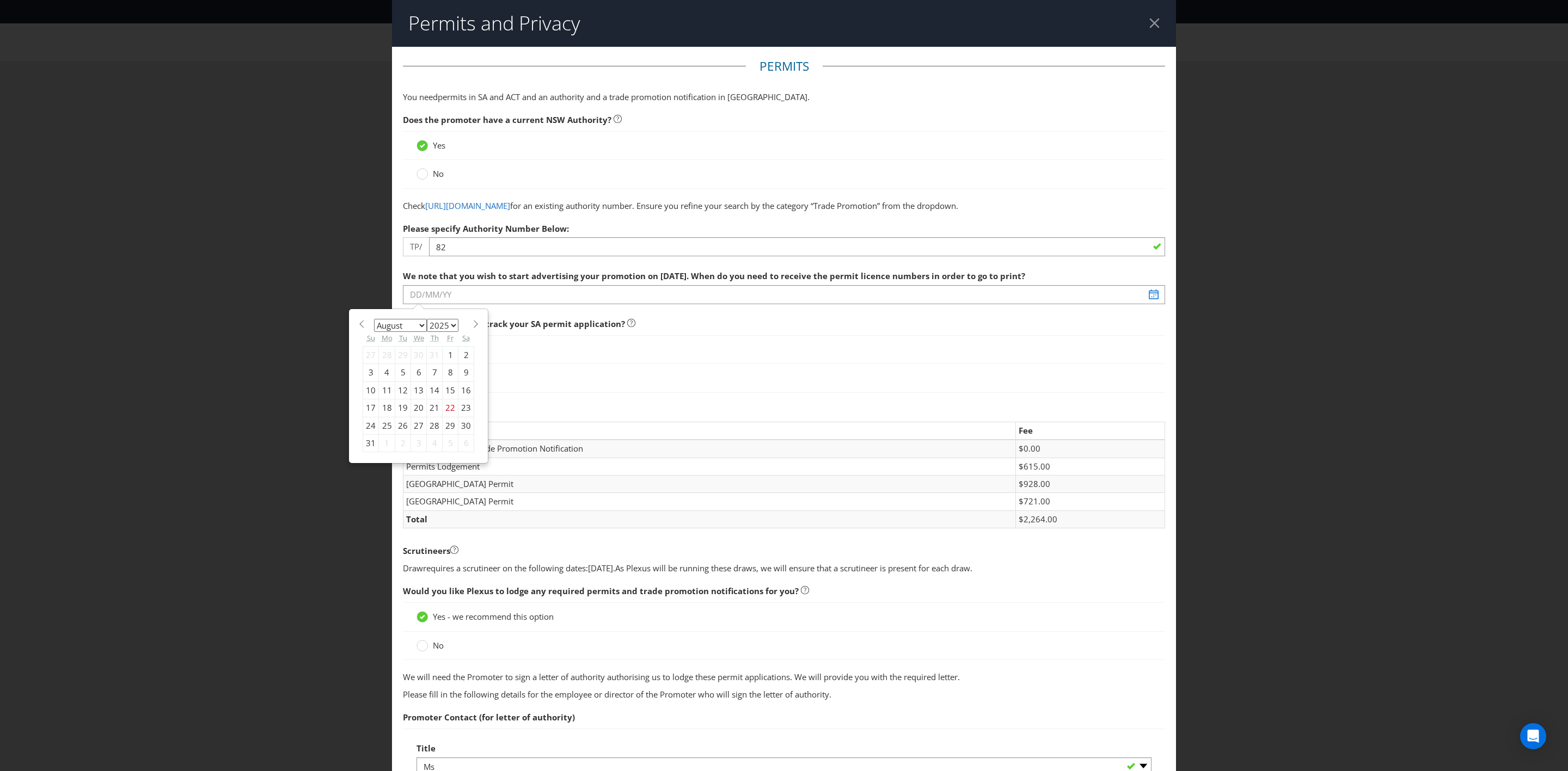
click at [420, 332] on select "January February March April May June July August September October November De…" at bounding box center [400, 325] width 53 height 13
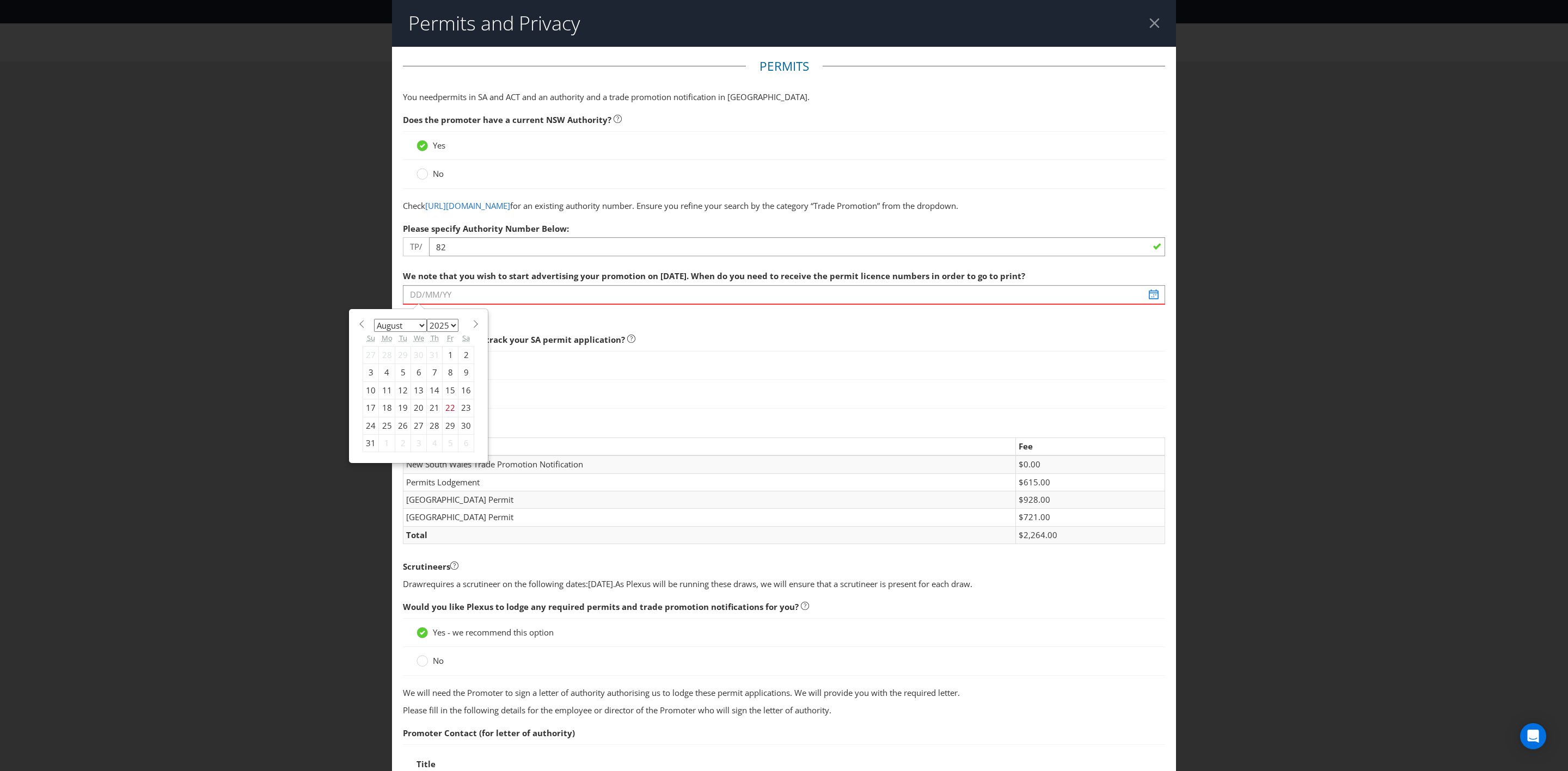
select select "8"
click at [374, 332] on select "January February March April May June July August September October November De…" at bounding box center [400, 325] width 53 height 13
click at [382, 417] on div "22" at bounding box center [387, 408] width 16 height 18
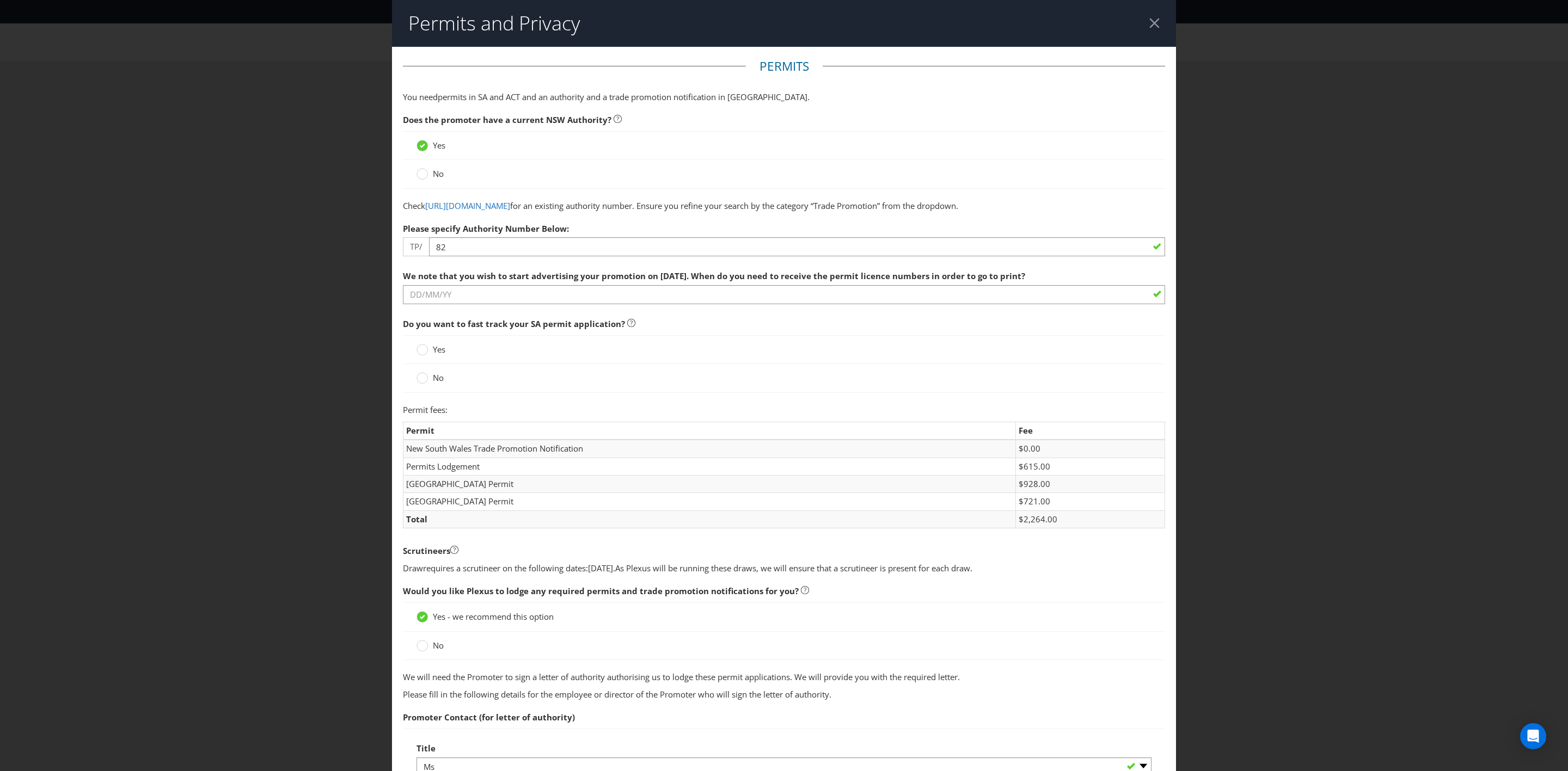
type input "22/09/25"
click at [427, 355] on label "Yes" at bounding box center [432, 349] width 31 height 12
click at [0, 0] on input "Yes" at bounding box center [0, 0] width 0 height 0
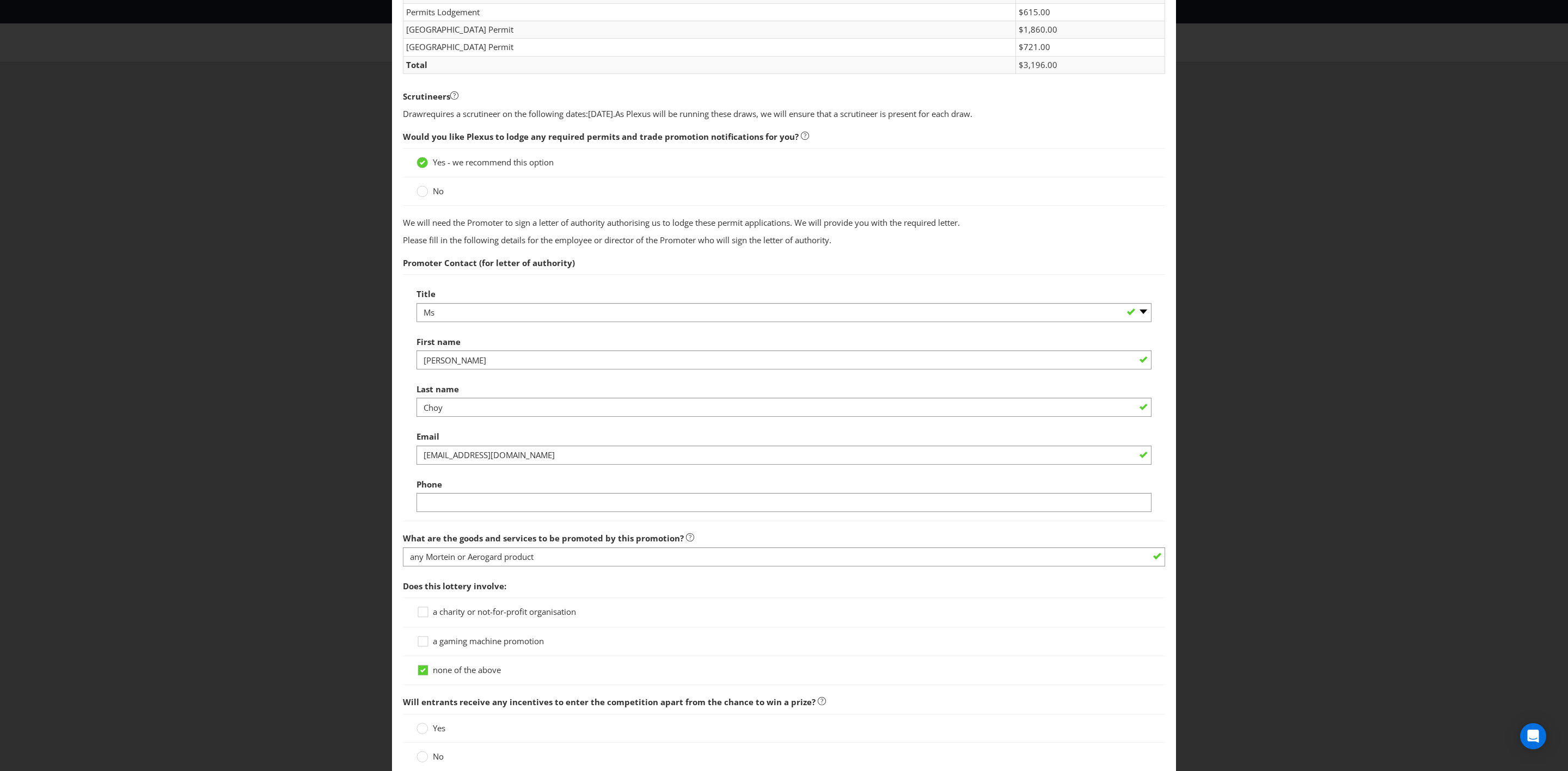
scroll to position [456, 0]
click at [455, 450] on input "text" at bounding box center [784, 501] width 735 height 19
type input "0486290667"
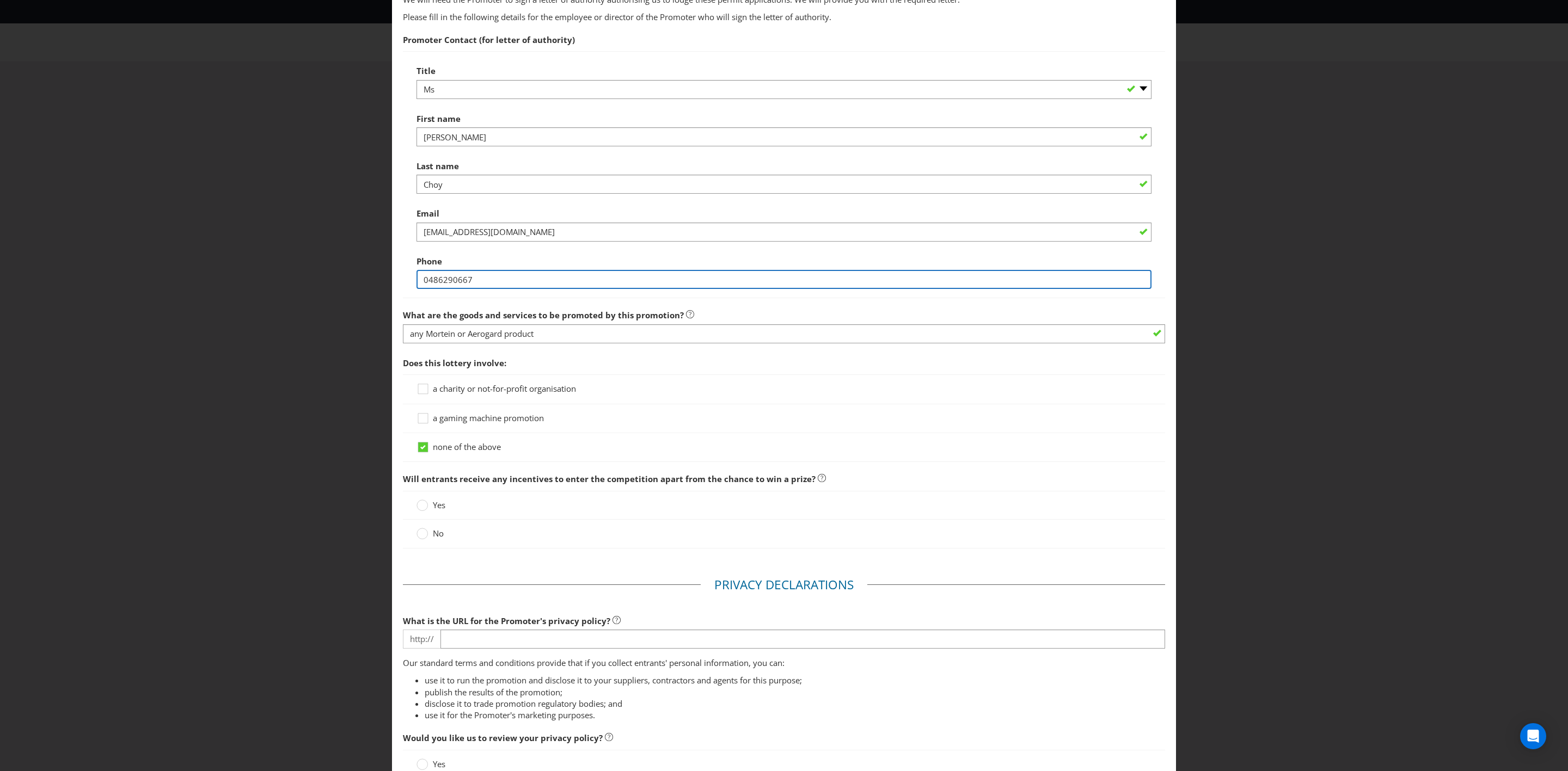
scroll to position [678, 0]
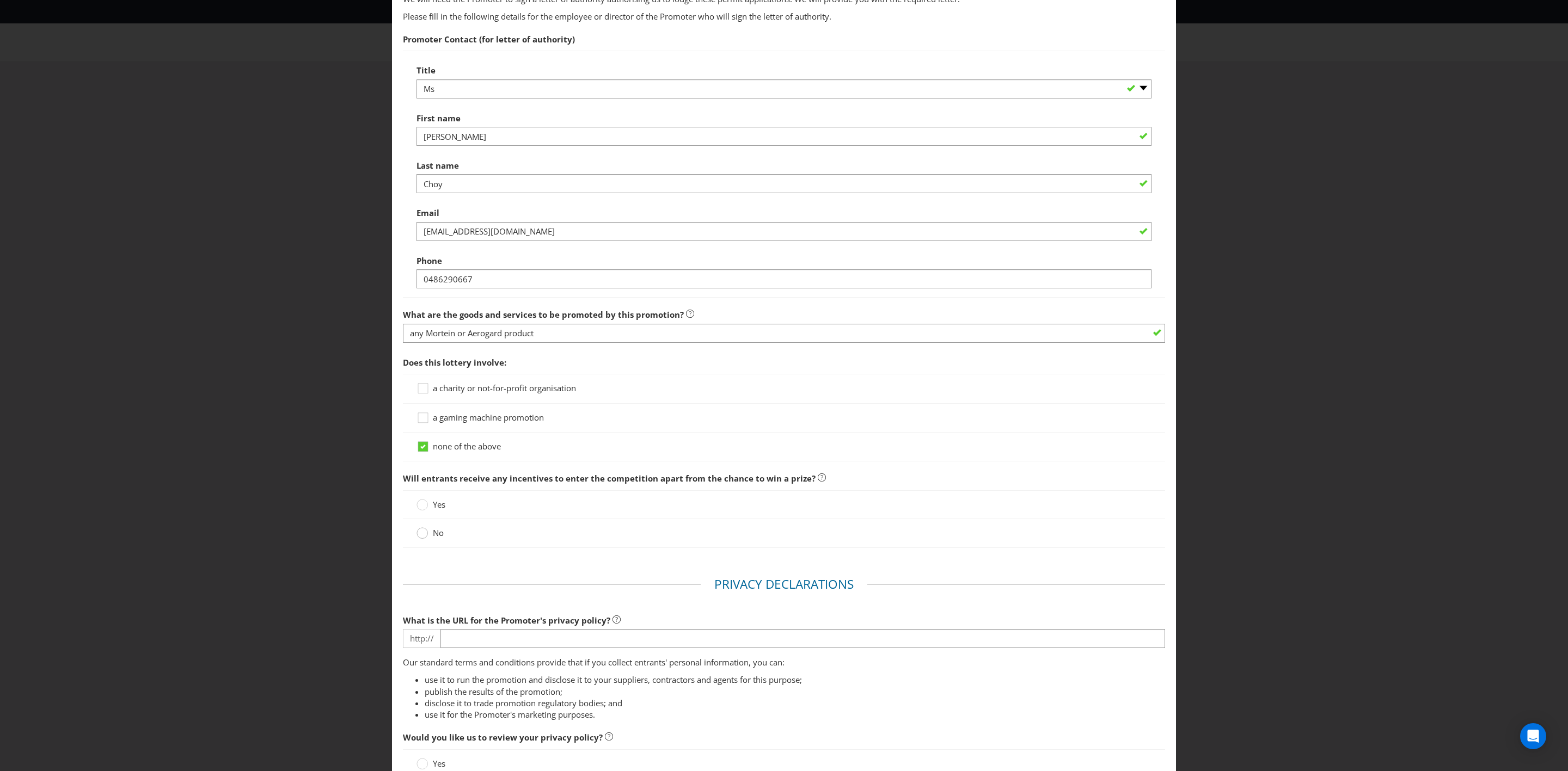
click at [425, 450] on icon at bounding box center [422, 533] width 12 height 12
click at [0, 0] on input "No" at bounding box center [0, 0] width 0 height 0
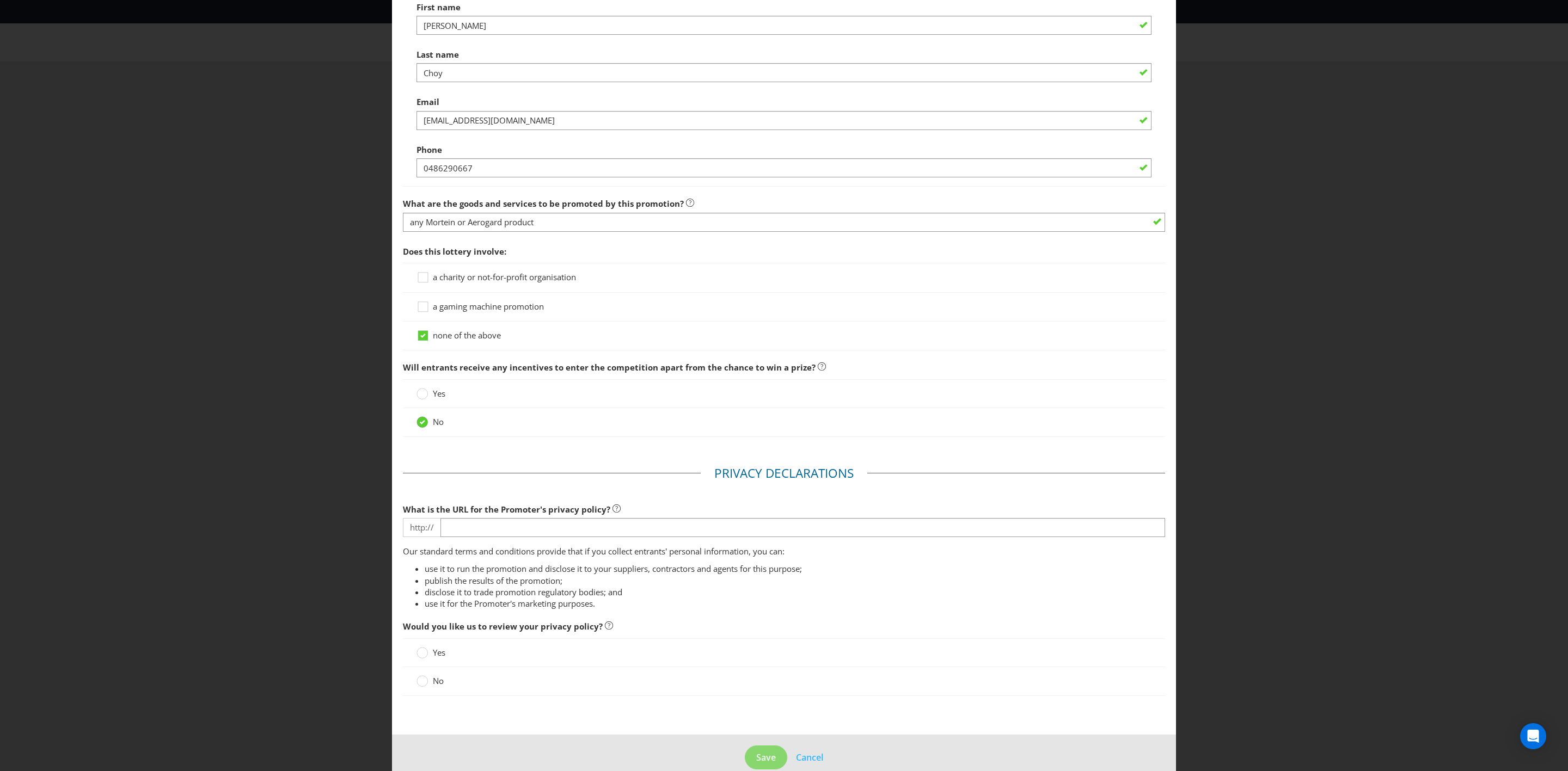
scroll to position [790, 0]
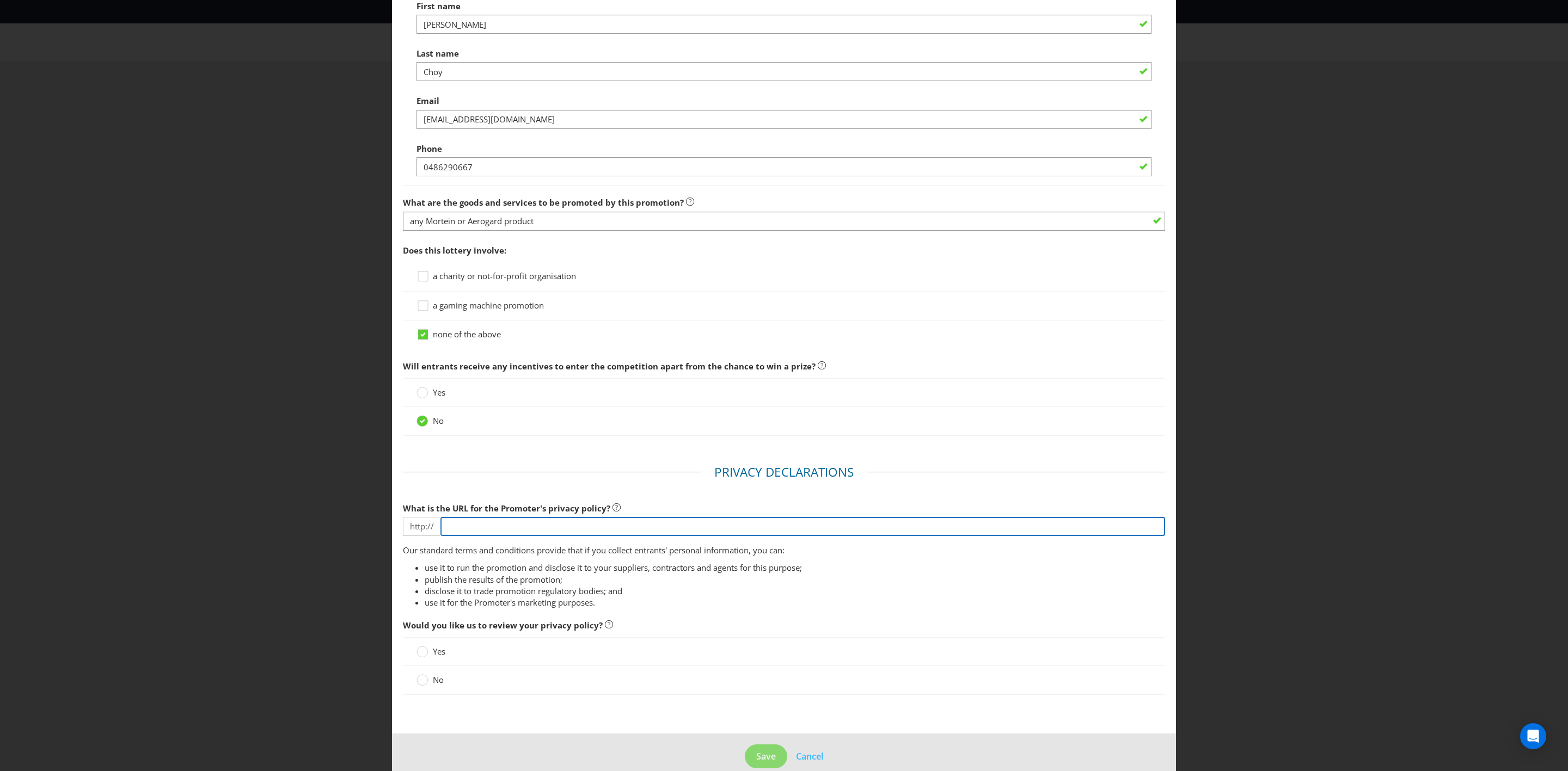
click at [512, 450] on input "text" at bounding box center [803, 526] width 725 height 19
type input "www.everyday.com.au/privacy.html"
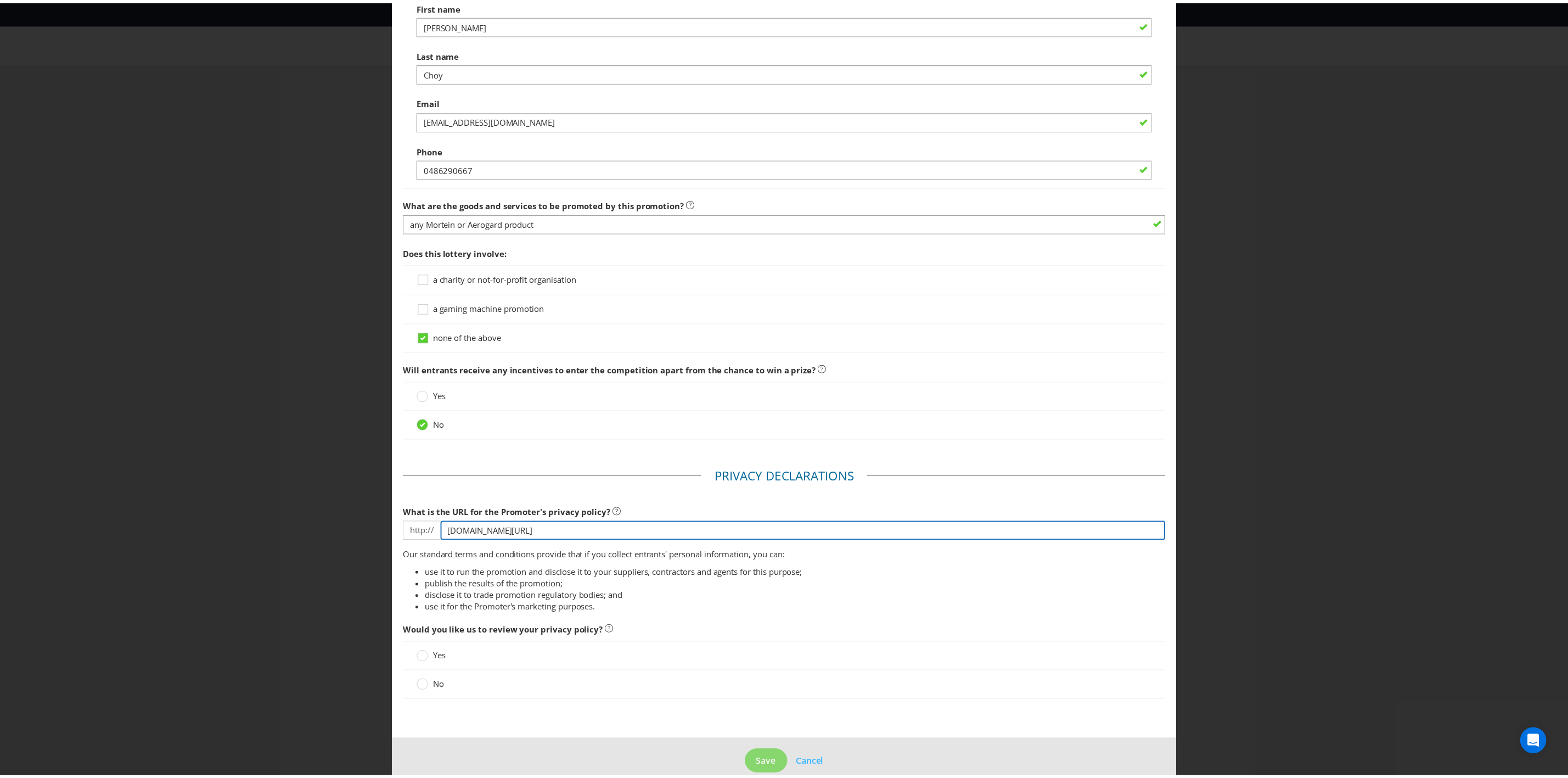
scroll to position [834, 0]
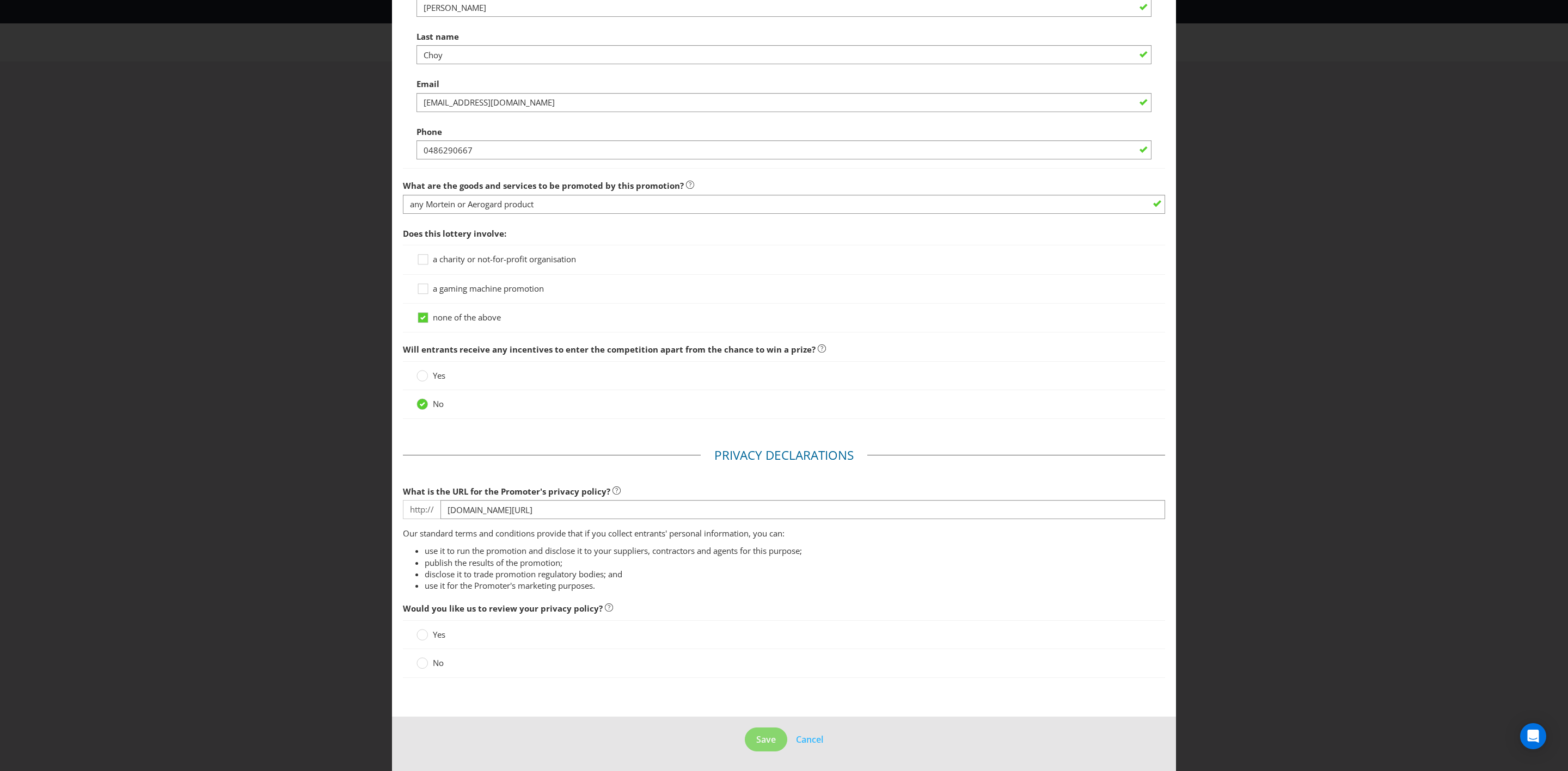
click at [426, 450] on div "No" at bounding box center [784, 663] width 762 height 29
click at [421, 450] on circle at bounding box center [422, 663] width 11 height 11
click at [0, 0] on input "No" at bounding box center [0, 0] width 0 height 0
click at [758, 450] on span "Save" at bounding box center [766, 740] width 19 height 12
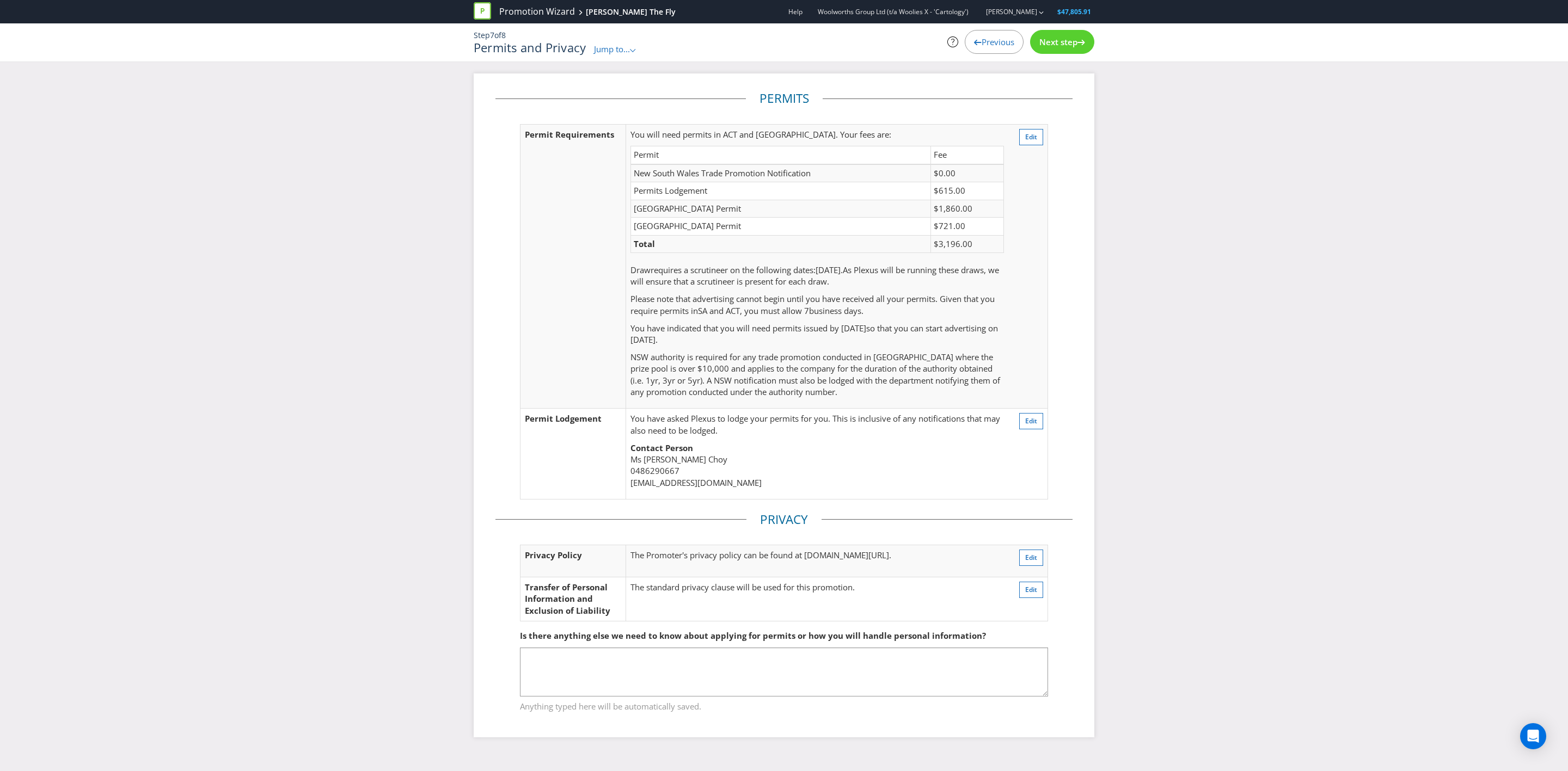
click at [1045, 44] on span "Next step" at bounding box center [1058, 42] width 38 height 11
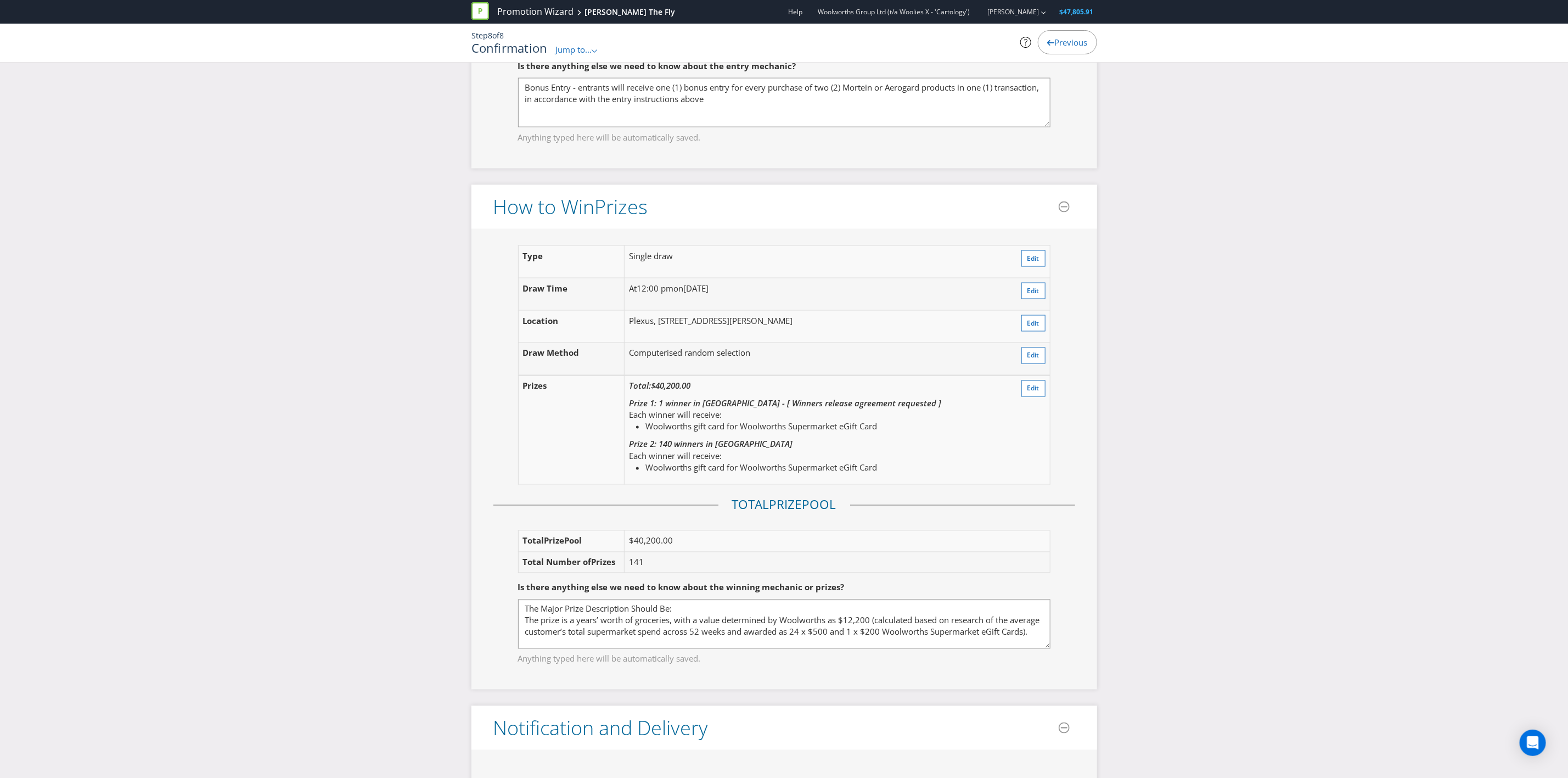
scroll to position [1218, 0]
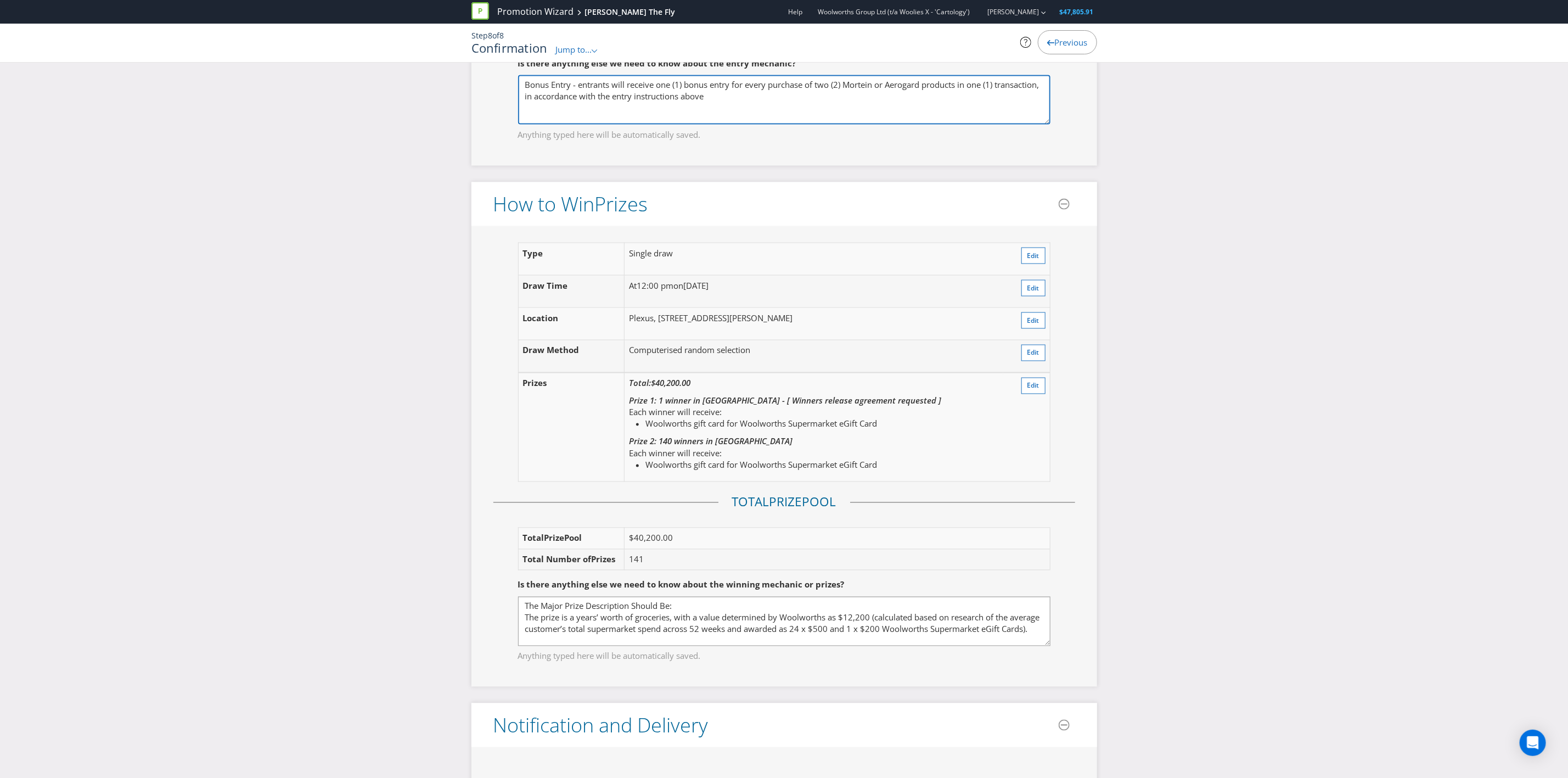
click at [762, 102] on textarea "Bonus Entry - entrants will receive one (1) bonus entry for every purchase of t…" at bounding box center [784, 100] width 533 height 49
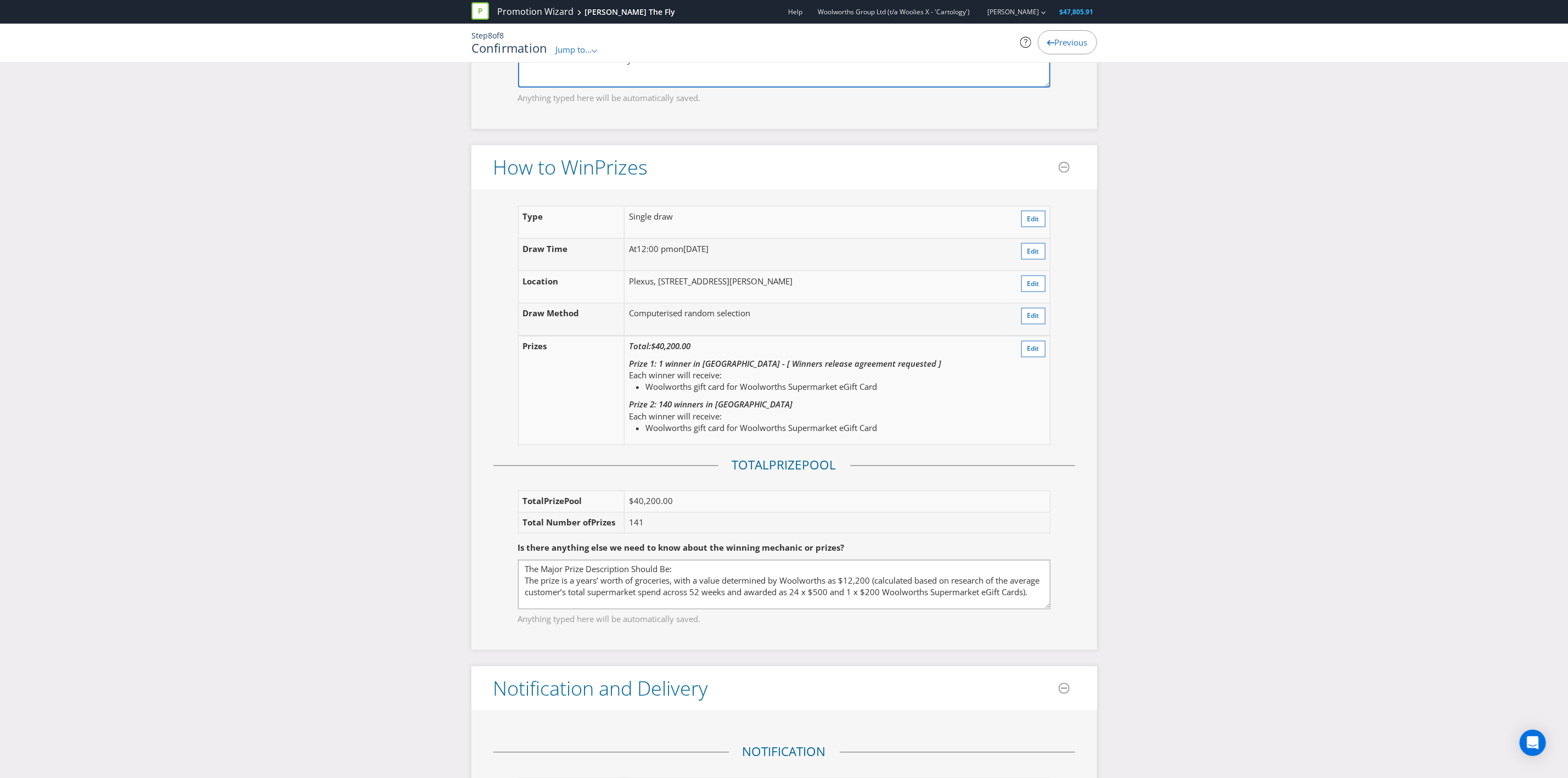
scroll to position [1256, 0]
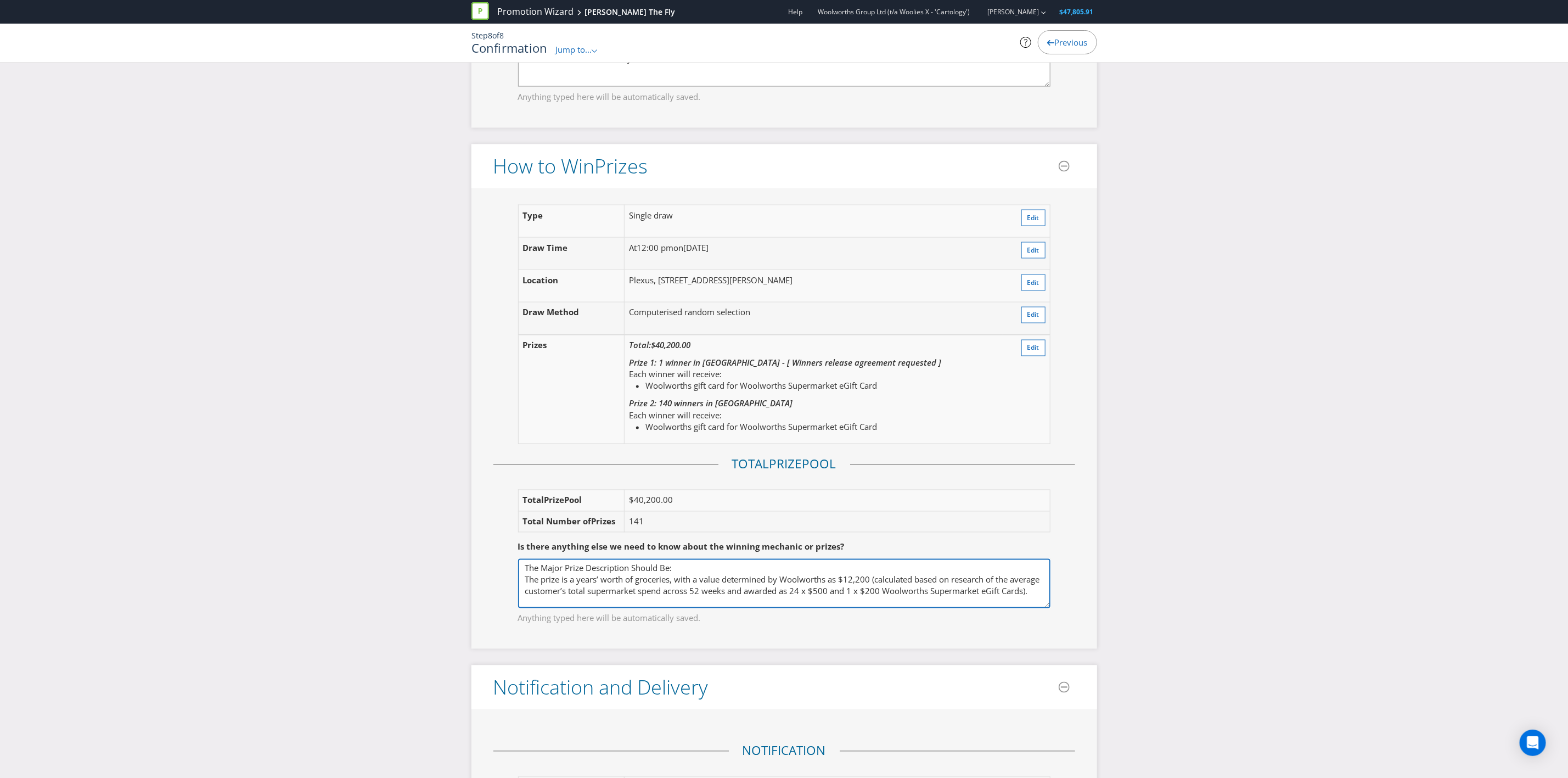
click at [721, 454] on textarea "The Major Prize Description Should Be: The prize is a years’ worth of groceries…" at bounding box center [784, 584] width 533 height 49
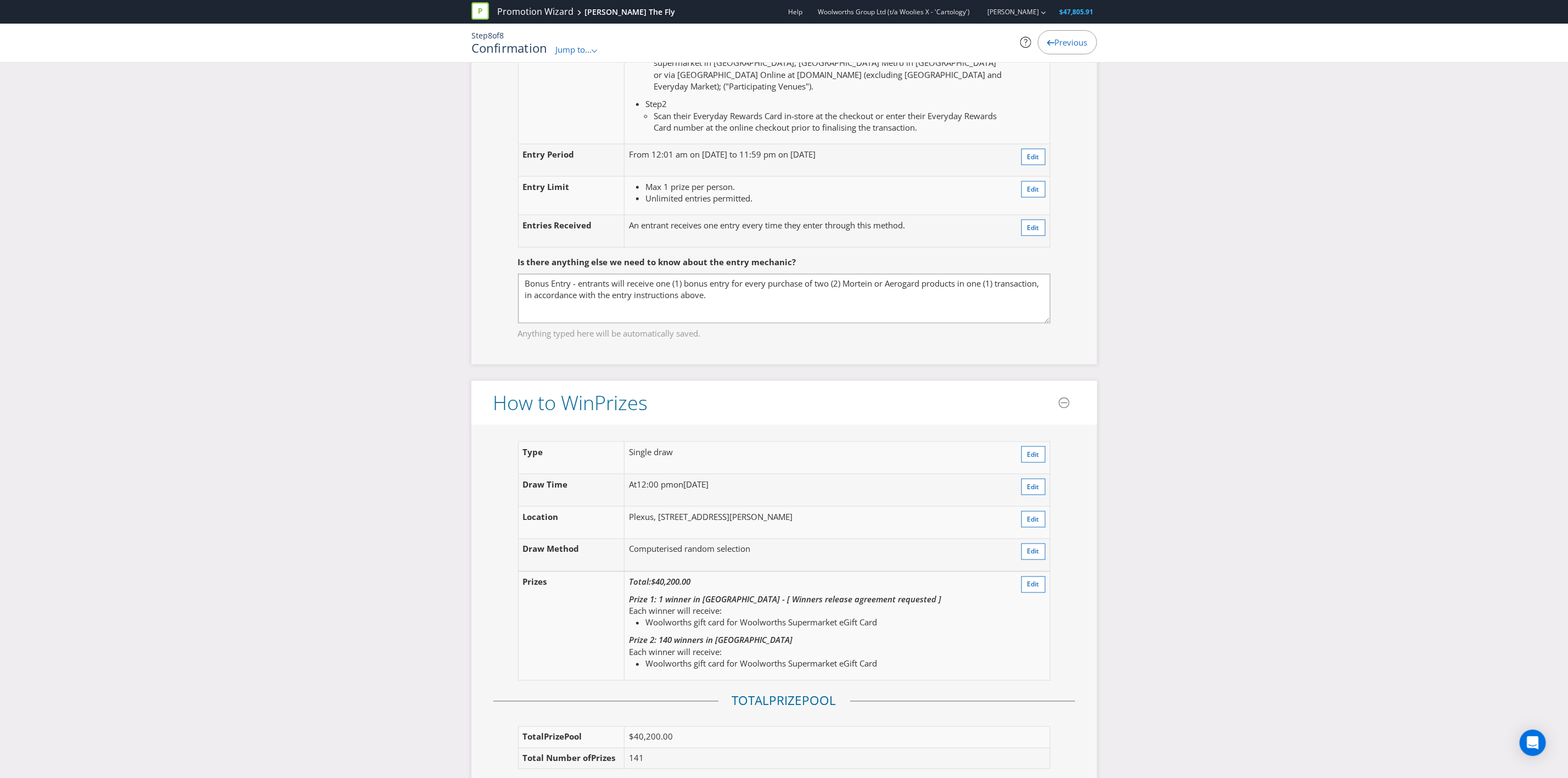
scroll to position [1017, 0]
click at [782, 303] on textarea "Bonus Entry - entrants will receive one (1) bonus entry for every purchase of t…" at bounding box center [784, 300] width 533 height 49
paste textarea "Number of Cetaphil products purchased in one (1) transaction Number of entries …"
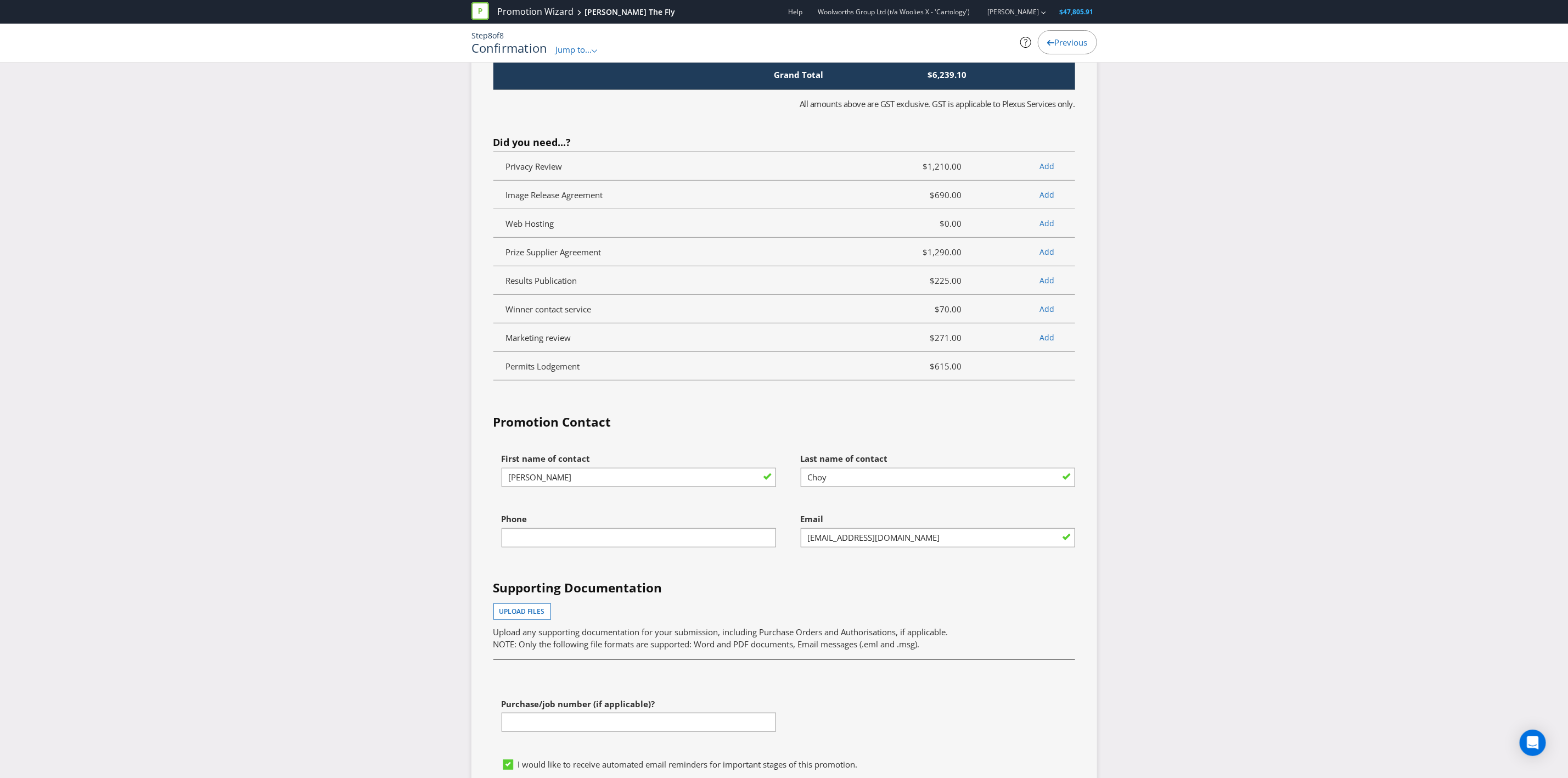
scroll to position [3448, 0]
type textarea "Bonus Entry - entrants will receive one (1) bonus entry for every purchase of t…"
click at [662, 454] on div "Phone" at bounding box center [635, 537] width 299 height 60
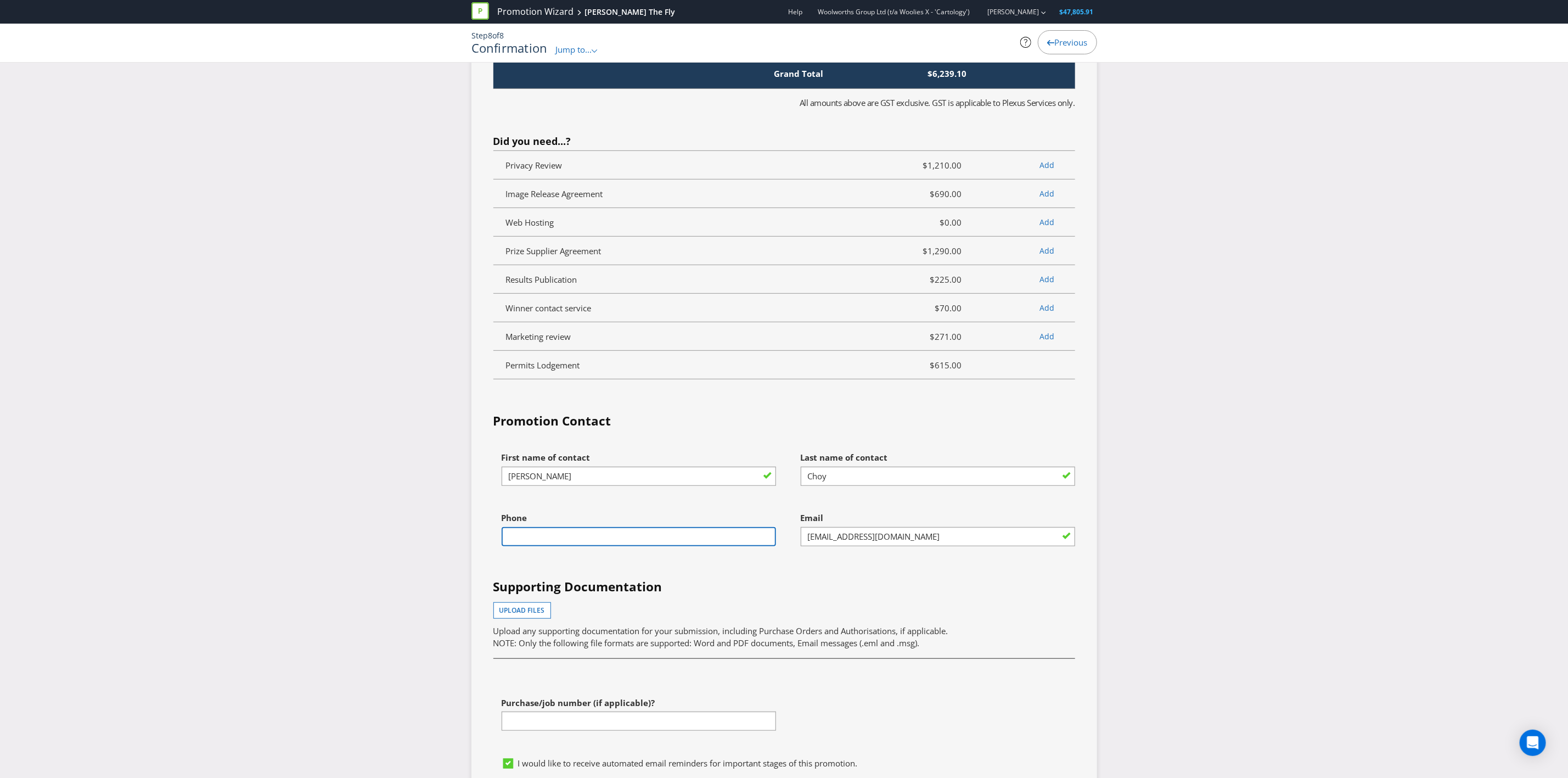
click at [674, 454] on input "text" at bounding box center [639, 537] width 274 height 19
type input "0486290667"
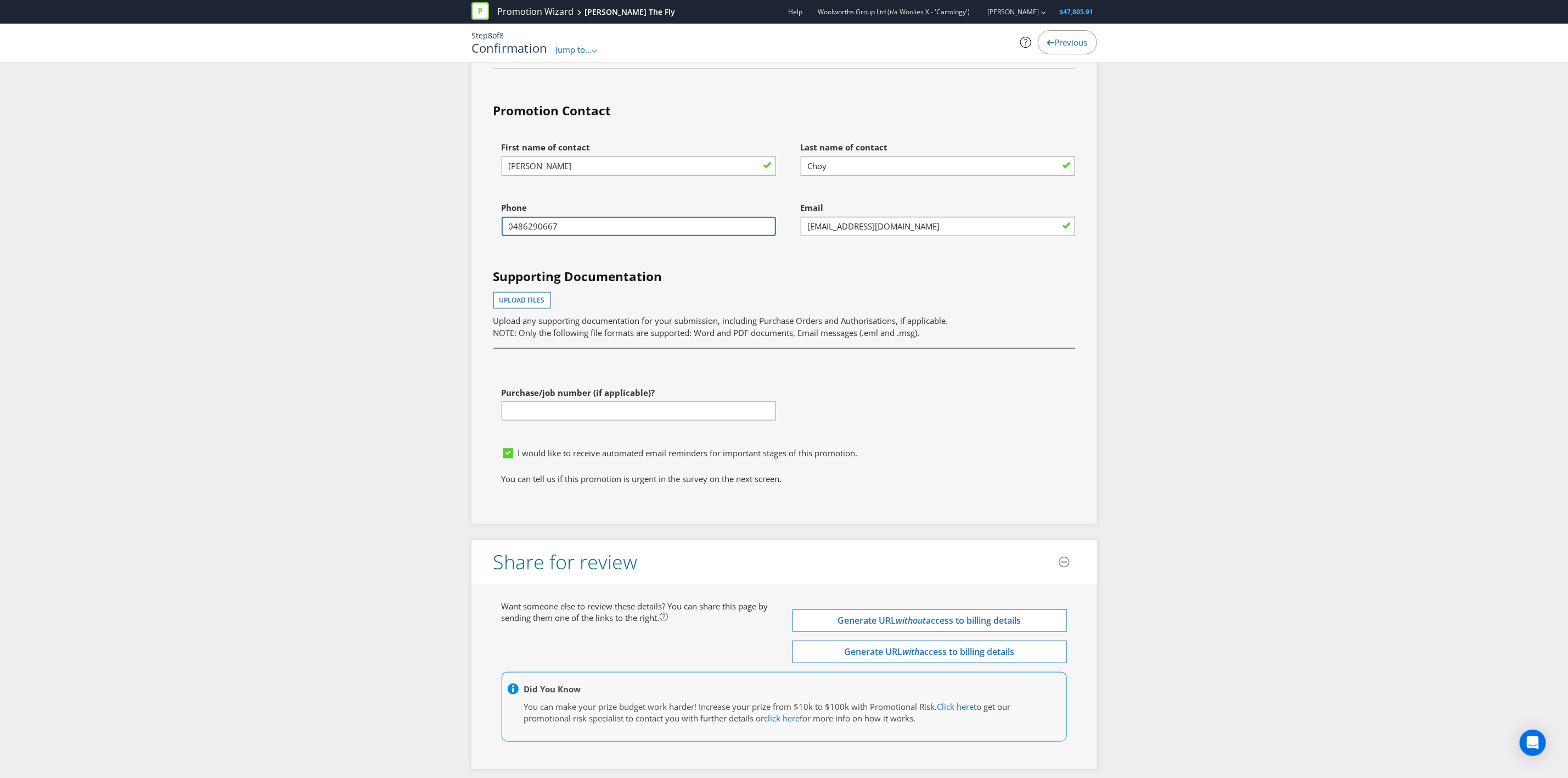
scroll to position [3760, 0]
click at [768, 454] on span "I would like to receive automated email reminders for important stages of this …" at bounding box center [688, 452] width 340 height 11
click at [0, 0] on input "I would like to receive automated email reminders for important stages of this …" at bounding box center [0, 0] width 0 height 0
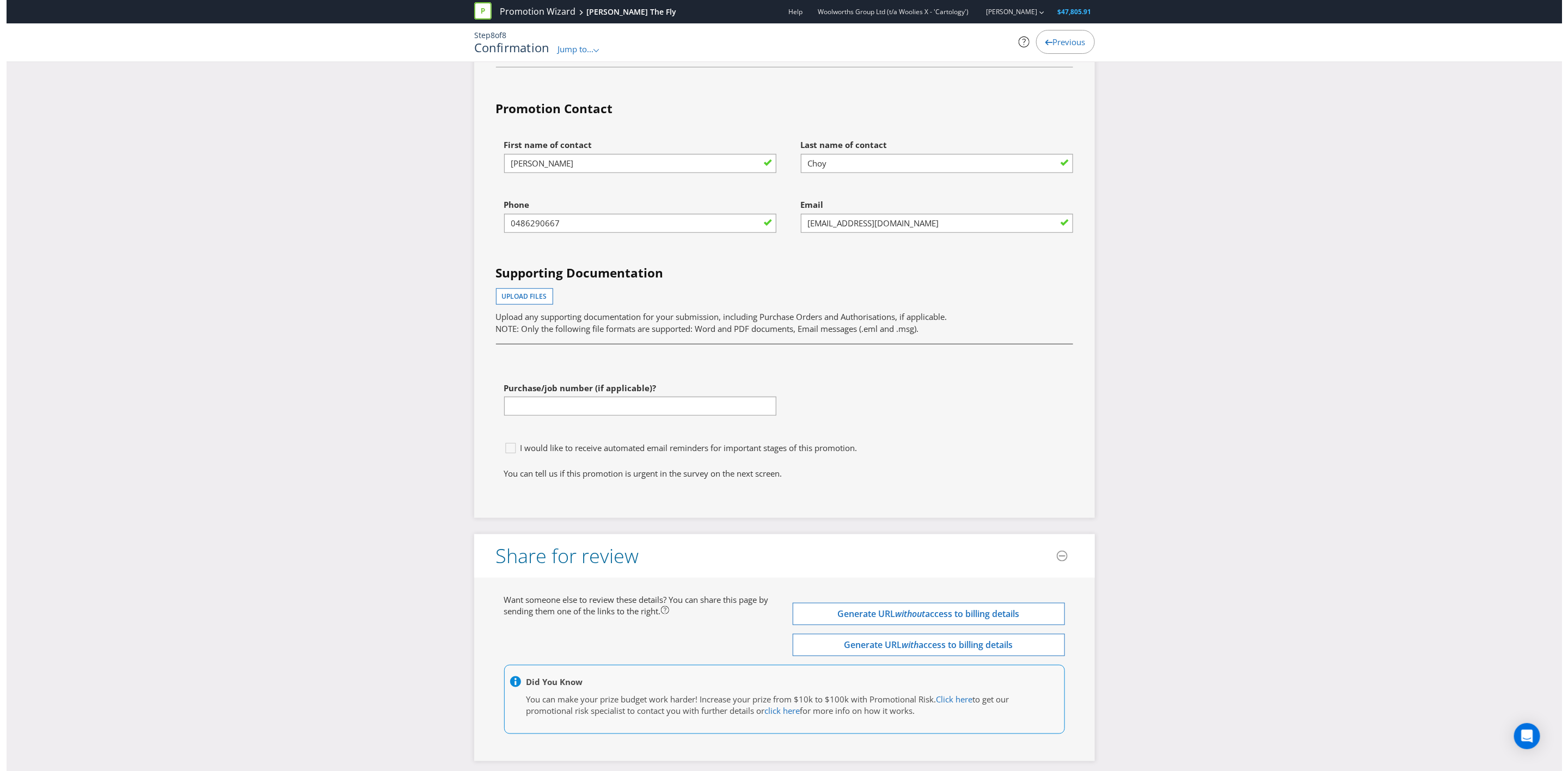
scroll to position [3807, 0]
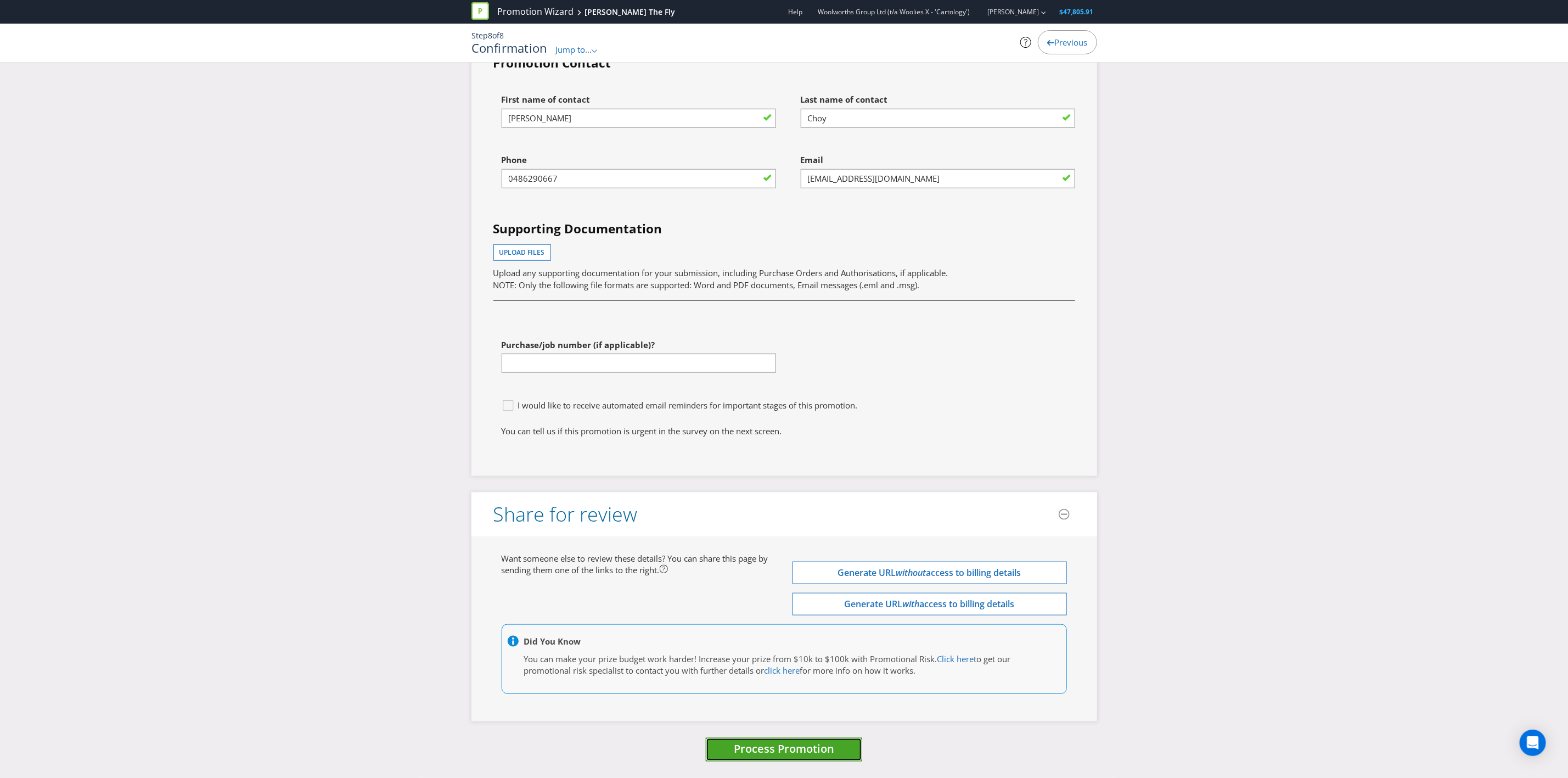
click at [761, 454] on button "Process Promotion" at bounding box center [784, 750] width 156 height 23
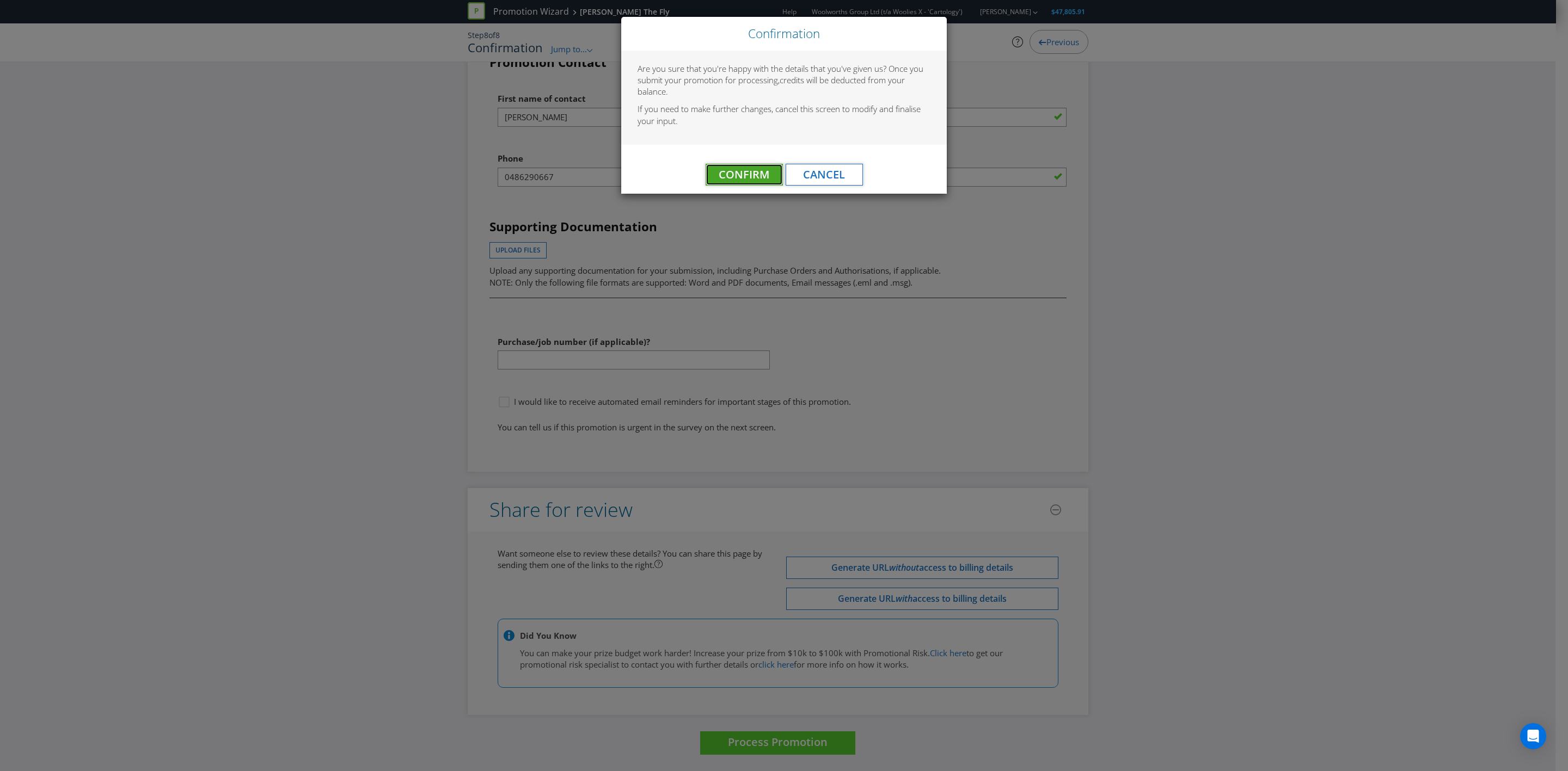
click at [724, 175] on span "Confirm" at bounding box center [744, 175] width 51 height 15
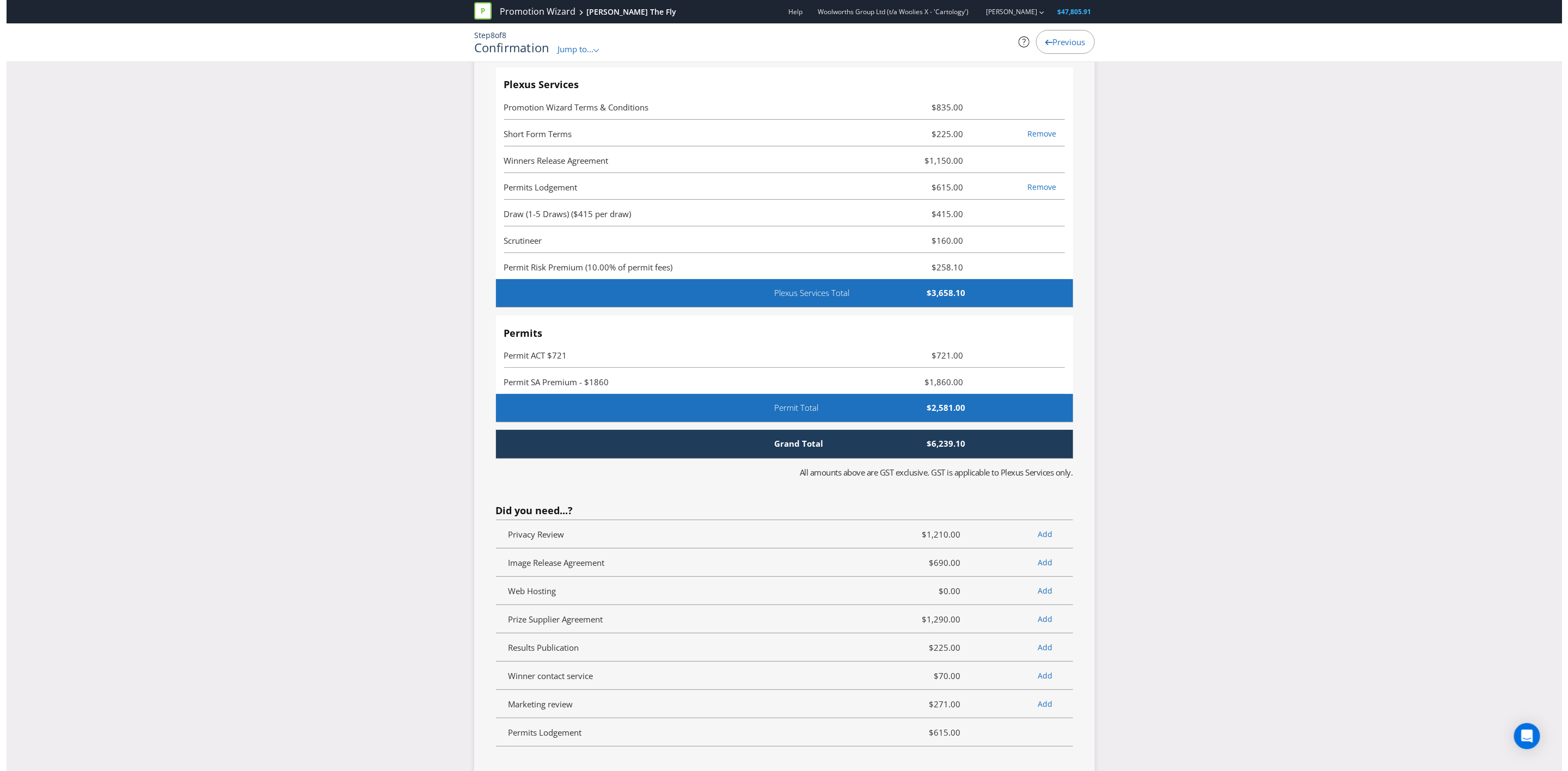
scroll to position [0, 0]
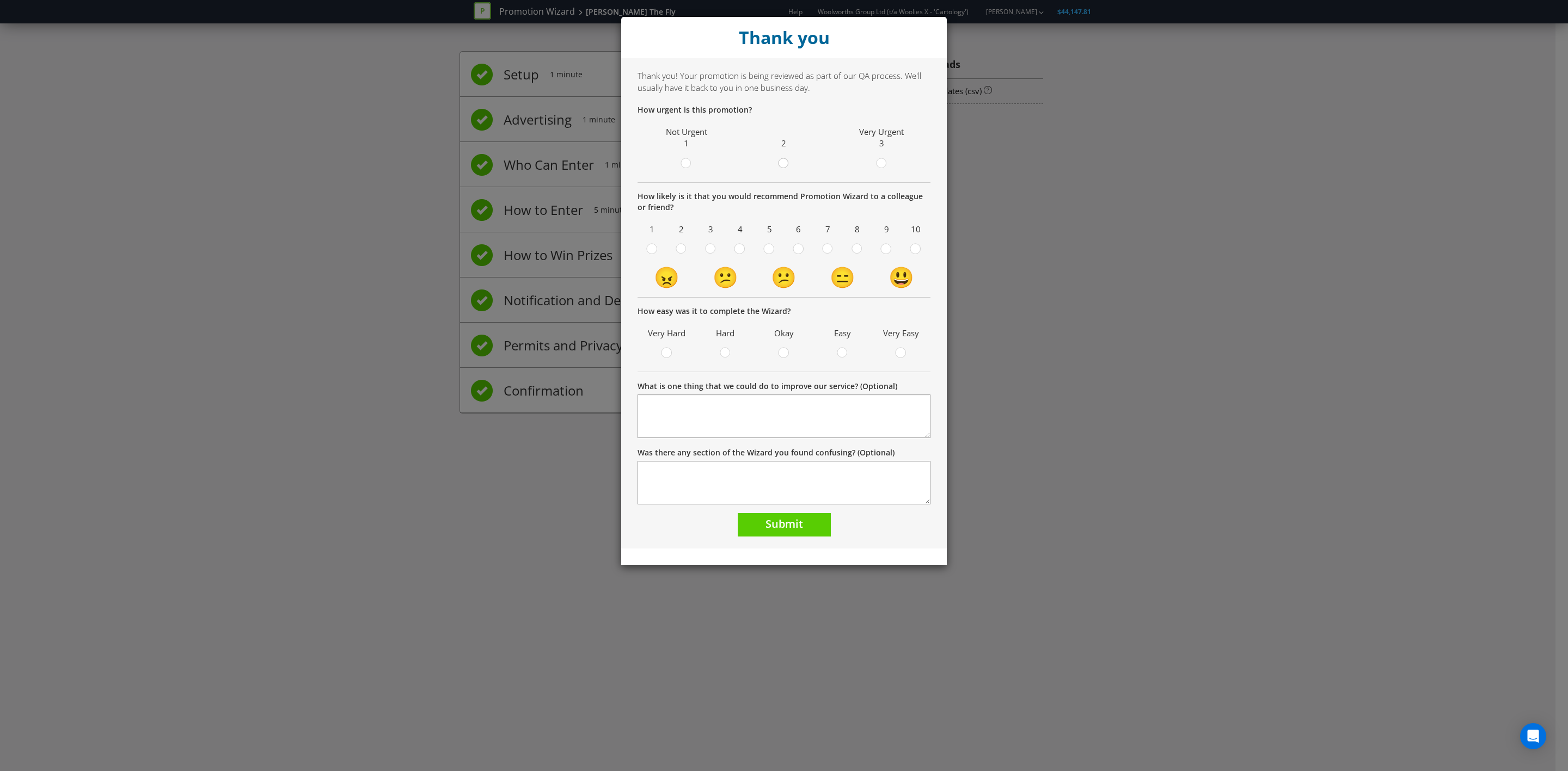
click at [786, 164] on circle at bounding box center [783, 163] width 10 height 10
click at [0, 0] on input "radio" at bounding box center [0, 0] width 0 height 0
click at [877, 162] on circle at bounding box center [881, 163] width 10 height 10
click at [0, 0] on input "radio" at bounding box center [0, 0] width 0 height 0
click at [918, 248] on div at bounding box center [915, 245] width 5 height 5
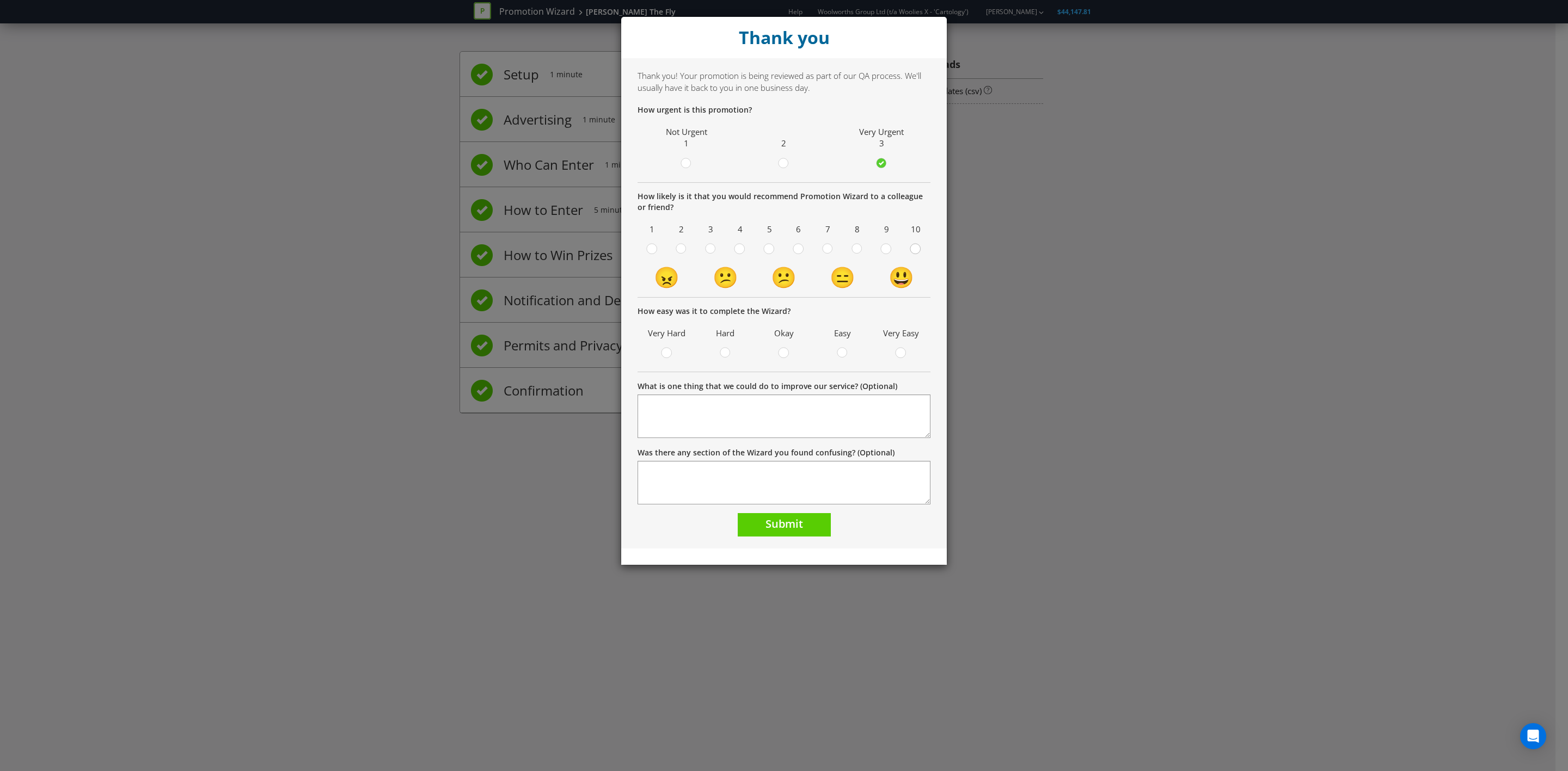
click at [0, 0] on input "radio" at bounding box center [0, 0] width 0 height 0
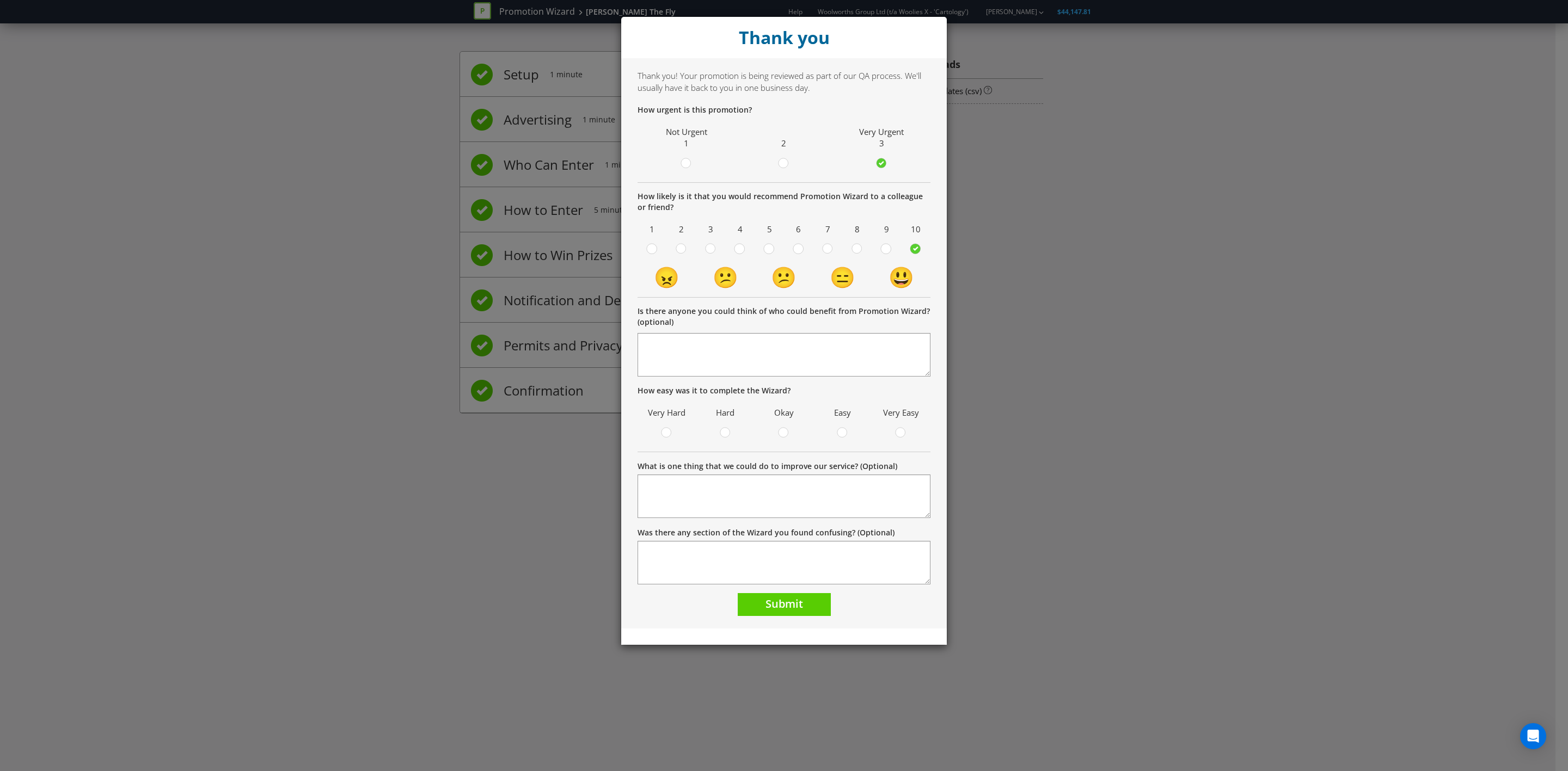
click at [849, 428] on label at bounding box center [842, 434] width 18 height 13
click at [0, 0] on input "radio" at bounding box center [0, 0] width 0 height 0
click at [761, 450] on div at bounding box center [784, 637] width 326 height 16
click at [782, 450] on span "Submit" at bounding box center [785, 604] width 38 height 15
